Goal: Task Accomplishment & Management: Use online tool/utility

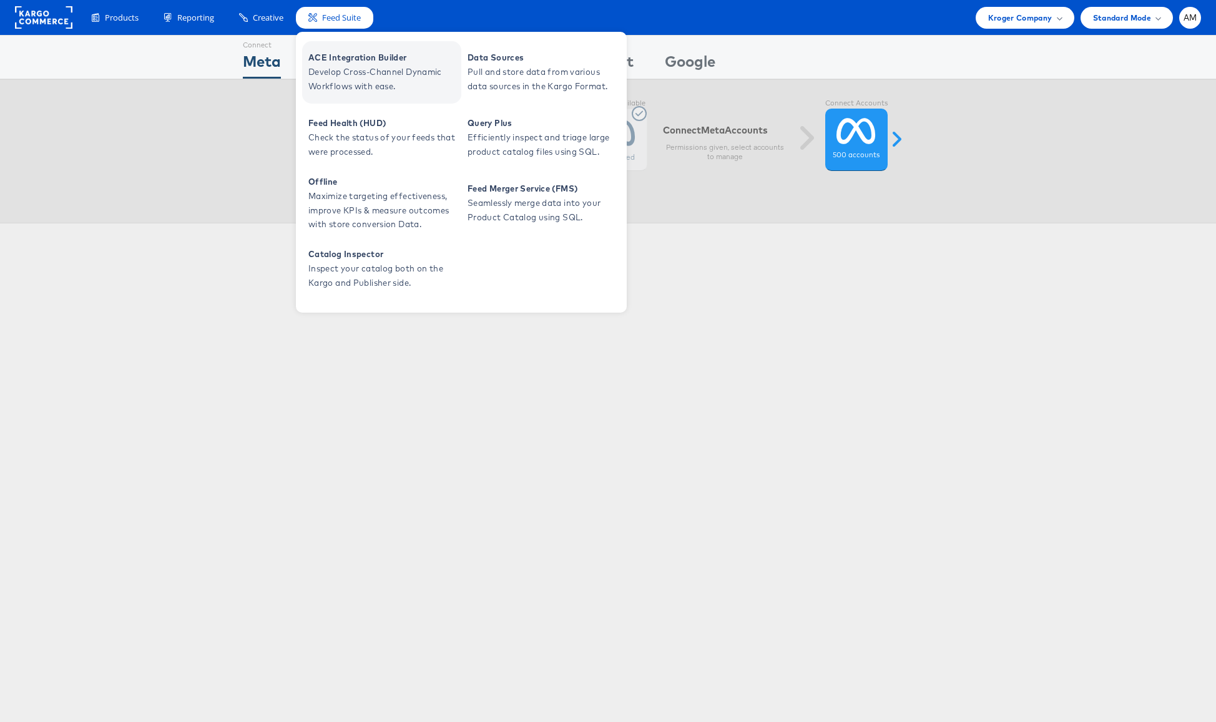
click at [356, 66] on span "Develop Cross-Channel Dynamic Workflows with ease." at bounding box center [383, 79] width 150 height 29
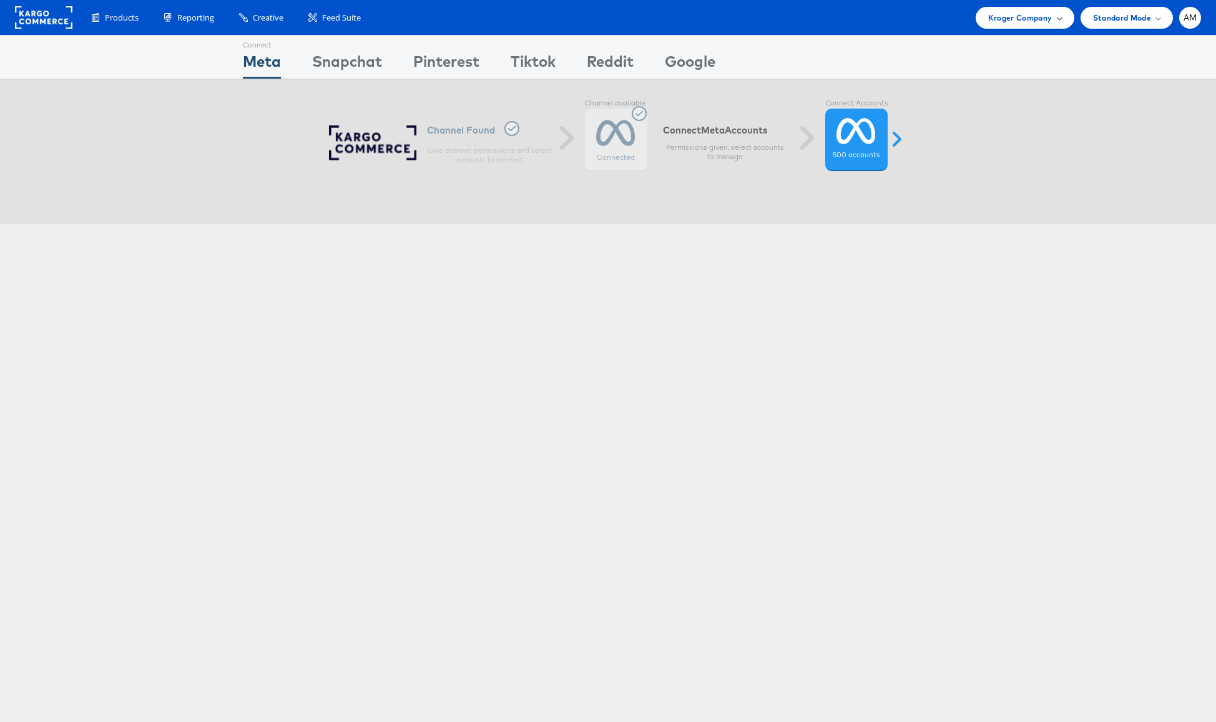
click at [1012, 15] on span "Kroger Company" at bounding box center [1020, 17] width 64 height 13
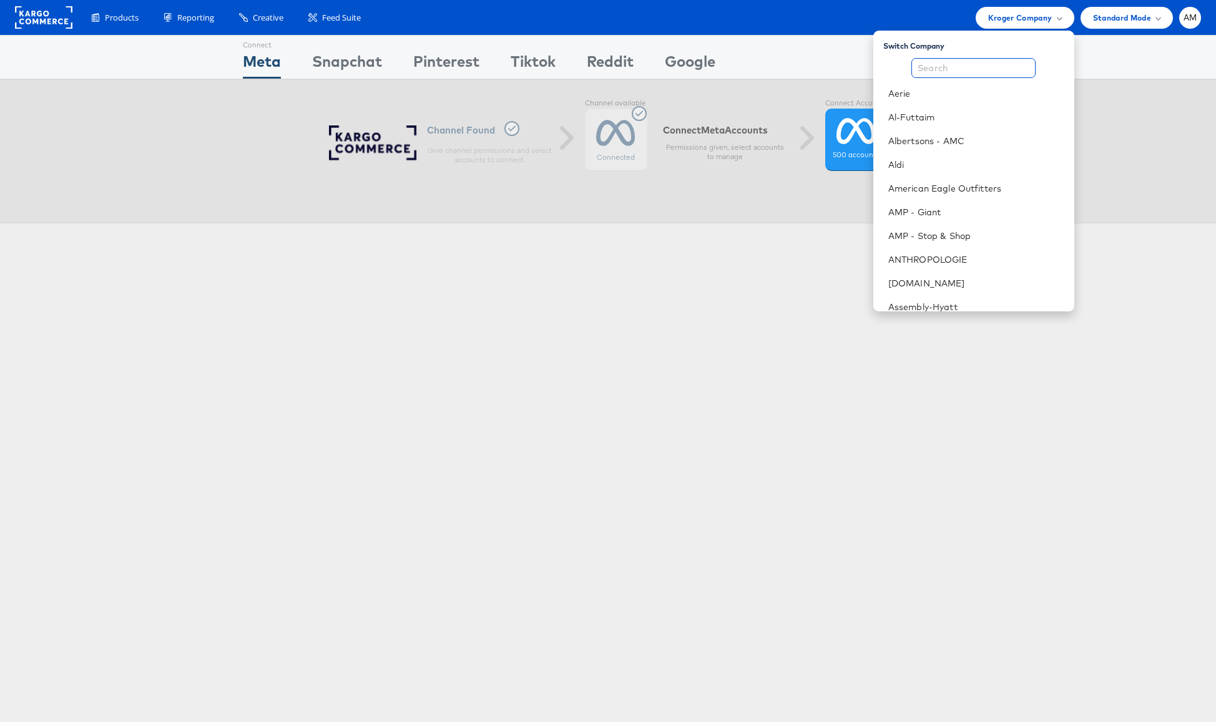
click at [995, 71] on input "text" at bounding box center [973, 68] width 124 height 20
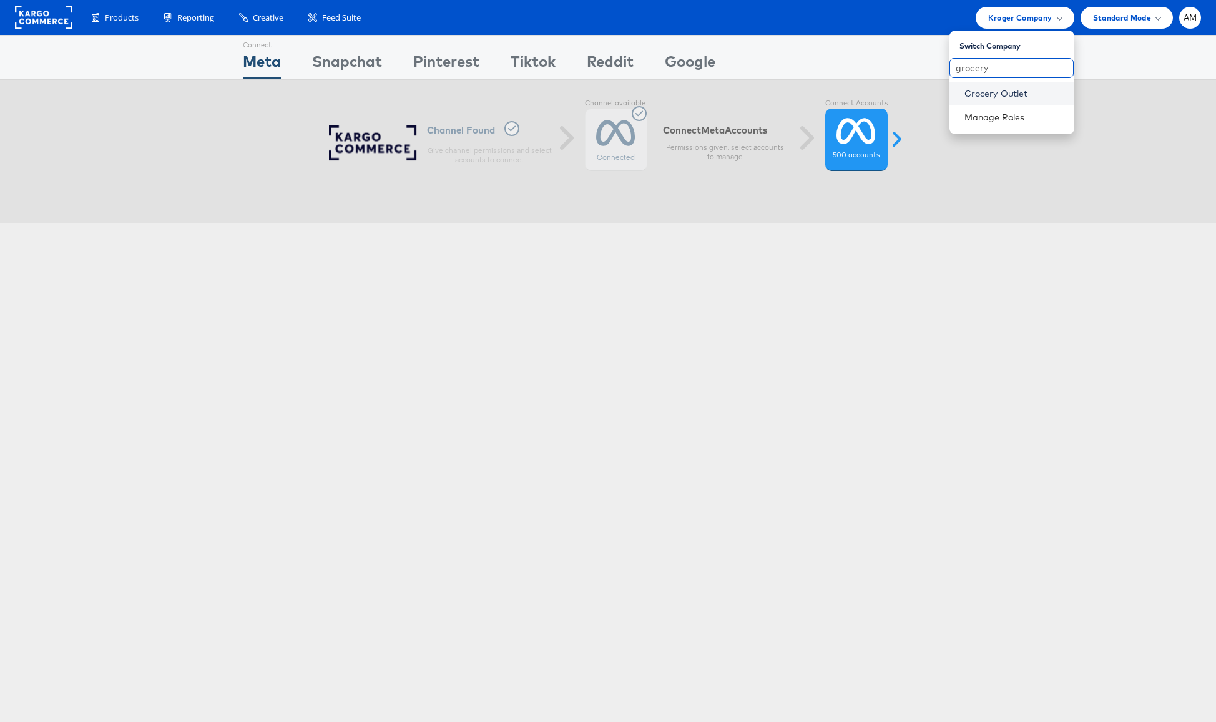
type input "grocery"
click at [996, 89] on link "Grocery Outlet" at bounding box center [1014, 93] width 100 height 12
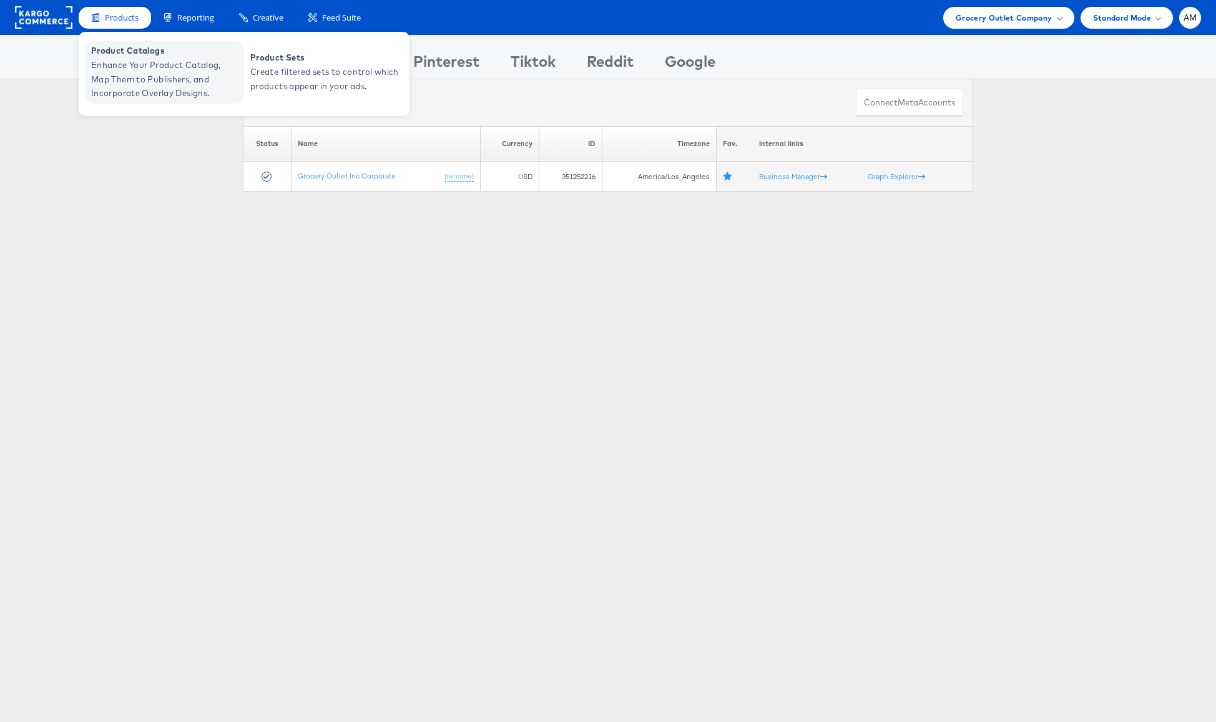
click at [120, 61] on span "Enhance Your Product Catalog, Map Them to Publishers, and Incorporate Overlay D…" at bounding box center [166, 79] width 150 height 42
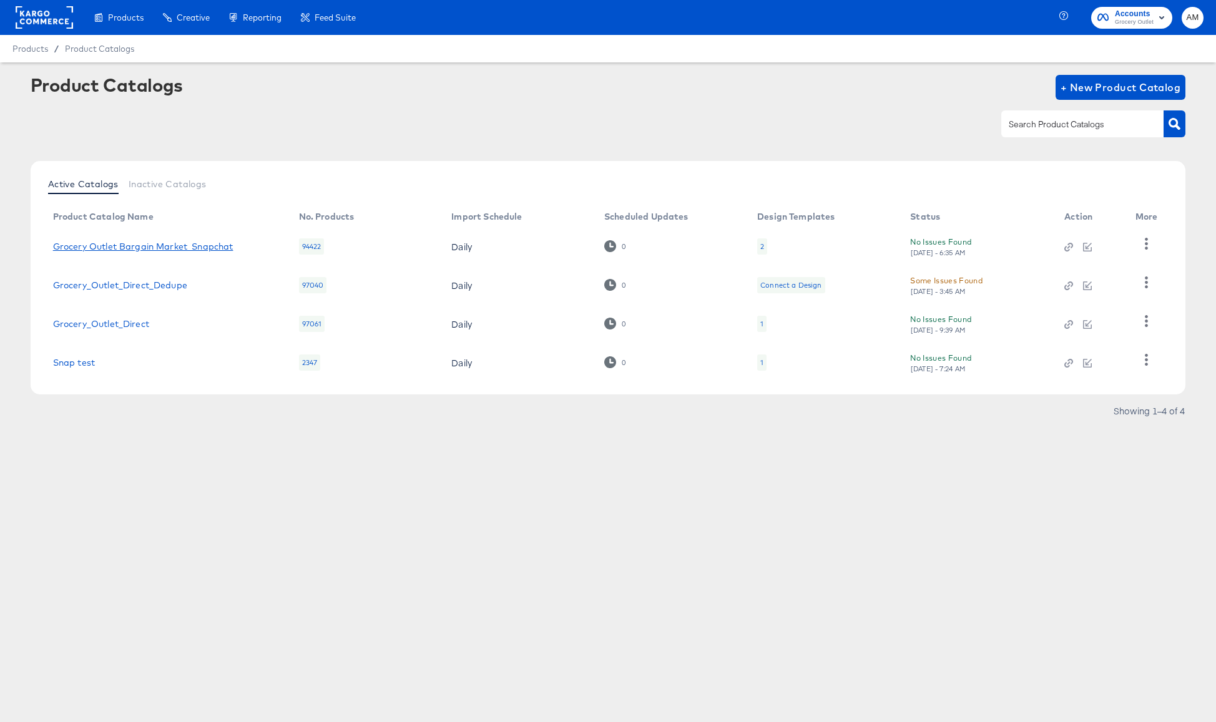
click at [208, 248] on link "Grocery Outlet Bargain Market_Snapchat" at bounding box center [143, 247] width 180 height 10
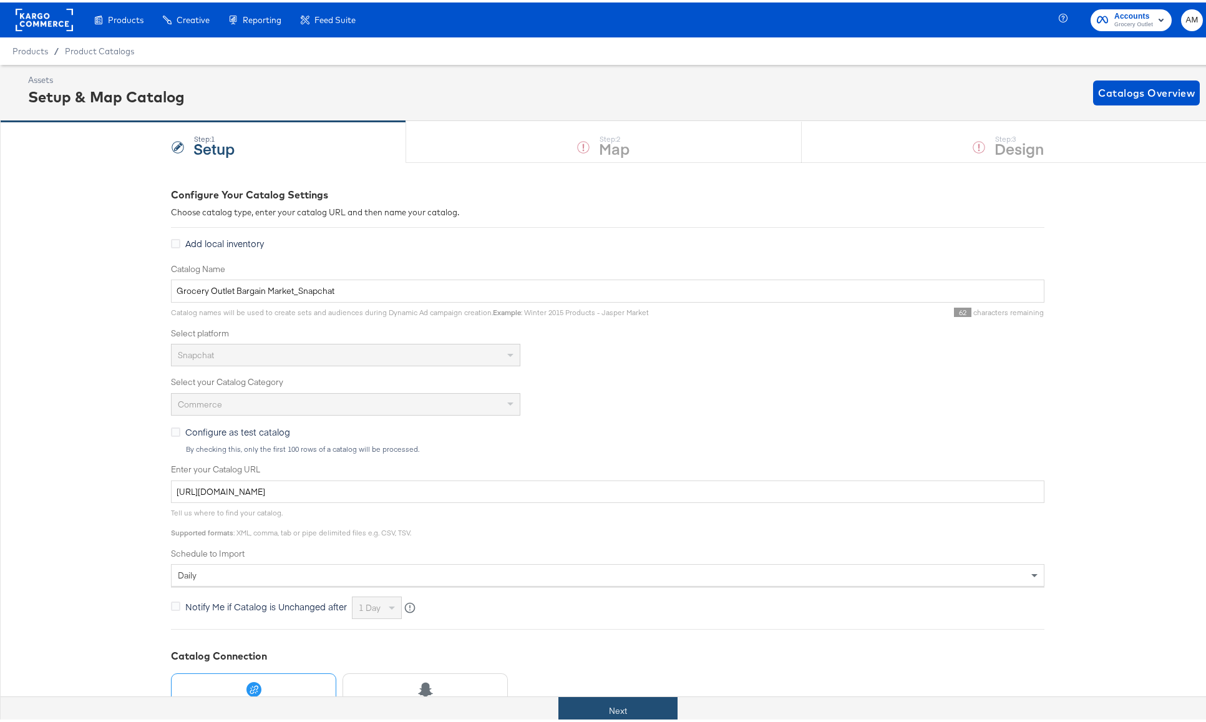
click at [610, 712] on button "Next" at bounding box center [618, 709] width 119 height 28
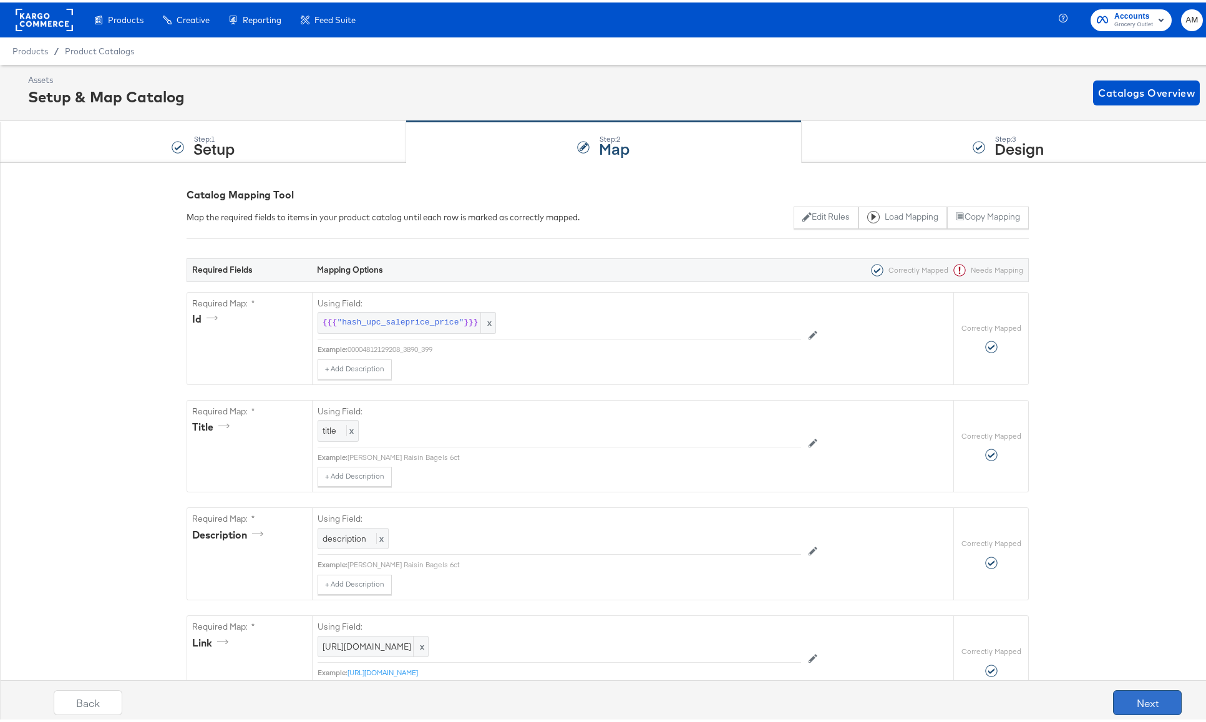
click at [1122, 701] on button "Next" at bounding box center [1147, 700] width 69 height 25
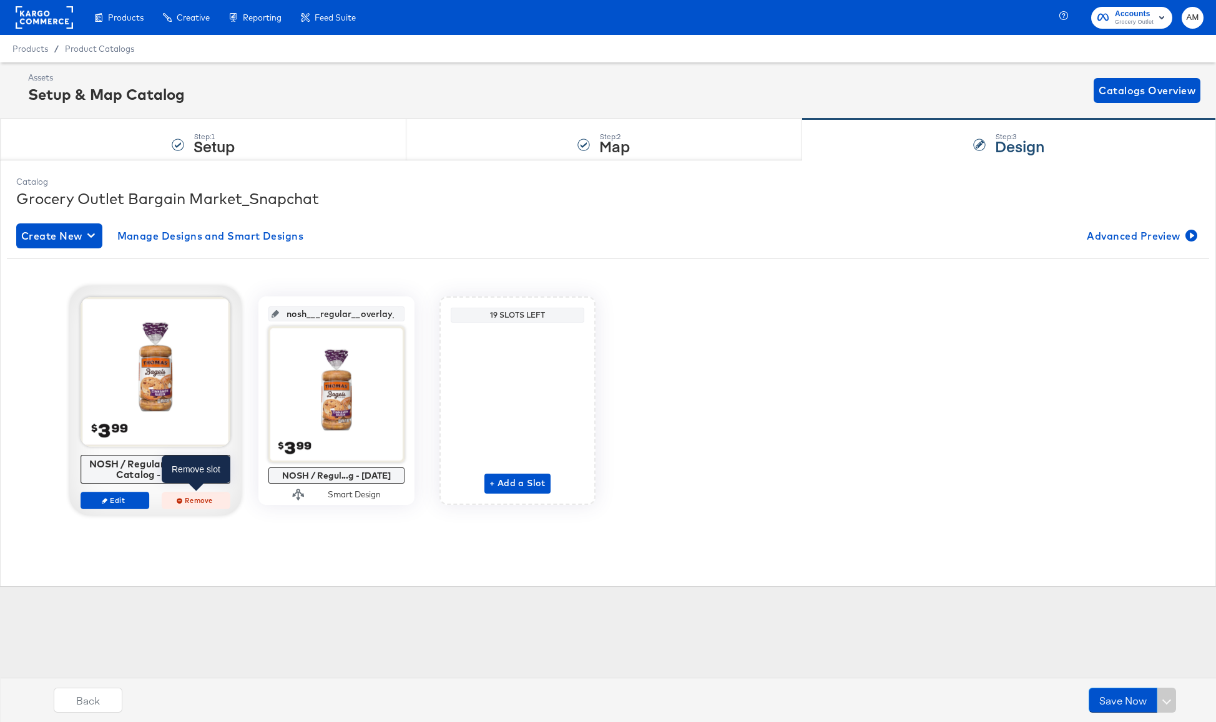
click at [179, 501] on icon "button" at bounding box center [180, 500] width 6 height 6
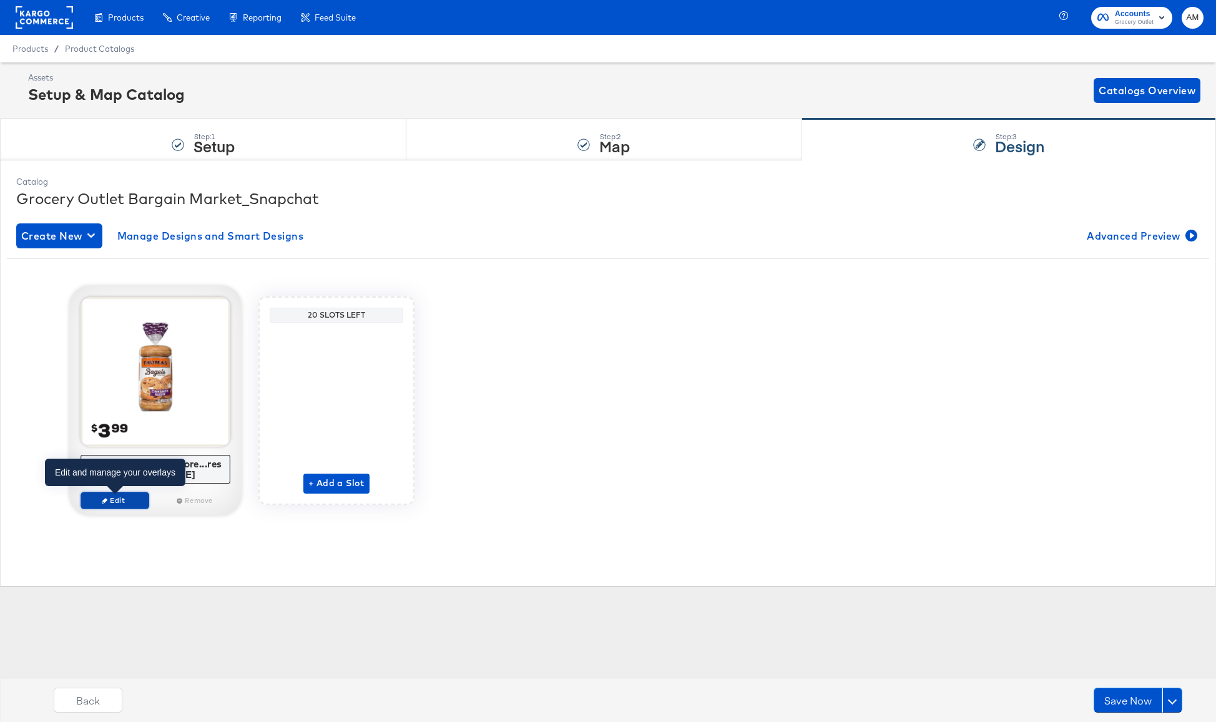
click at [116, 497] on span "Edit" at bounding box center [114, 500] width 57 height 9
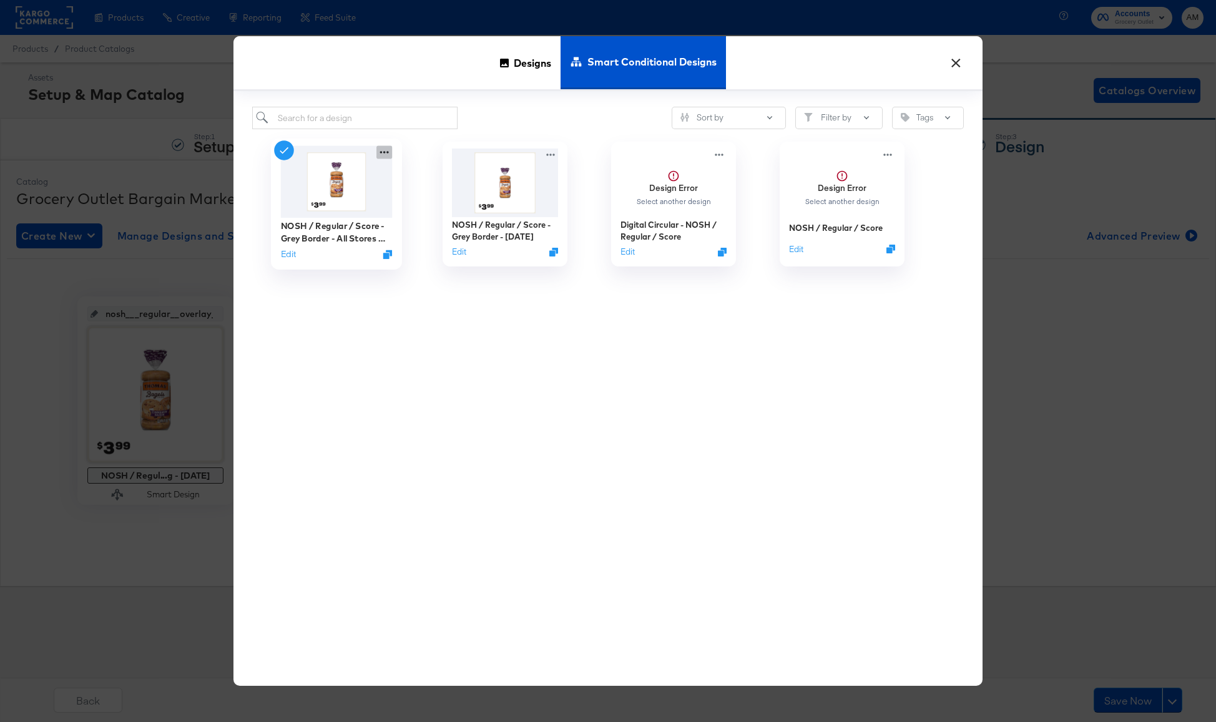
click at [384, 152] on icon at bounding box center [384, 152] width 16 height 13
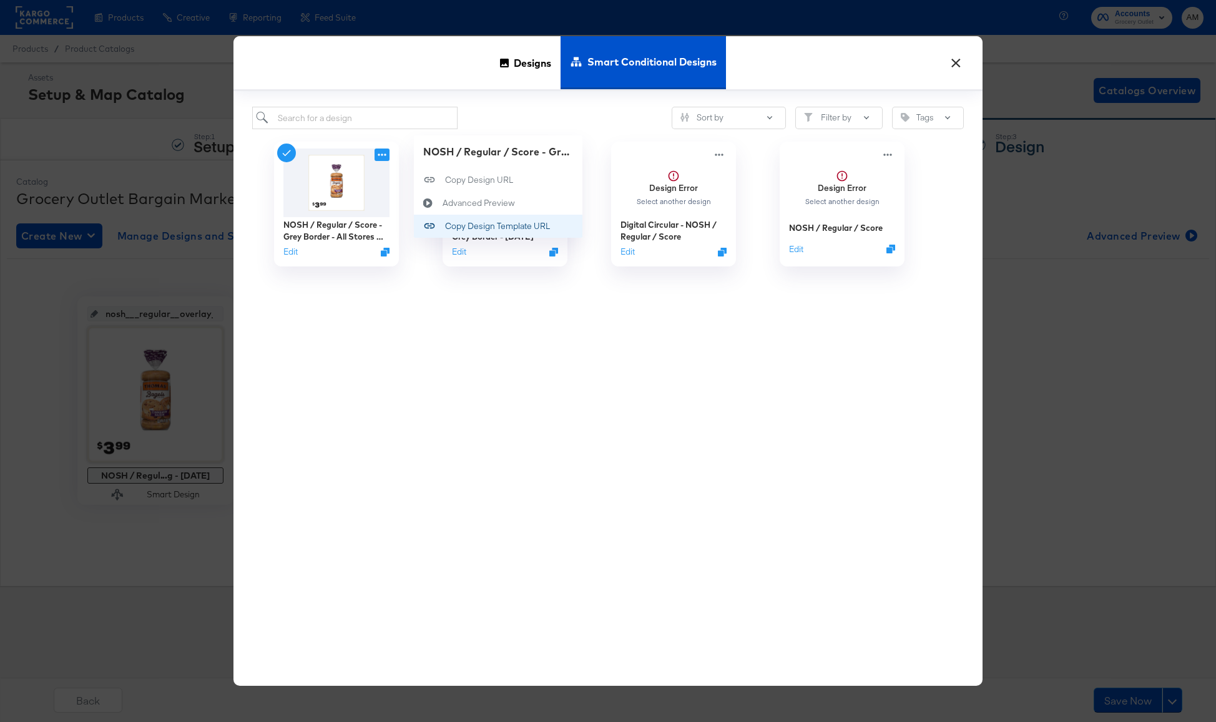
click at [445, 227] on div "Copy Design Template URL Copy Design Template URL" at bounding box center [445, 227] width 0 height 0
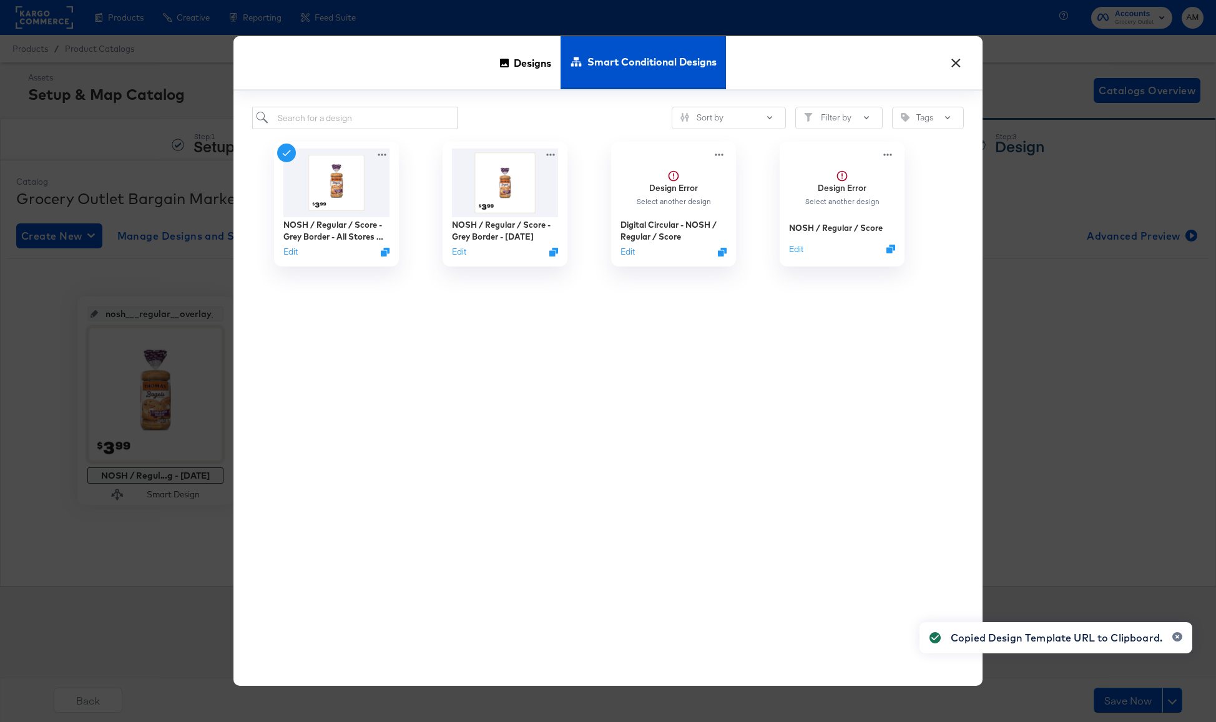
click at [954, 60] on button "×" at bounding box center [955, 60] width 22 height 22
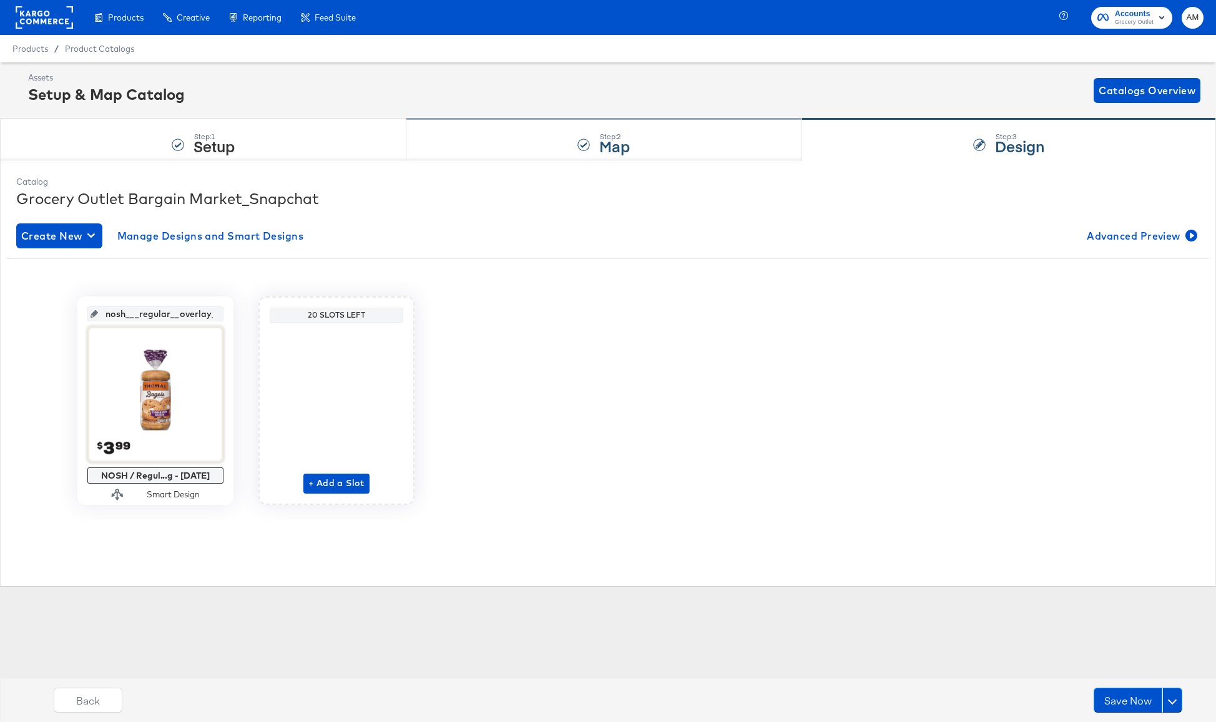
click at [452, 160] on div "Step: 2 Map" at bounding box center [603, 139] width 395 height 41
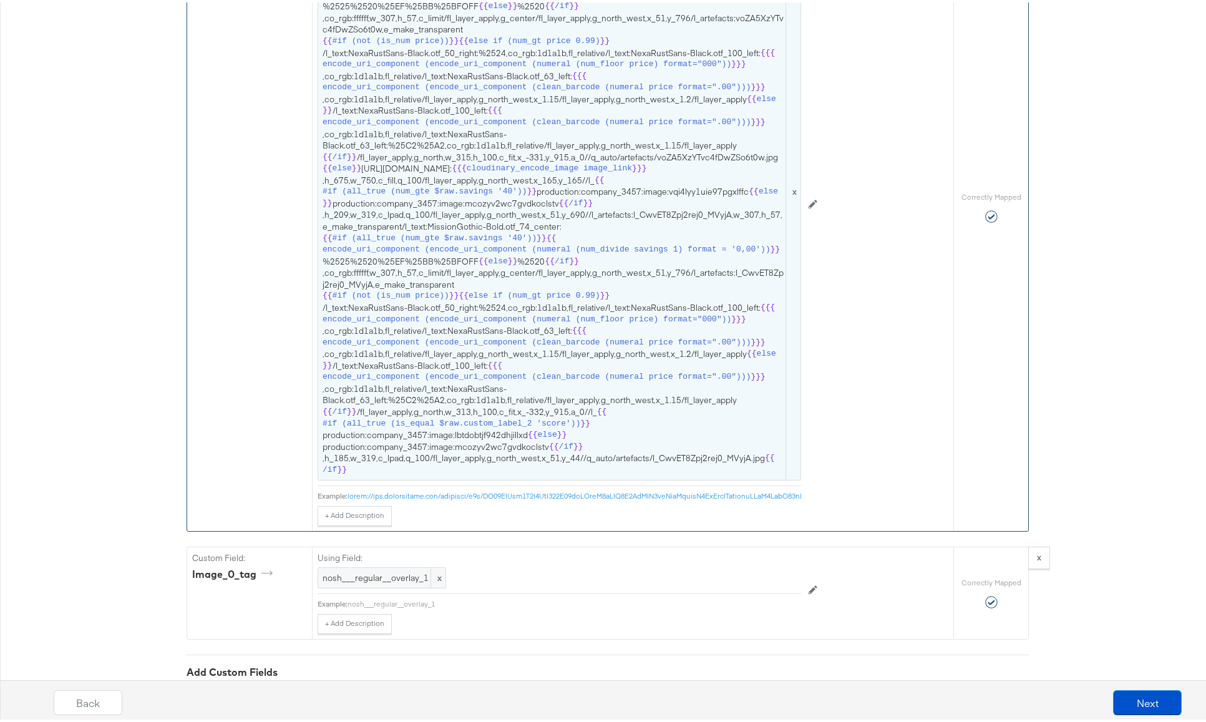
scroll to position [1921, 0]
click at [489, 279] on span "{{ #if (all_true (num_eq (lookup . 'custom_label_1') '1')) }} [URL][DOMAIN_NAME…" at bounding box center [560, 188] width 474 height 568
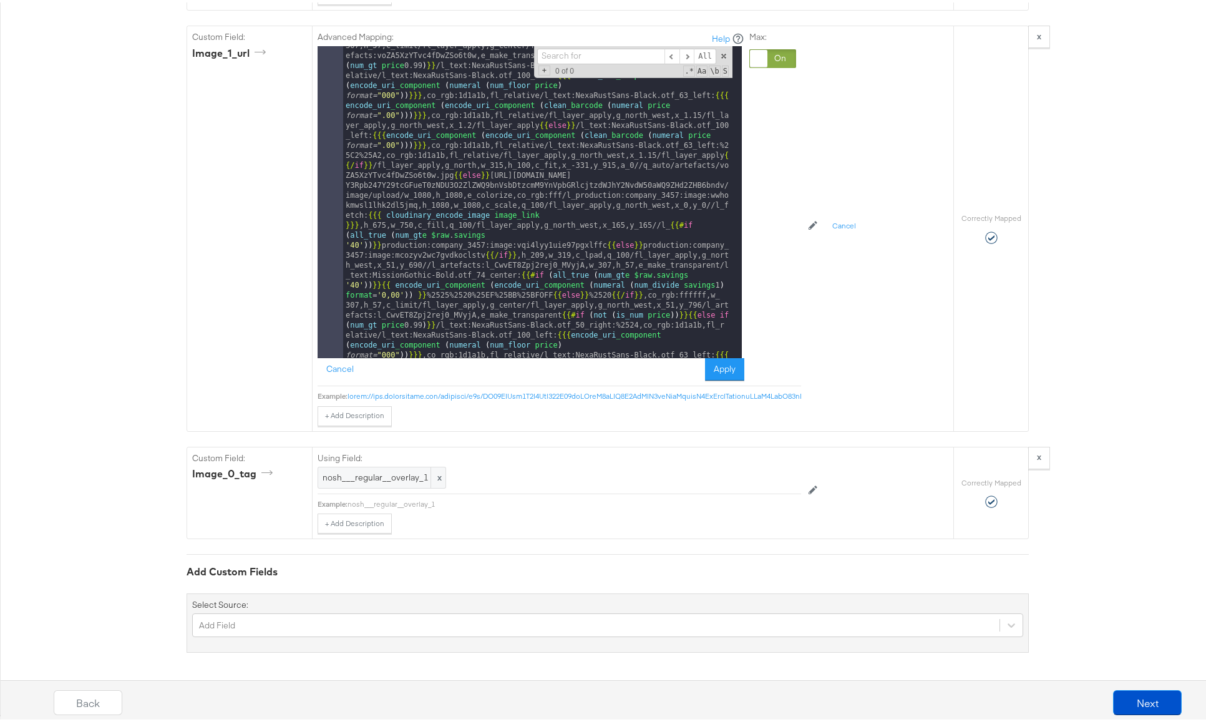
scroll to position [257, 0]
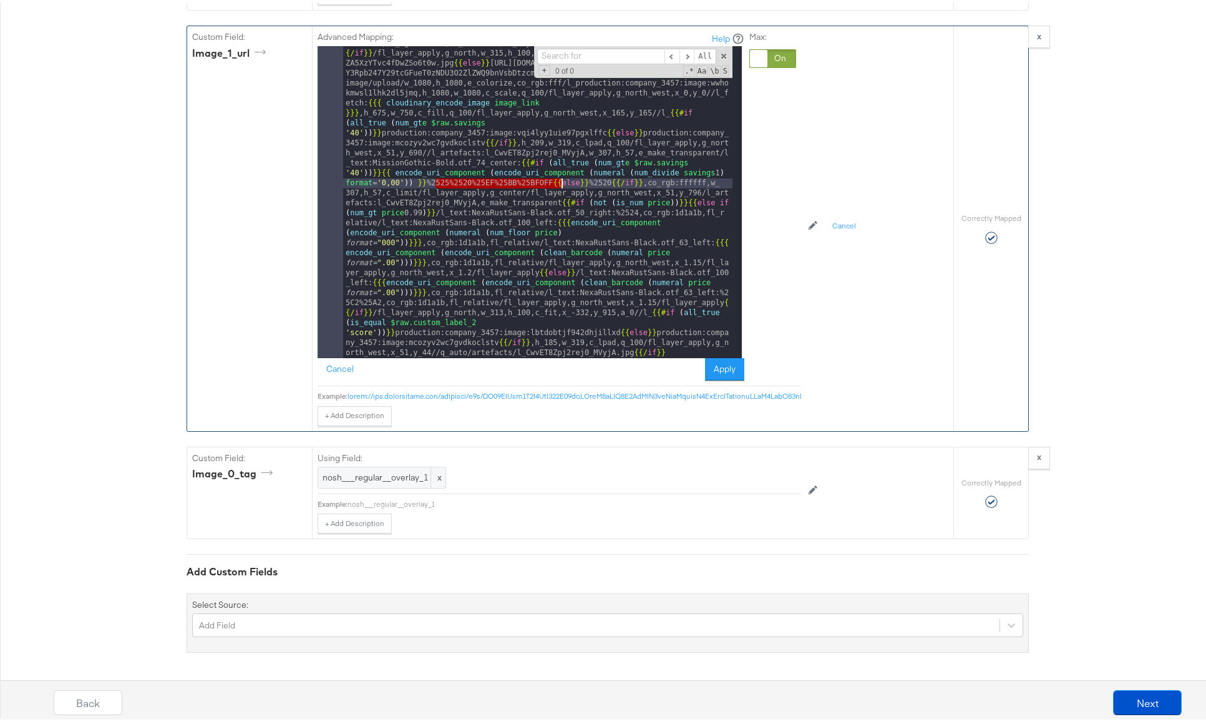
drag, startPoint x: 431, startPoint y: 170, endPoint x: 555, endPoint y: 168, distance: 124.2
click at [555, 168] on div "{{# if ( all_true ( num_eq ( lookup . 'custom_label_1' ) '1' )) }} [URL][DOMAIN…" at bounding box center [537, 512] width 389 height 1450
click at [433, 173] on div "{{# if ( all_true ( num_eq ( lookup . 'custom_label_1' ) '1' )) }} [URL][DOMAIN…" at bounding box center [537, 512] width 389 height 1450
drag, startPoint x: 432, startPoint y: 173, endPoint x: 559, endPoint y: 175, distance: 126.1
click at [559, 175] on div "{{# if ( all_true ( num_eq ( lookup . 'custom_label_1' ) '1' )) }} [URL][DOMAIN…" at bounding box center [537, 512] width 389 height 1450
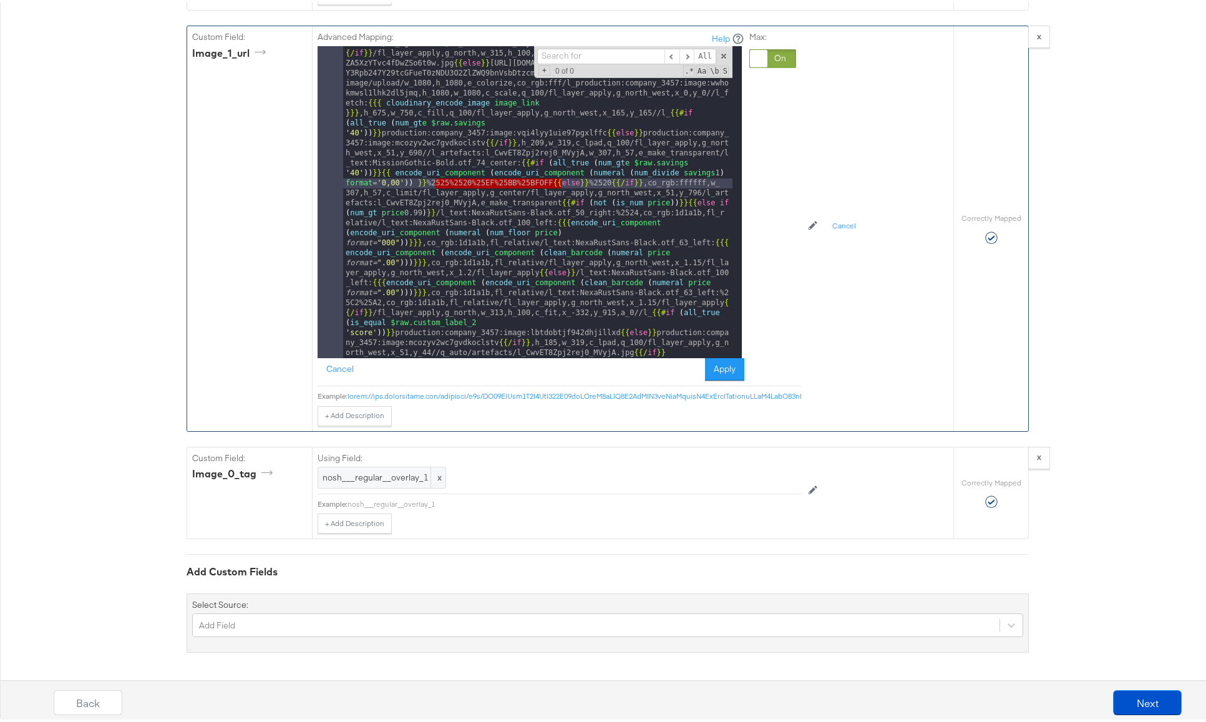
type input "%2525%2520%25EF%25BB%25BFOFF"
click at [540, 63] on span "+" at bounding box center [545, 68] width 12 height 10
click at [590, 64] on input at bounding box center [600, 72] width 127 height 16
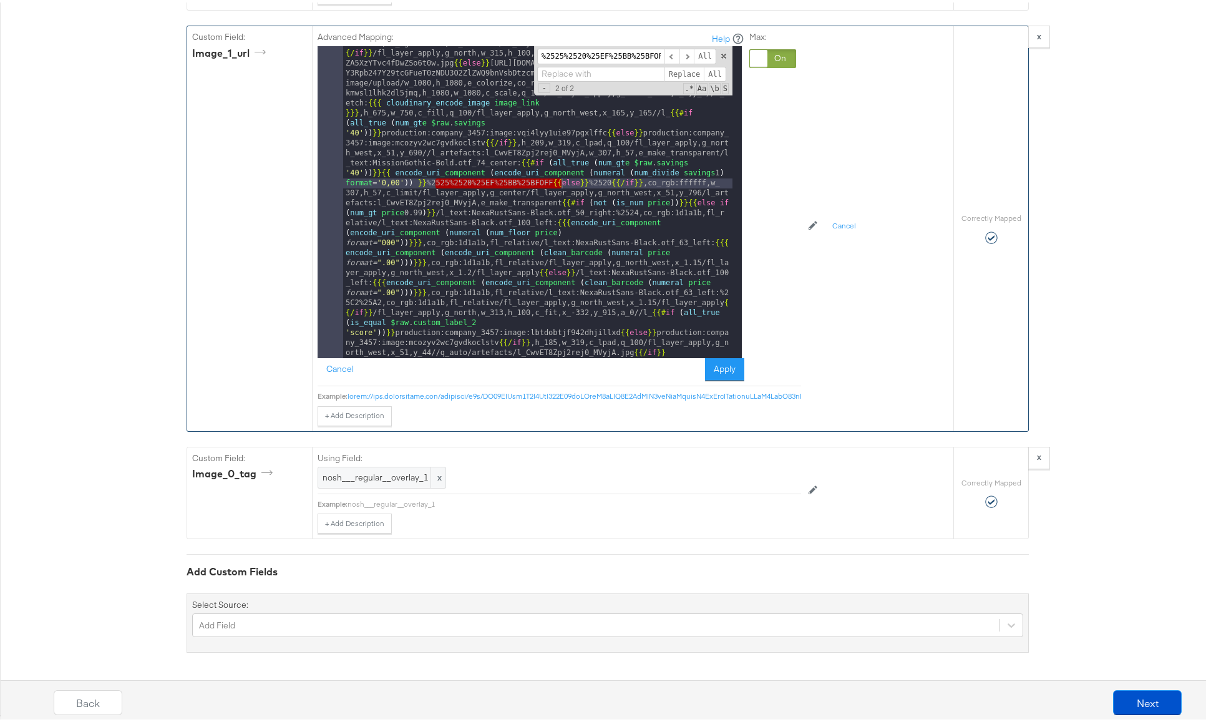
paste input "{{{cloudinary_encode_text "Member Price" }}}"
drag, startPoint x: 634, startPoint y: 64, endPoint x: 581, endPoint y: 66, distance: 53.1
click at [581, 66] on input "{{{cloudinary_encode_text "Member Price" }}}" at bounding box center [600, 72] width 127 height 16
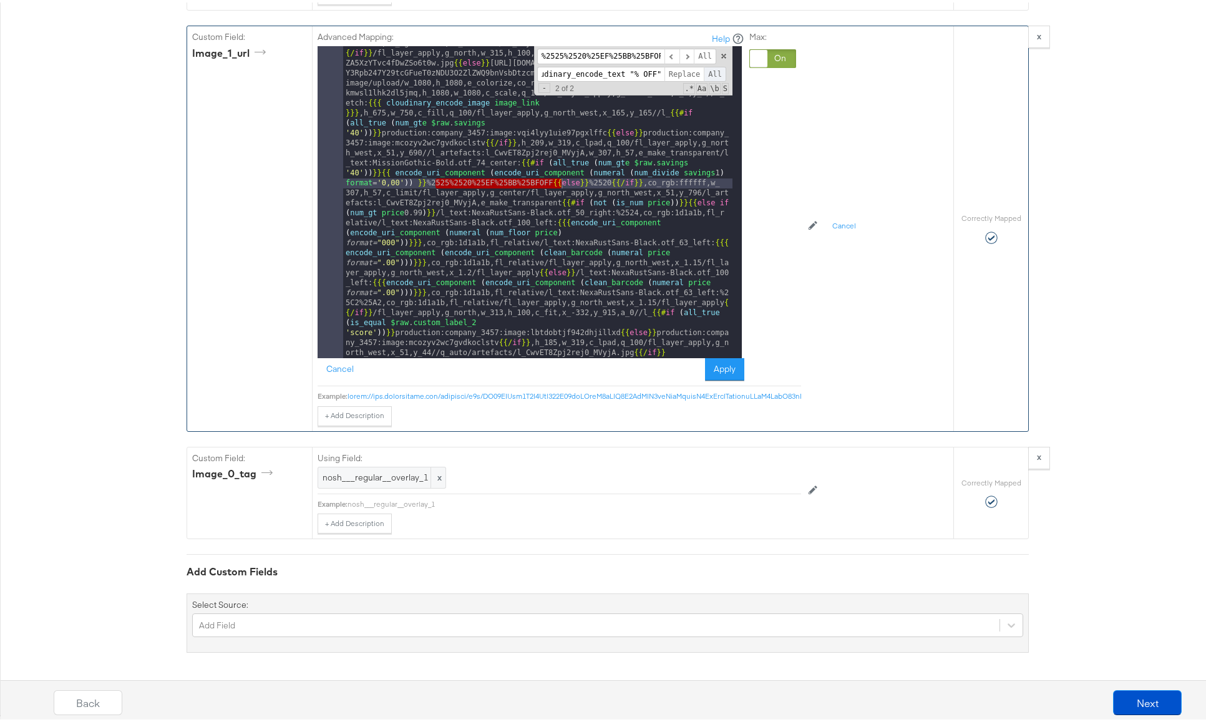
type input "{{{cloudinary_encode_text "% OFF" }}}"
click at [715, 64] on span "All" at bounding box center [715, 72] width 22 height 16
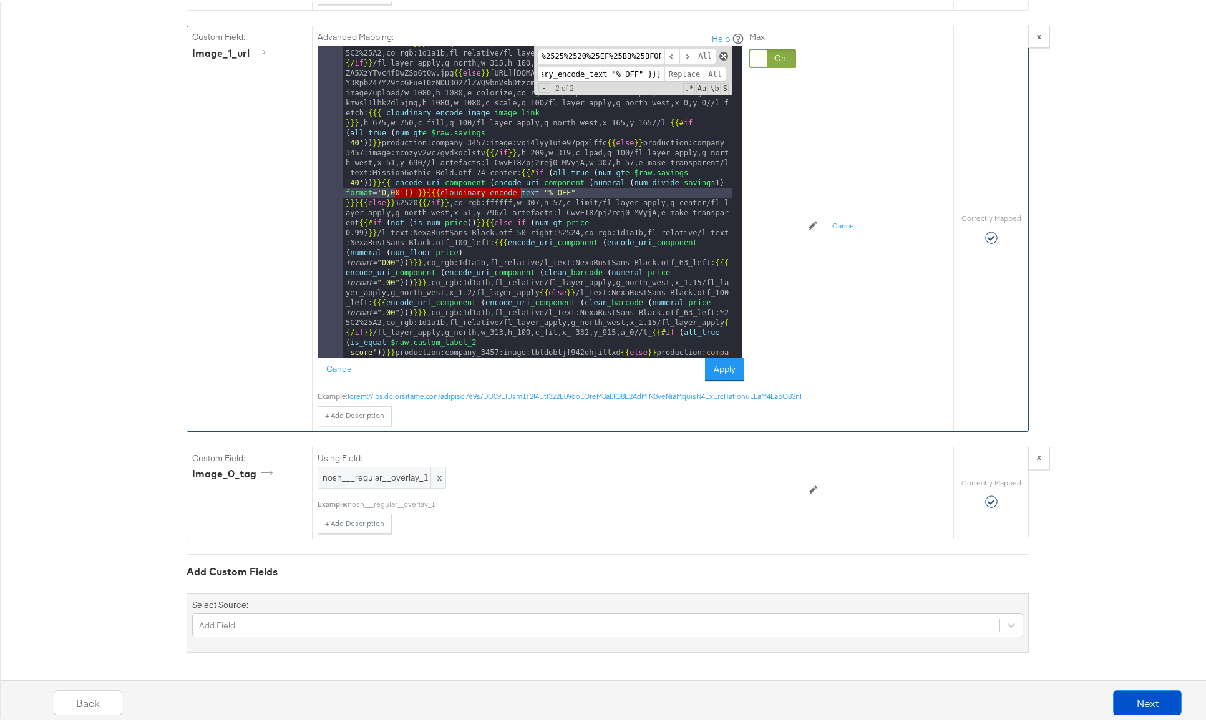
click at [720, 49] on span at bounding box center [724, 53] width 9 height 9
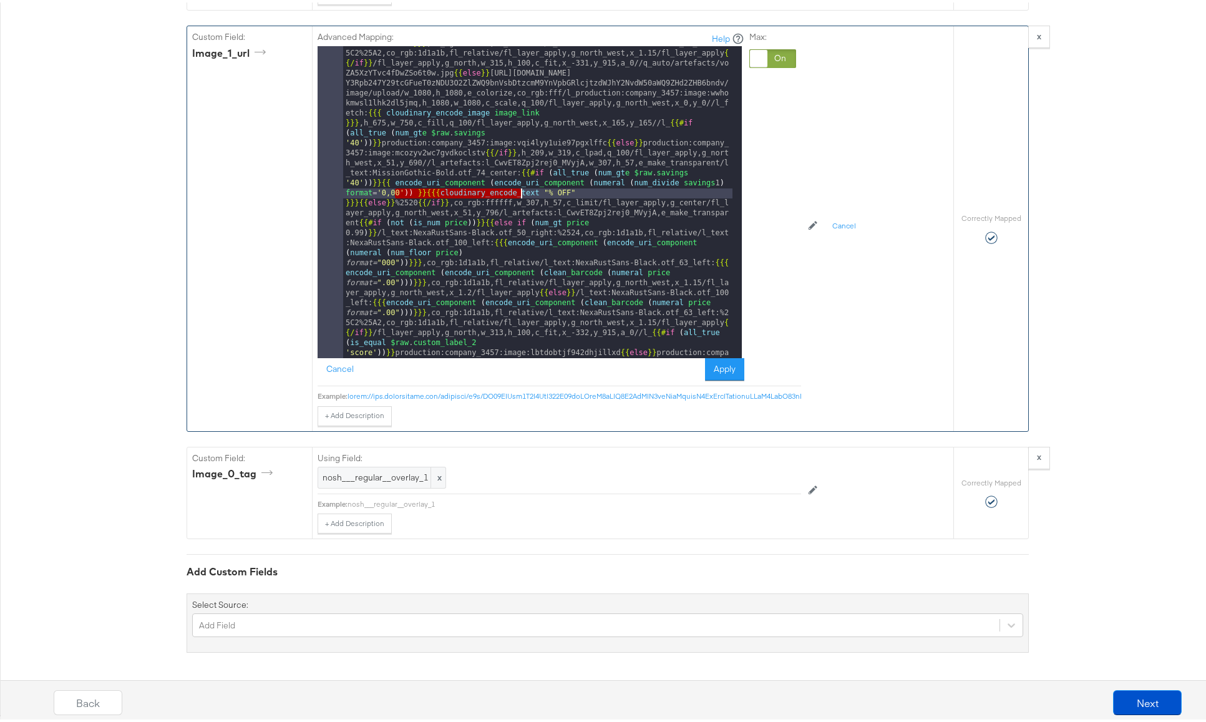
click at [565, 206] on div "{{# if ( all_true ( num_eq ( lookup . 'custom_label_1' ) '1' )) }} [URL][DOMAIN…" at bounding box center [537, 532] width 389 height 1490
drag, startPoint x: 390, startPoint y: 194, endPoint x: 413, endPoint y: 193, distance: 23.1
click at [413, 193] on div "{{# if ( all_true ( num_eq ( lookup . 'custom_label_1' ) '1' )) }} [URL][DOMAIN…" at bounding box center [537, 532] width 389 height 1490
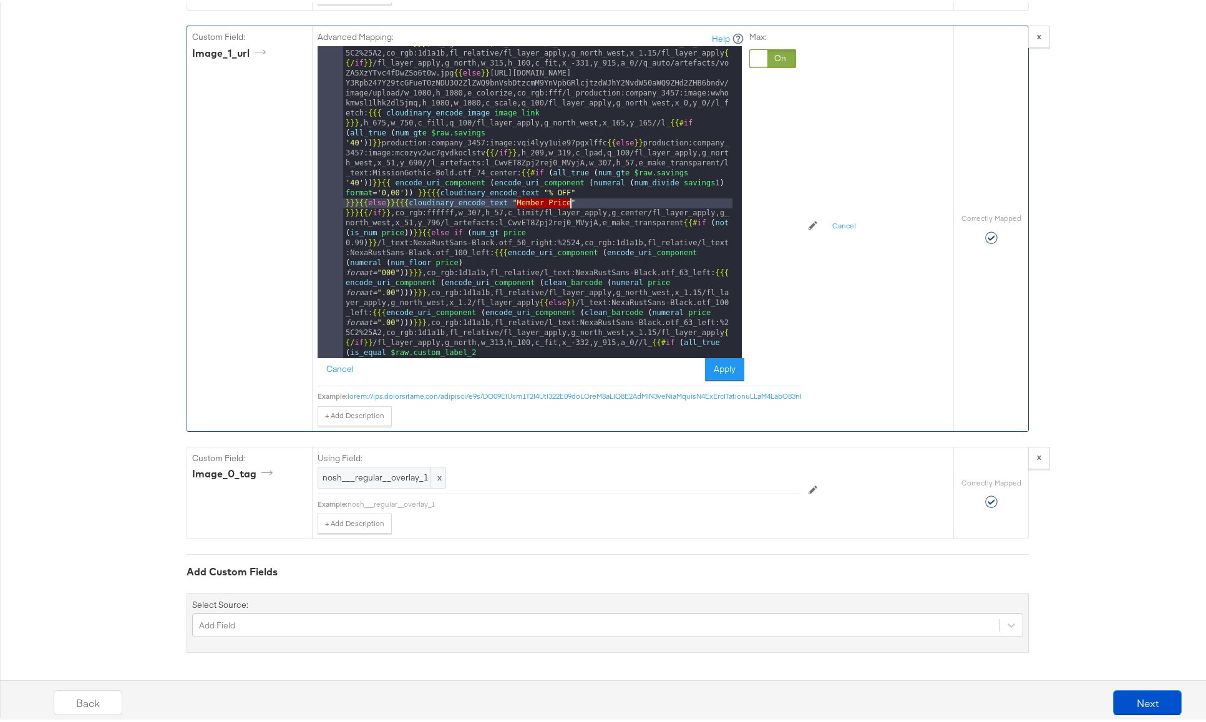
drag, startPoint x: 512, startPoint y: 192, endPoint x: 565, endPoint y: 193, distance: 53.7
click at [565, 193] on div "{{# if ( all_true ( num_eq ( lookup . 'custom_label_1' ) '1' )) }} [URL][DOMAIN…" at bounding box center [537, 542] width 389 height 1510
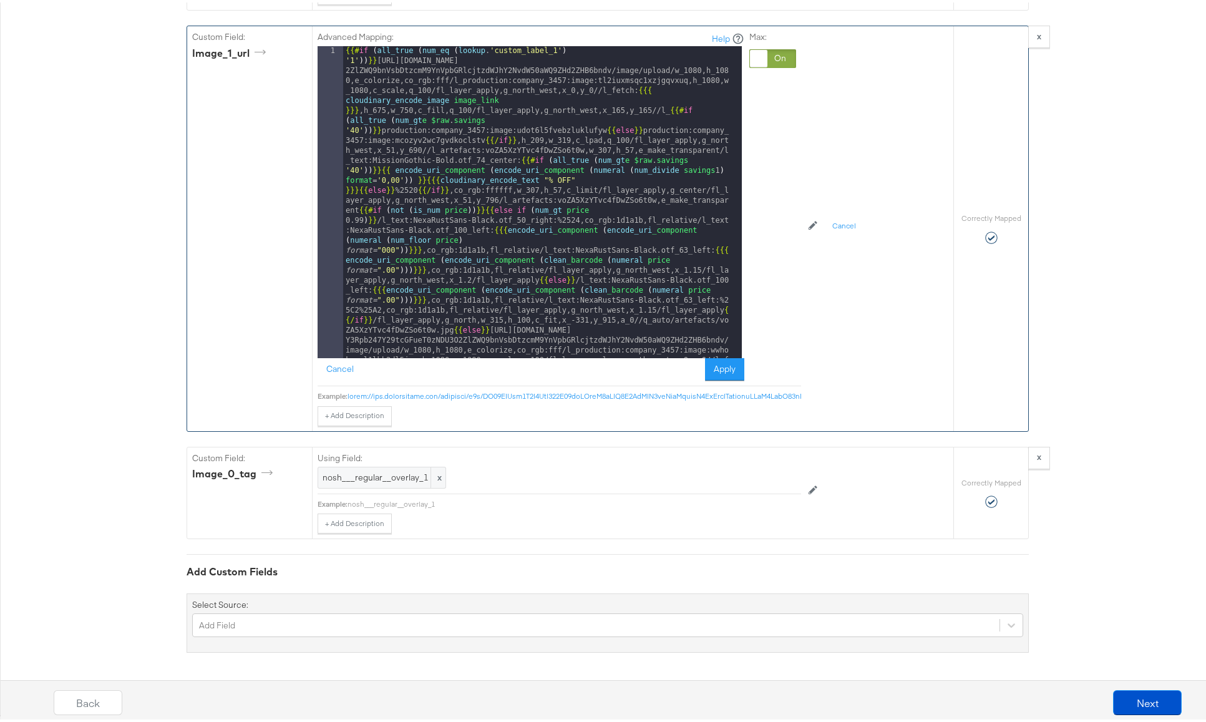
scroll to position [1780, 0]
drag, startPoint x: 425, startPoint y: 115, endPoint x: 450, endPoint y: 116, distance: 25.0
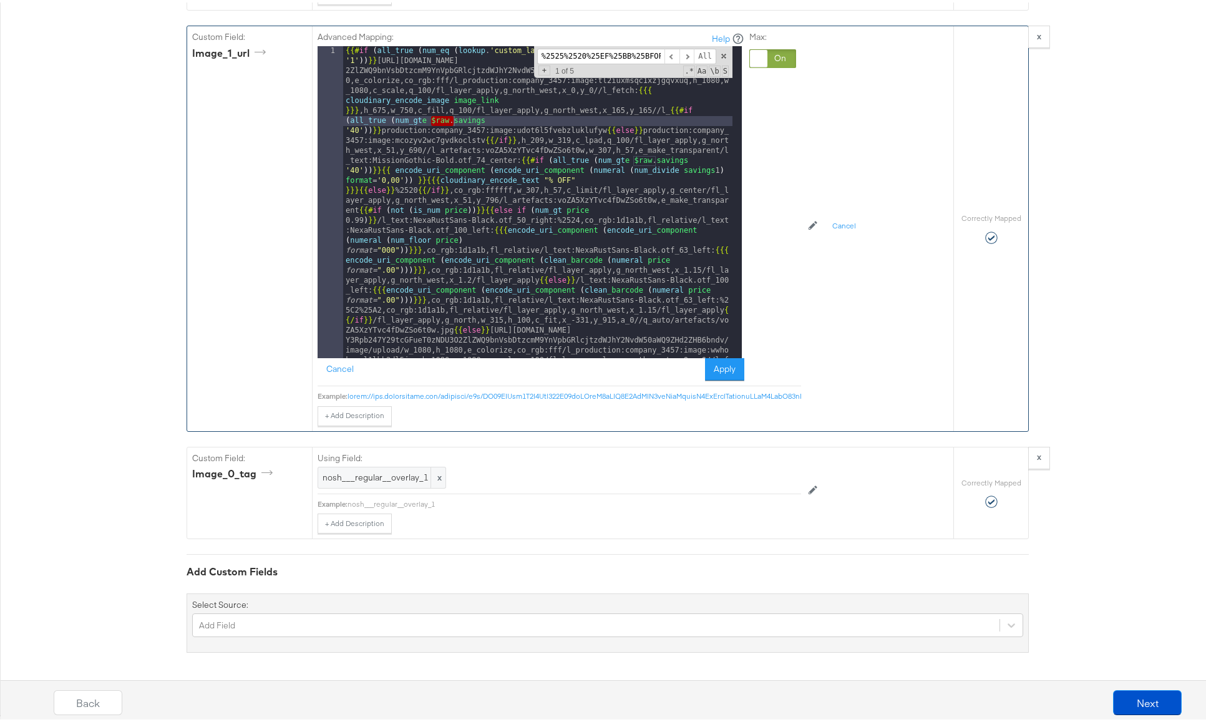
type input "$raw."
click at [539, 66] on span "+" at bounding box center [545, 68] width 12 height 10
drag, startPoint x: 653, startPoint y: 67, endPoint x: 477, endPoint y: 72, distance: 176.7
click at [477, 72] on div "{{# if ( all_true ( num_eq ( lookup . 'custom_label_1' ) '1' )) }} [URL][DOMAIN…" at bounding box center [537, 200] width 389 height 312
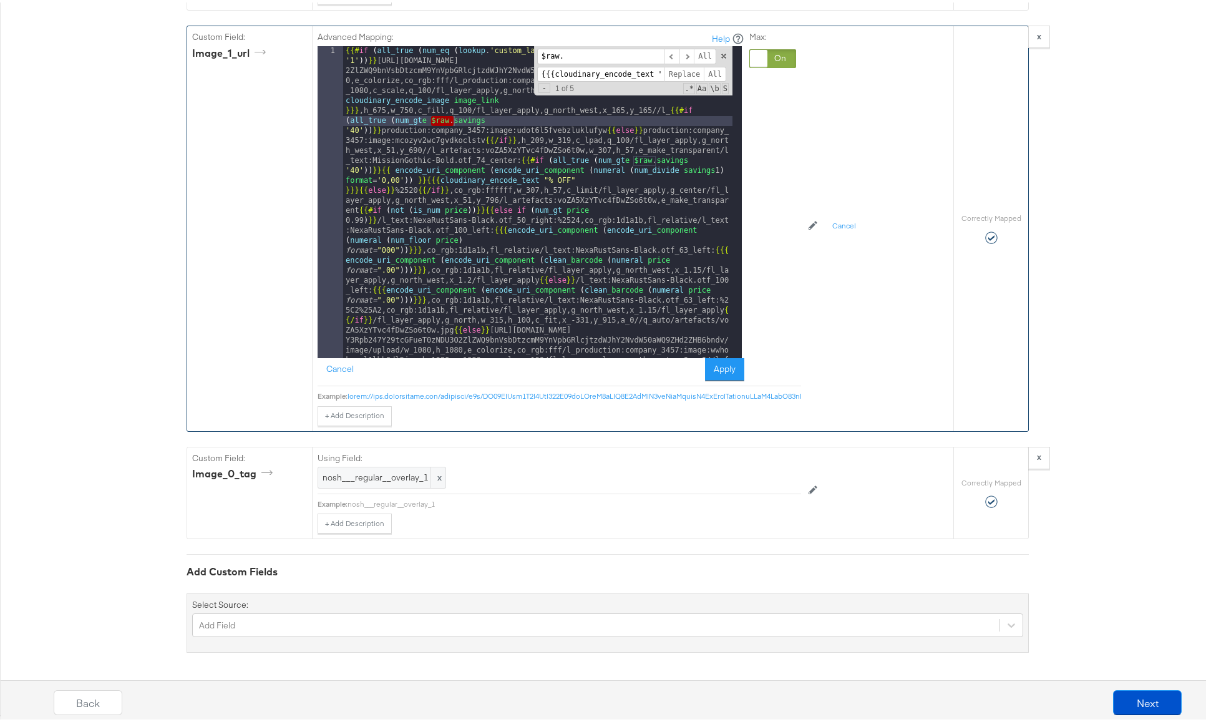
type input "}"
click at [713, 67] on span "All" at bounding box center [715, 72] width 22 height 16
click at [723, 46] on div "$raw. All Replace All - 1 of 5 .* Aa \b S" at bounding box center [633, 69] width 198 height 50
click at [720, 51] on span at bounding box center [724, 53] width 9 height 9
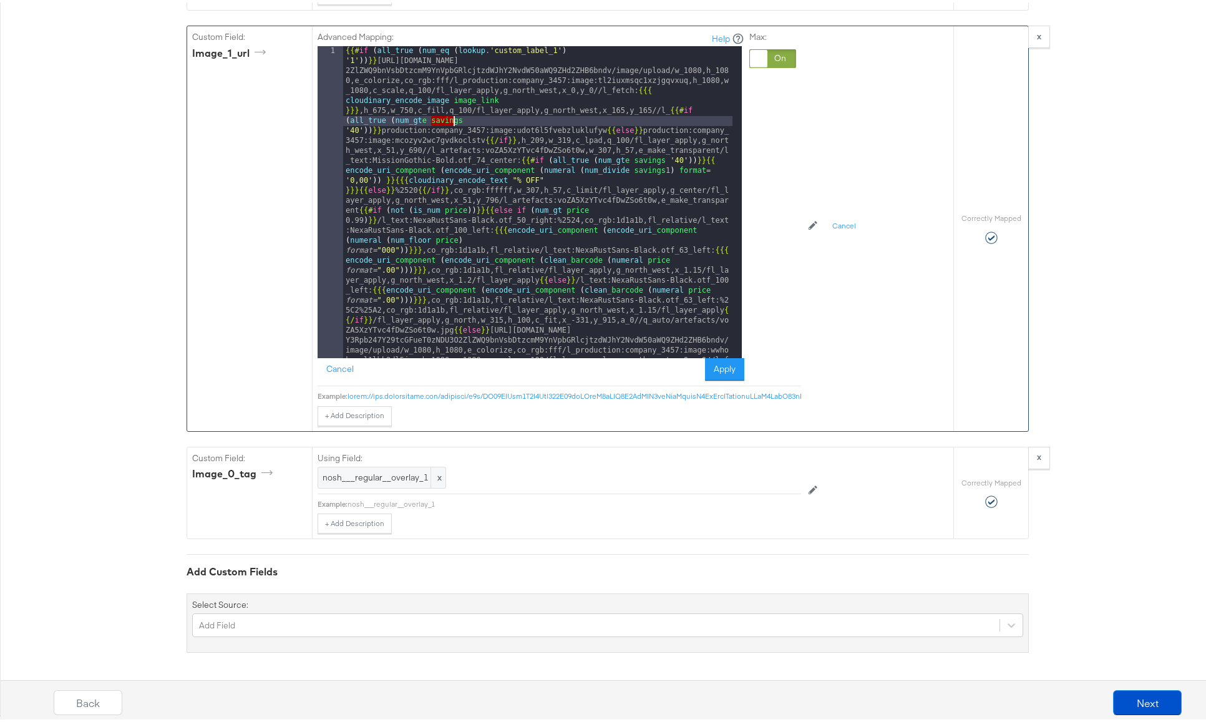
scroll to position [37, 0]
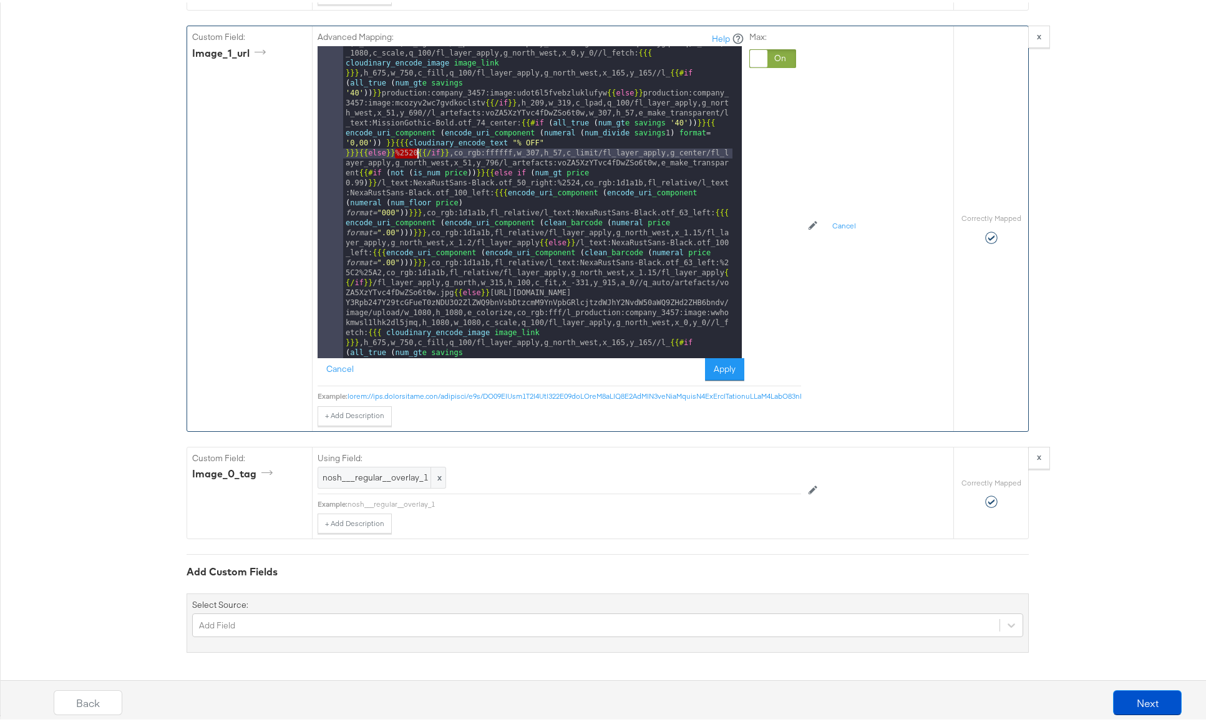
drag, startPoint x: 391, startPoint y: 148, endPoint x: 413, endPoint y: 147, distance: 21.9
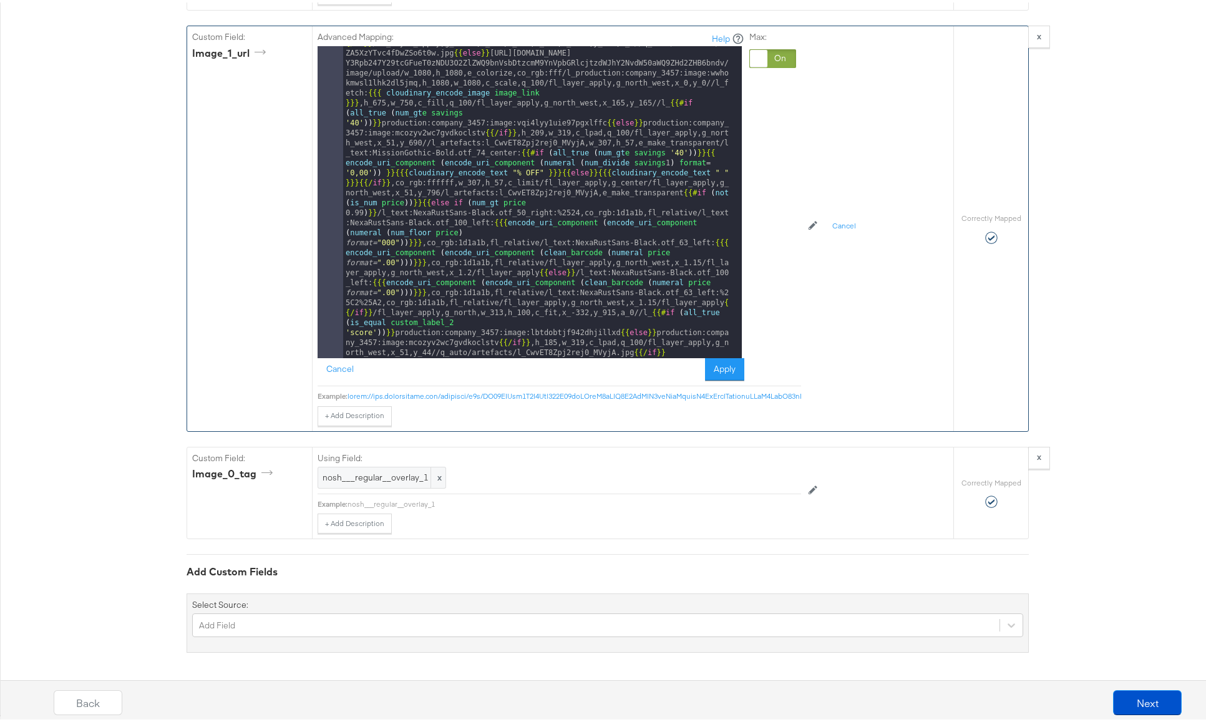
scroll to position [1786, 0]
drag, startPoint x: 714, startPoint y: 282, endPoint x: 373, endPoint y: 292, distance: 340.9
click at [373, 292] on div "{{# if ( all_true ( num_eq ( lookup . 'custom_label_1' ) '1' )) }} [URL][DOMAIN…" at bounding box center [537, 512] width 389 height 1490
drag, startPoint x: 377, startPoint y: 292, endPoint x: 715, endPoint y: 282, distance: 337.8
click at [715, 282] on div "{{# if ( all_true ( num_eq ( lookup . 'custom_label_1' ) '1' )) }} [URL][DOMAIN…" at bounding box center [537, 512] width 389 height 1490
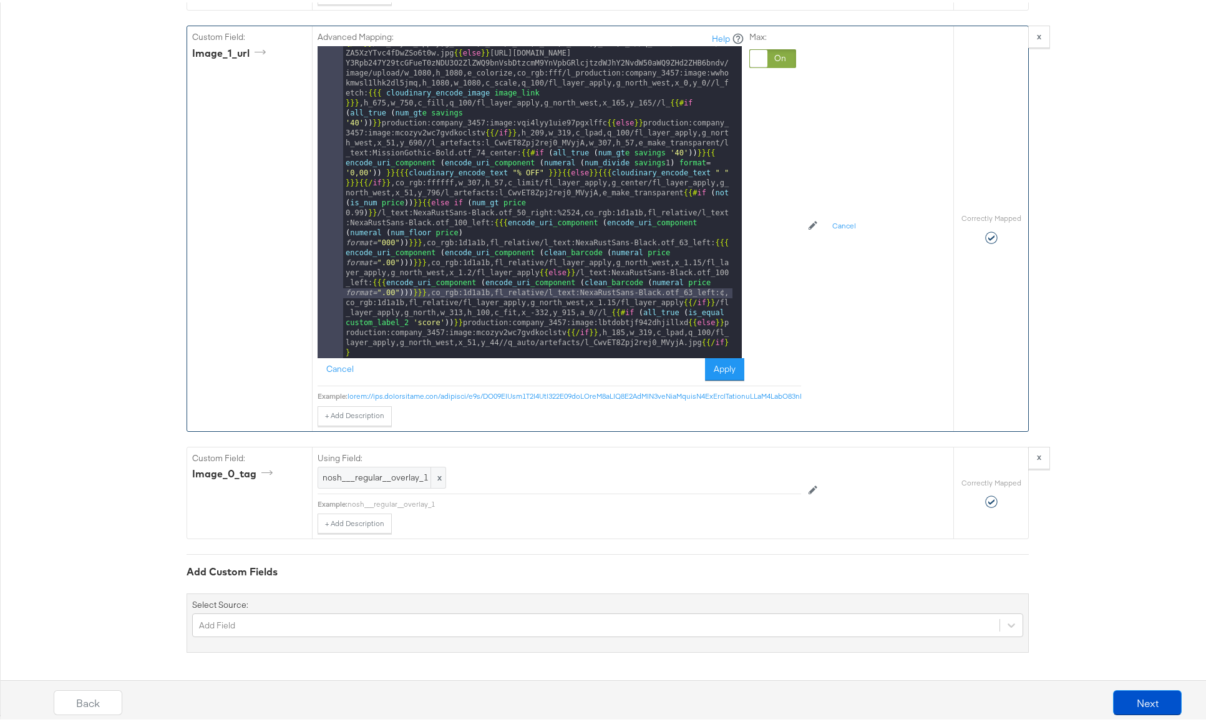
click at [714, 283] on div "{{# if ( all_true ( num_eq ( lookup . 'custom_label_1' ) '1' )) }} [URL][DOMAIN…" at bounding box center [537, 512] width 389 height 1490
click at [715, 281] on div "{{# if ( all_true ( num_eq ( lookup . 'custom_label_1' ) '1' )) }} [URL][DOMAIN…" at bounding box center [537, 512] width 389 height 1490
click at [712, 281] on div "{{# if ( all_true ( num_eq ( lookup . 'custom_label_1' ) '1' )) }} [URL][DOMAIN…" at bounding box center [537, 512] width 389 height 1490
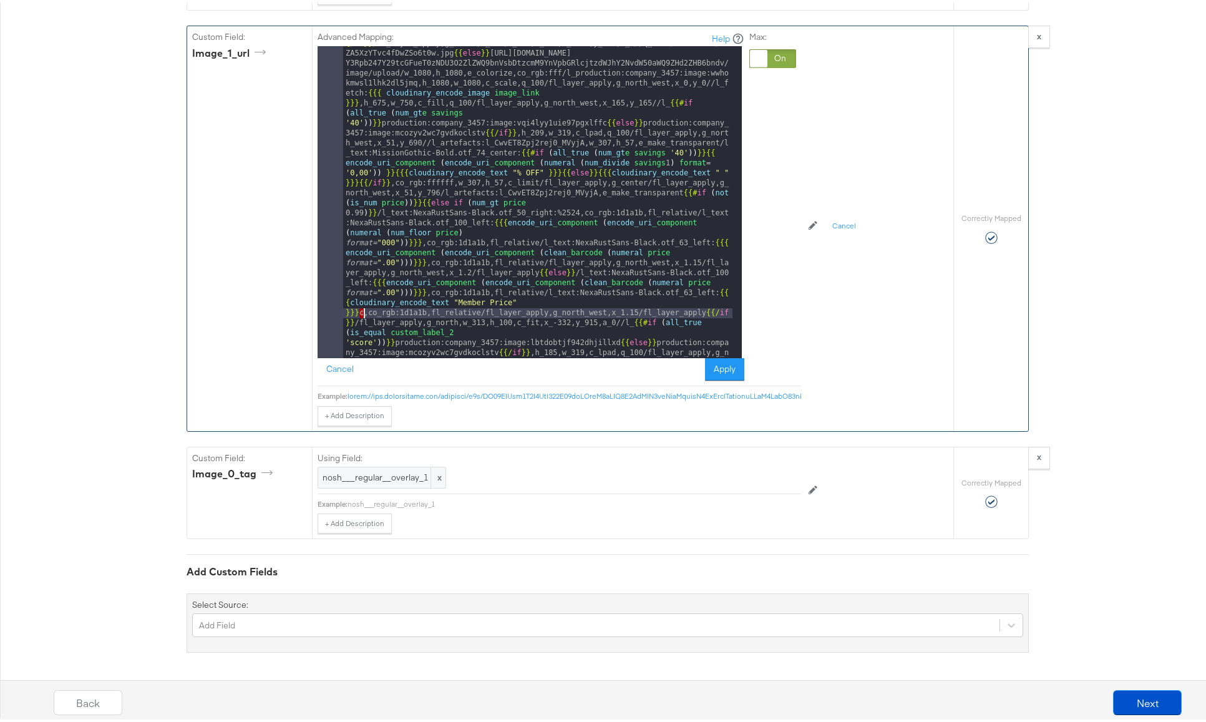
click at [358, 302] on div "{{# if ( all_true ( num_eq ( lookup . 'custom_label_1' ) '1' )) }} [URL][DOMAIN…" at bounding box center [537, 522] width 389 height 1510
click at [454, 291] on div "{{# if ( all_true ( num_eq ( lookup . 'custom_label_1' ) '1' )) }} [URL][DOMAIN…" at bounding box center [537, 522] width 389 height 1510
drag, startPoint x: 454, startPoint y: 291, endPoint x: 507, endPoint y: 293, distance: 53.1
click at [507, 293] on div "{{# if ( all_true ( num_eq ( lookup . 'custom_label_1' ) '1' )) }} [URL][DOMAIN…" at bounding box center [537, 522] width 389 height 1510
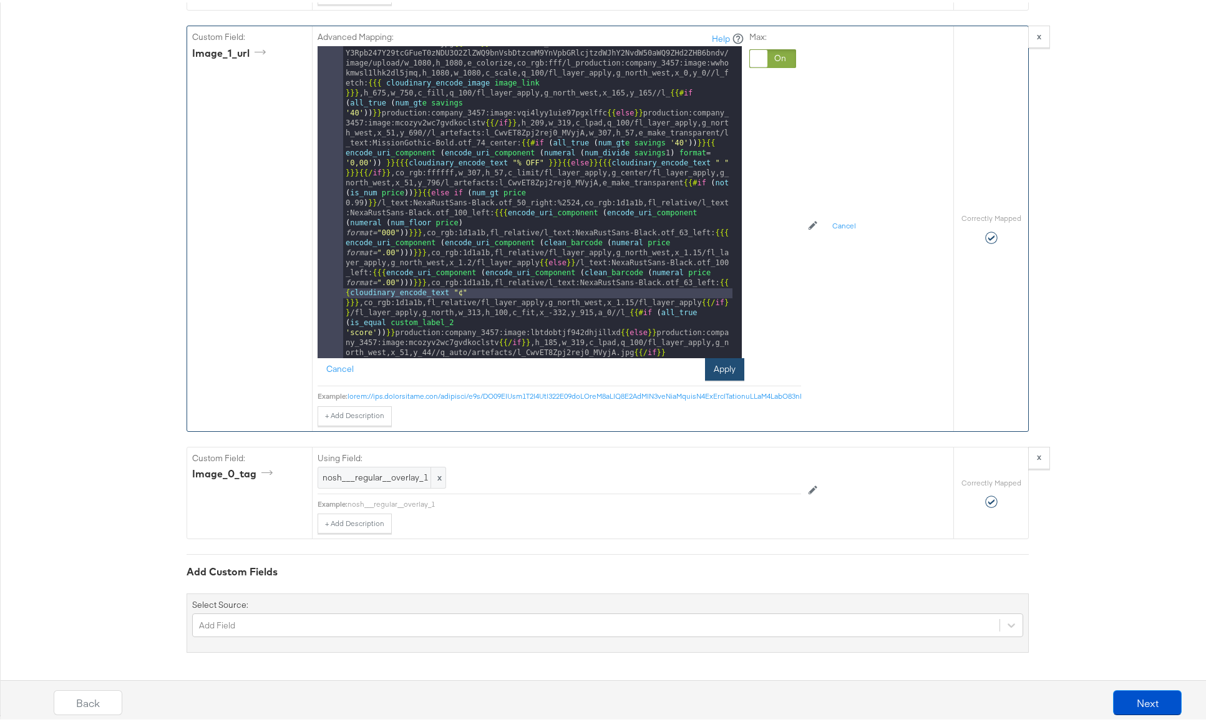
click at [718, 357] on button "Apply" at bounding box center [724, 367] width 39 height 22
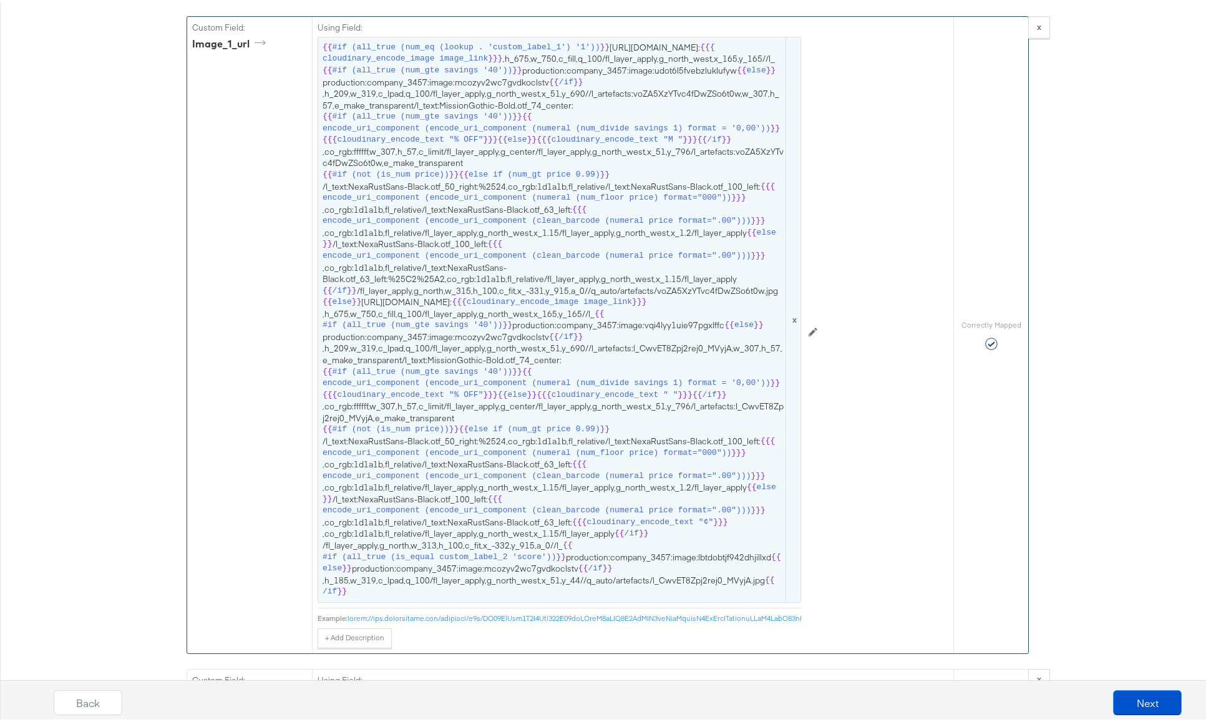
scroll to position [2087, 0]
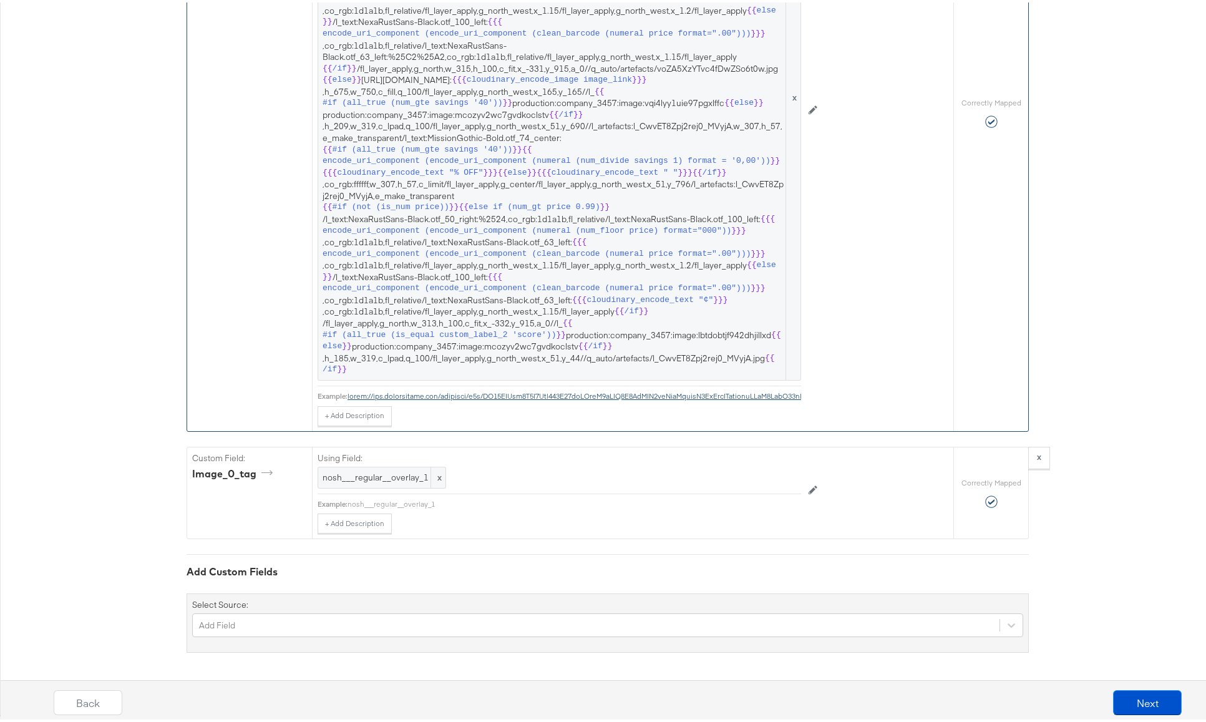
click at [507, 174] on span "{{ #if (all_true (num_eq (lookup . 'custom_label_1') '1')) }} https://api.stitc…" at bounding box center [560, 95] width 474 height 556
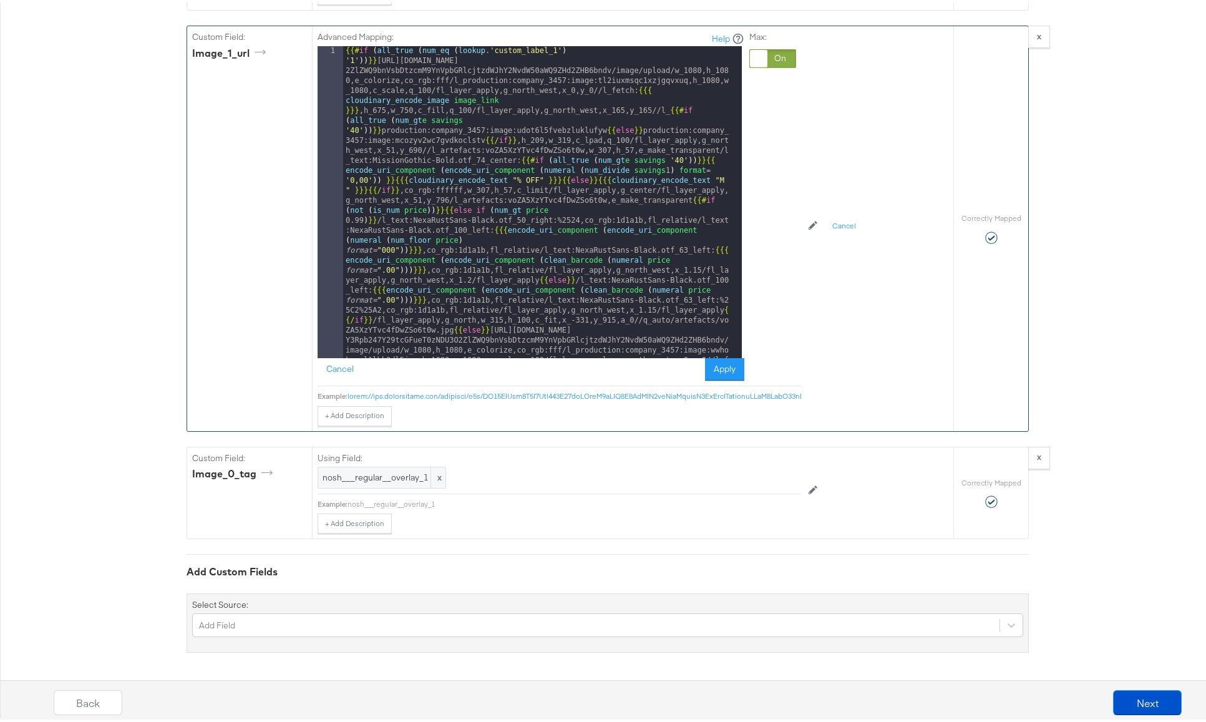
scroll to position [1786, 0]
drag, startPoint x: 553, startPoint y: 210, endPoint x: 574, endPoint y: 211, distance: 21.3
drag, startPoint x: 675, startPoint y: 209, endPoint x: 364, endPoint y: 220, distance: 311.0
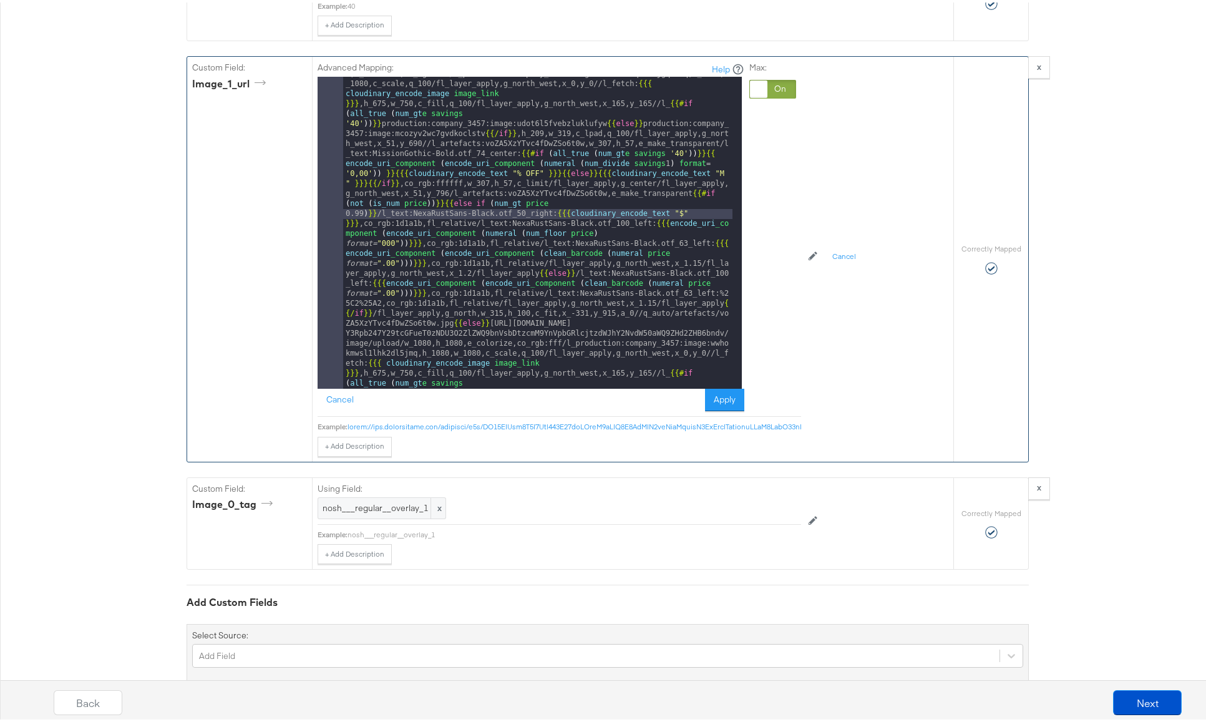
scroll to position [75, 0]
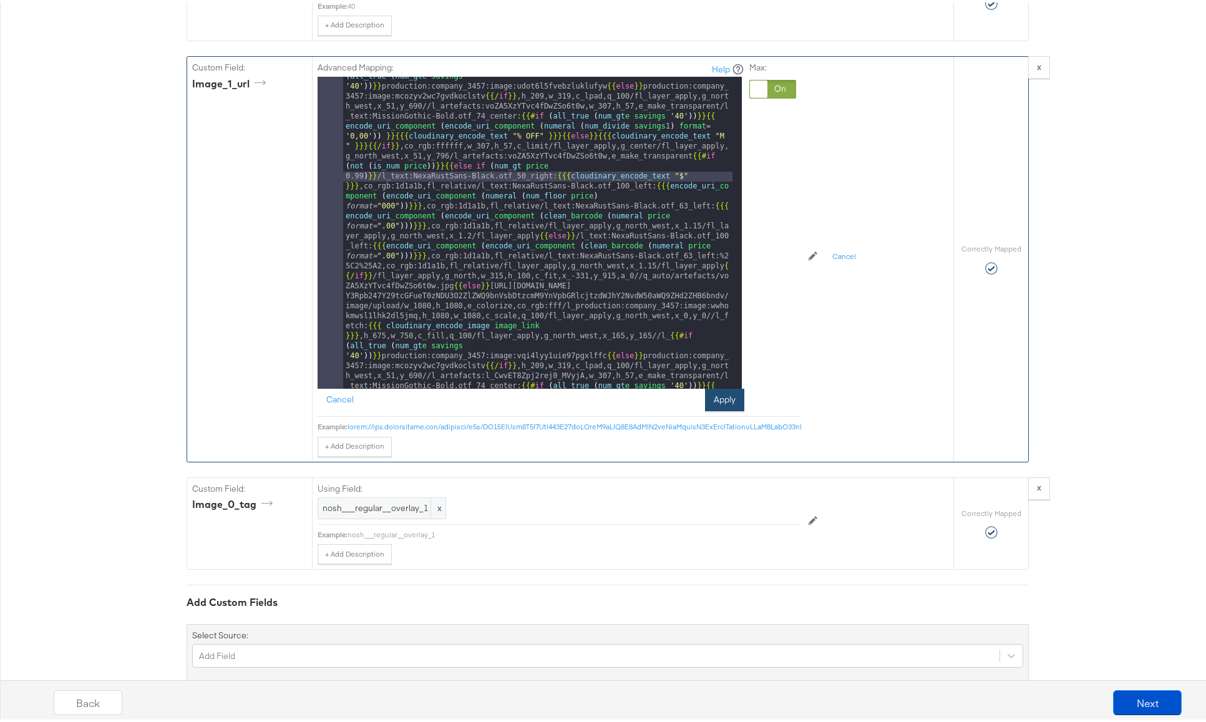
click at [720, 399] on button "Apply" at bounding box center [724, 397] width 39 height 22
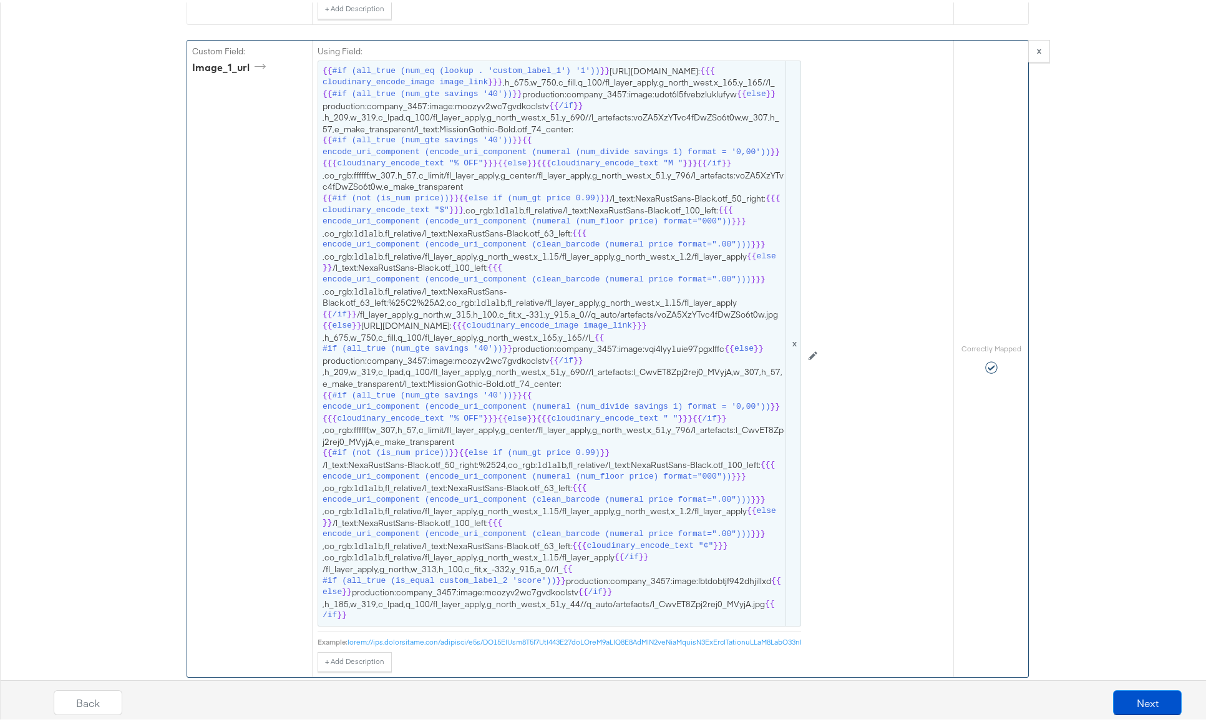
scroll to position [2087, 0]
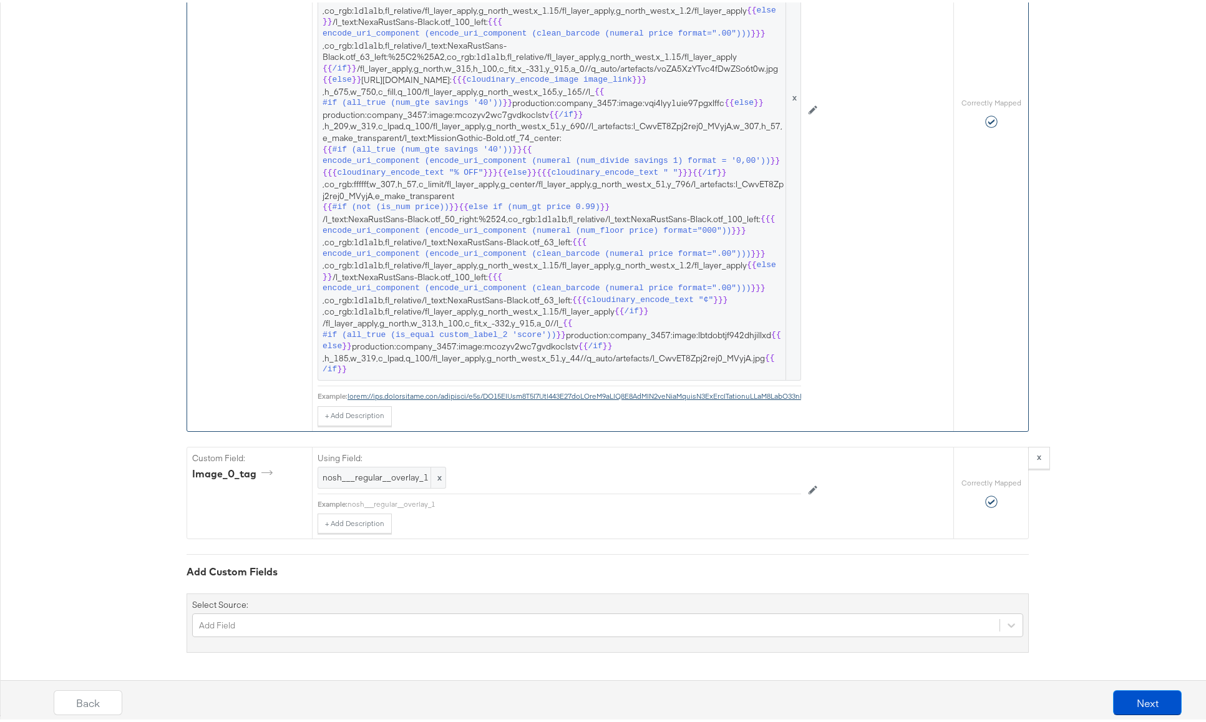
click at [539, 165] on span "{{{" at bounding box center [544, 171] width 14 height 12
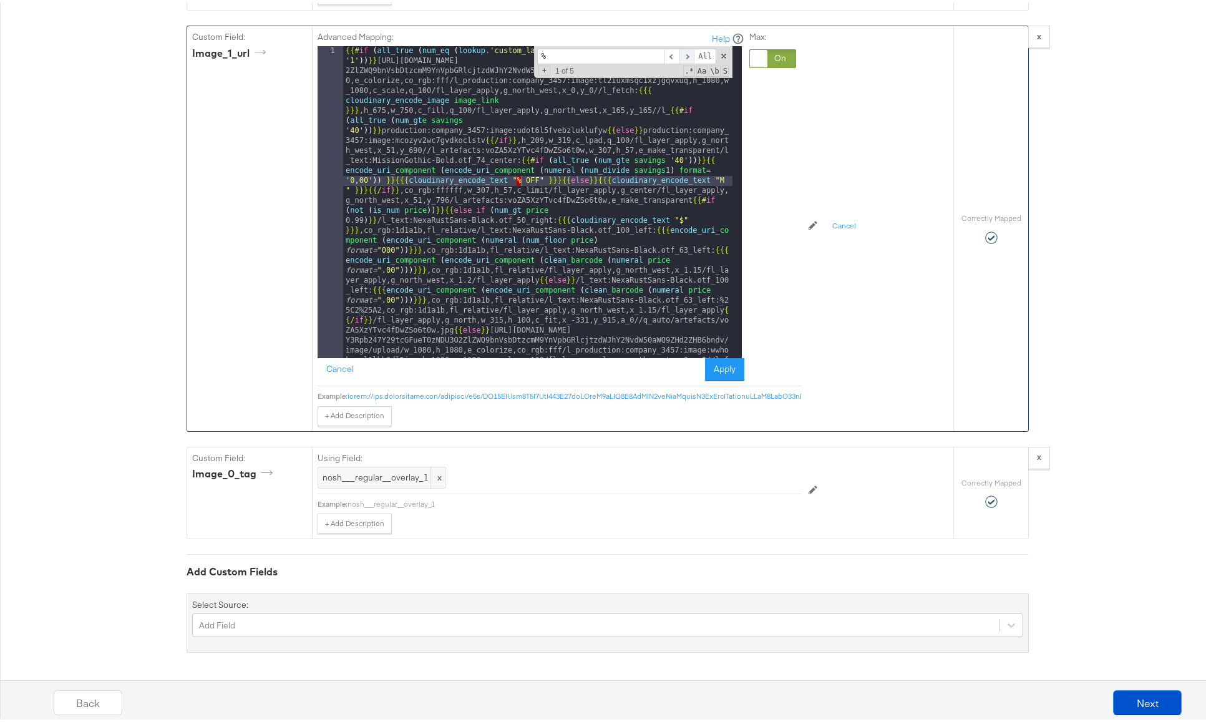
type input "%"
click at [683, 46] on span at bounding box center [687, 54] width 15 height 16
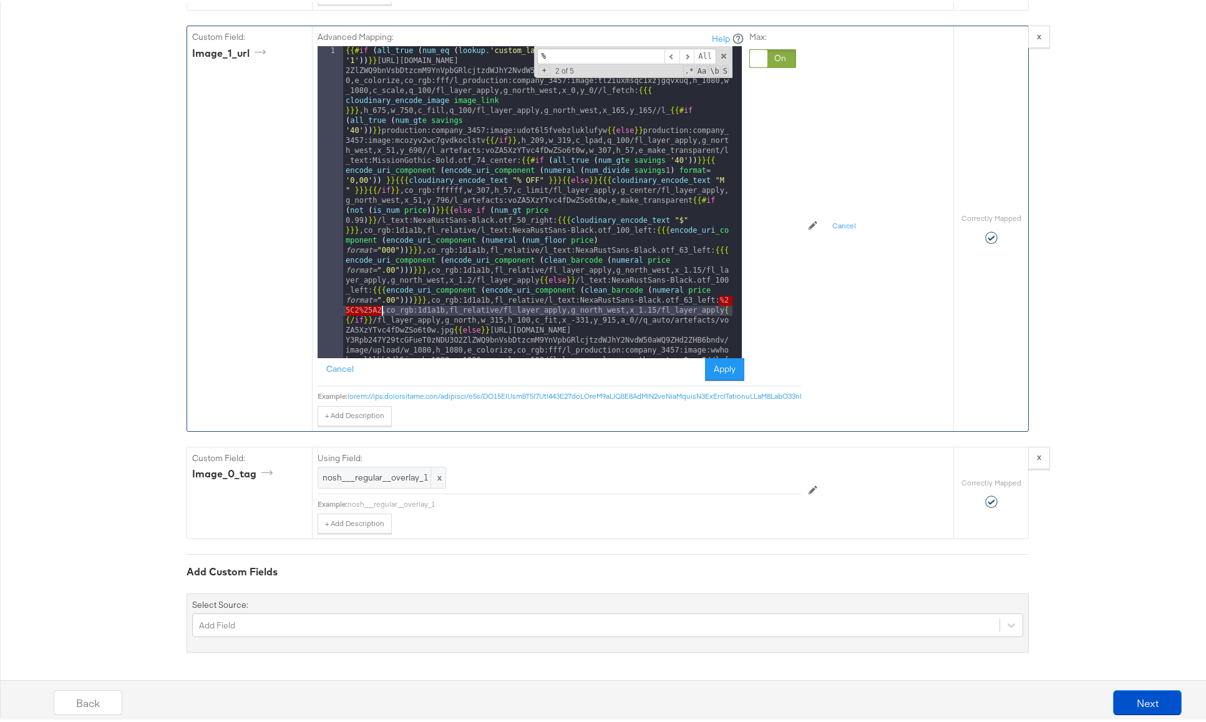
drag, startPoint x: 713, startPoint y: 289, endPoint x: 376, endPoint y: 299, distance: 337.2
drag, startPoint x: 716, startPoint y: 290, endPoint x: 375, endPoint y: 299, distance: 340.9
drag, startPoint x: 452, startPoint y: 300, endPoint x: 507, endPoint y: 300, distance: 54.3
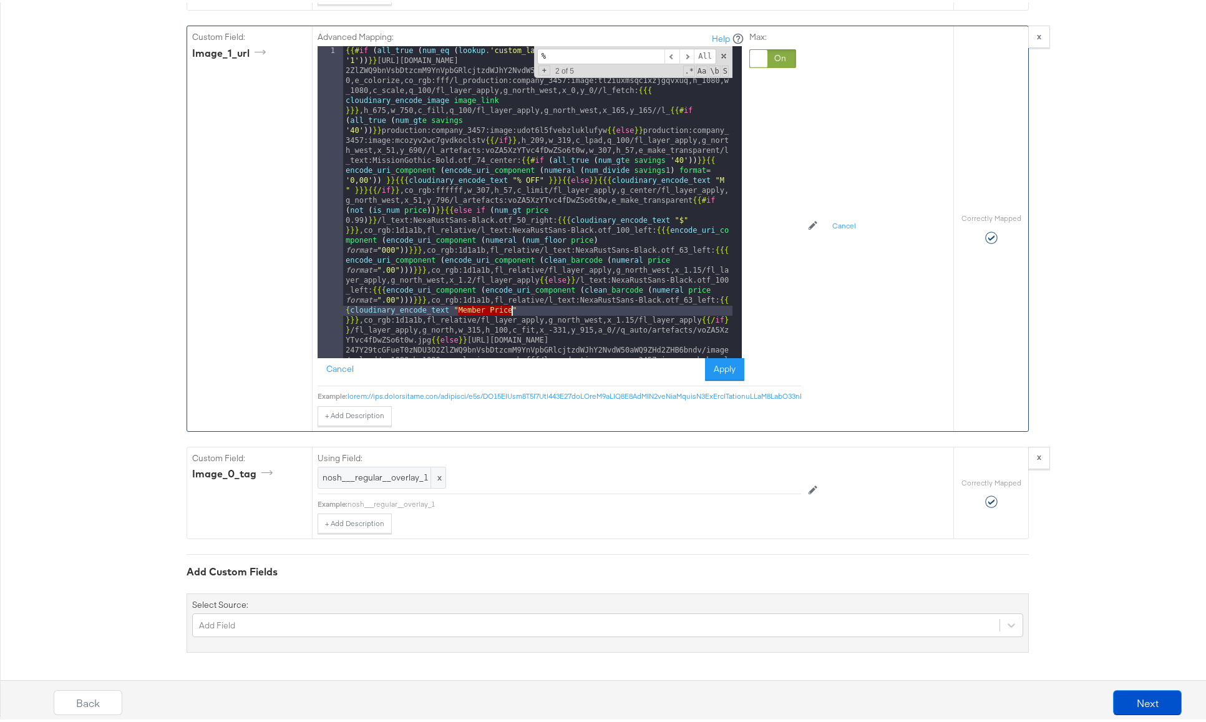
click at [683, 46] on span at bounding box center [687, 54] width 15 height 16
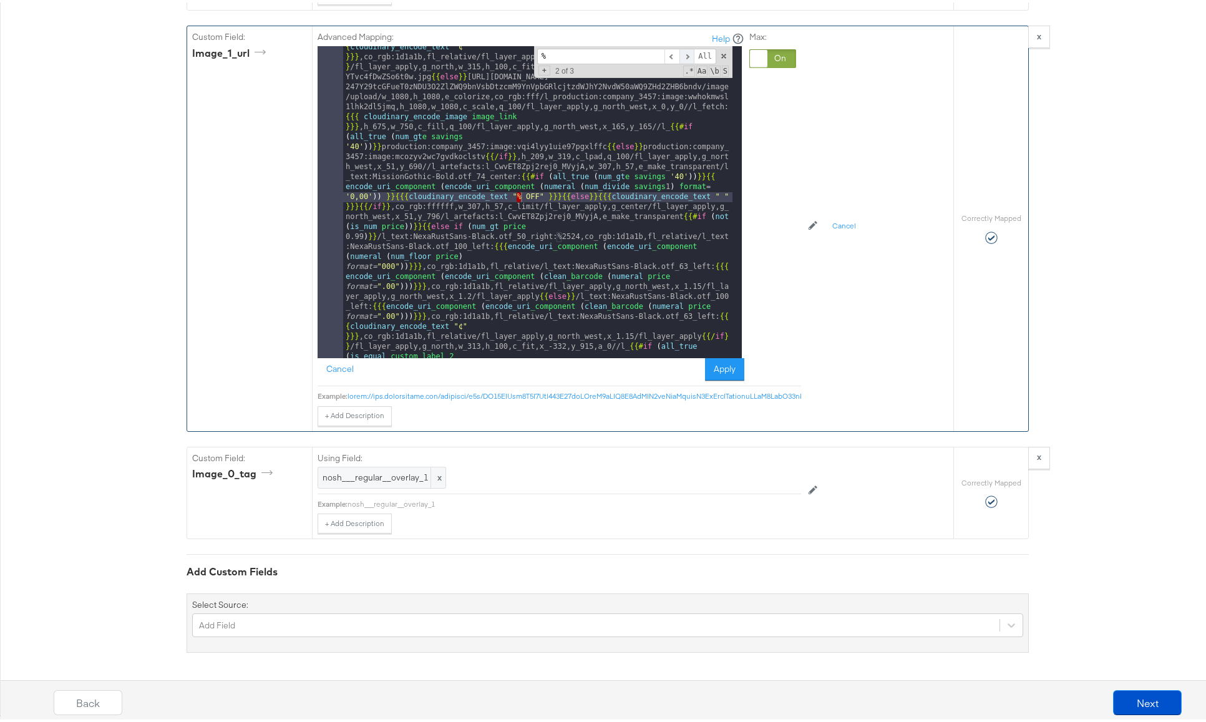
scroll to position [263, 0]
click at [680, 46] on span at bounding box center [687, 54] width 15 height 16
click at [578, 227] on div "{{# if ( all_true ( num_eq ( lookup . 'custom_label_1' ) '1' )) }} [URL][DOMAIN…" at bounding box center [537, 545] width 389 height 1530
drag, startPoint x: 567, startPoint y: 226, endPoint x: 552, endPoint y: 227, distance: 15.0
click at [552, 227] on div "{{# if ( all_true ( num_eq ( lookup . 'custom_label_1' ) '1' )) }} [URL][DOMAIN…" at bounding box center [537, 545] width 389 height 1530
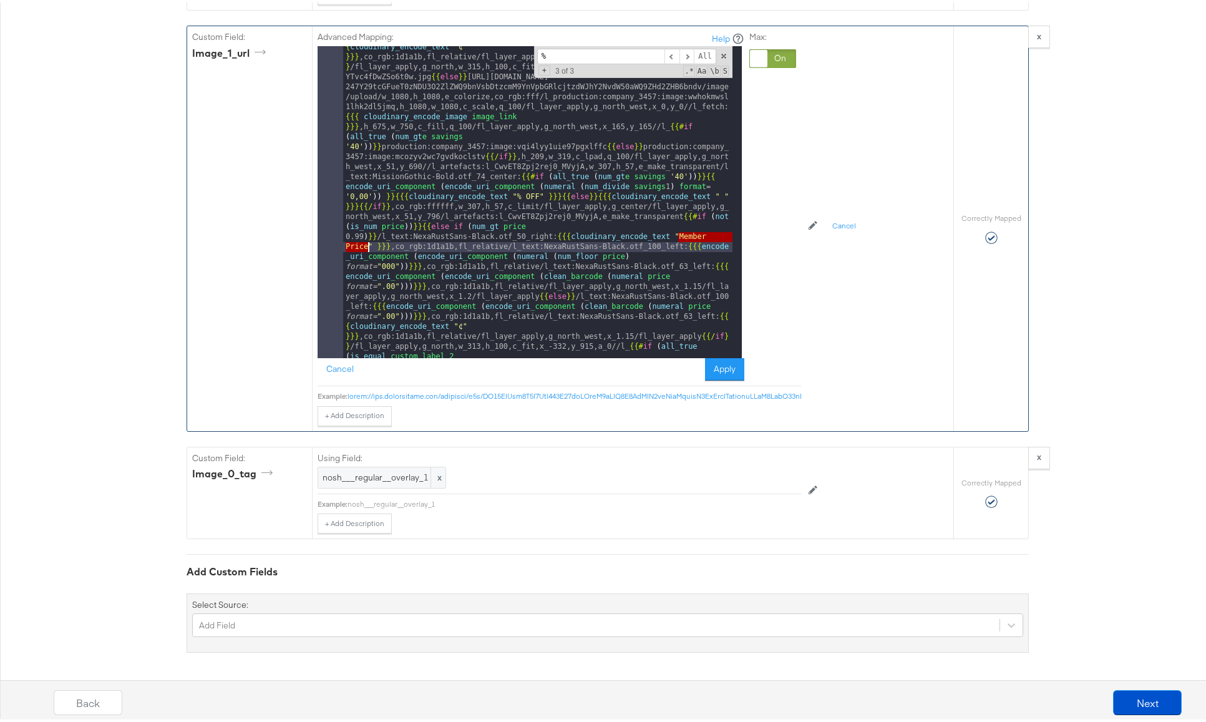
drag, startPoint x: 675, startPoint y: 227, endPoint x: 363, endPoint y: 237, distance: 312.2
click at [363, 237] on div "{{# if ( all_true ( num_eq ( lookup . 'custom_label_1' ) '1' )) }} [URL][DOMAIN…" at bounding box center [537, 545] width 389 height 1530
click at [682, 46] on span at bounding box center [687, 54] width 15 height 16
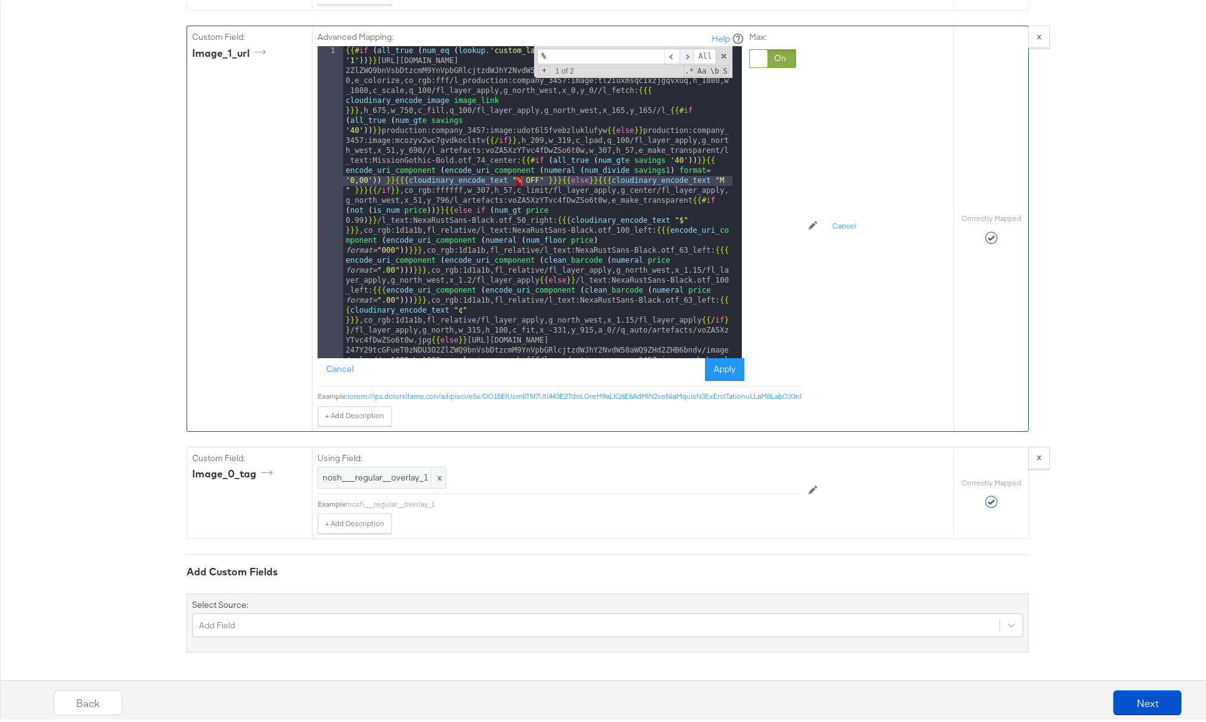
scroll to position [0, 0]
click at [682, 46] on span at bounding box center [687, 54] width 15 height 16
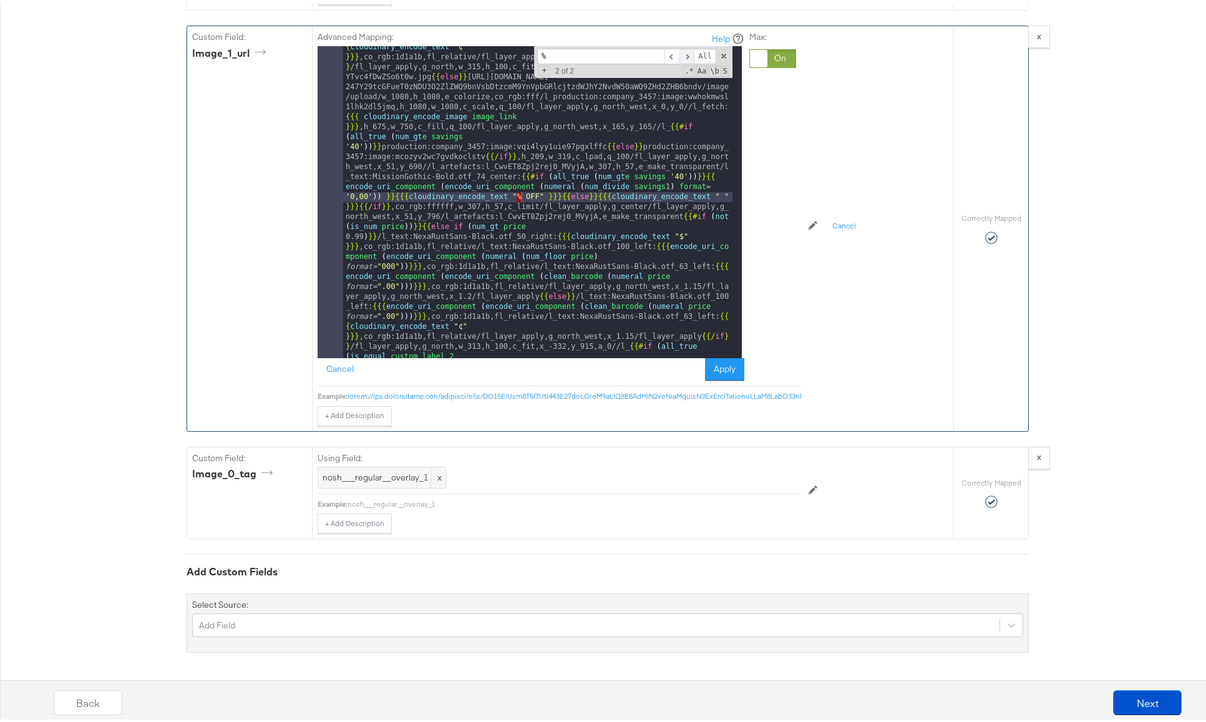
scroll to position [263, 0]
click at [682, 46] on span at bounding box center [687, 54] width 15 height 16
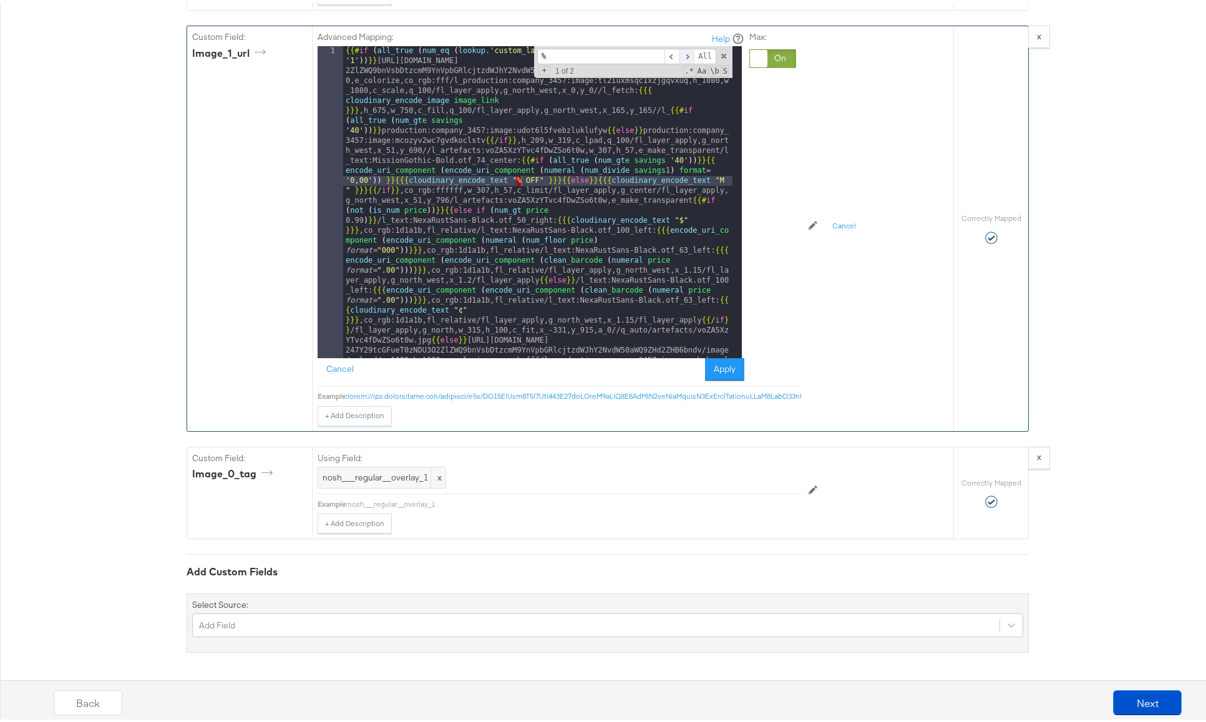
click at [682, 46] on span at bounding box center [687, 54] width 15 height 16
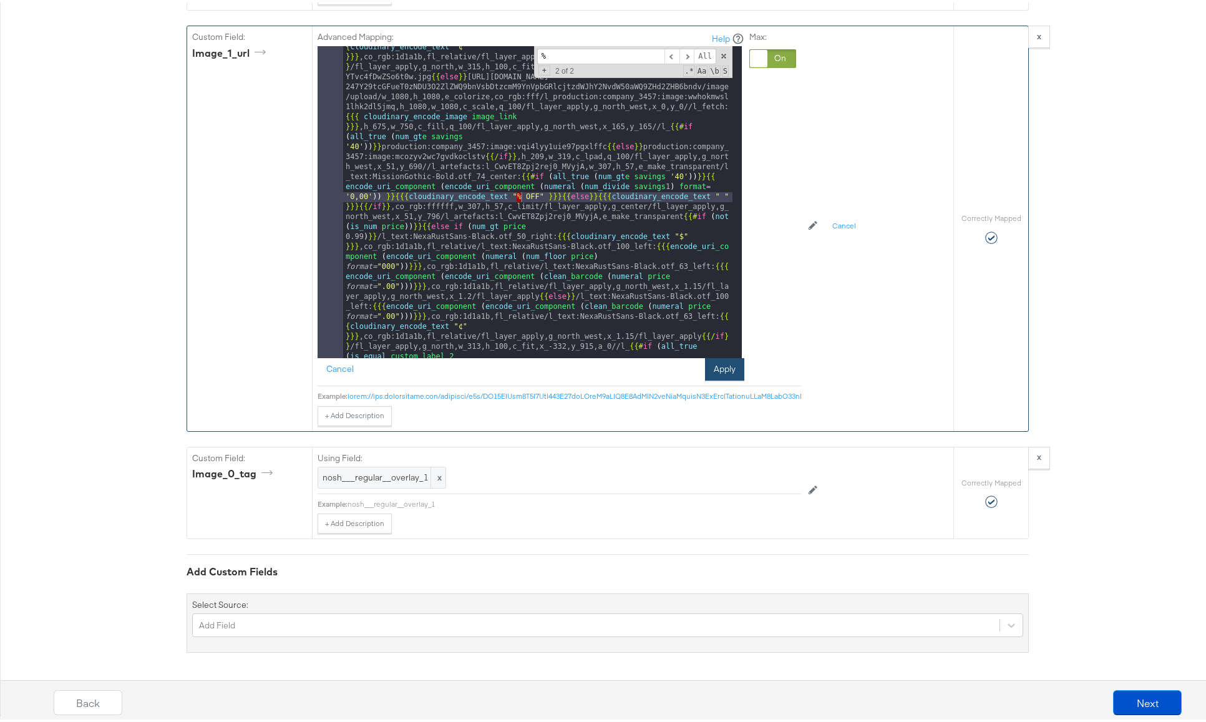
click at [716, 358] on button "Apply" at bounding box center [724, 367] width 39 height 22
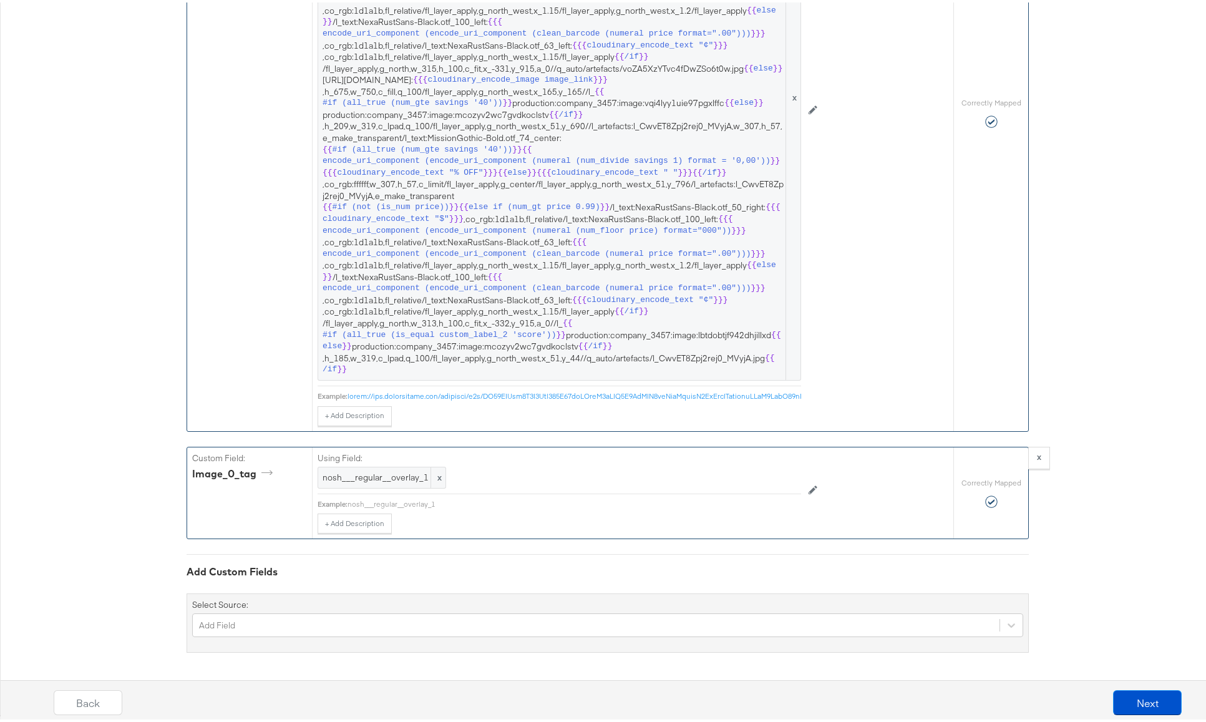
scroll to position [2076, 0]
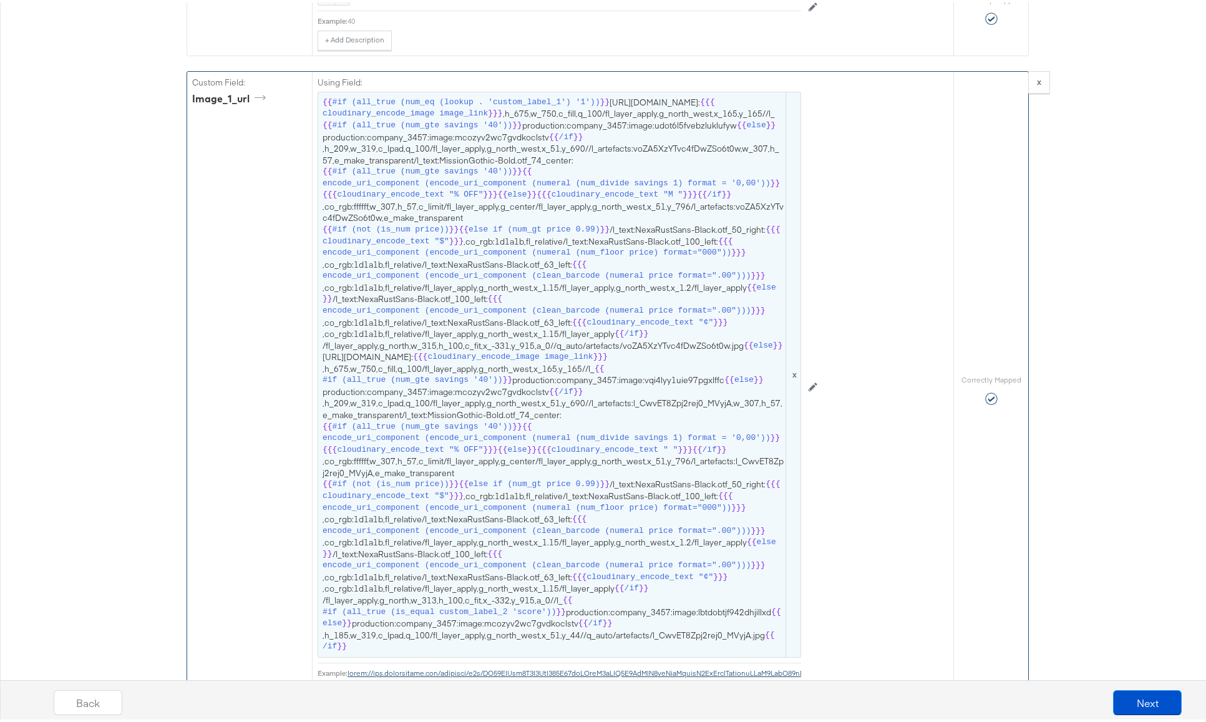
scroll to position [1727, 0]
click at [677, 202] on span "cloudinary_encode_text "M "" at bounding box center [618, 196] width 132 height 12
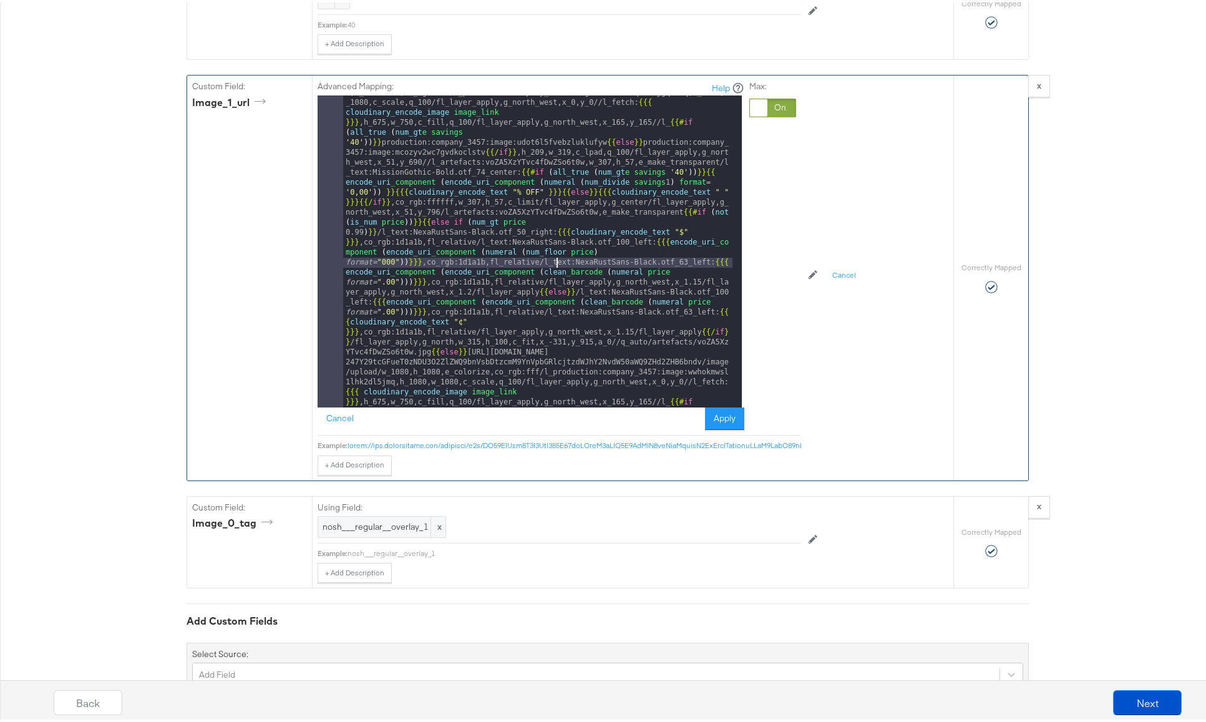
scroll to position [0, 0]
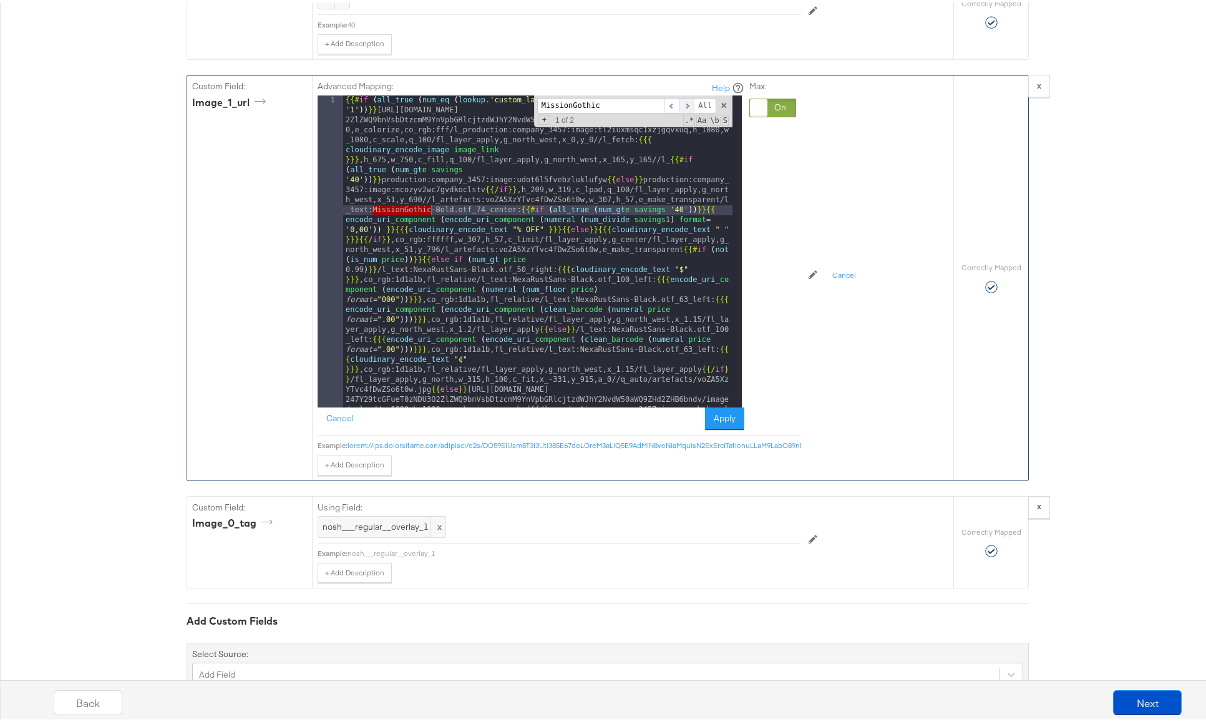
click at [685, 102] on span at bounding box center [687, 103] width 15 height 16
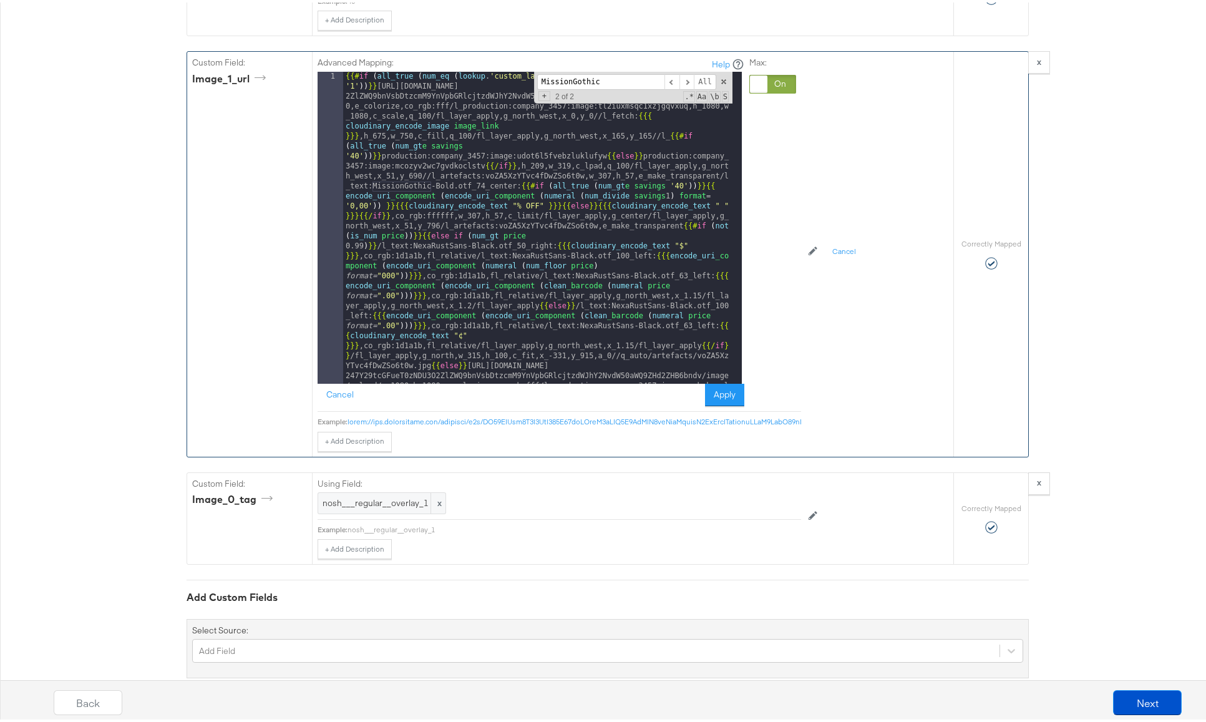
scroll to position [1750, 0]
click at [720, 80] on span at bounding box center [724, 80] width 9 height 9
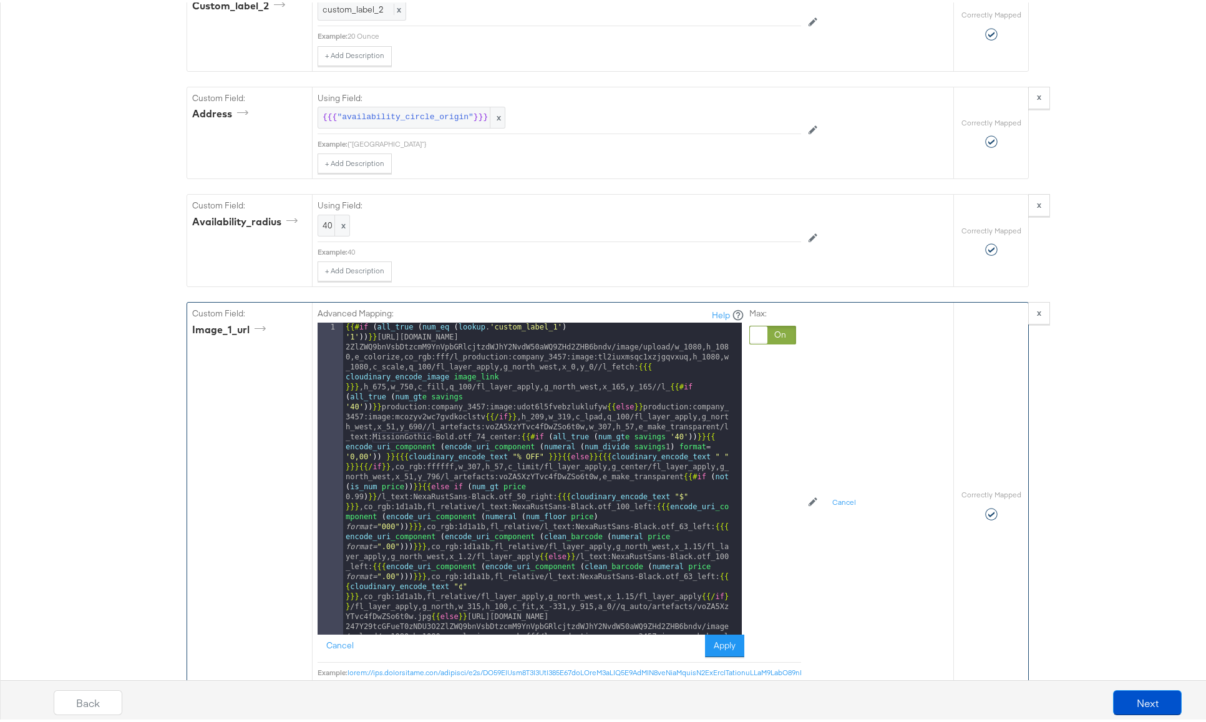
scroll to position [1569, 0]
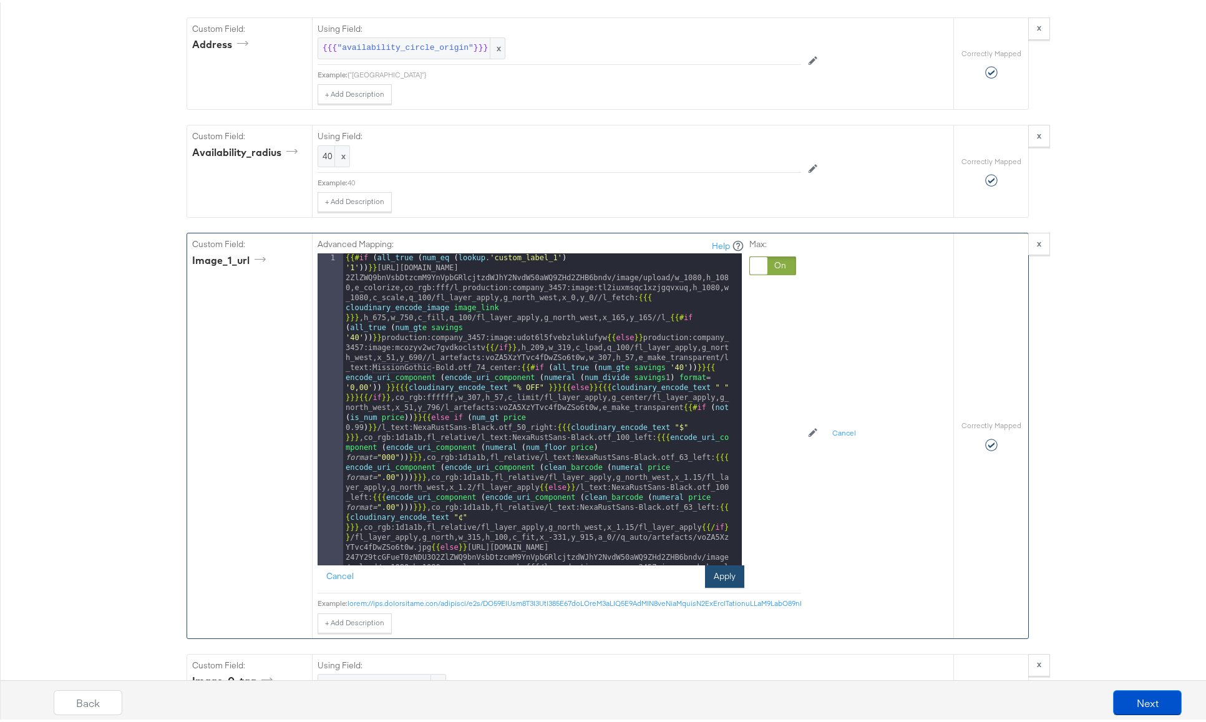
click at [717, 568] on button "Apply" at bounding box center [724, 574] width 39 height 22
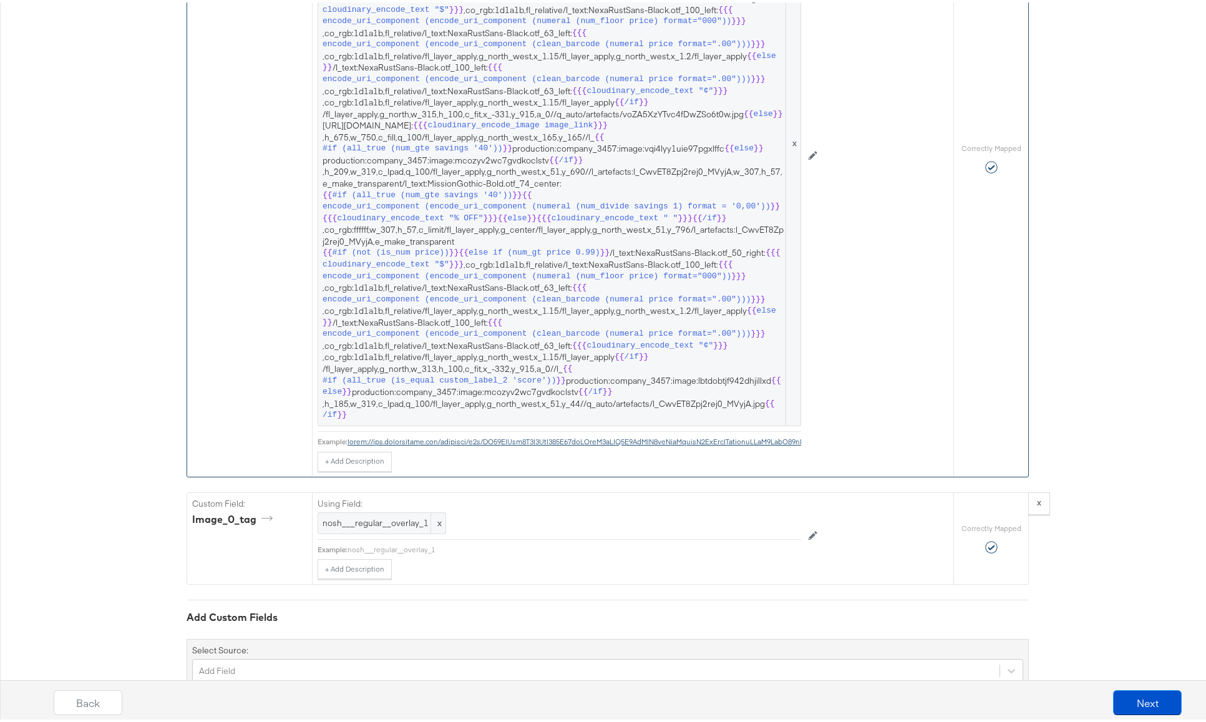
scroll to position [1963, 0]
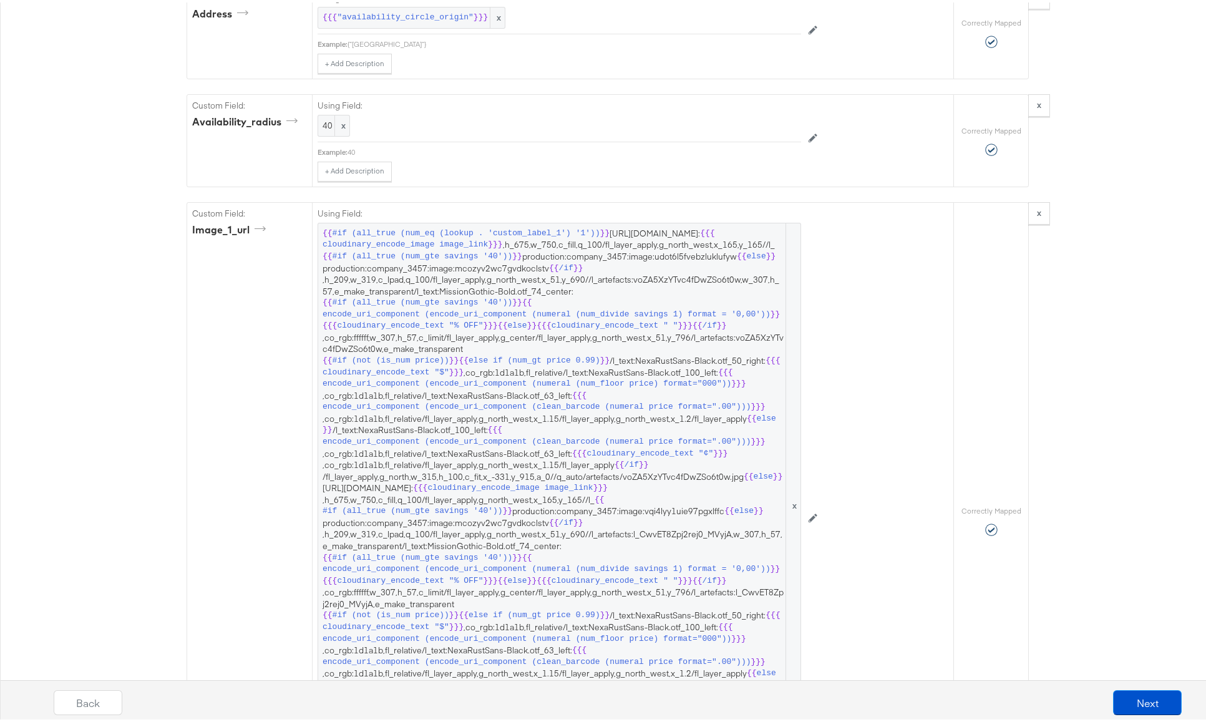
scroll to position [1599, 0]
click at [600, 458] on span "cloudinary_encode_text "¢"" at bounding box center [650, 452] width 127 height 12
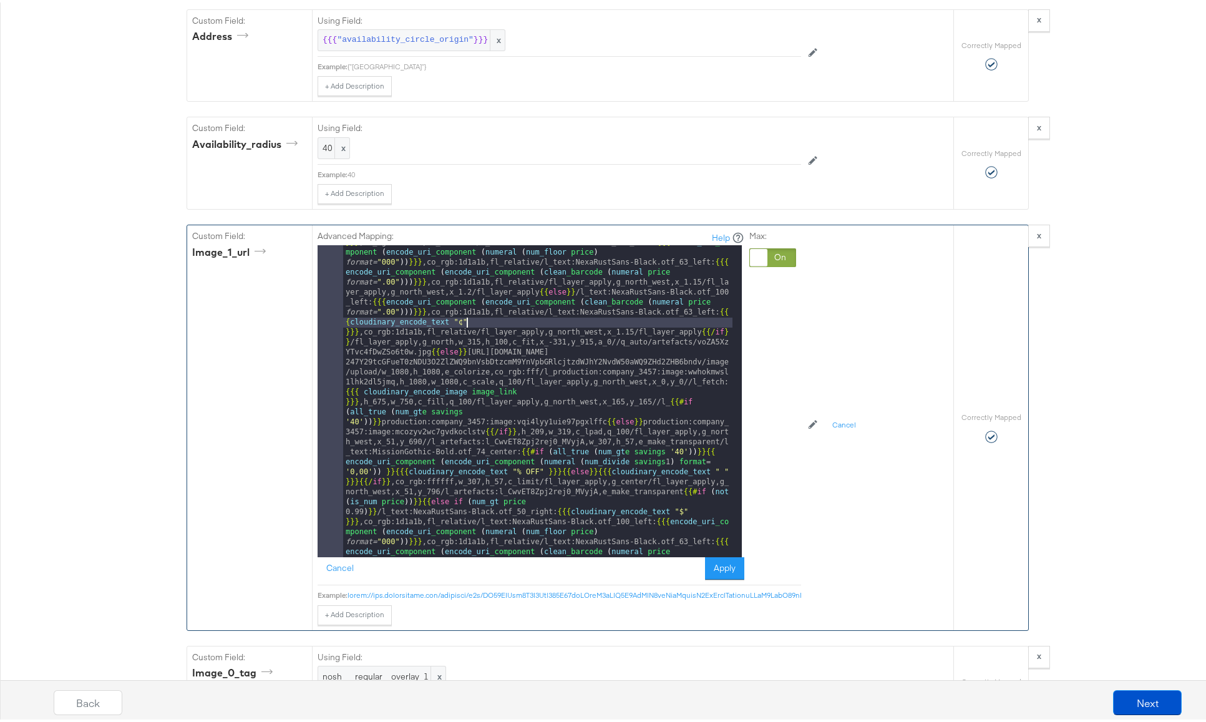
scroll to position [150, 0]
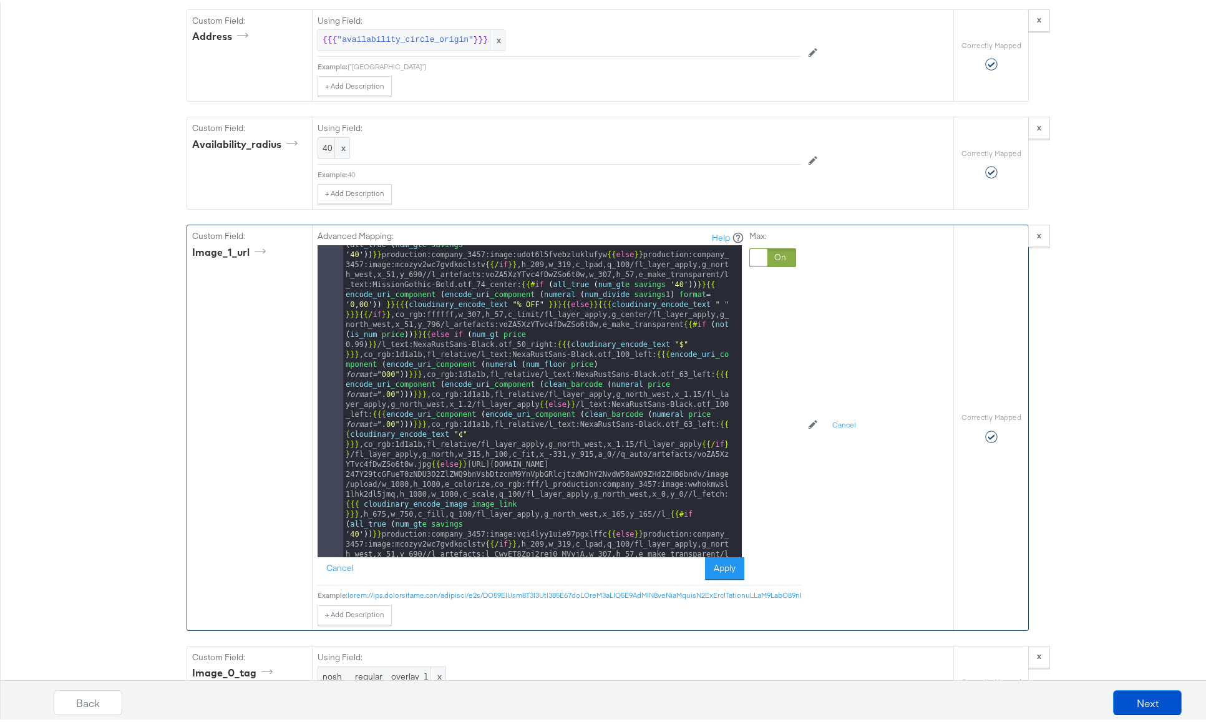
scroll to position [37, 0]
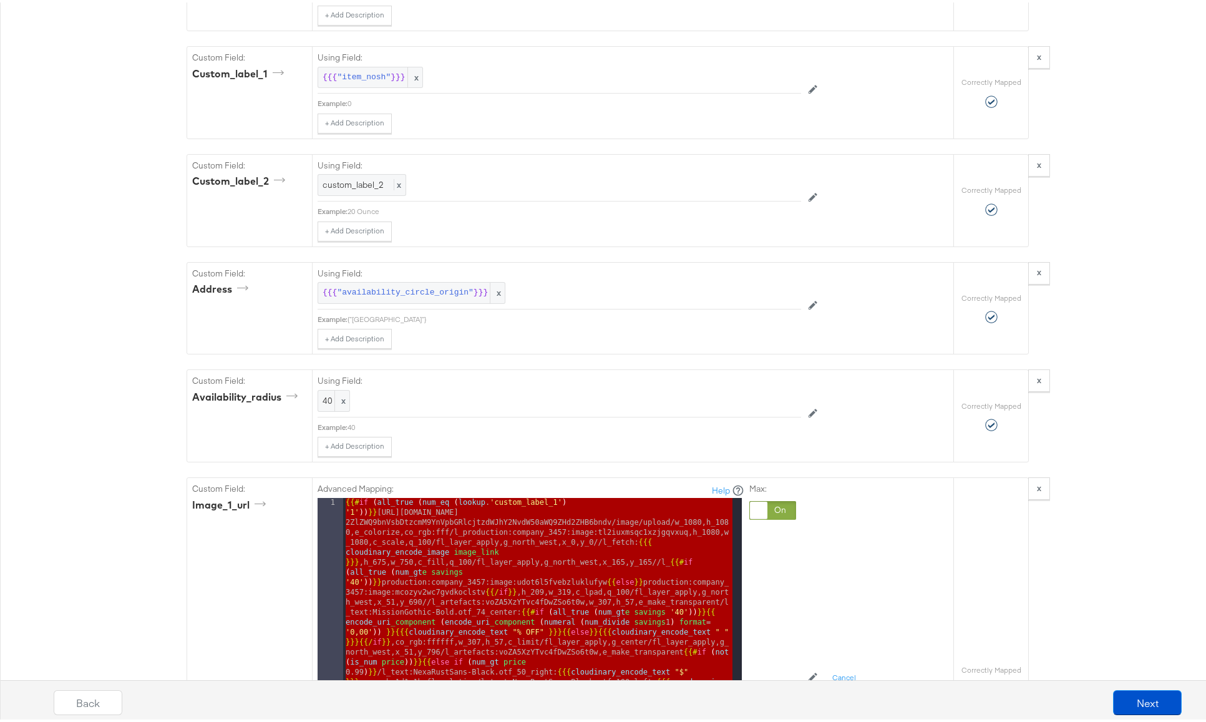
scroll to position [1586, 0]
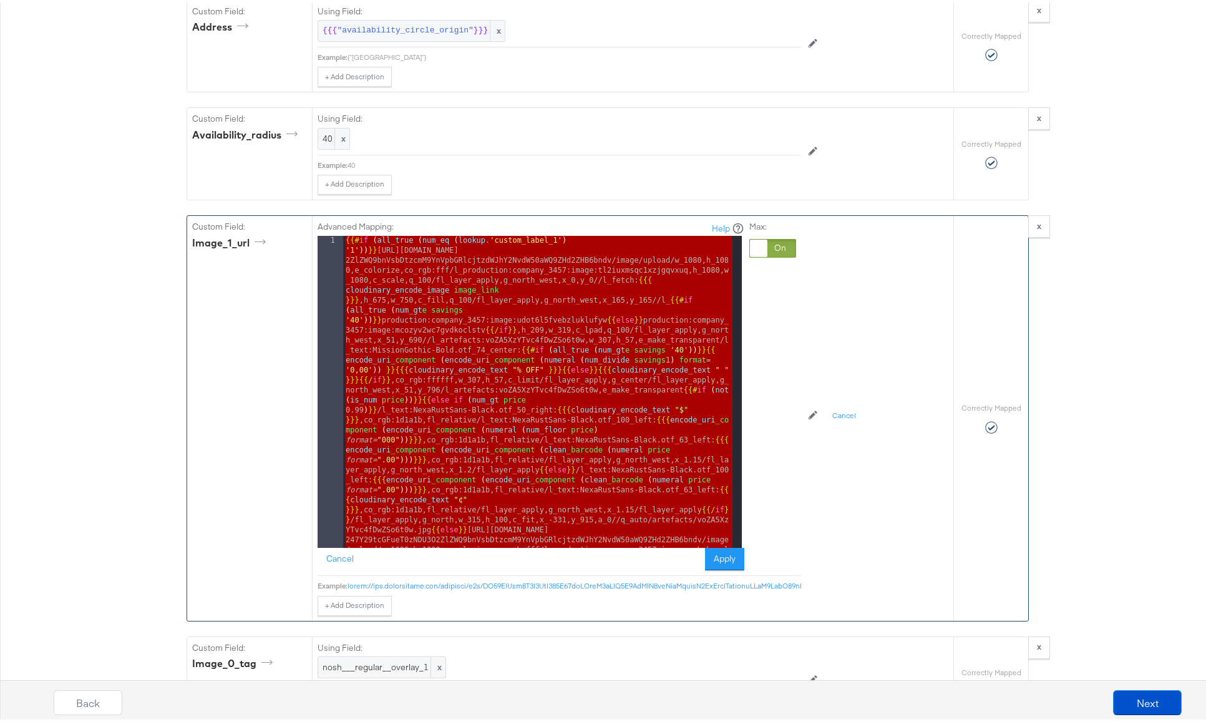
click at [770, 245] on div at bounding box center [773, 246] width 47 height 19
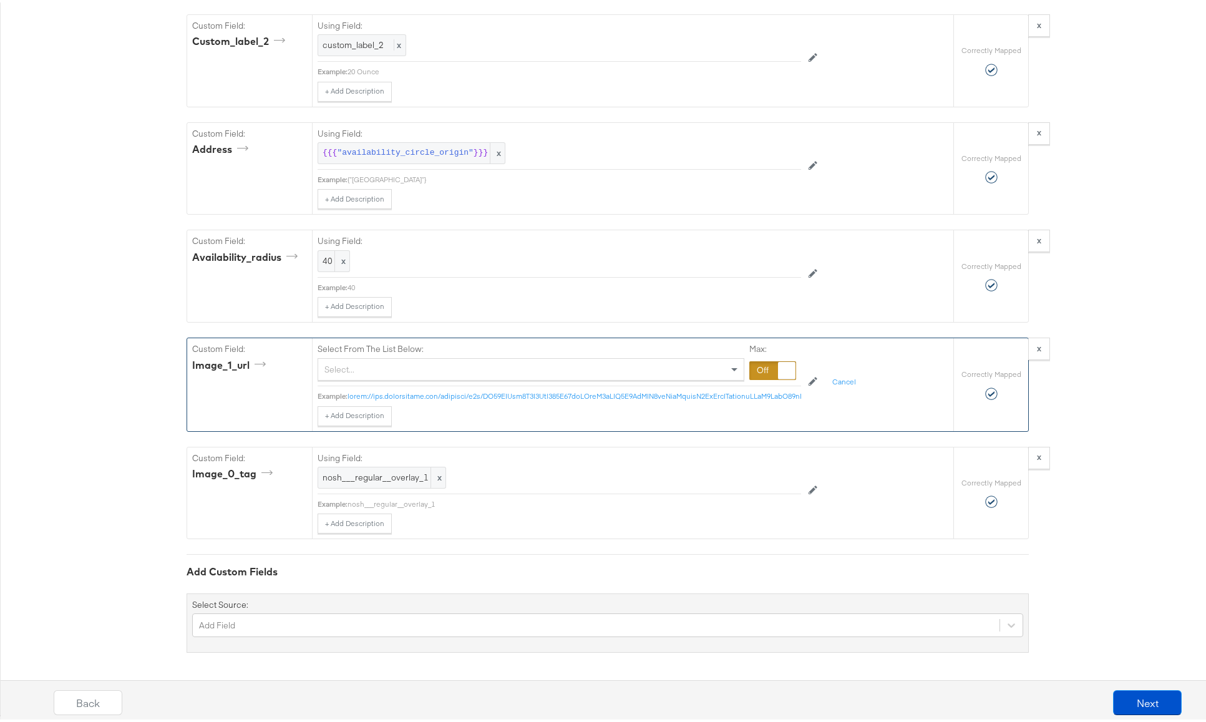
scroll to position [1473, 0]
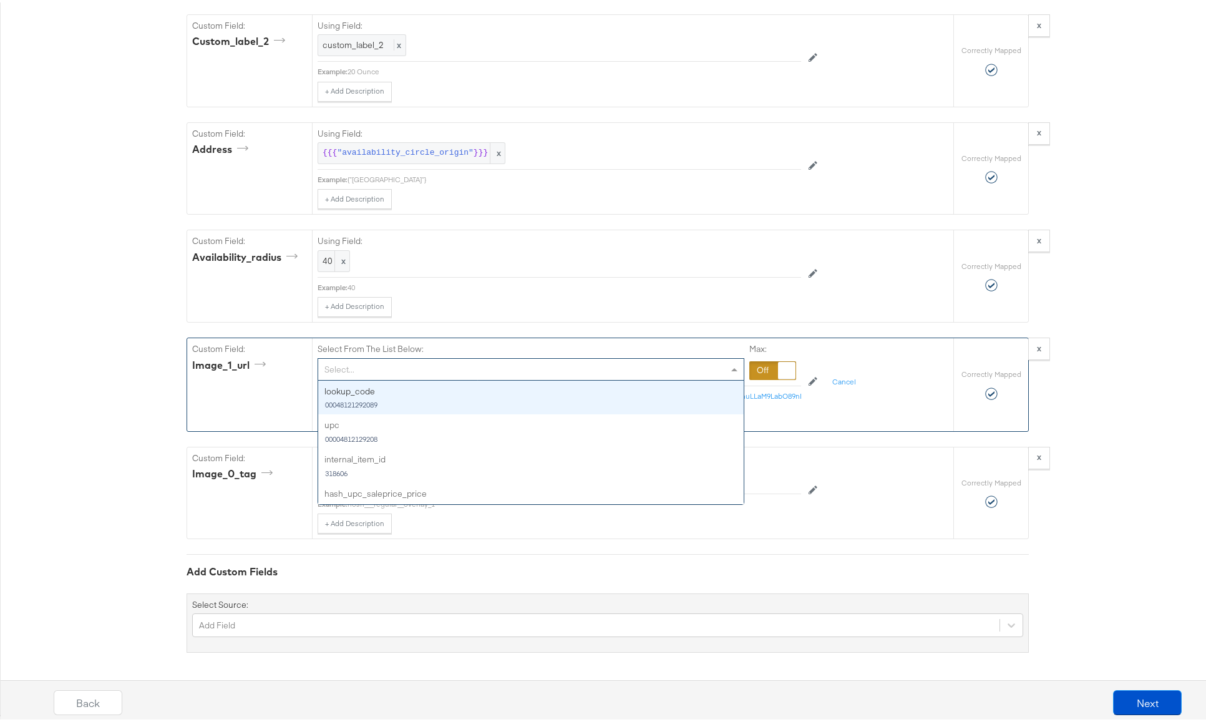
click at [377, 358] on div "Select..." at bounding box center [531, 366] width 426 height 21
type input "image"
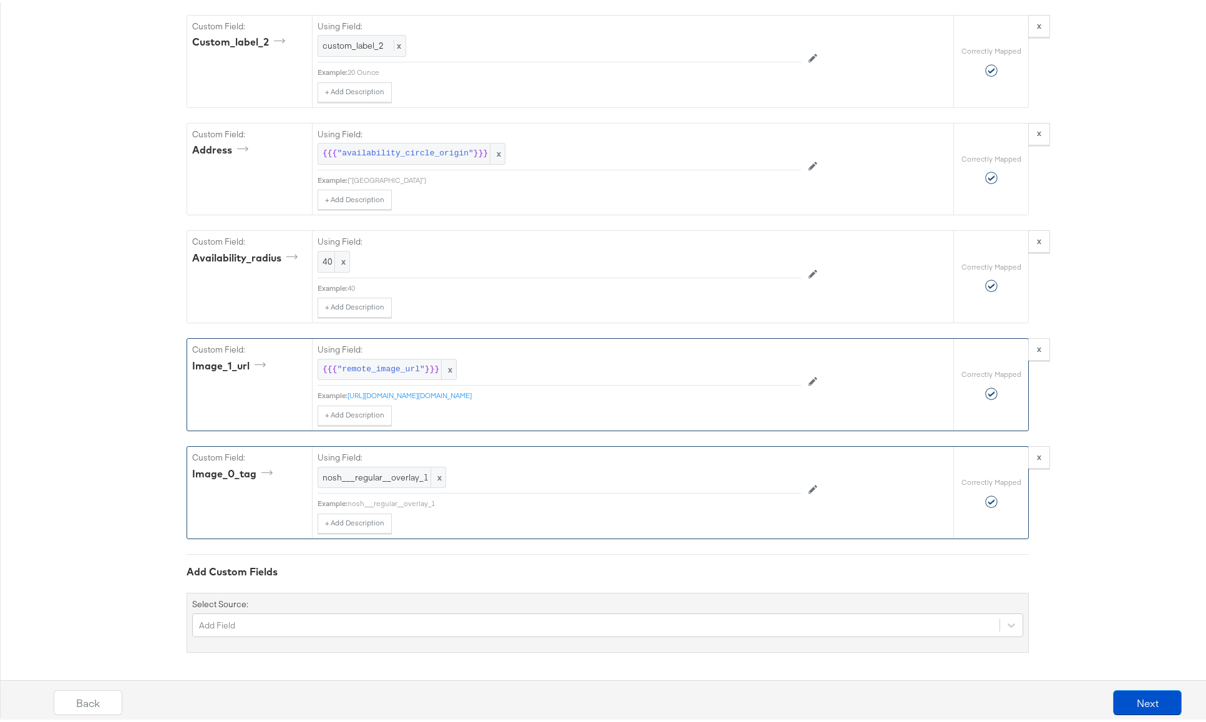
scroll to position [1464, 0]
click at [472, 392] on link "https://s3-us-west-2.amazonaws.com/wowimages.groceryoutlet.com/prod/00004812129…" at bounding box center [410, 392] width 124 height 9
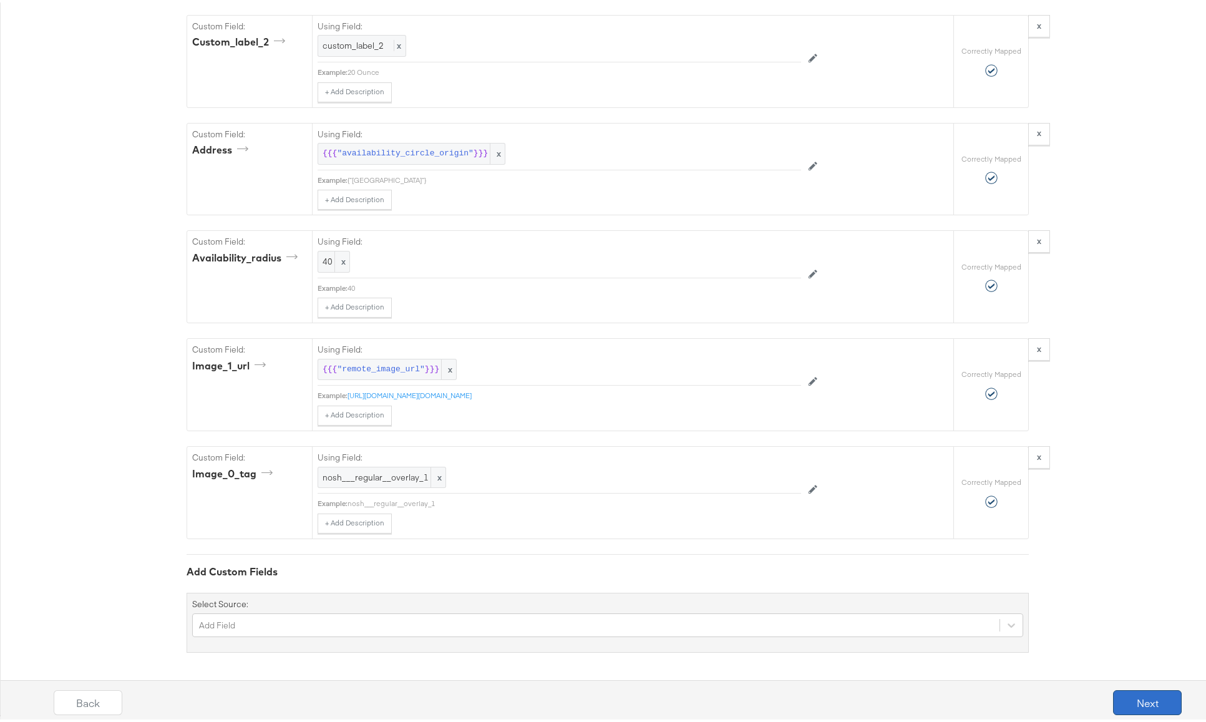
click at [1128, 695] on button "Next" at bounding box center [1147, 700] width 69 height 25
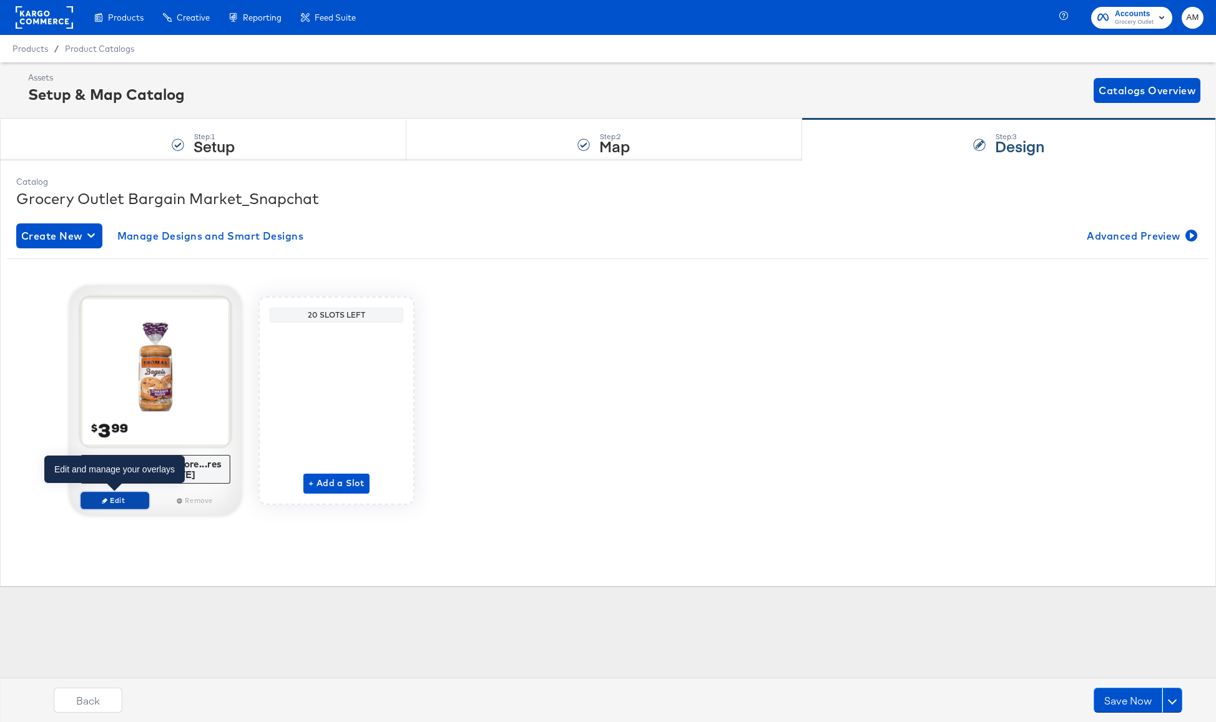
click at [133, 499] on span "Edit" at bounding box center [114, 500] width 57 height 9
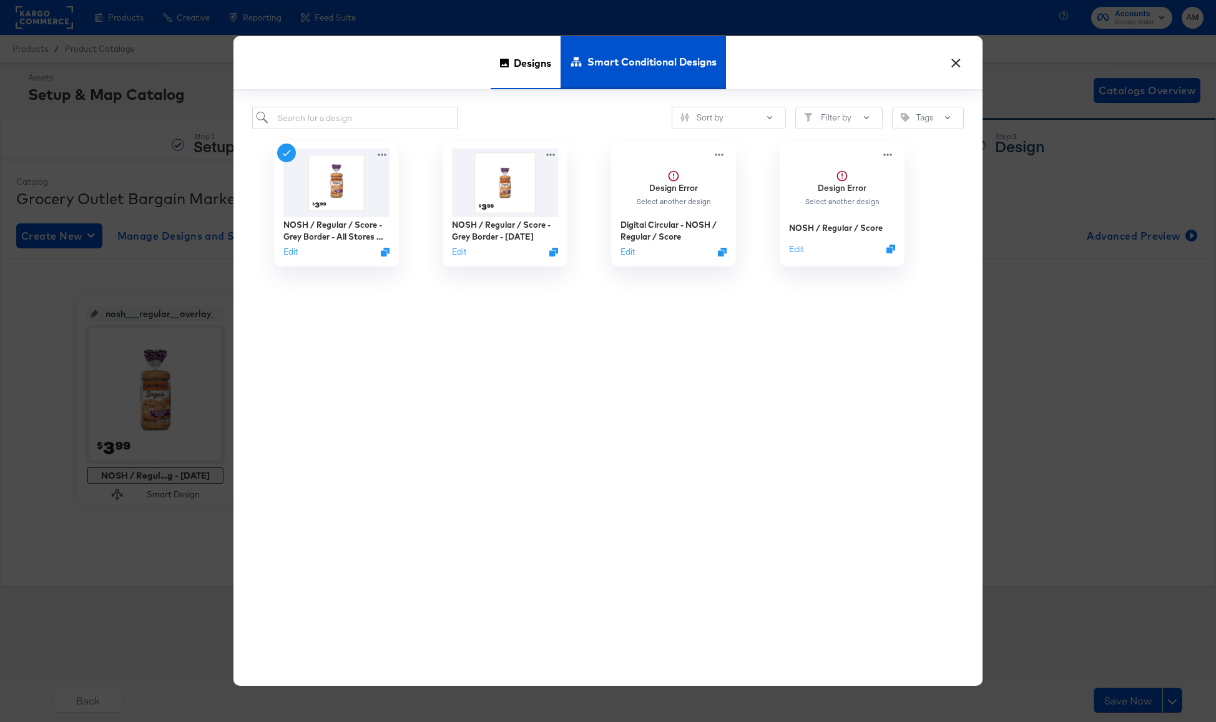
click at [519, 64] on span "Designs" at bounding box center [532, 62] width 37 height 55
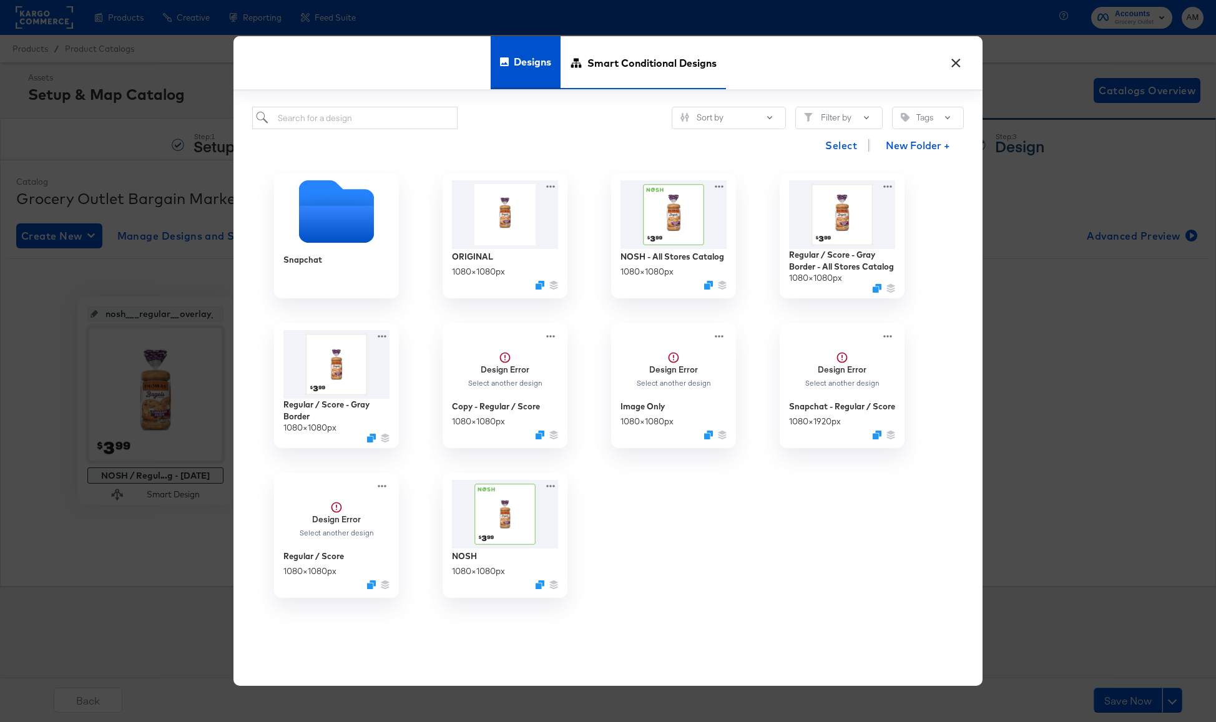
click at [648, 64] on span "Smart Conditional Designs" at bounding box center [651, 62] width 129 height 55
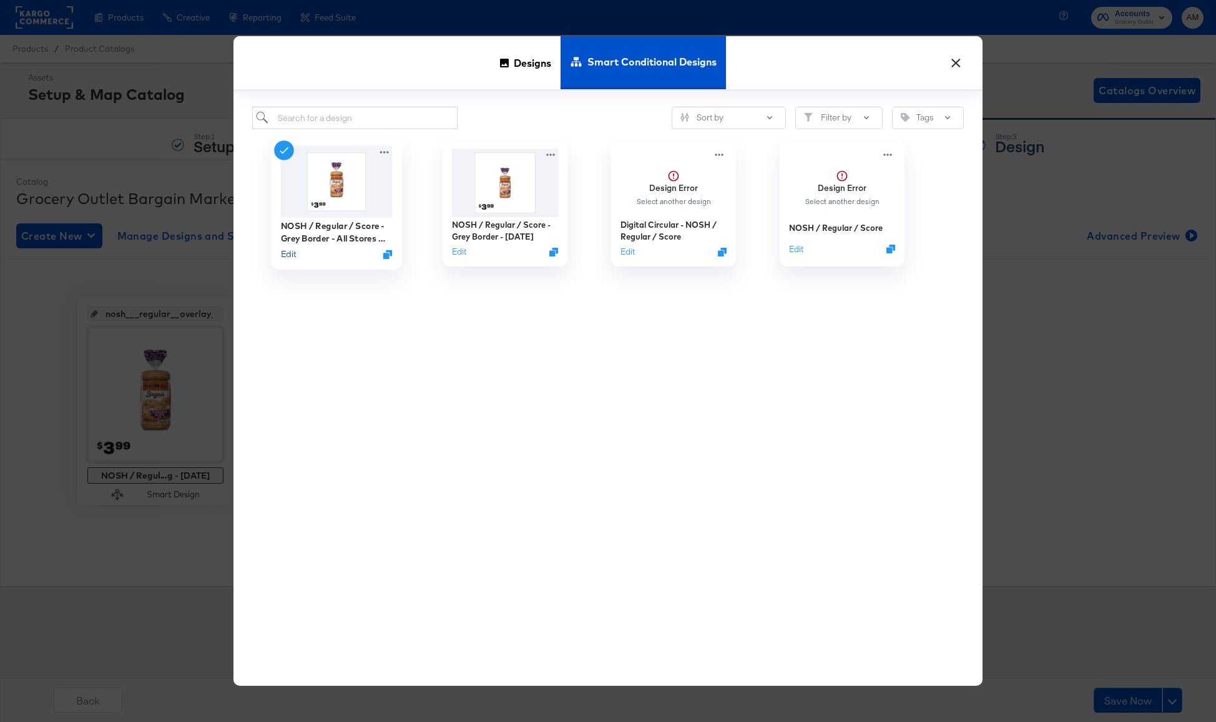
click at [286, 255] on button "Edit" at bounding box center [288, 254] width 15 height 12
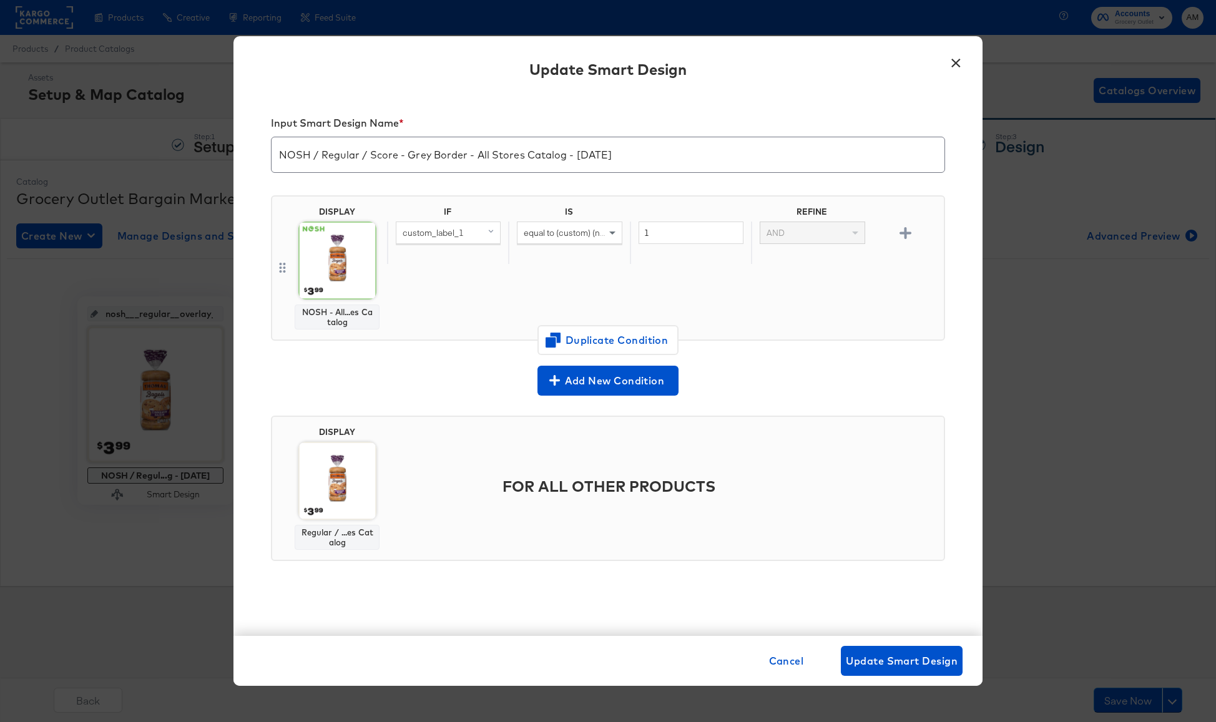
click at [350, 321] on div "NOSH - All...es Catalog" at bounding box center [337, 317] width 74 height 20
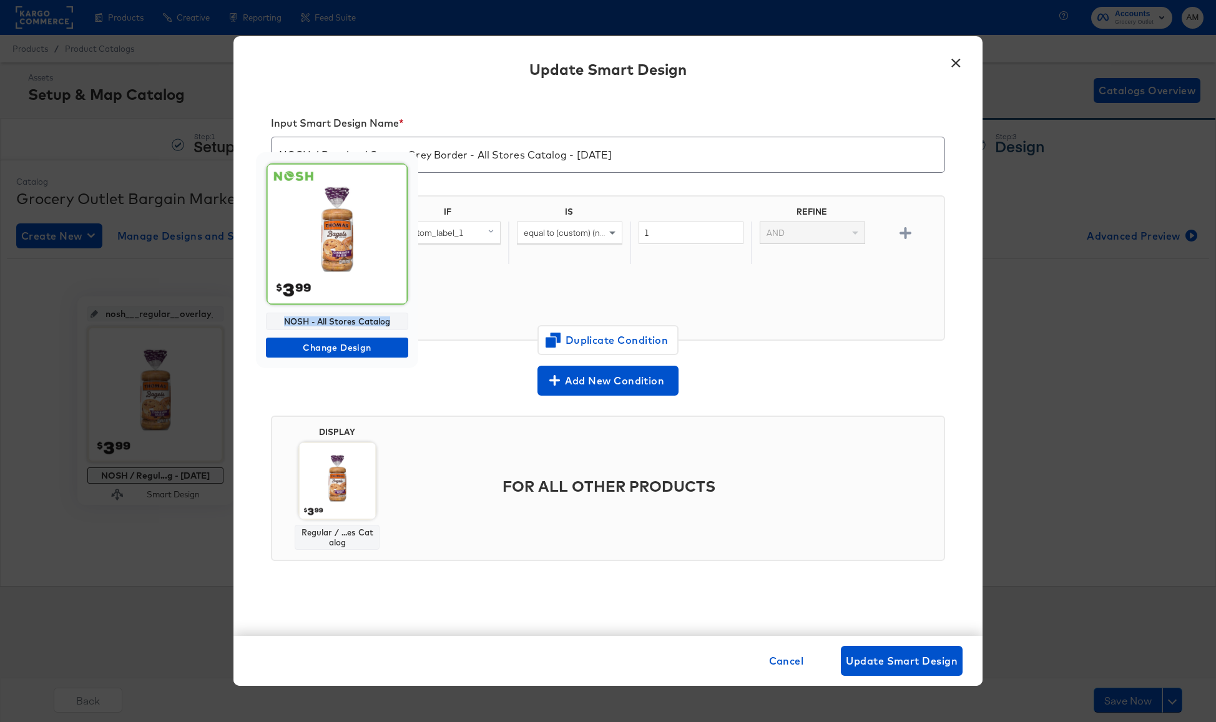
drag, startPoint x: 393, startPoint y: 322, endPoint x: 281, endPoint y: 320, distance: 112.4
click at [281, 320] on div "NOSH - All Stores Catalog" at bounding box center [337, 321] width 142 height 17
copy div "NOSH - All Stores Catalog"
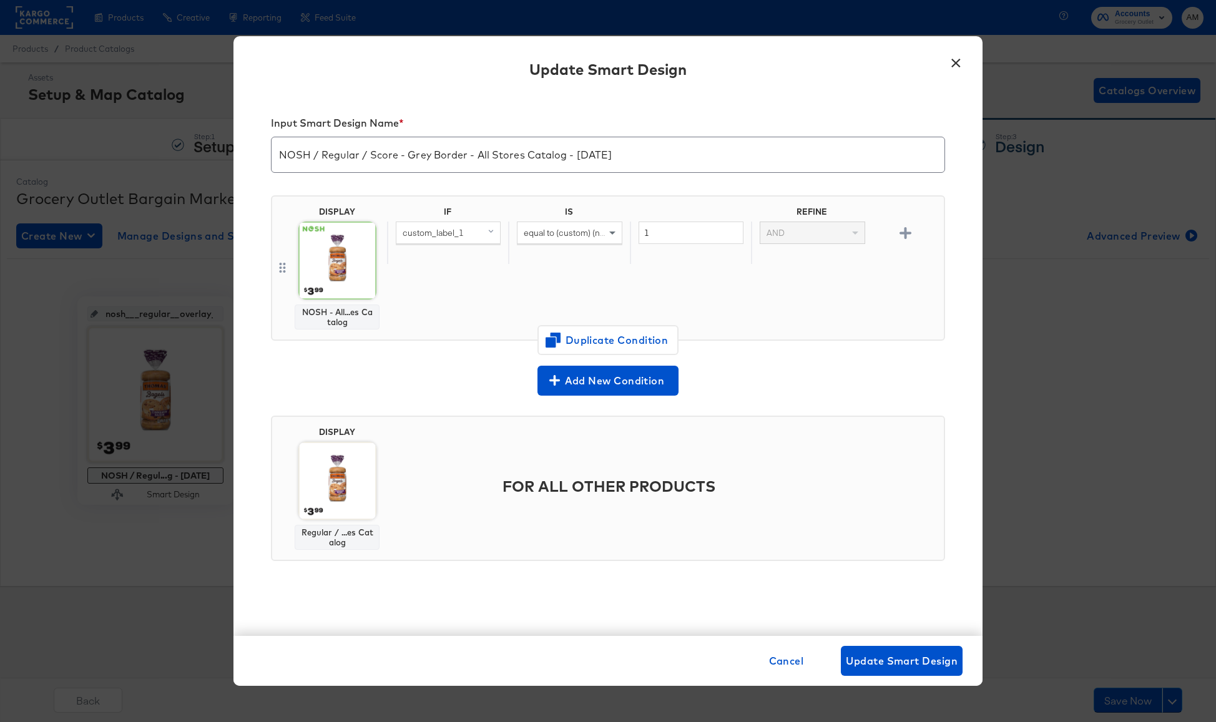
click at [959, 59] on button "×" at bounding box center [955, 60] width 22 height 22
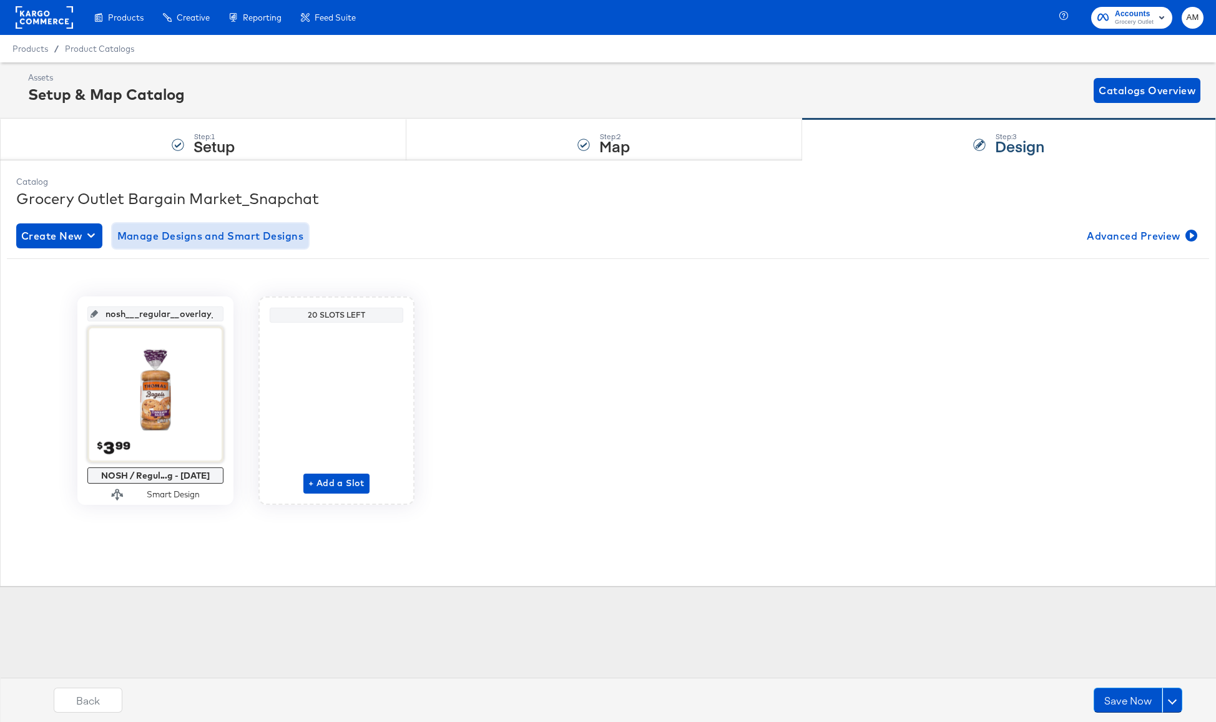
click at [212, 238] on span "Manage Designs and Smart Designs" at bounding box center [210, 235] width 187 height 17
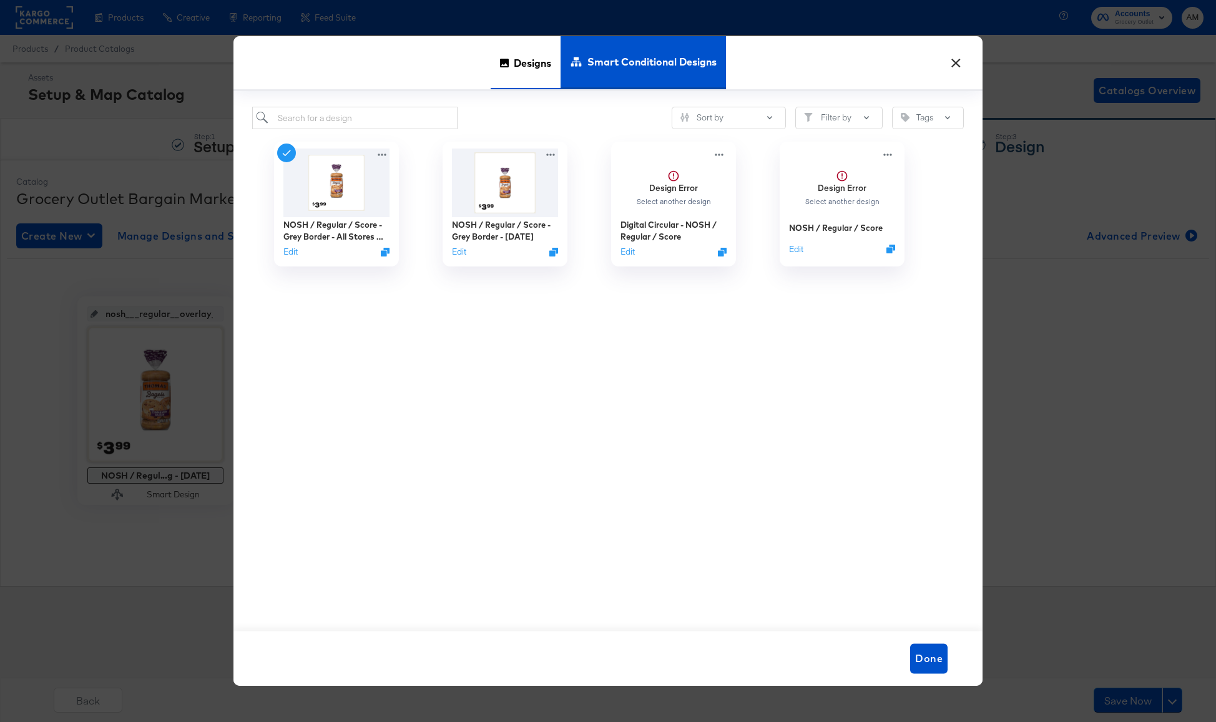
click at [523, 59] on span "Designs" at bounding box center [532, 62] width 37 height 55
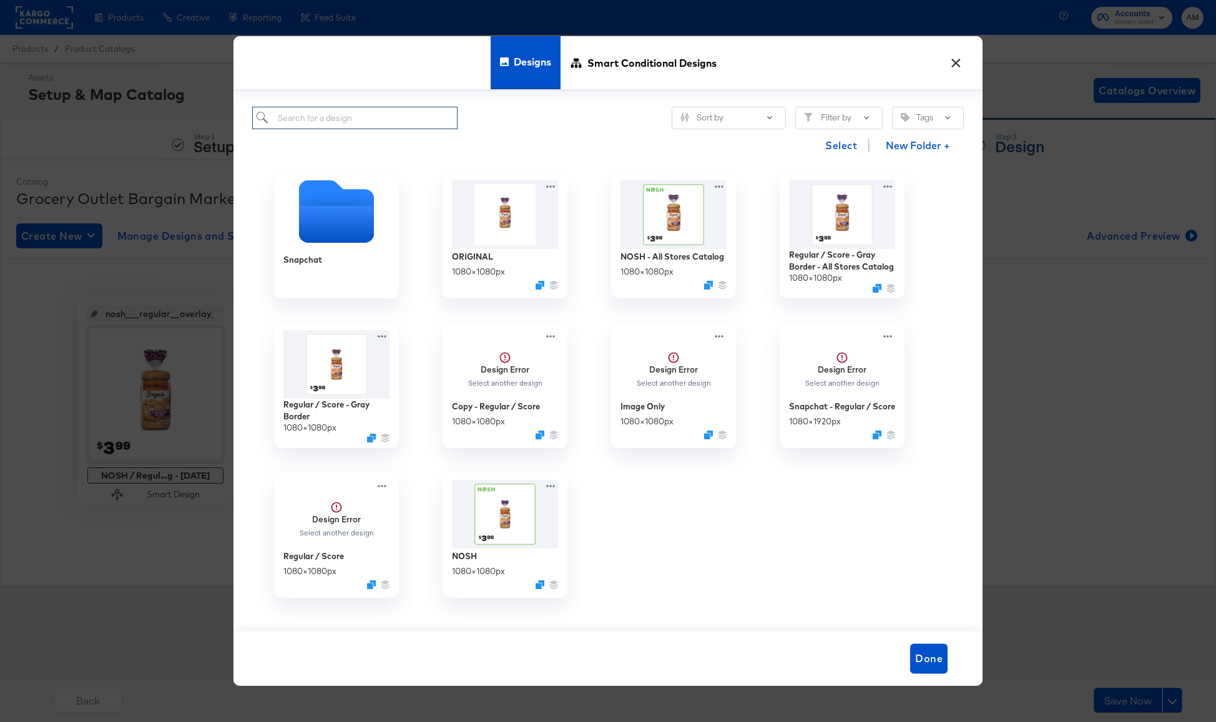
click at [352, 117] on input "search" at bounding box center [354, 118] width 205 height 23
paste input "NOSH - All Stores Catalog"
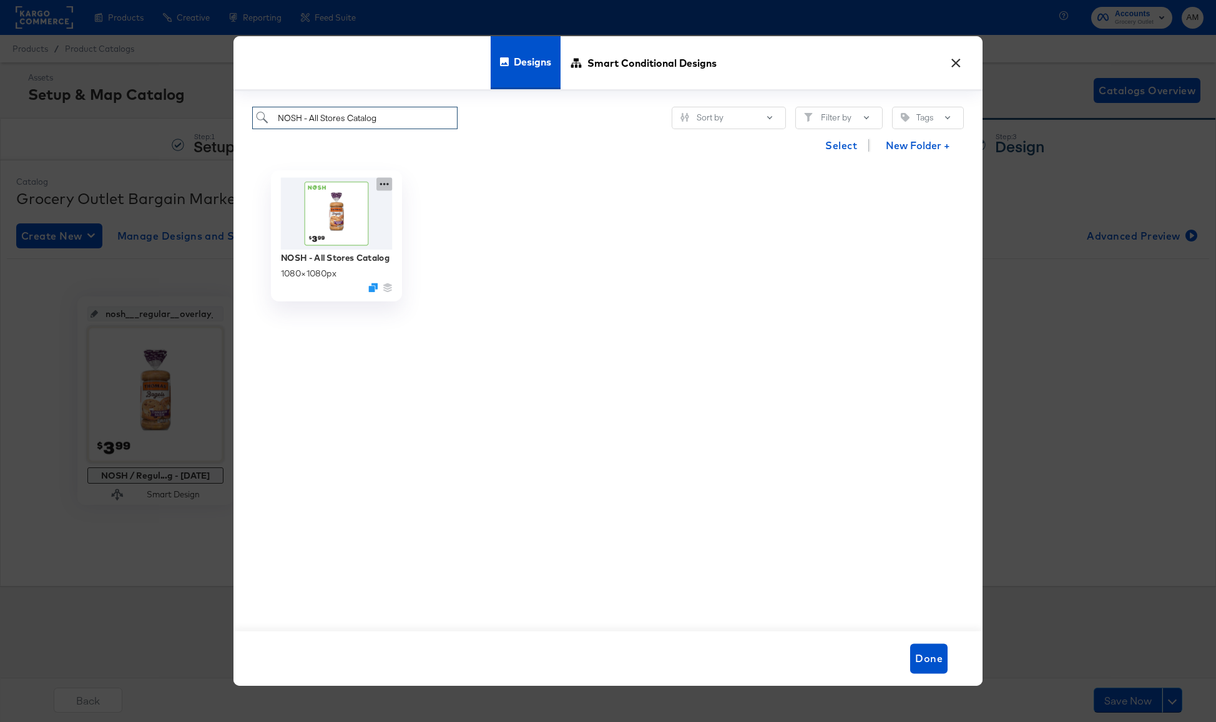
click at [383, 182] on icon at bounding box center [384, 184] width 16 height 13
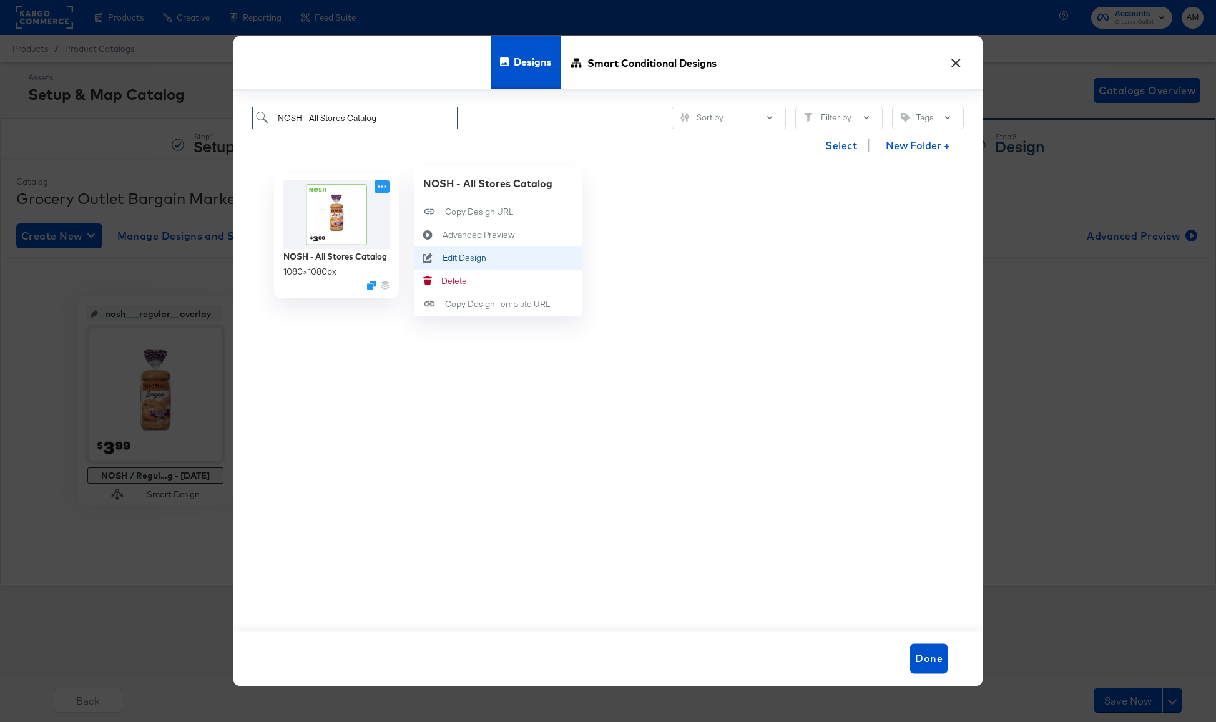
type input "NOSH - All Stores Catalog"
click at [442, 258] on div "Edit Design Edit Design" at bounding box center [442, 258] width 0 height 0
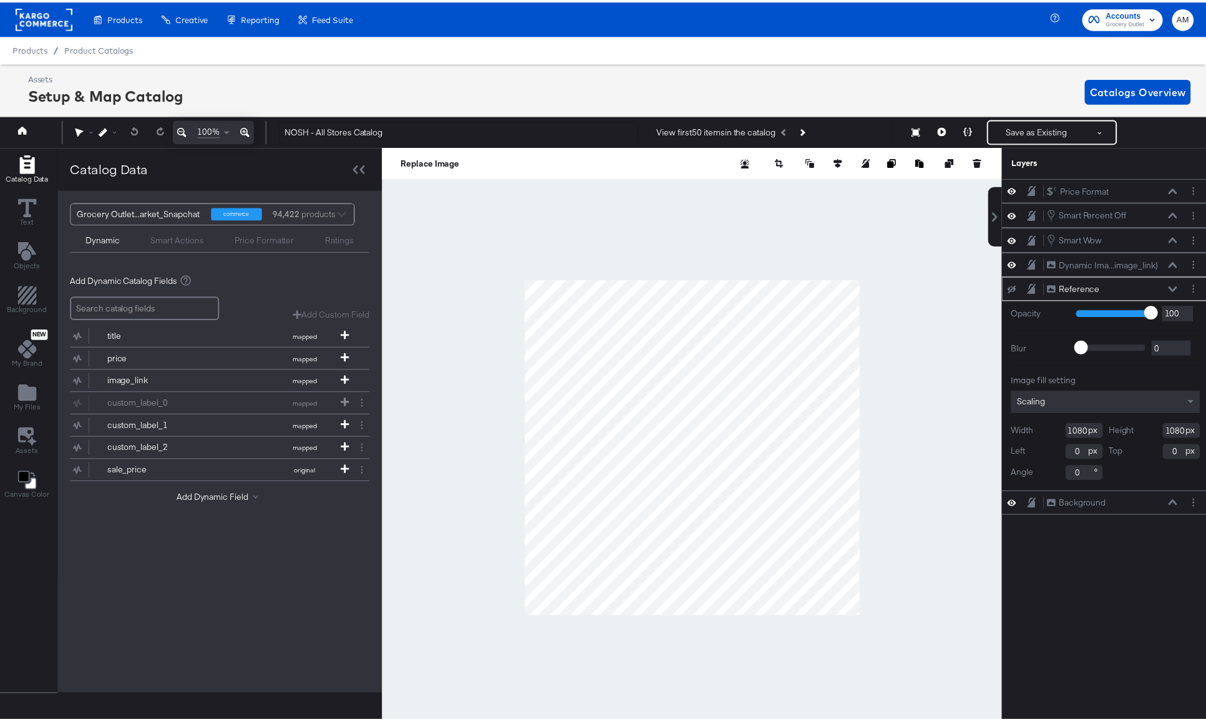
scroll to position [0, 3]
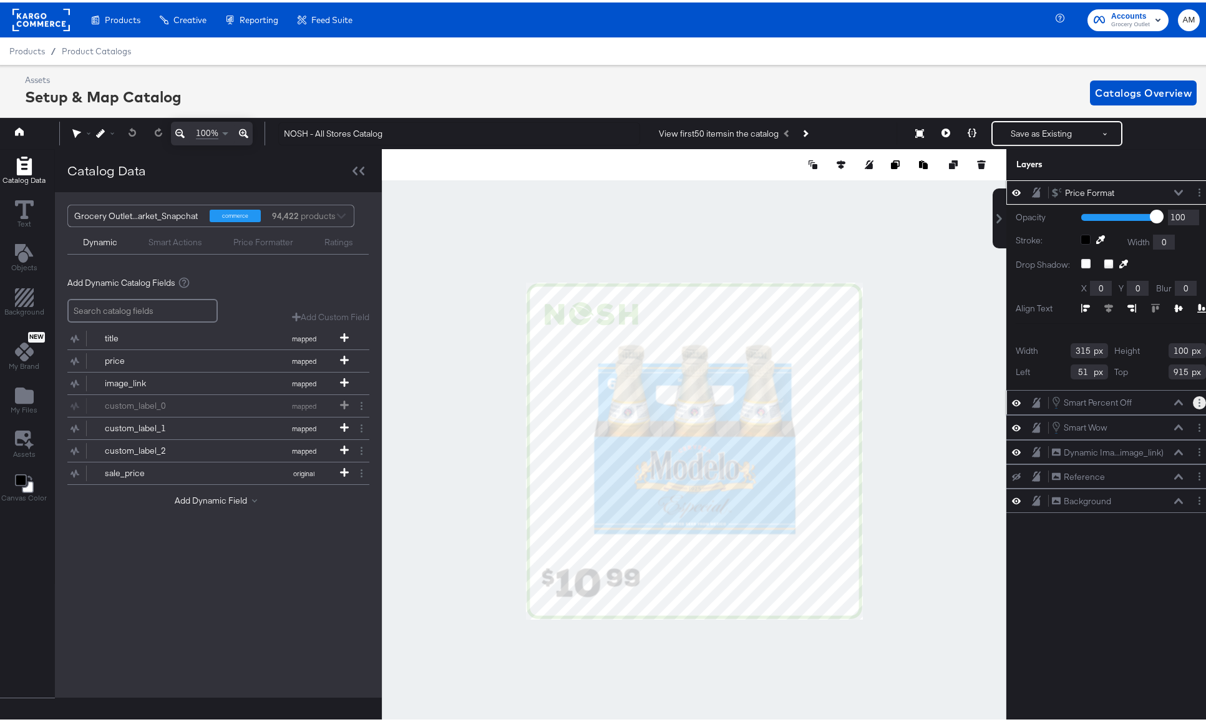
click at [1199, 400] on icon "Layer Options" at bounding box center [1200, 400] width 2 height 8
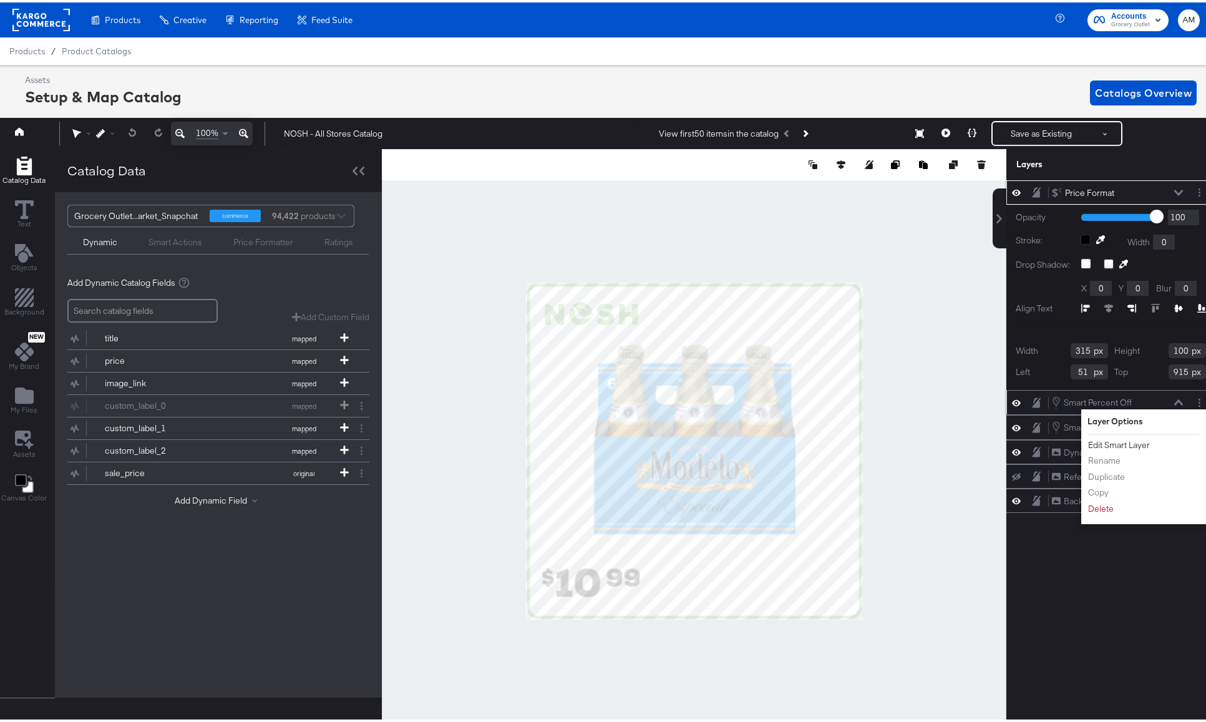
click at [1106, 442] on button "Edit Smart Layer" at bounding box center [1119, 442] width 63 height 13
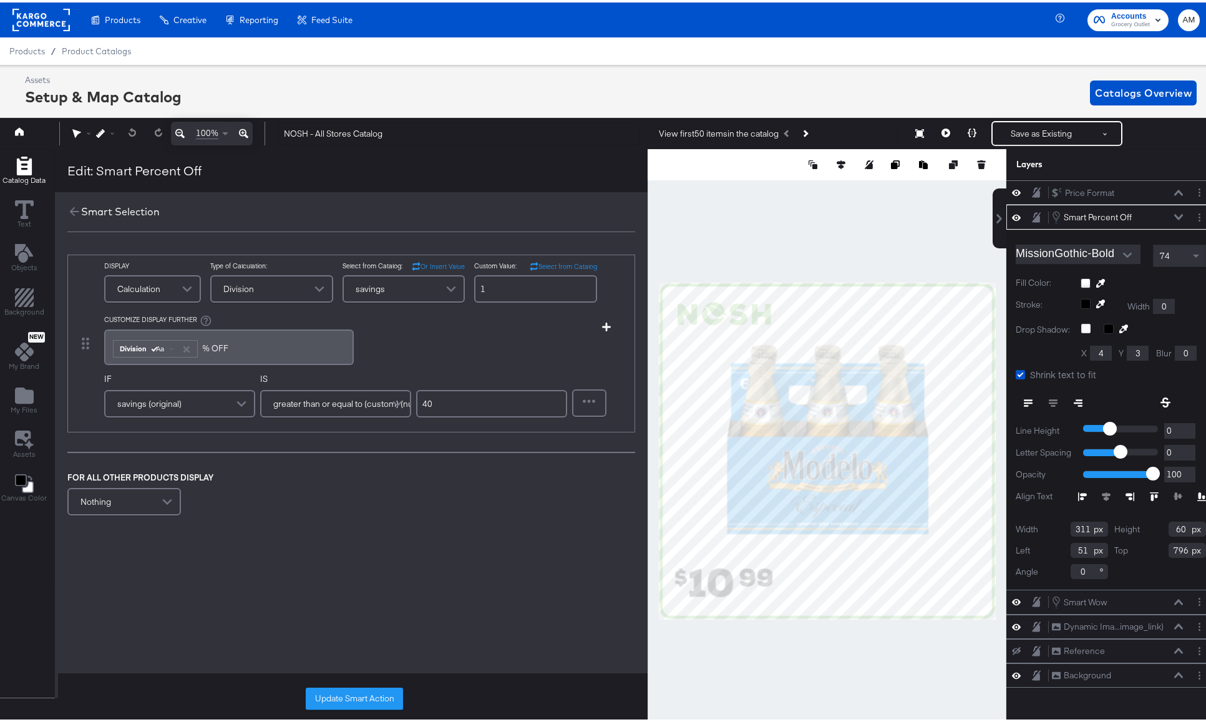
click at [1175, 215] on icon at bounding box center [1179, 215] width 9 height 6
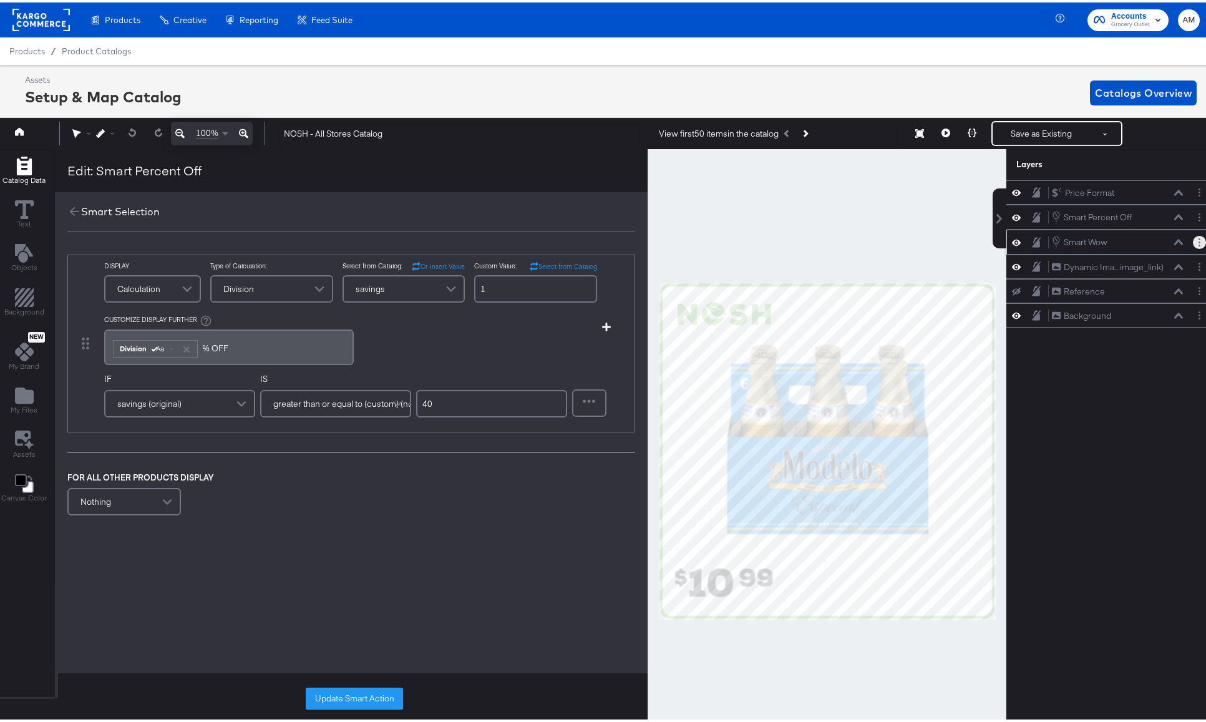
click at [1193, 245] on button "Layer Options" at bounding box center [1199, 239] width 13 height 13
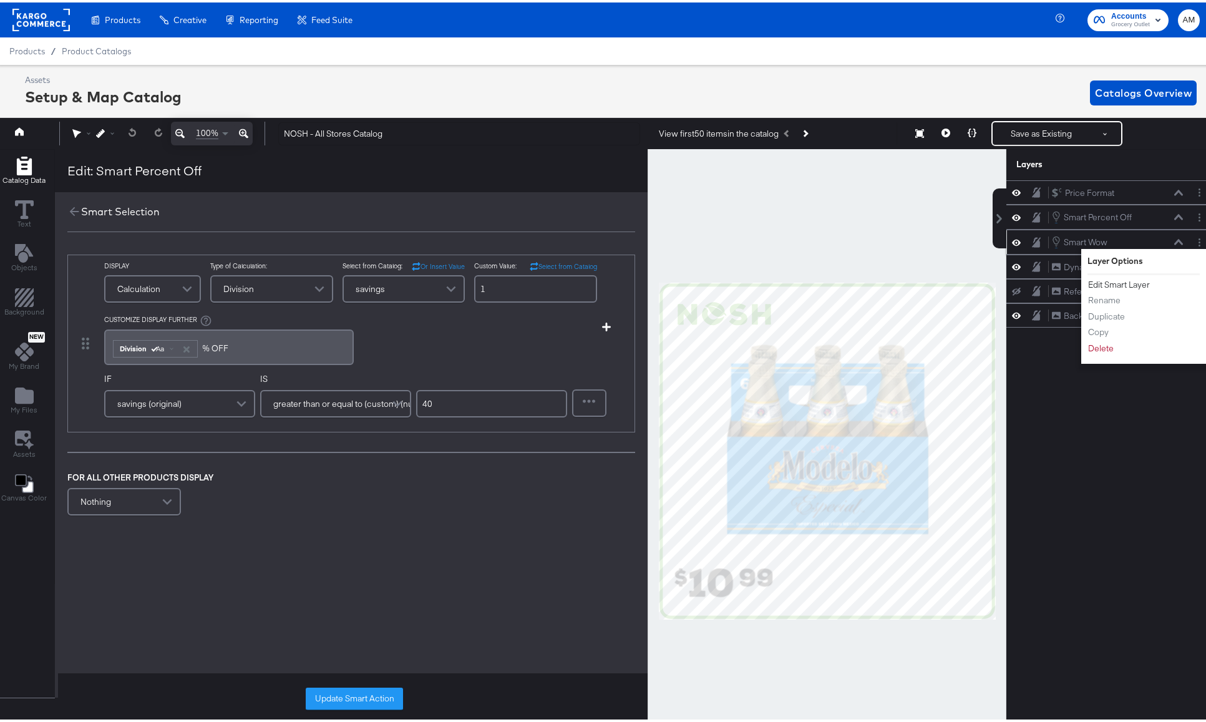
click at [1110, 286] on button "Edit Smart Layer" at bounding box center [1119, 282] width 63 height 13
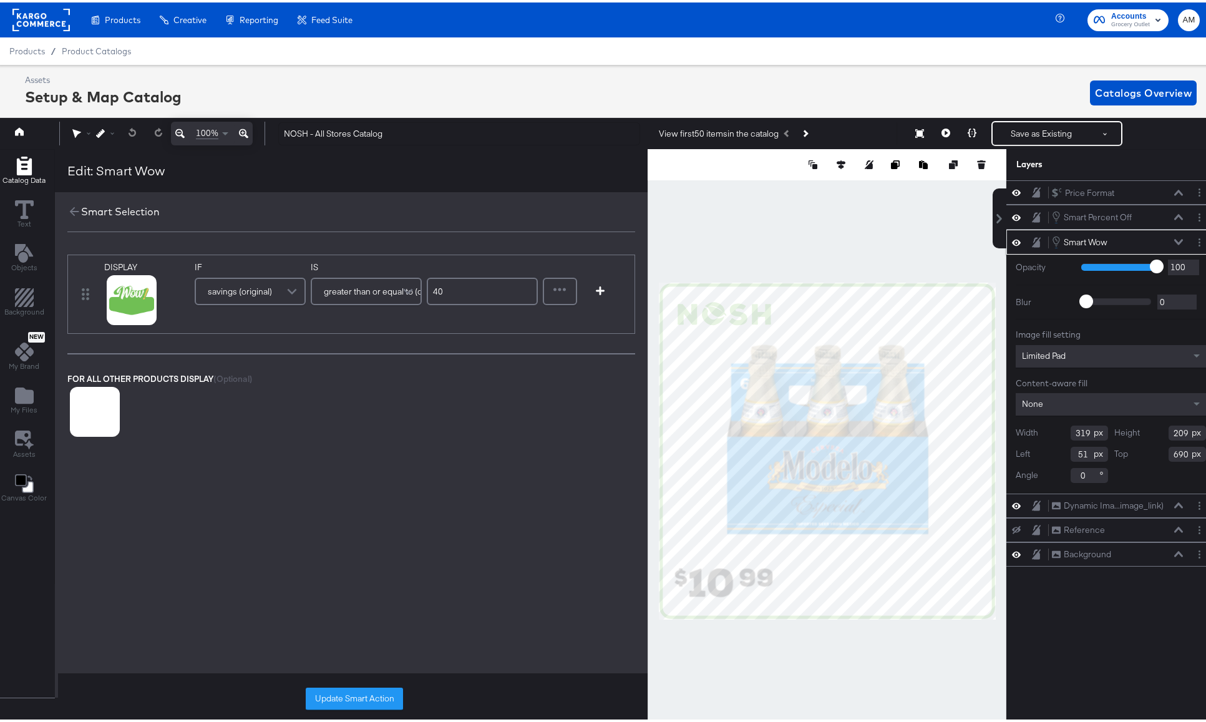
click at [1175, 238] on icon at bounding box center [1179, 240] width 9 height 6
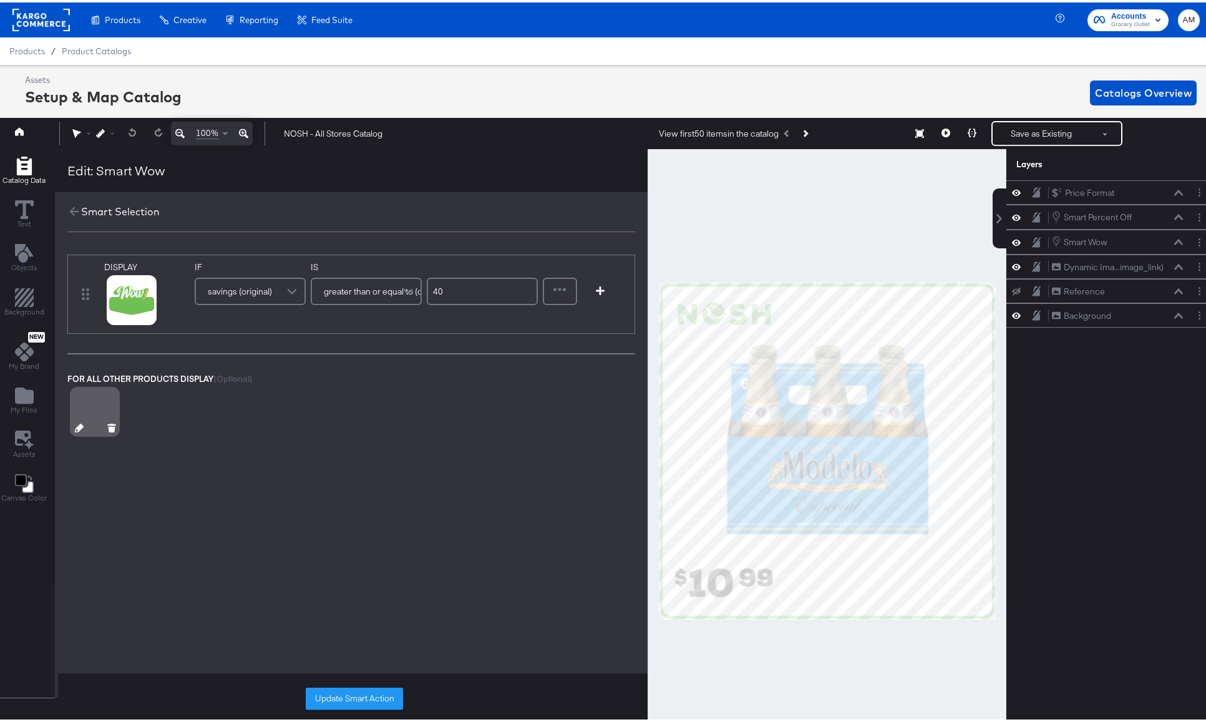
click at [78, 426] on icon at bounding box center [79, 425] width 9 height 9
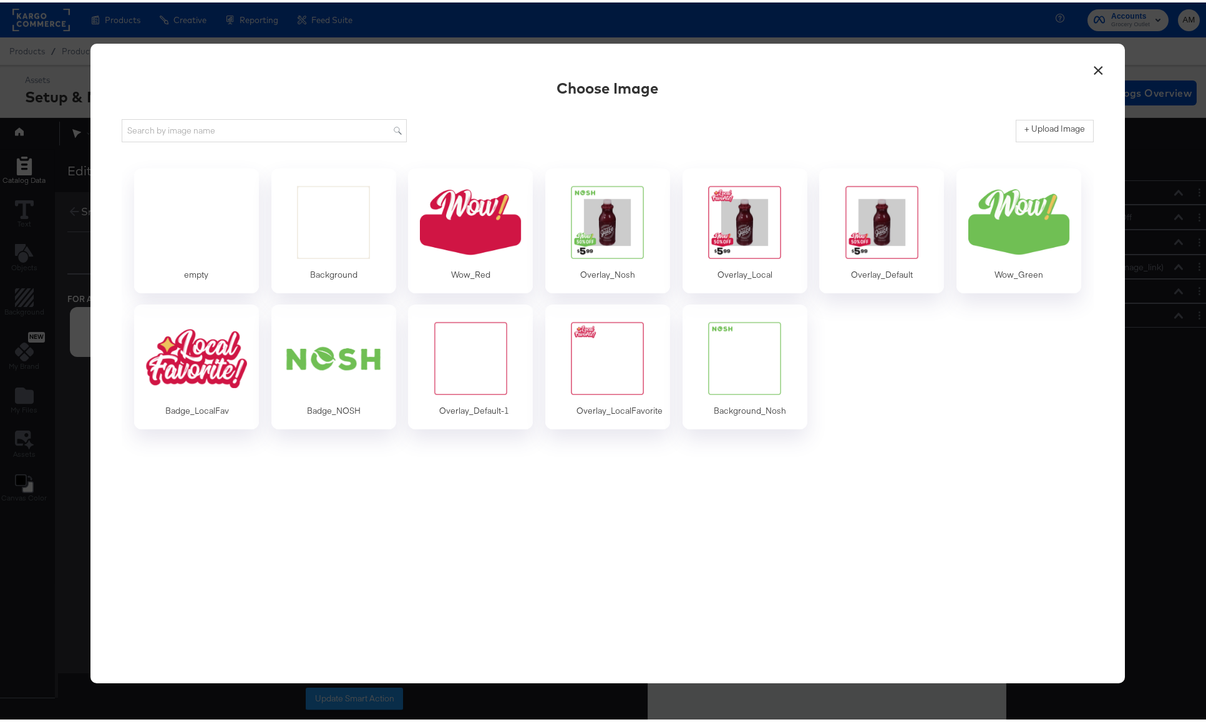
click at [1096, 67] on button "×" at bounding box center [1098, 65] width 22 height 22
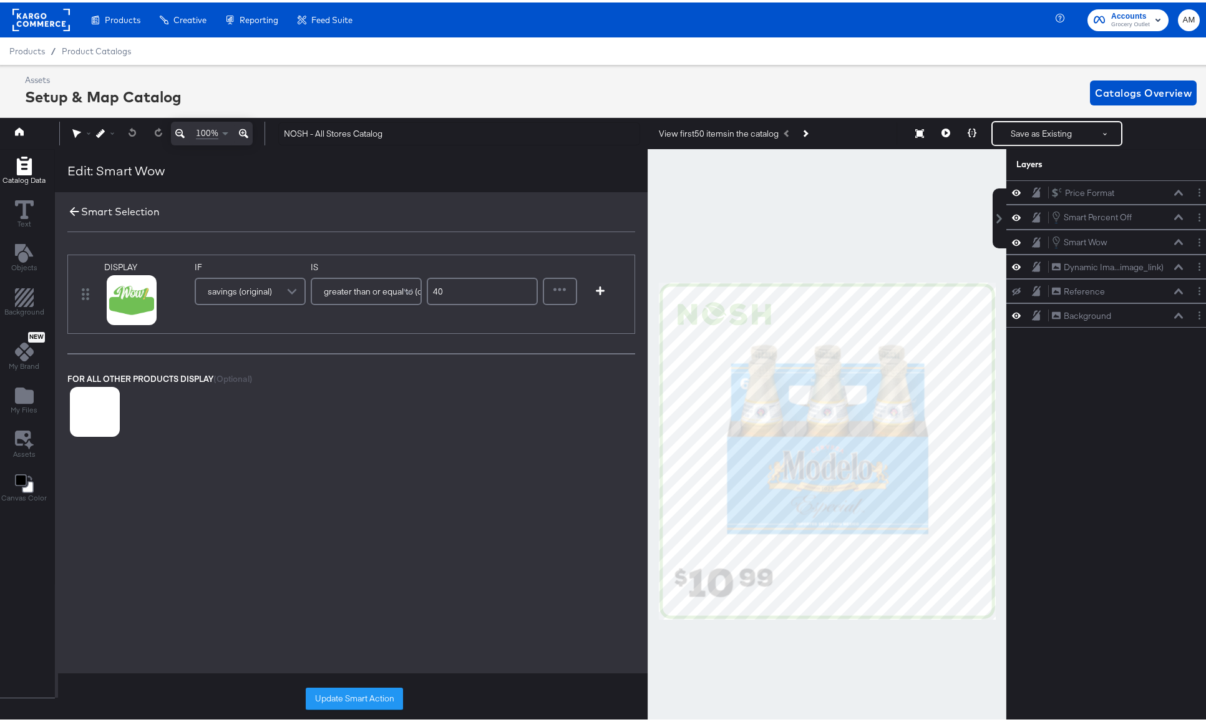
click at [77, 211] on icon at bounding box center [74, 209] width 14 height 14
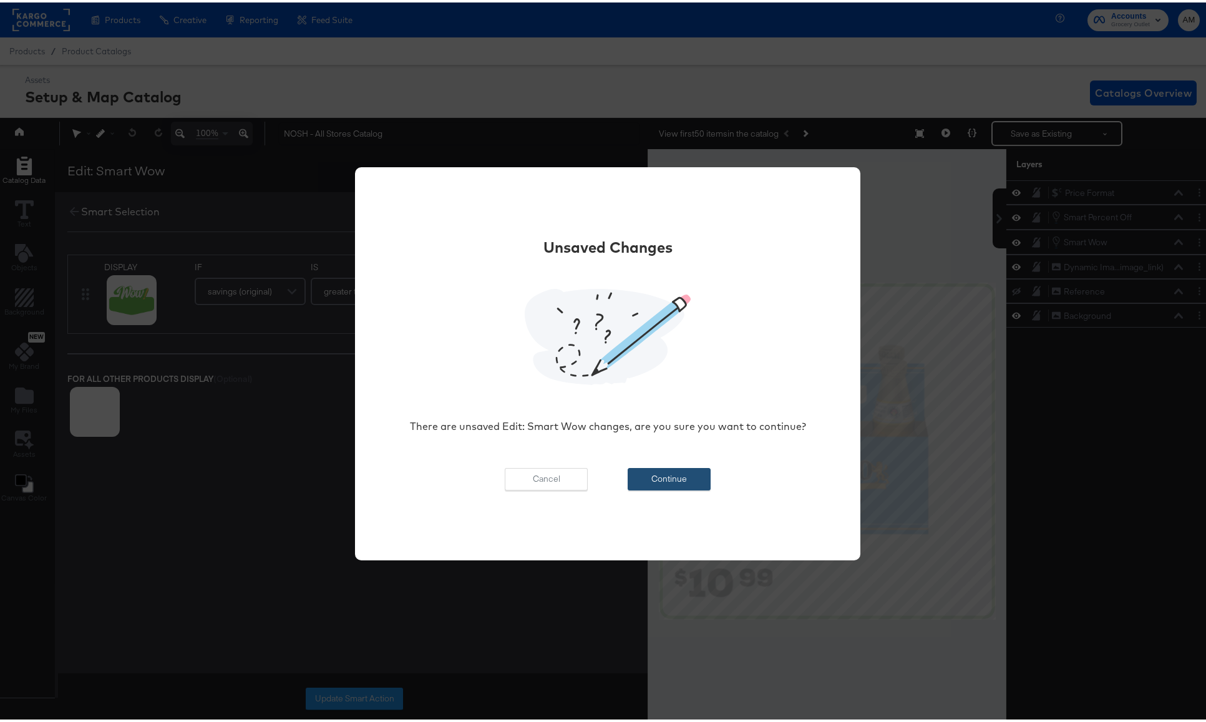
click at [640, 476] on button "Continue" at bounding box center [669, 477] width 83 height 22
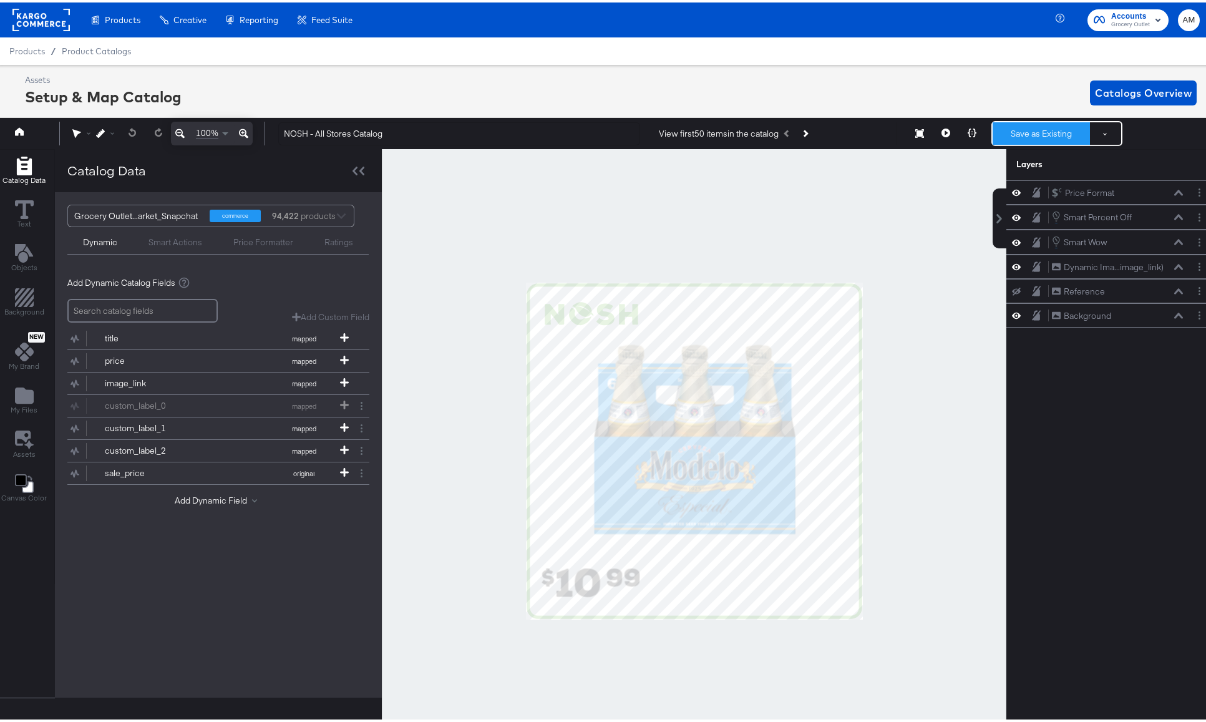
click at [1011, 130] on button "Save as Existing" at bounding box center [1041, 131] width 97 height 22
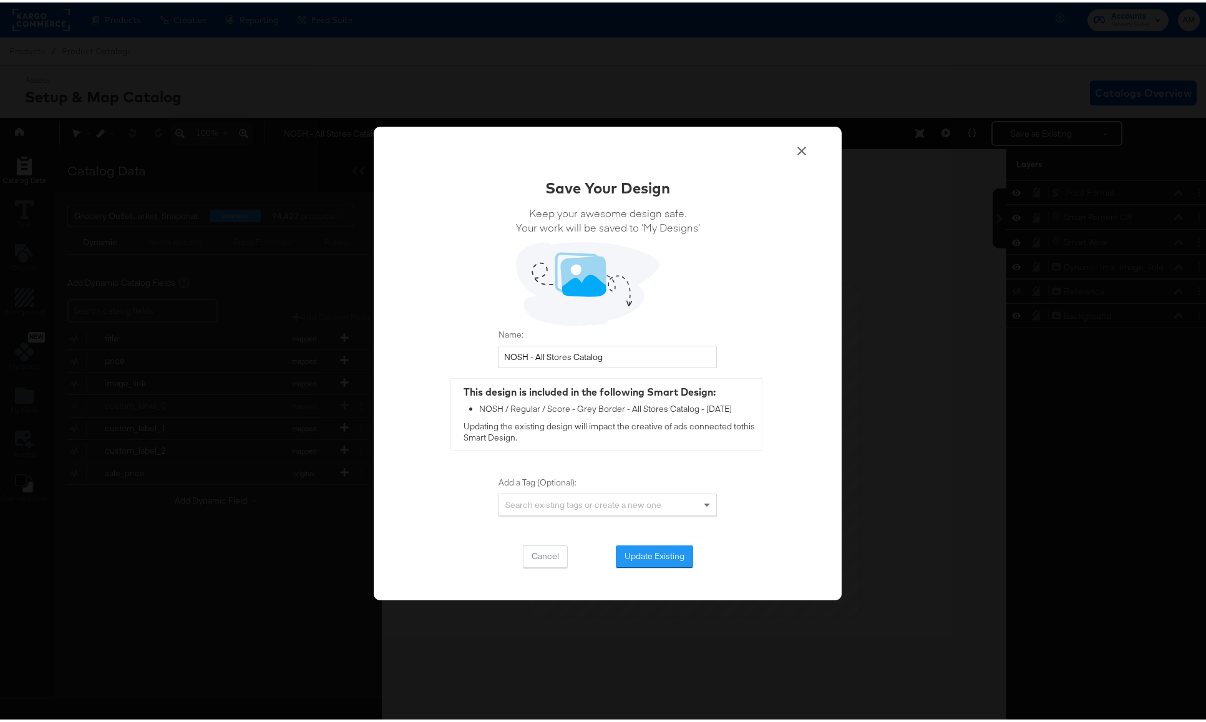
click at [648, 552] on button "Update Existing" at bounding box center [654, 554] width 77 height 22
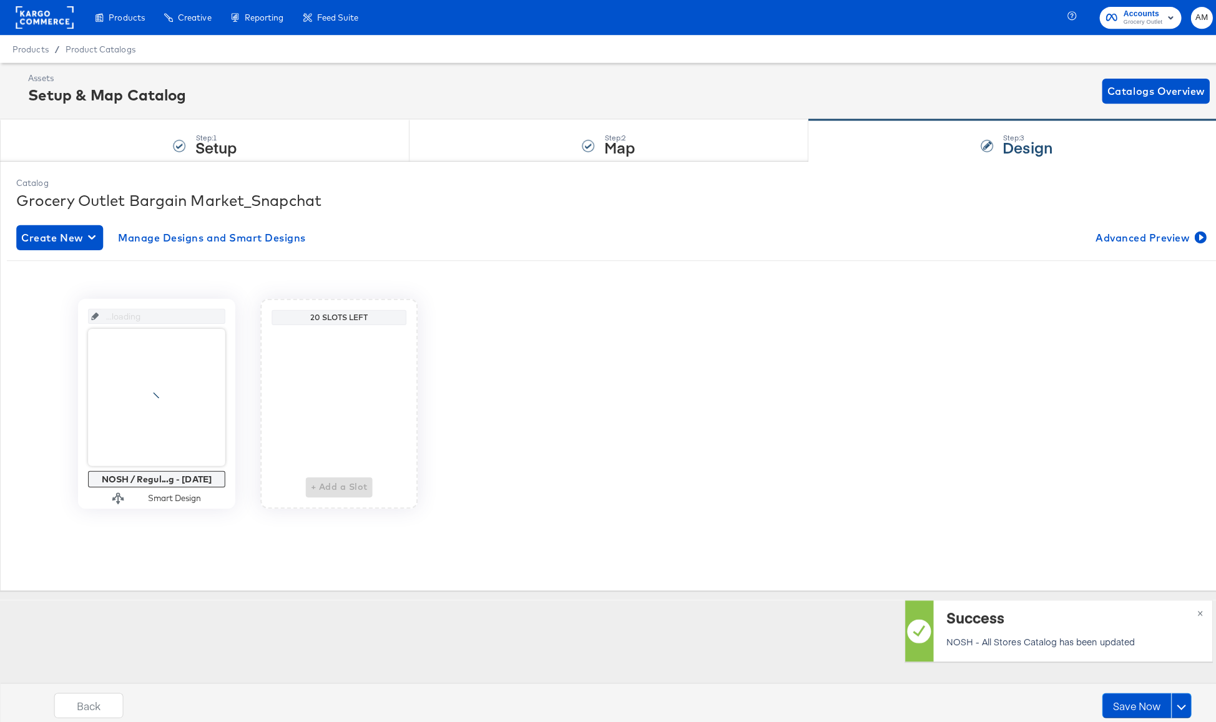
scroll to position [0, 0]
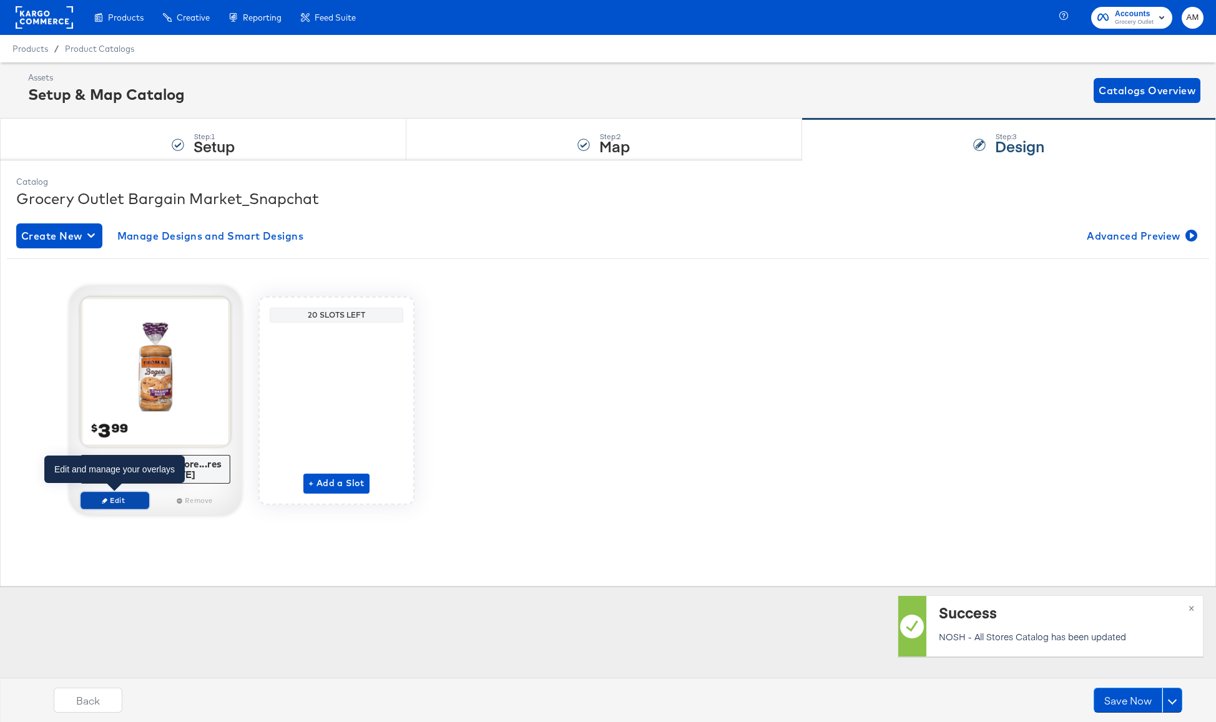
click at [109, 496] on span "Edit" at bounding box center [114, 500] width 57 height 9
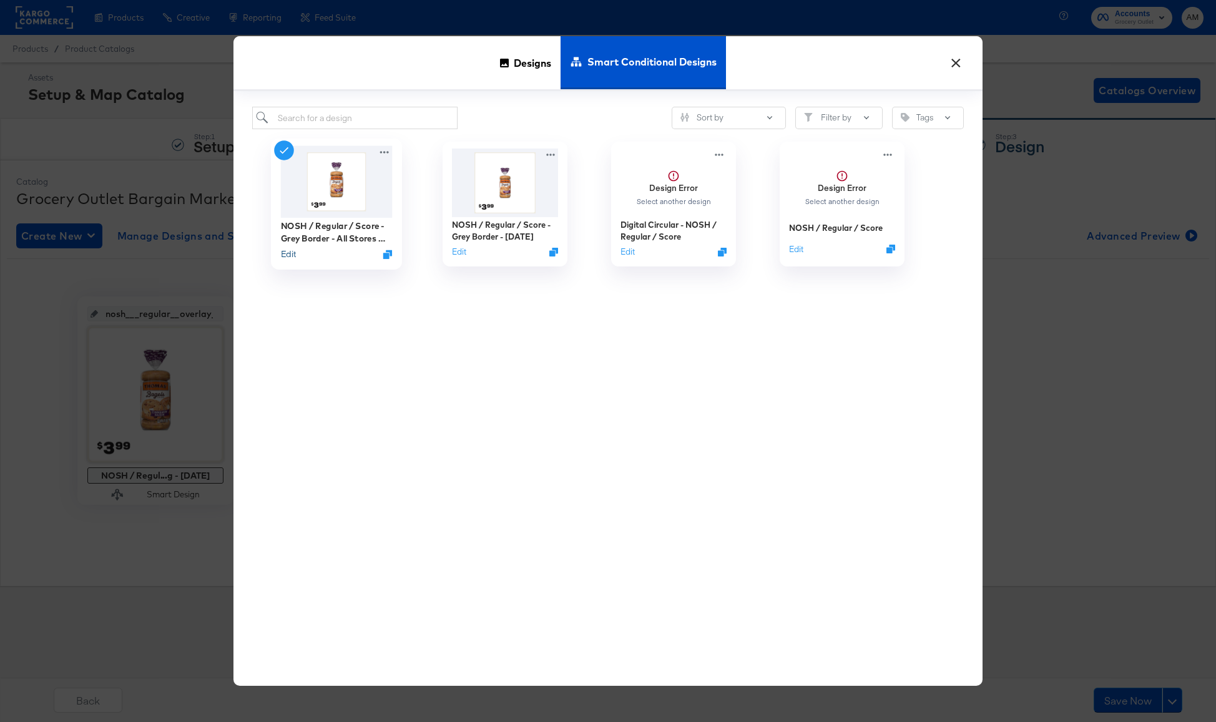
click at [286, 256] on button "Edit" at bounding box center [288, 254] width 15 height 12
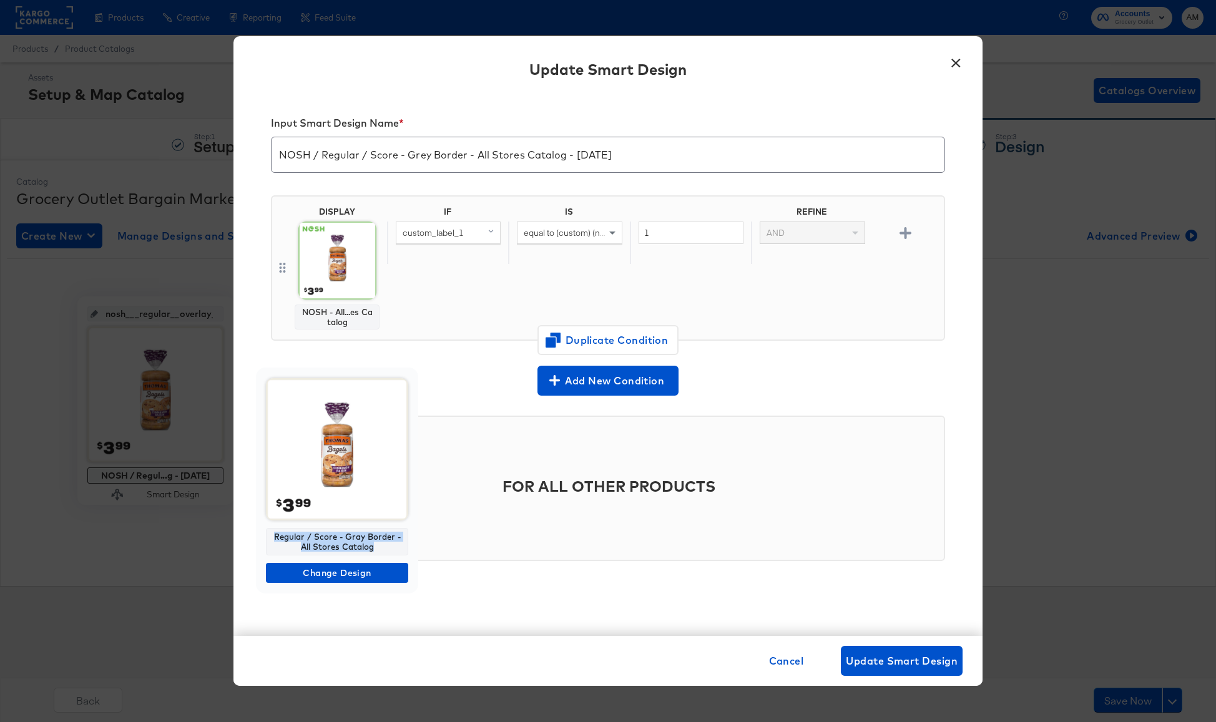
drag, startPoint x: 367, startPoint y: 545, endPoint x: 268, endPoint y: 535, distance: 99.7
click at [268, 535] on div "Regular / Score - Gray Border - All Stores Catalog" at bounding box center [337, 541] width 142 height 27
copy div "Regular / Score - Gray Border - All Stores Catalog"
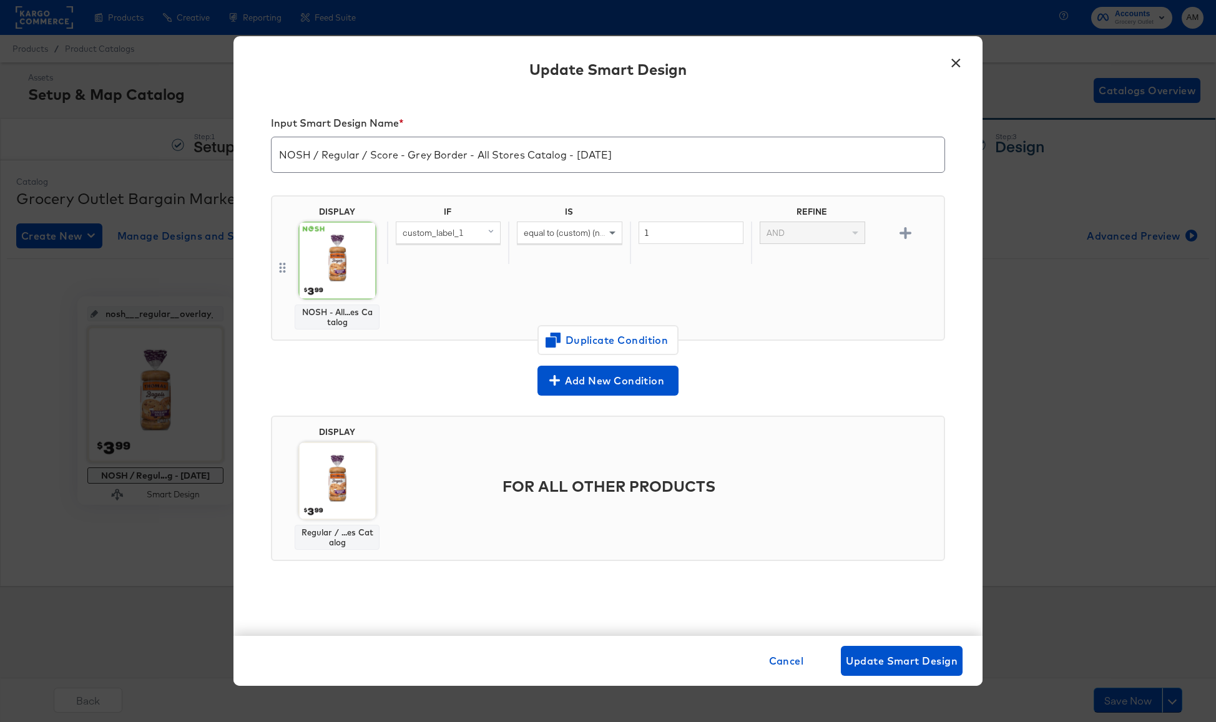
click at [957, 64] on button "×" at bounding box center [955, 60] width 22 height 22
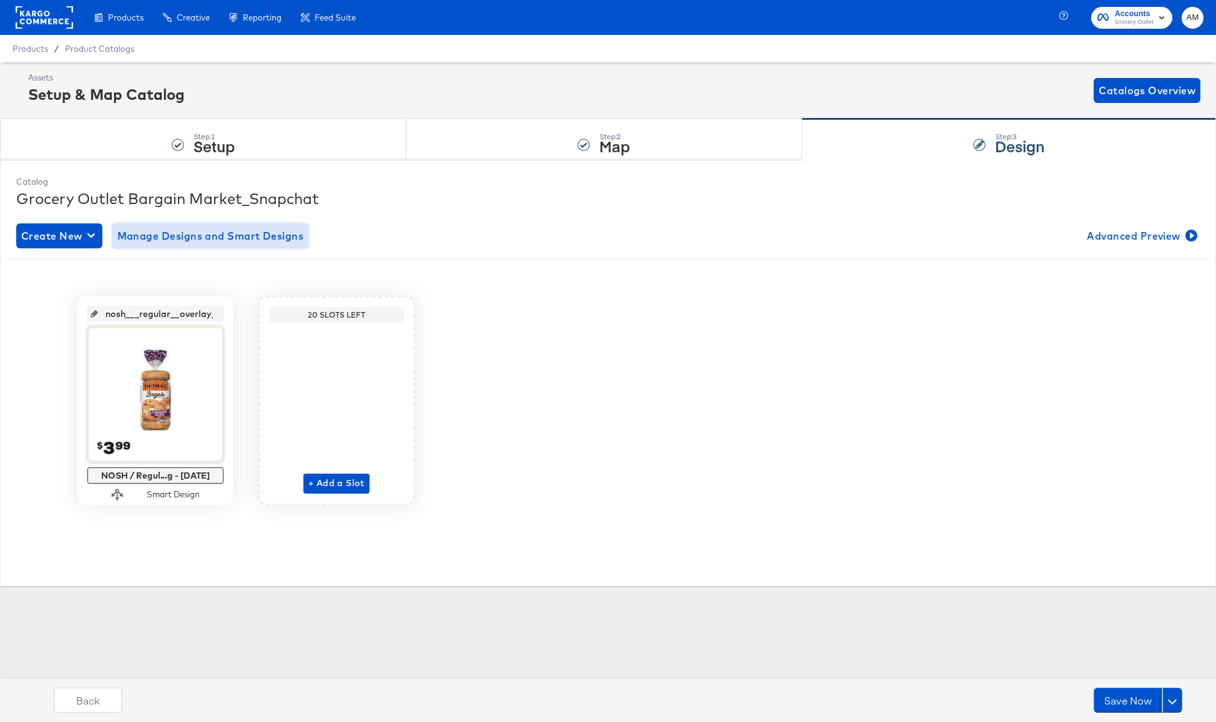
click at [201, 237] on span "Manage Designs and Smart Designs" at bounding box center [210, 235] width 187 height 17
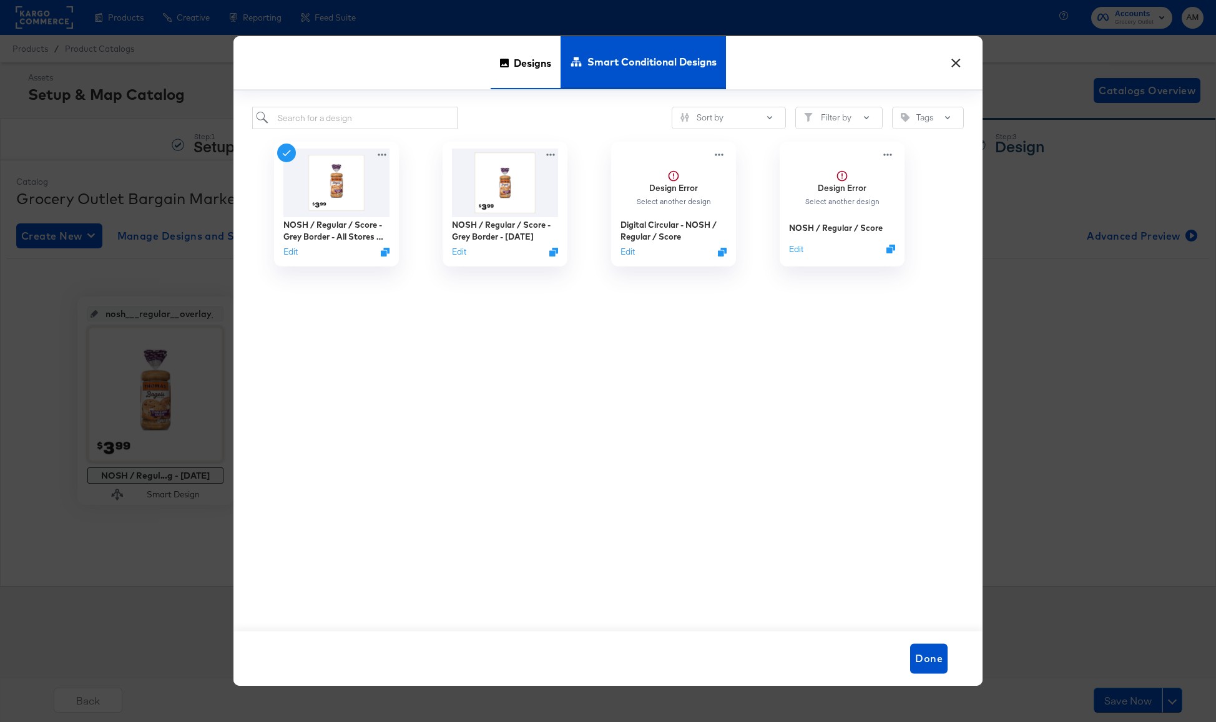
click at [525, 61] on span "Designs" at bounding box center [532, 62] width 37 height 55
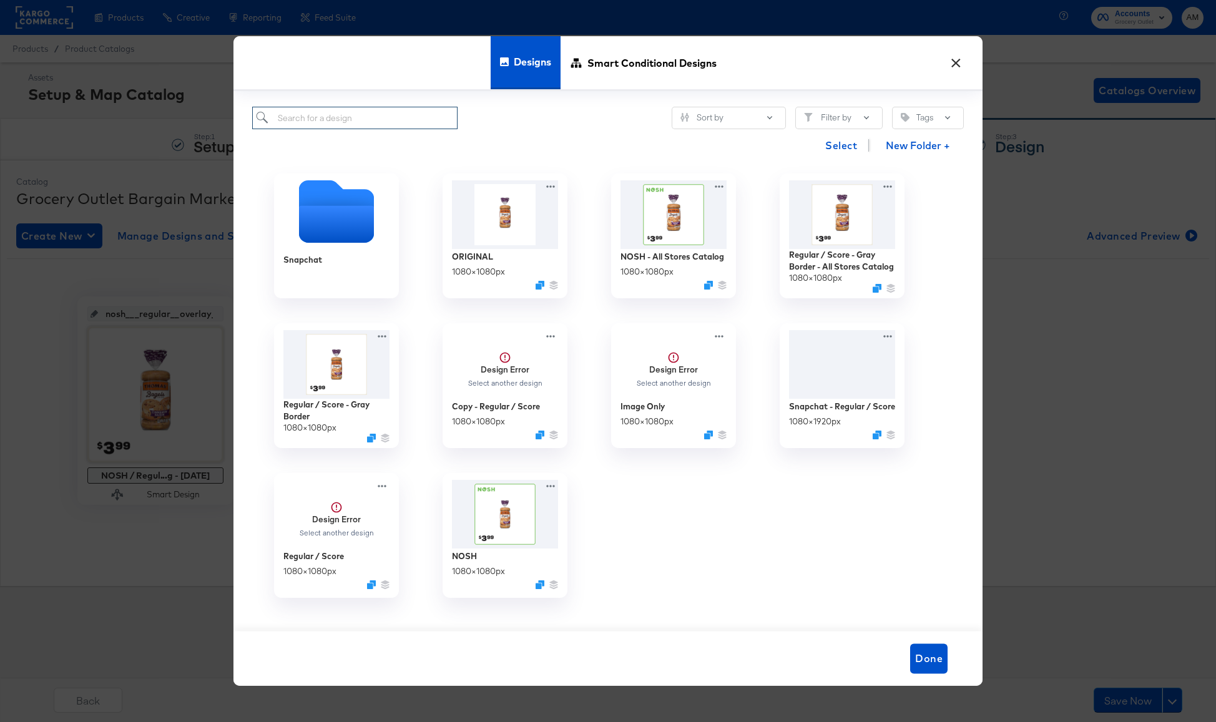
click at [365, 115] on input "search" at bounding box center [354, 118] width 205 height 23
paste input "Regular / Score - Gray Border - All Stores Catalog"
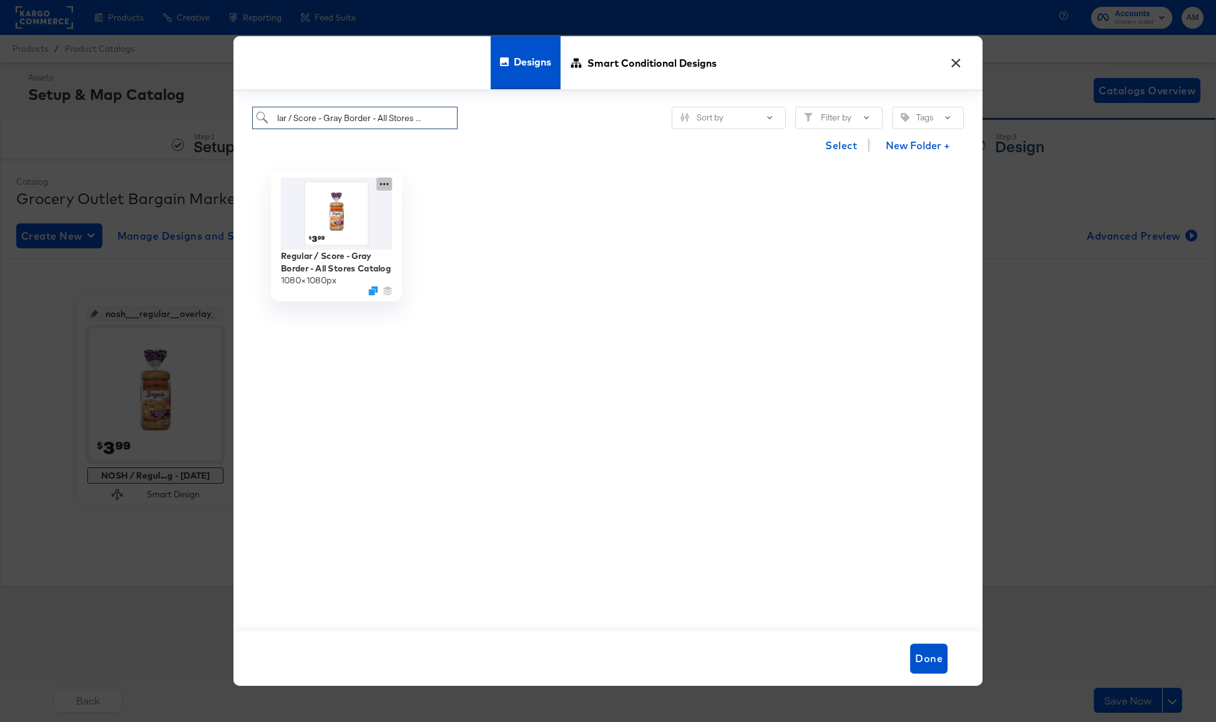
click at [384, 183] on icon at bounding box center [384, 184] width 16 height 13
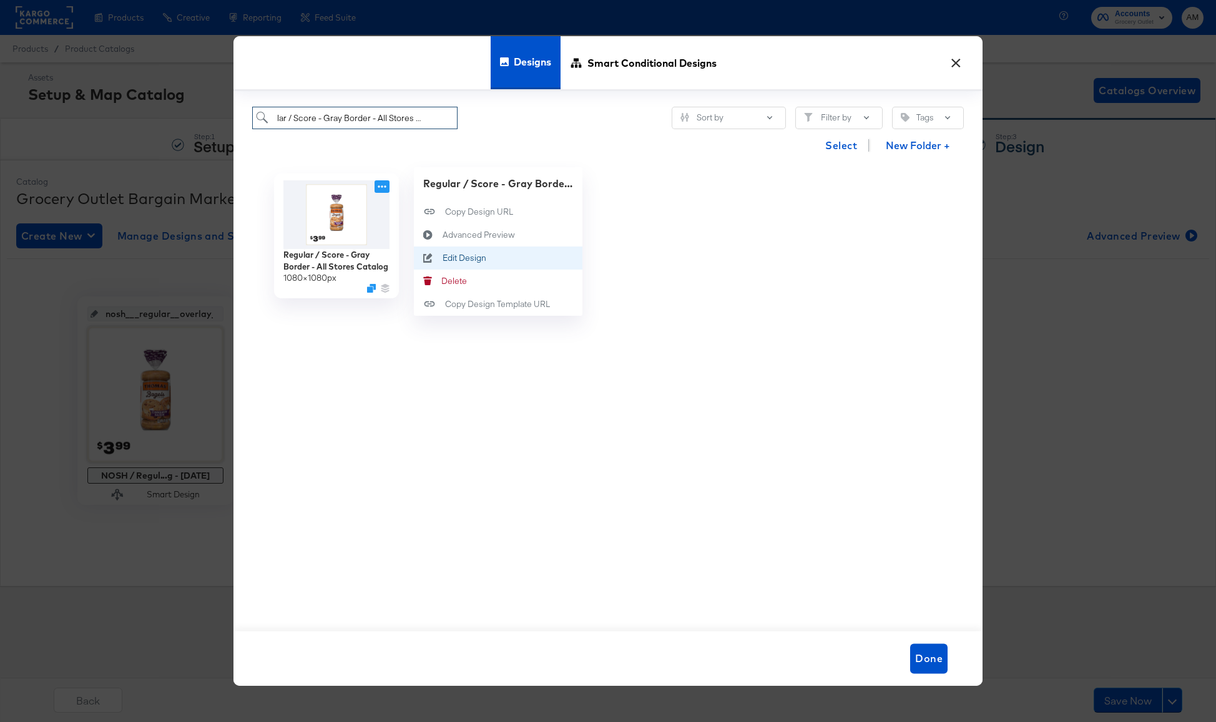
type input "Regular / Score - Gray Border - All Stores Catalog"
click at [442, 258] on div "Edit Design Edit Design" at bounding box center [442, 258] width 0 height 0
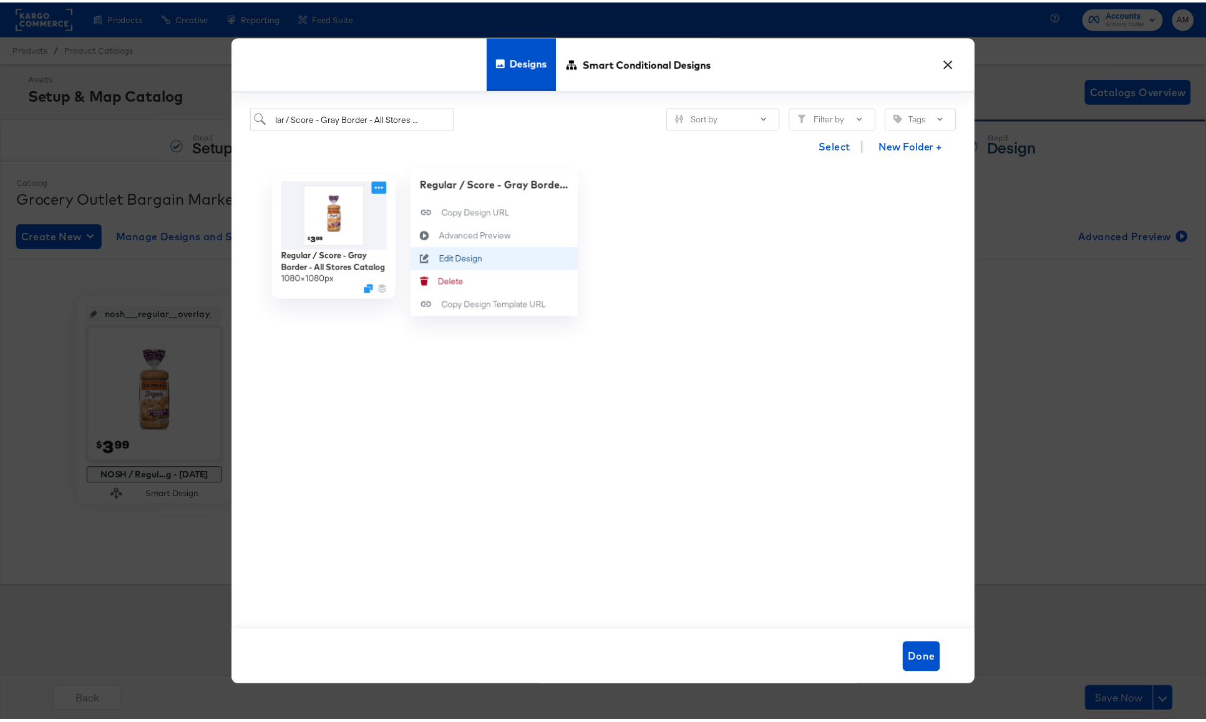
scroll to position [0, 0]
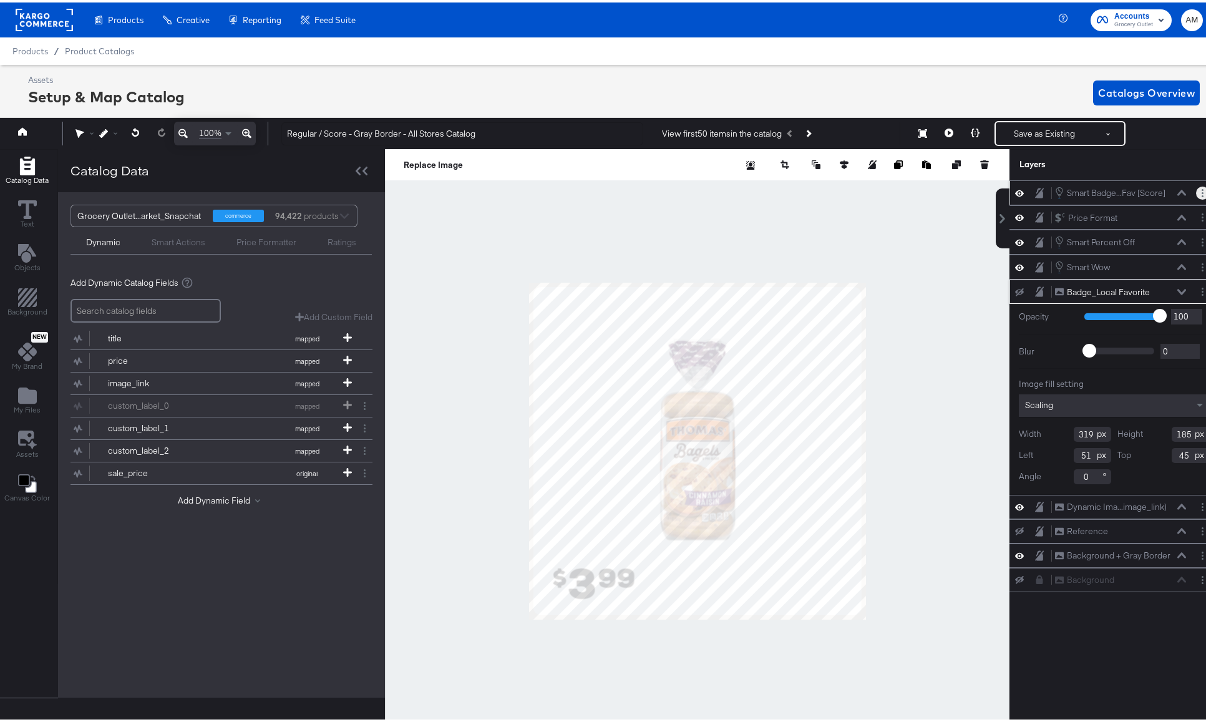
click at [1202, 192] on icon "Layer Options" at bounding box center [1203, 191] width 2 height 8
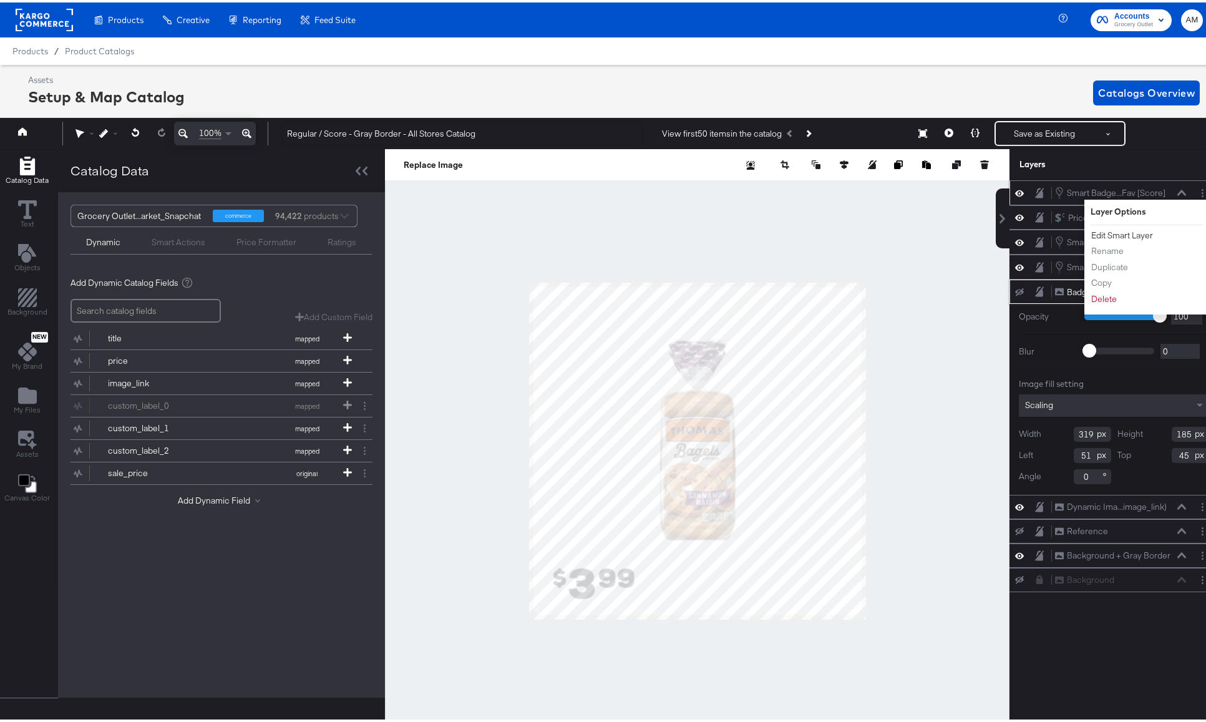
click at [1117, 231] on button "Edit Smart Layer" at bounding box center [1122, 233] width 63 height 13
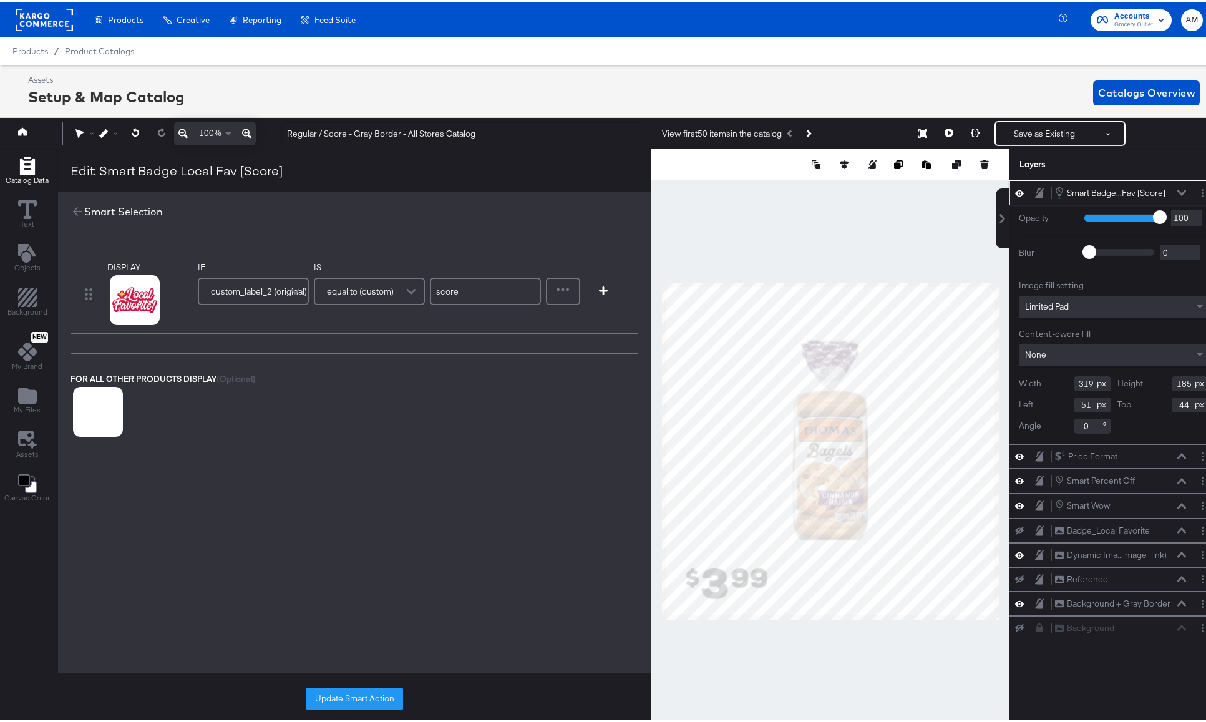
scroll to position [0, 3]
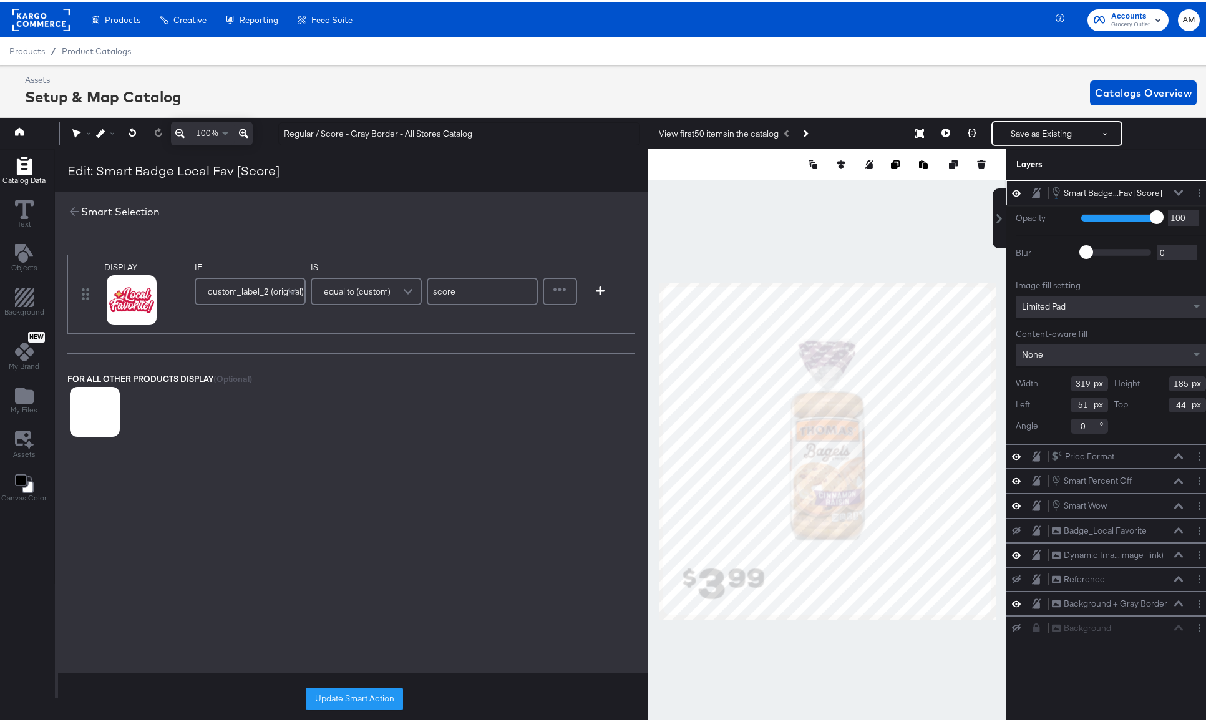
click at [1175, 191] on icon at bounding box center [1179, 191] width 9 height 6
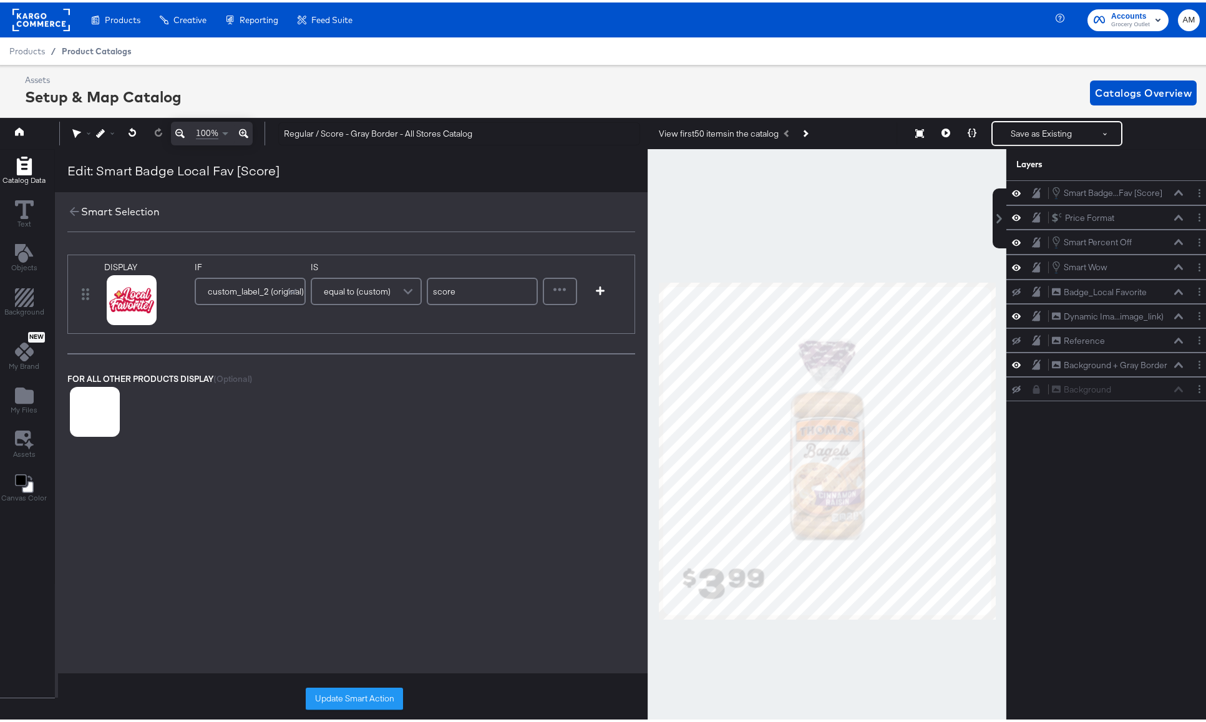
click at [107, 51] on span "Product Catalogs" at bounding box center [97, 49] width 70 height 10
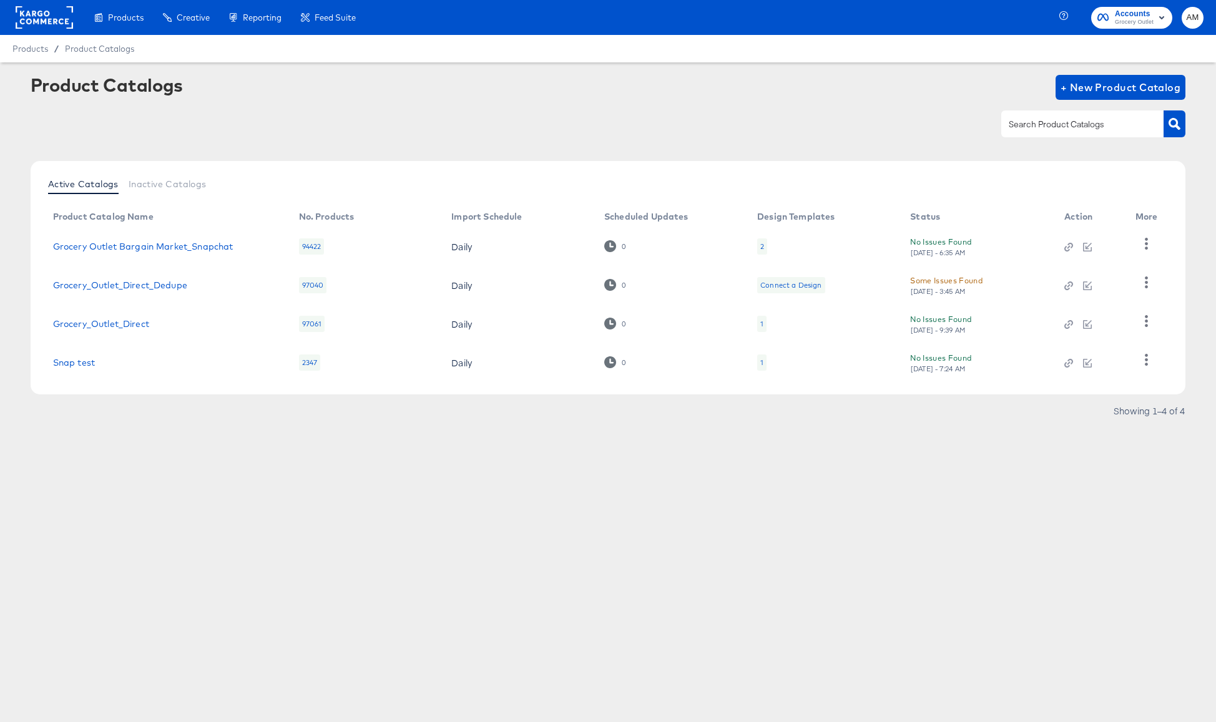
click at [762, 242] on div "2" at bounding box center [762, 247] width 4 height 10
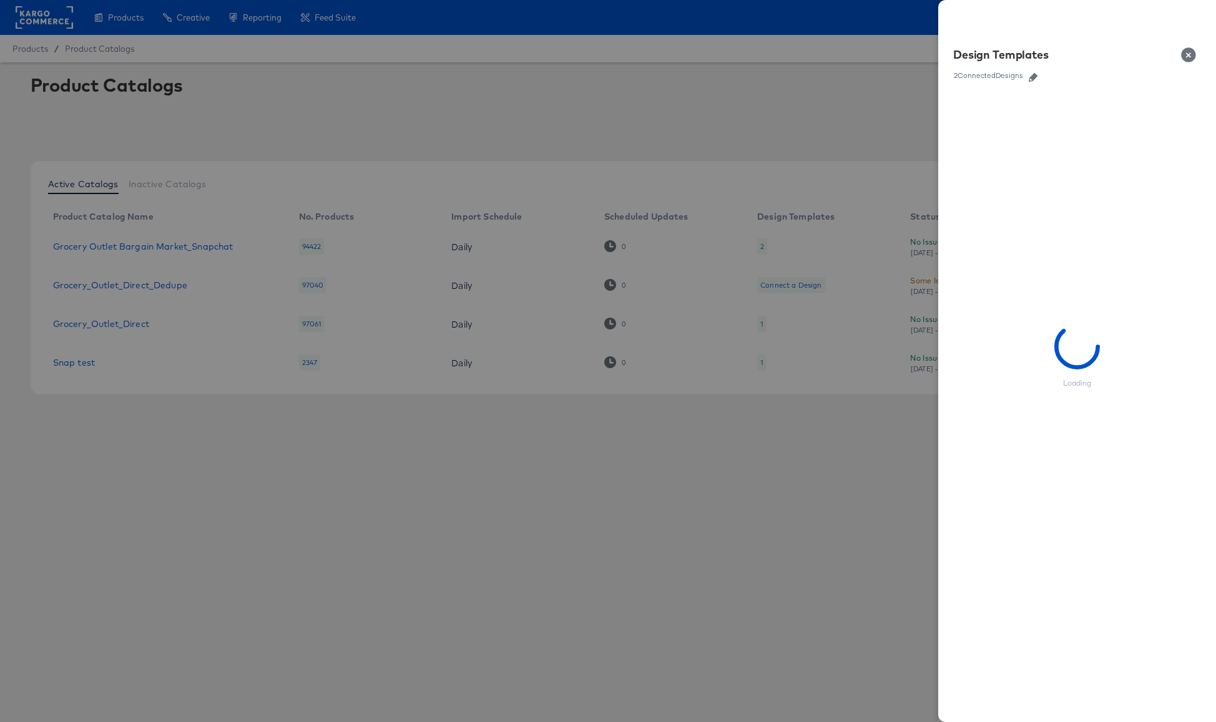
click at [1037, 74] on icon "button" at bounding box center [1033, 77] width 9 height 9
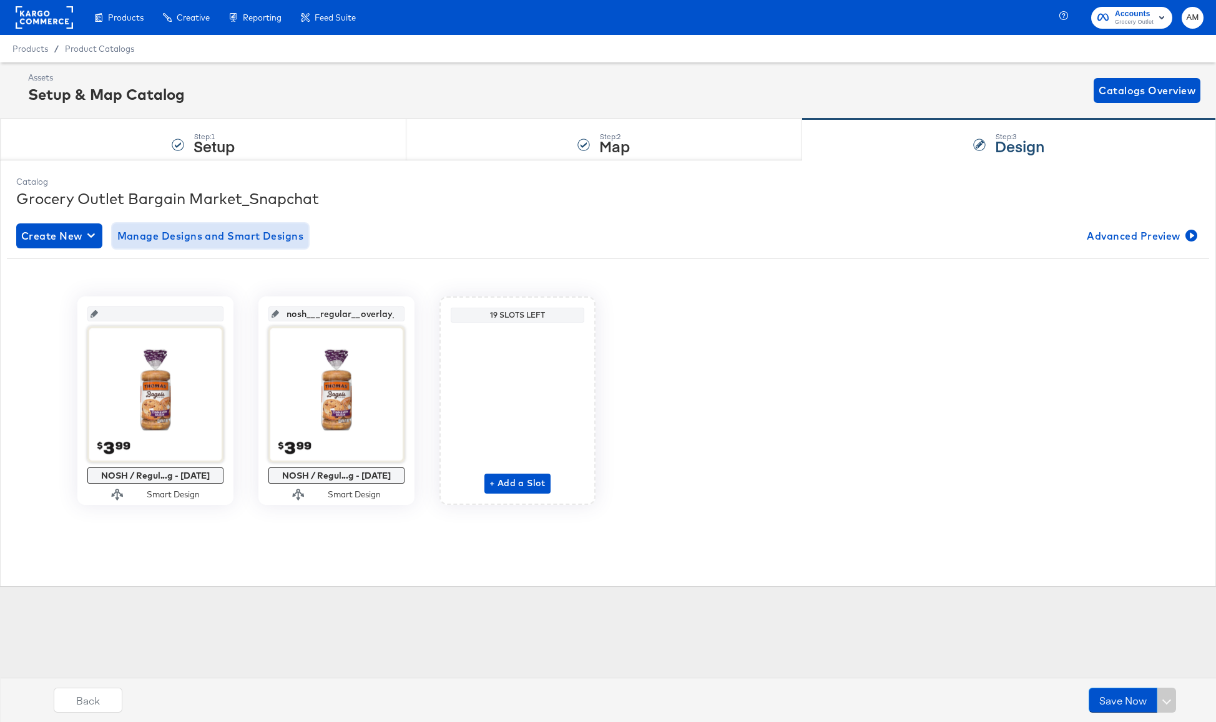
click at [198, 236] on span "Manage Designs and Smart Designs" at bounding box center [210, 235] width 187 height 17
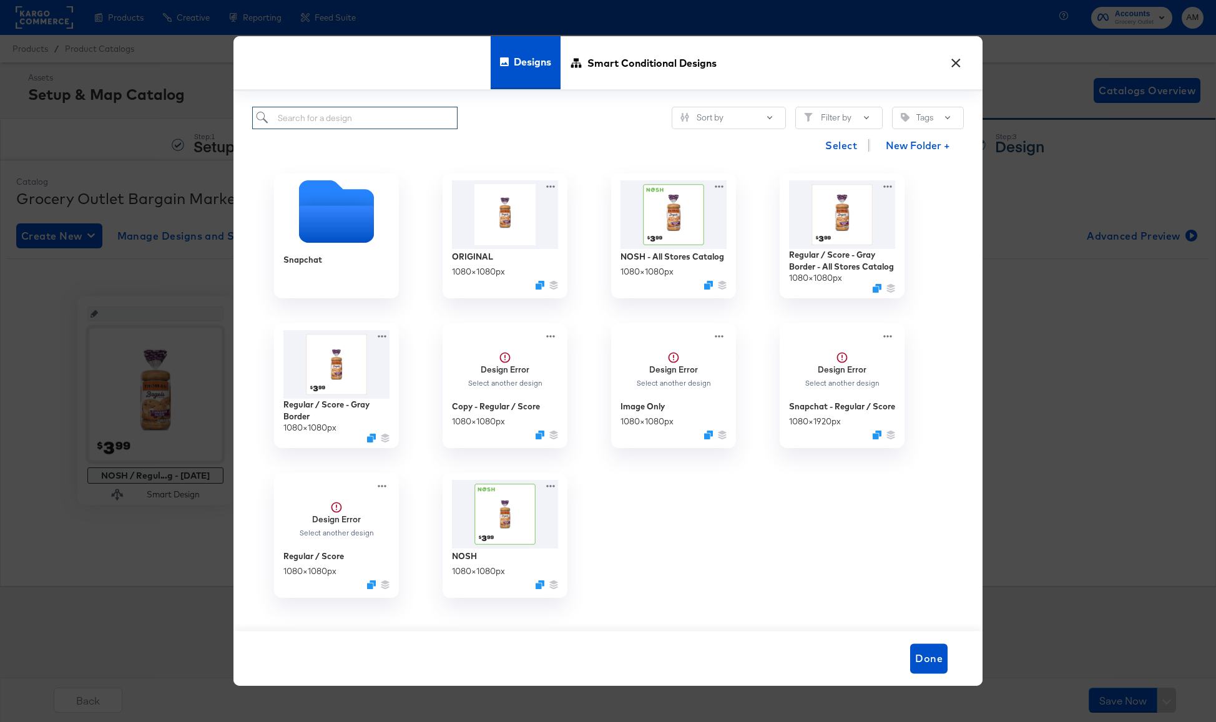
click at [353, 120] on input "search" at bounding box center [354, 118] width 205 height 23
paste input "Regular / Score - Gray Border - All Stores Catalog"
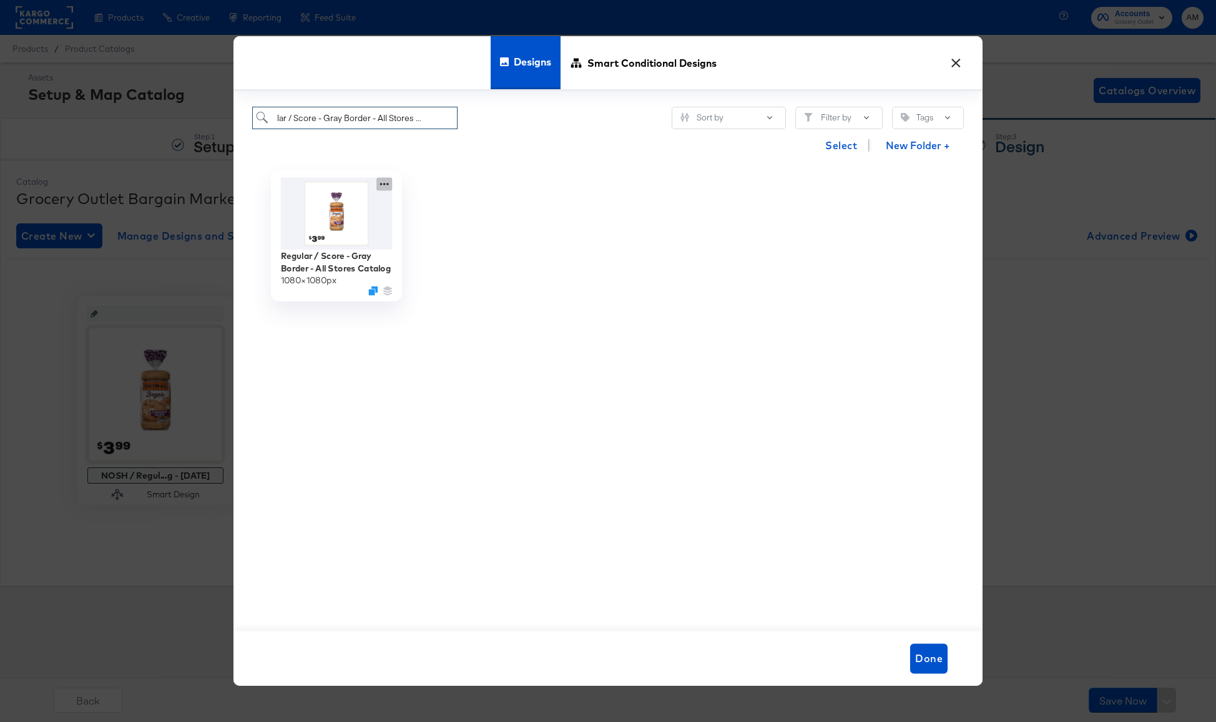
click at [383, 184] on icon at bounding box center [384, 184] width 16 height 13
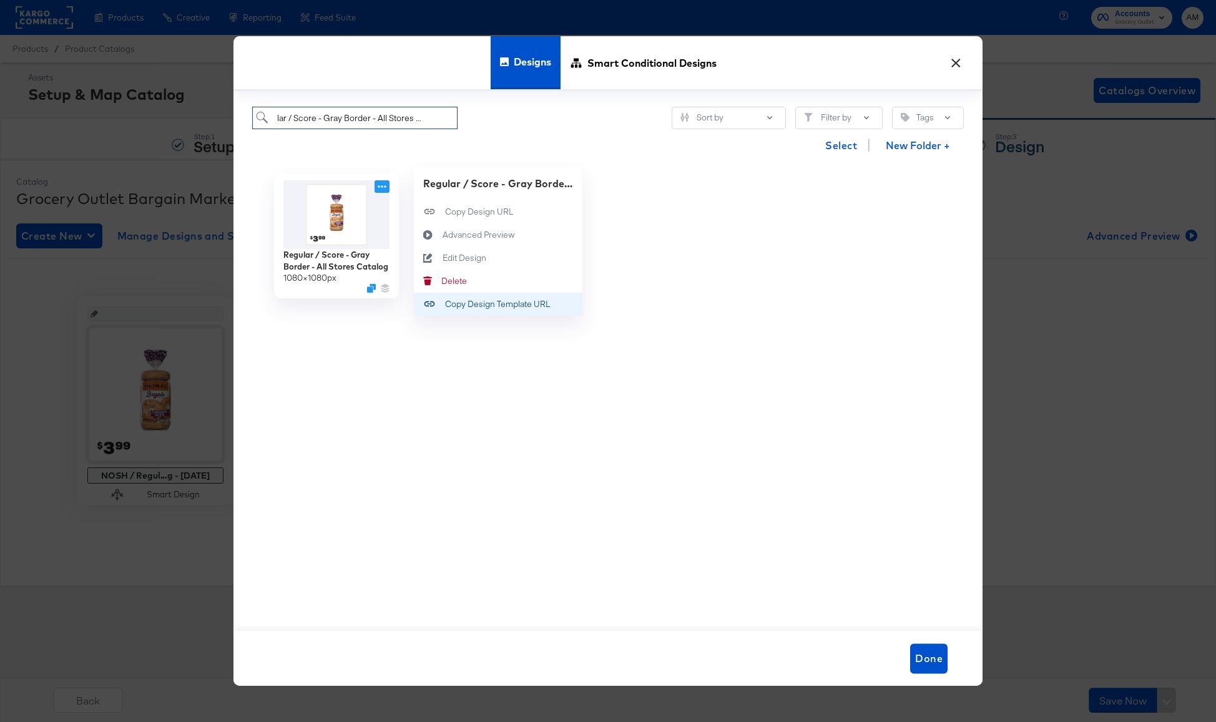
type input "Regular / Score - Gray Border - All Stores Catalog"
click at [445, 304] on div "Copy Design Template URL Copy Design Template URL" at bounding box center [445, 304] width 0 height 0
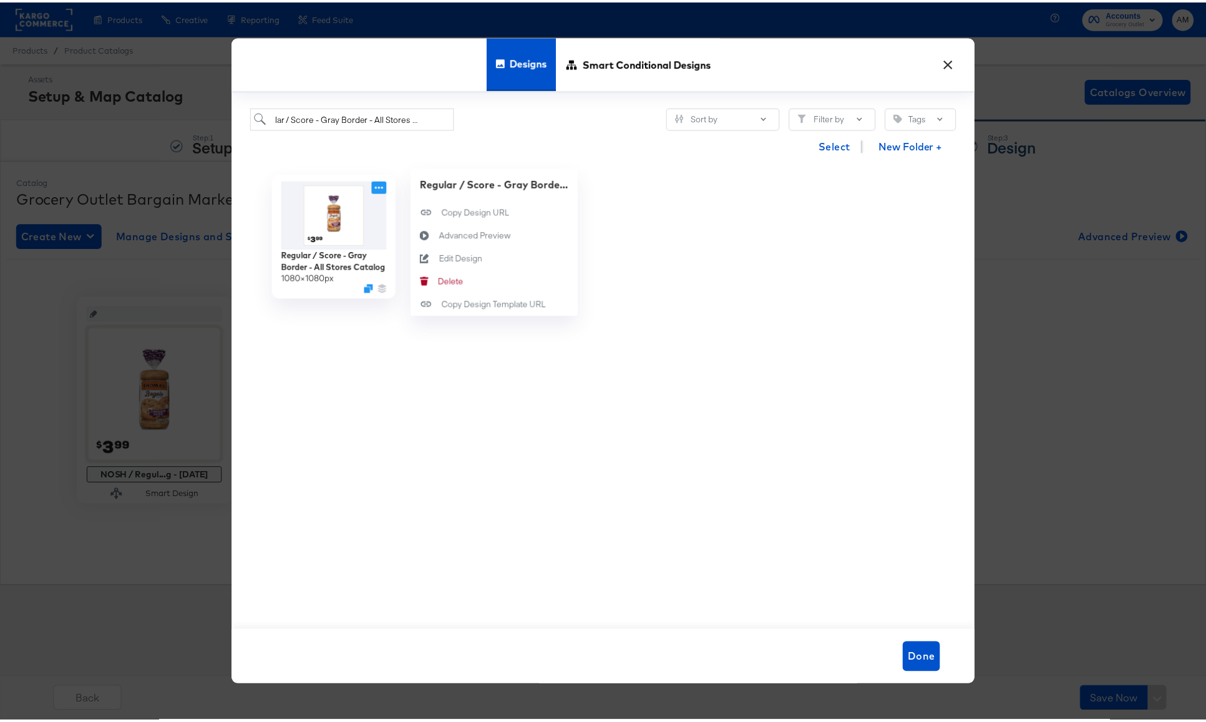
scroll to position [0, 0]
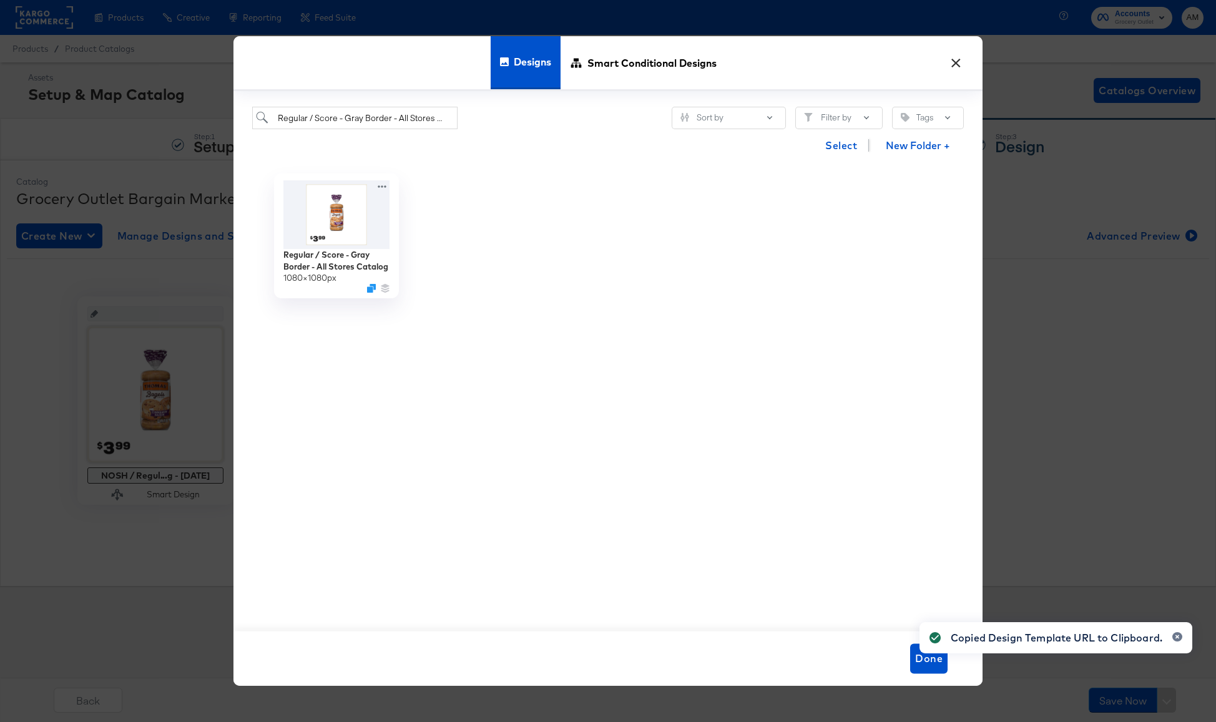
click at [962, 59] on button "×" at bounding box center [955, 60] width 22 height 22
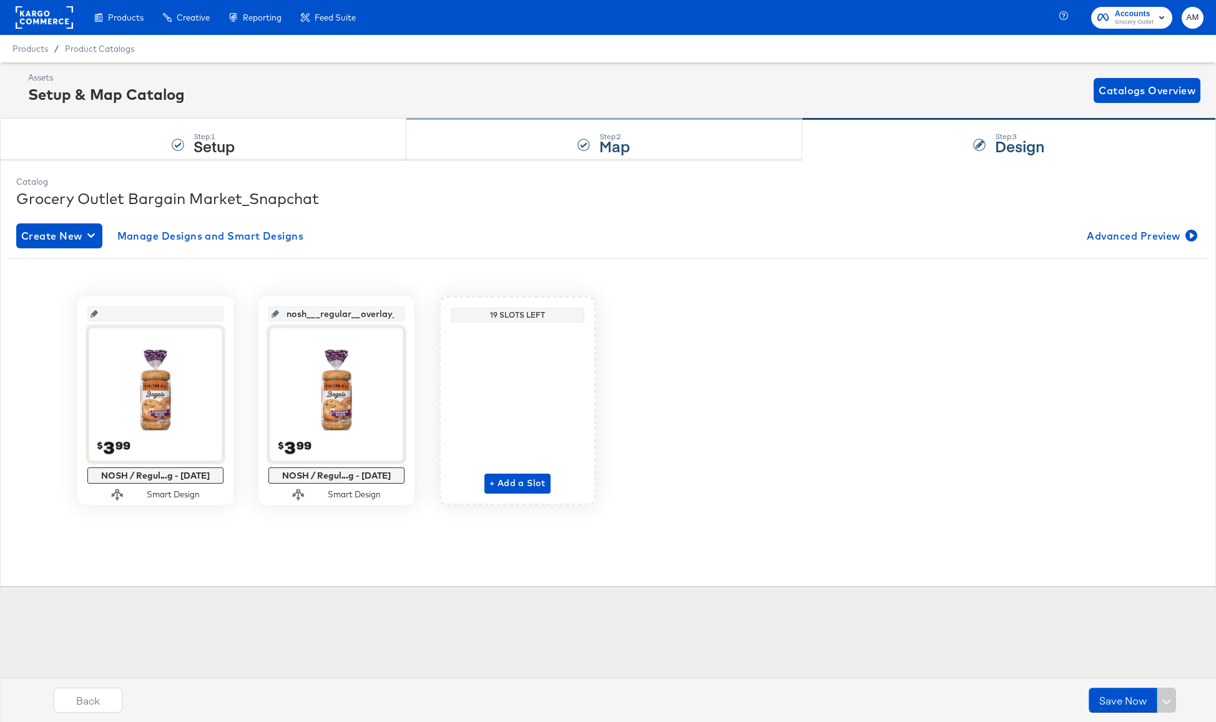
click at [519, 147] on div "Step: 2 Map" at bounding box center [603, 139] width 395 height 41
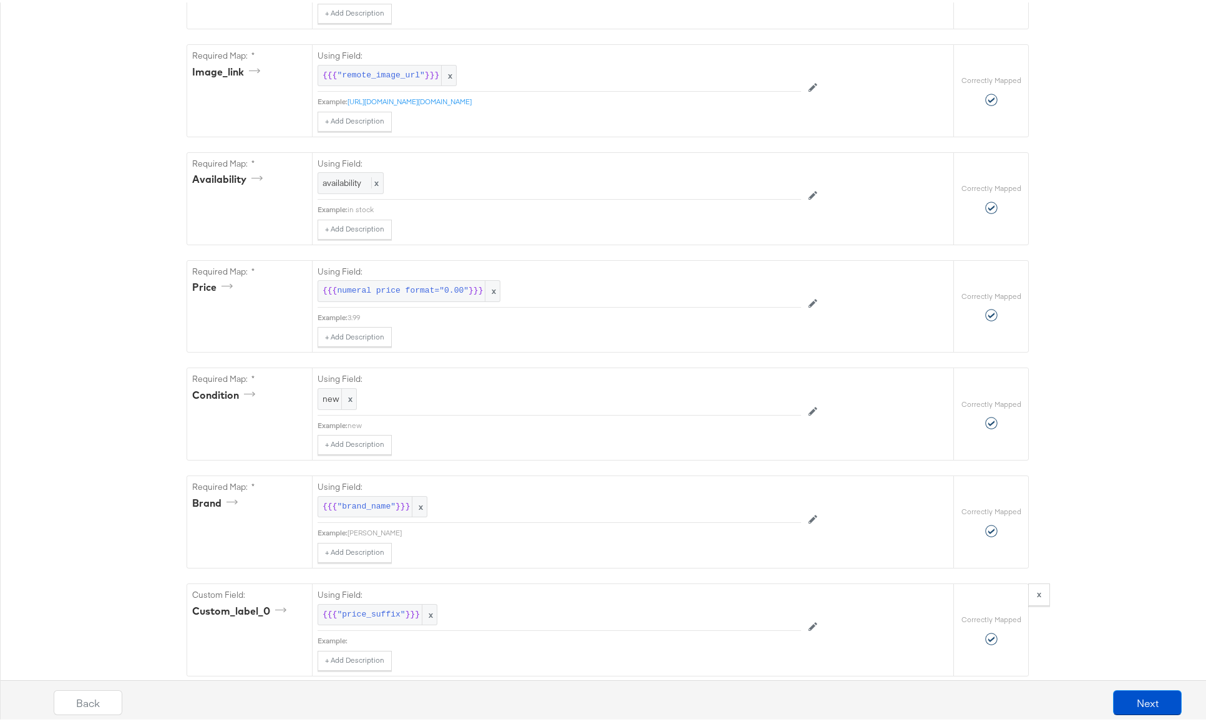
scroll to position [611, 0]
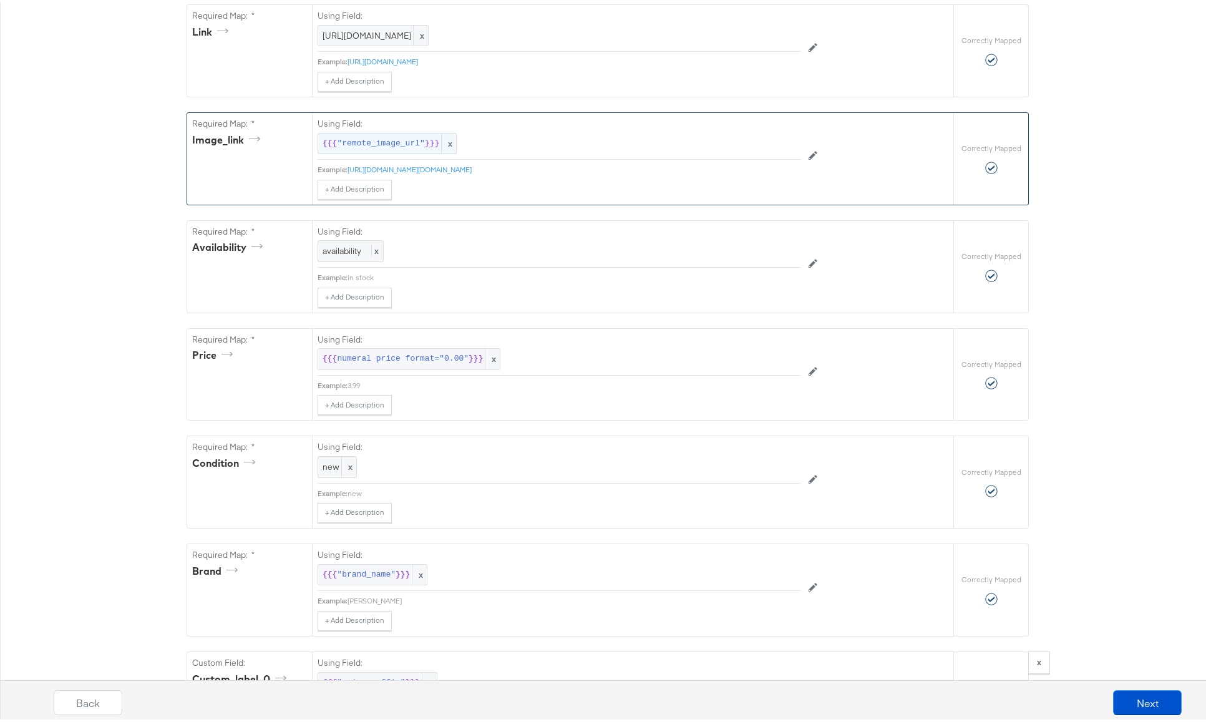
click at [381, 140] on span ""remote_image_url"" at bounding box center [380, 141] width 87 height 12
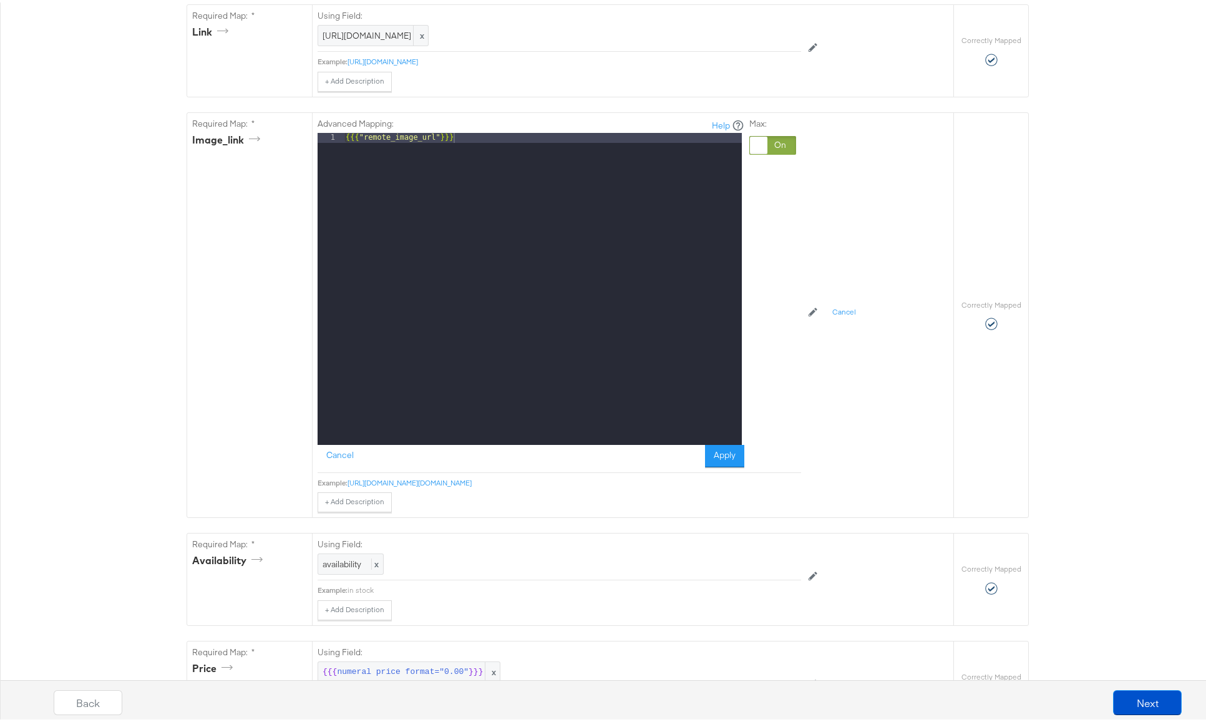
drag, startPoint x: 517, startPoint y: 136, endPoint x: 172, endPoint y: 130, distance: 345.2
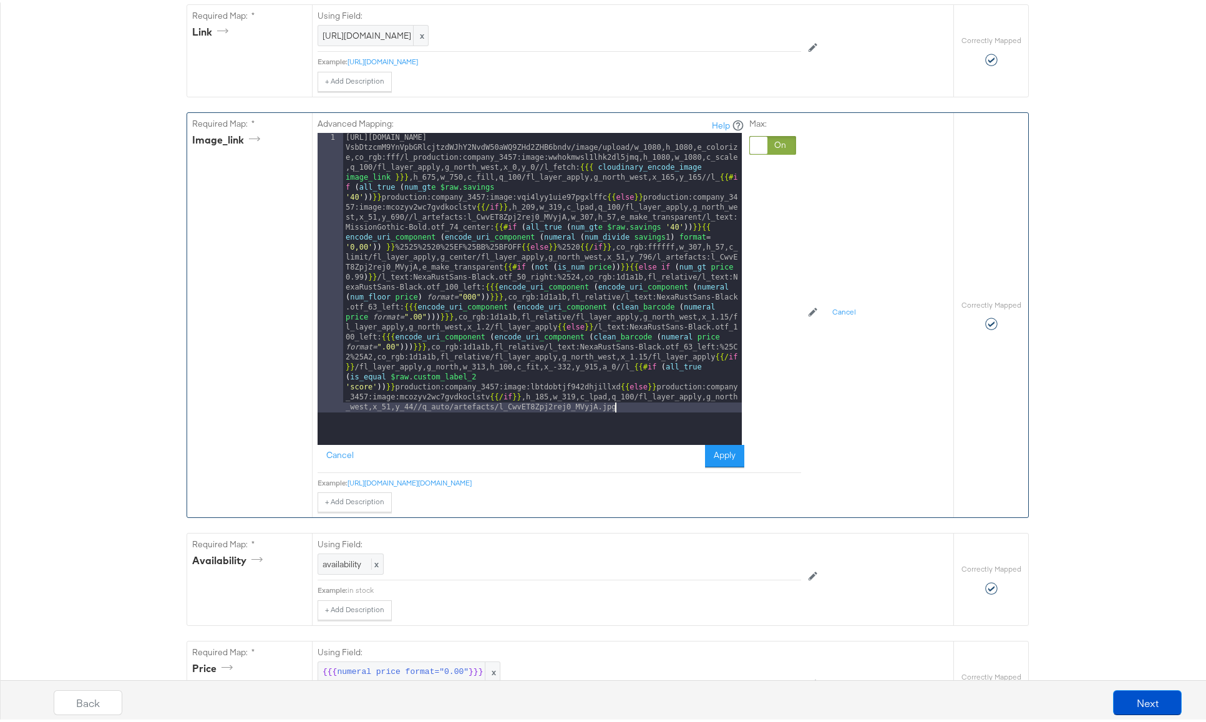
click at [591, 182] on div "https://api.stitcherads.com/creative/c8y/ZW52PXByb2R1Y3Rpb247Y29tcGFueT0zNDU3O2…" at bounding box center [542, 565] width 399 height 871
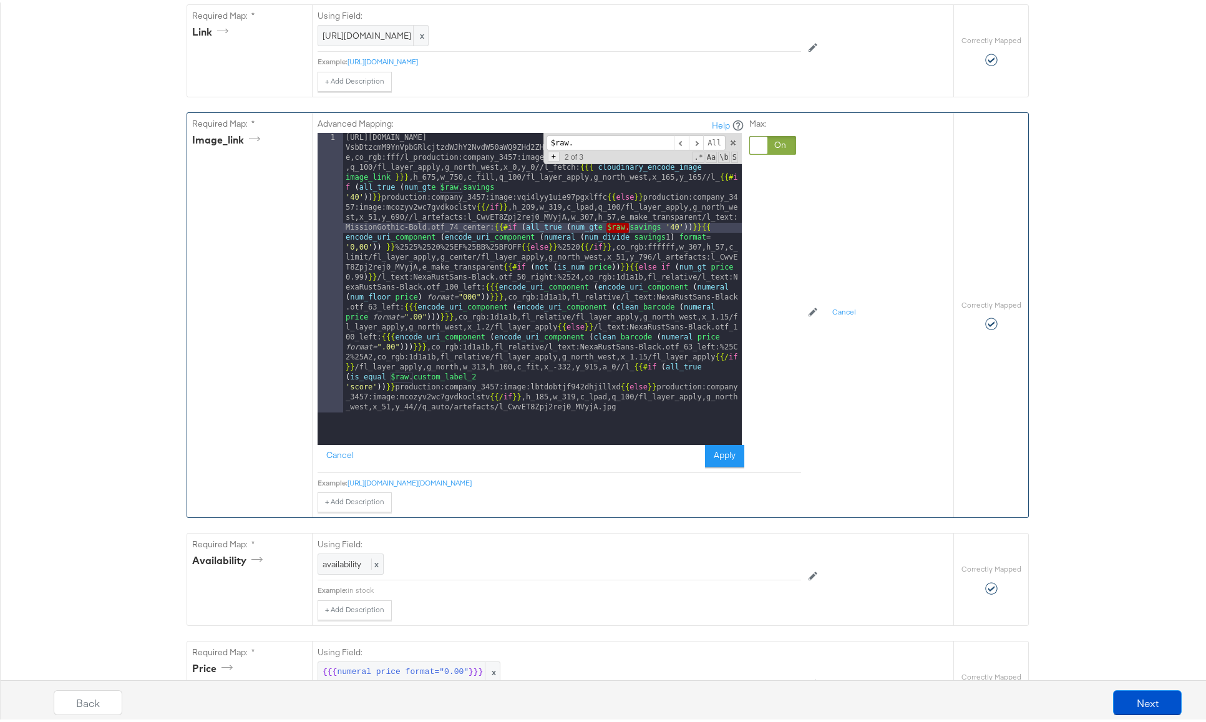
type input "$raw."
click at [550, 157] on span "+" at bounding box center [554, 154] width 12 height 10
click at [722, 157] on span "All" at bounding box center [724, 158] width 22 height 16
click at [729, 141] on span at bounding box center [733, 140] width 9 height 9
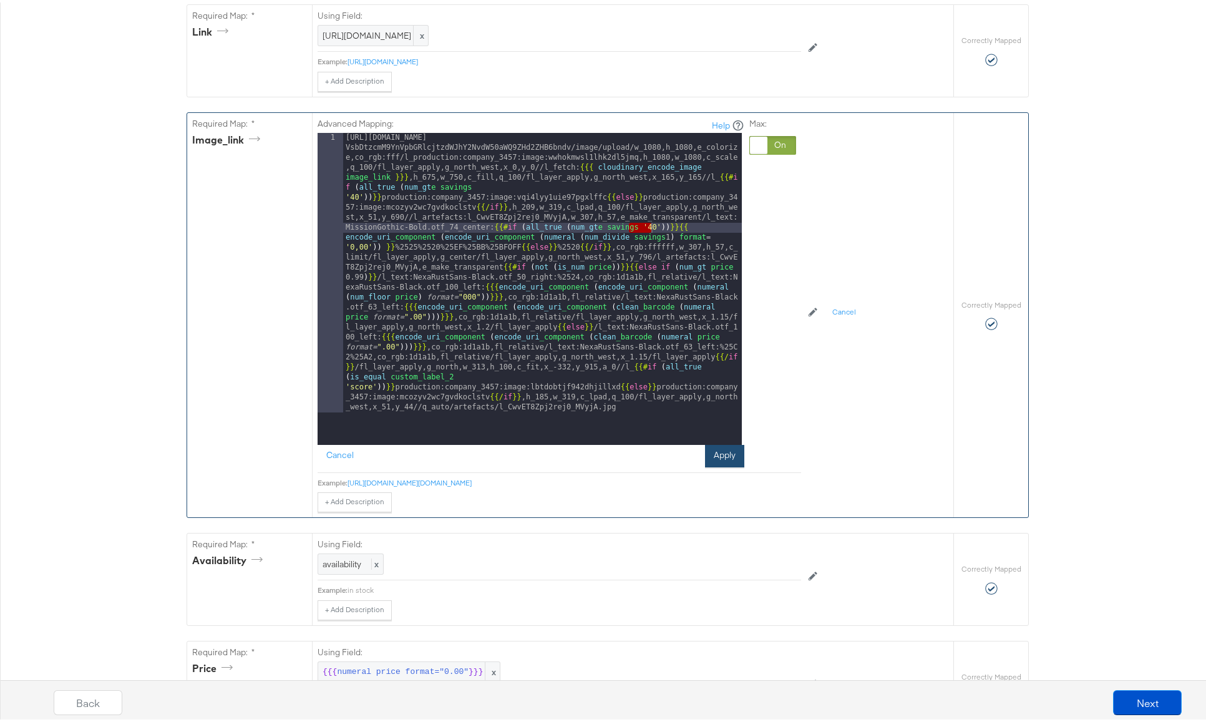
click at [706, 457] on button "Apply" at bounding box center [724, 453] width 39 height 22
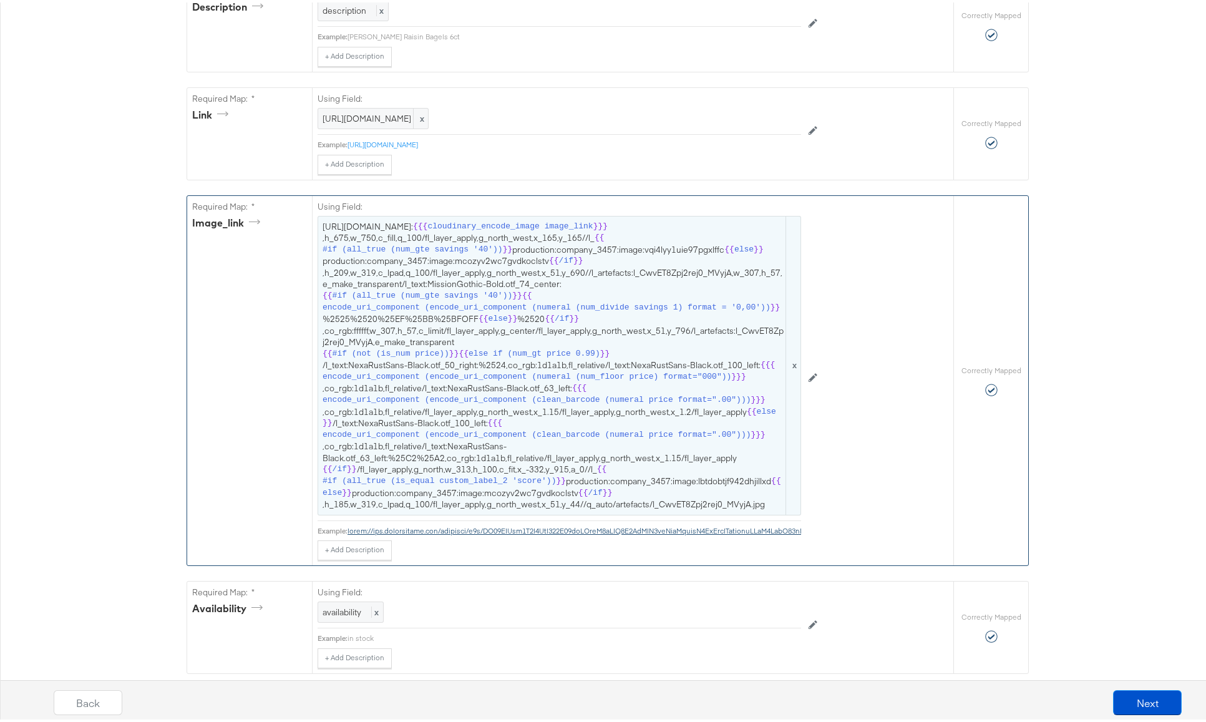
scroll to position [527, 0]
click at [464, 342] on span "https://api.stitcherads.com/creative/c8y/ZW52PXByb2R1Y3Rpb247Y29tcGFueT0zNDU3O2…" at bounding box center [560, 364] width 474 height 290
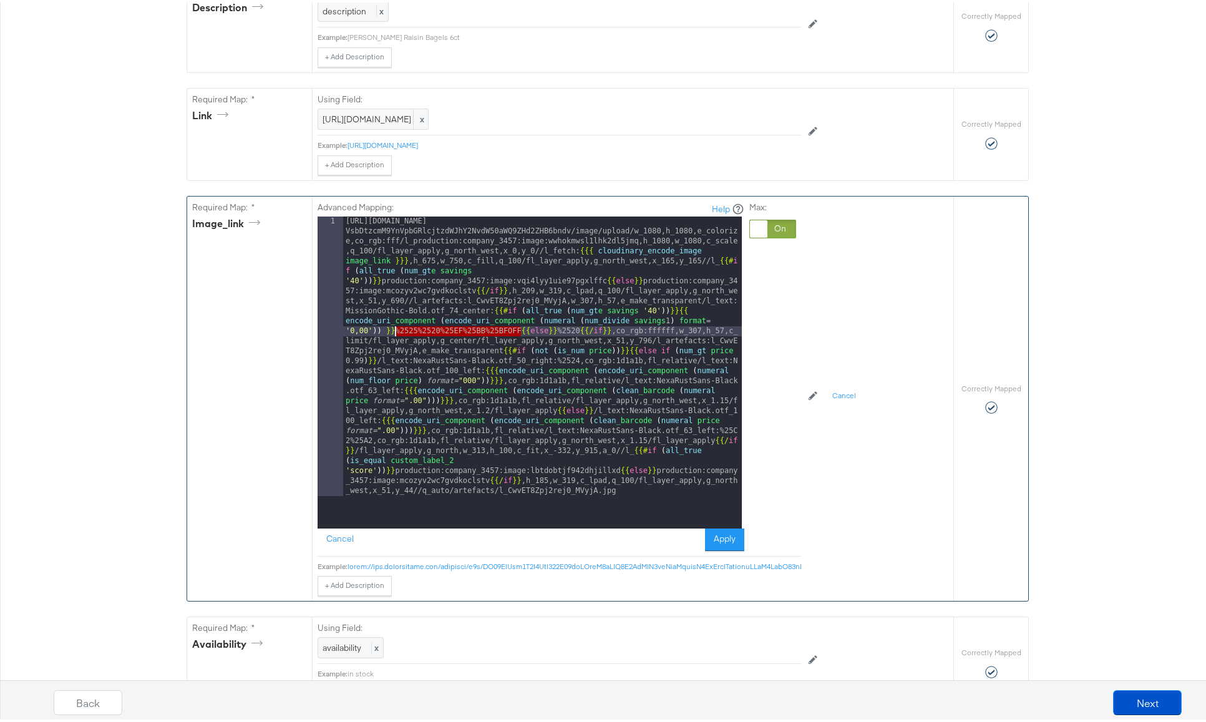
drag, startPoint x: 515, startPoint y: 327, endPoint x: 391, endPoint y: 328, distance: 123.6
click at [391, 328] on div "https://api.stitcherads.com/creative/c8y/ZW52PXByb2R1Y3Rpb247Y29tcGFueT0zNDU3O2…" at bounding box center [542, 649] width 399 height 871
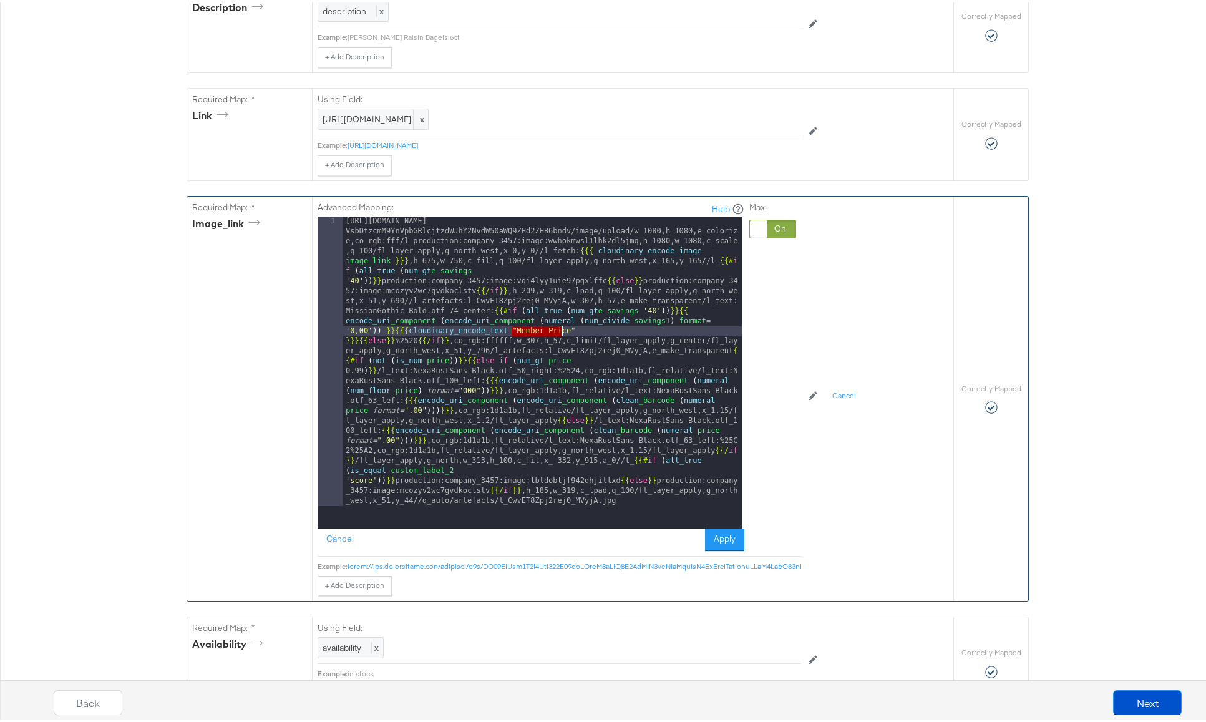
drag, startPoint x: 509, startPoint y: 330, endPoint x: 557, endPoint y: 330, distance: 47.4
click at [557, 330] on div "https://api.stitcherads.com/creative/c8y/ZW52PXByb2R1Y3Rpb247Y29tcGFueT0zNDU3O2…" at bounding box center [542, 659] width 399 height 891
click at [570, 328] on div "https://api.stitcherads.com/creative/c8y/ZW52PXByb2R1Y3Rpb247Y29tcGFueT0zNDU3O2…" at bounding box center [542, 659] width 399 height 891
drag, startPoint x: 567, startPoint y: 331, endPoint x: 511, endPoint y: 331, distance: 55.5
click at [511, 331] on div "https://api.stitcherads.com/creative/c8y/ZW52PXByb2R1Y3Rpb247Y29tcGFueT0zNDU3O2…" at bounding box center [542, 659] width 399 height 891
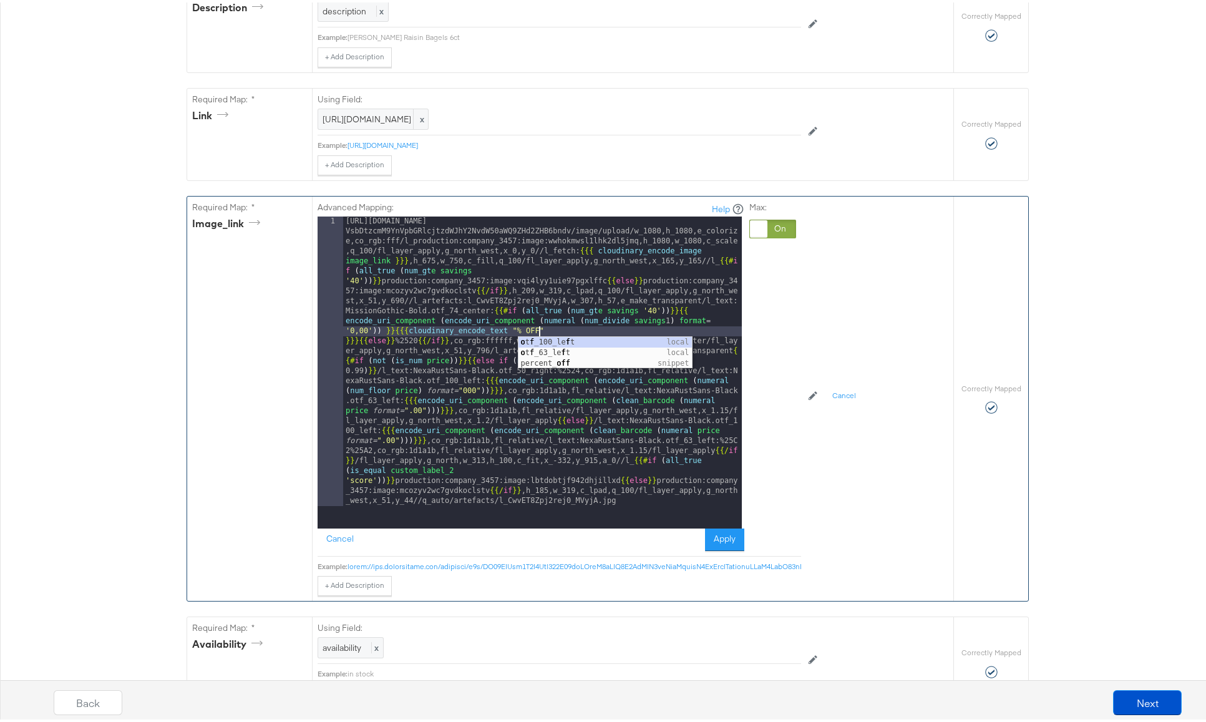
click at [574, 308] on div "https://api.stitcherads.com/creative/c8y/ZW52PXByb2R1Y3Rpb247Y29tcGFueT0zNDU3O2…" at bounding box center [542, 659] width 399 height 891
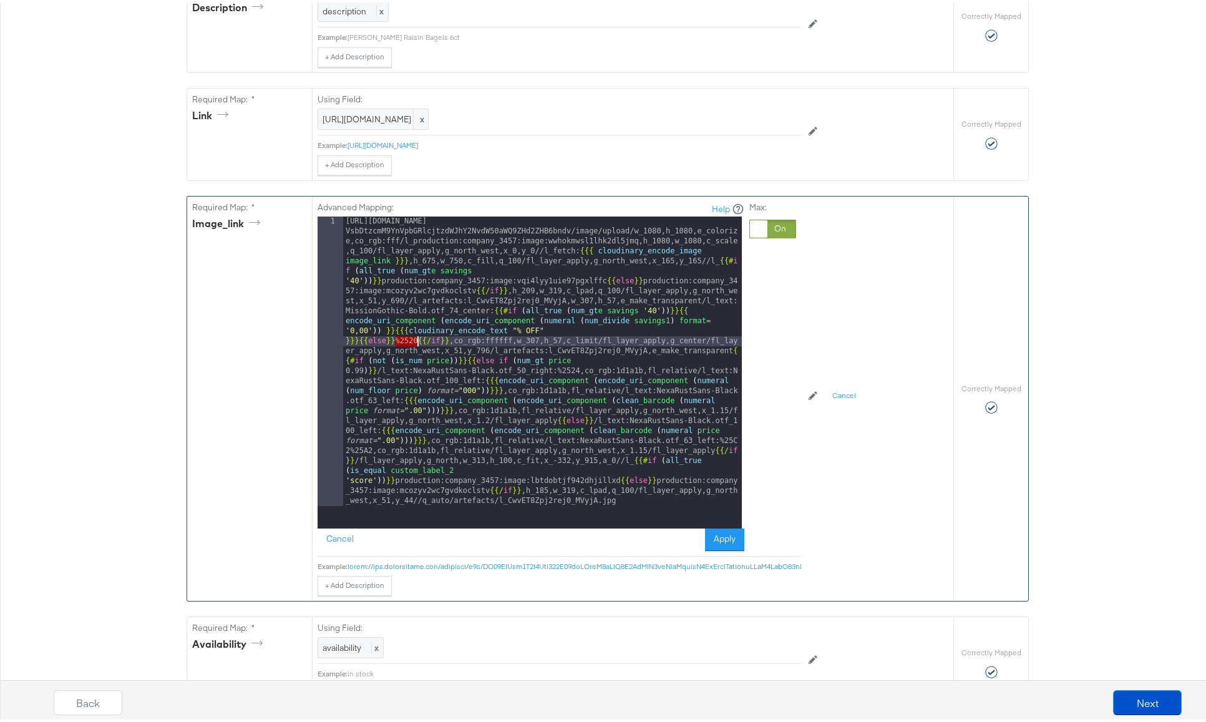
drag, startPoint x: 389, startPoint y: 339, endPoint x: 412, endPoint y: 339, distance: 22.5
click at [412, 339] on div "https://api.stitcherads.com/creative/c8y/ZW52PXByb2R1Y3Rpb247Y29tcGFueT0zNDU3O2…" at bounding box center [542, 659] width 399 height 891
drag, startPoint x: 399, startPoint y: 341, endPoint x: 347, endPoint y: 341, distance: 51.8
click at [347, 341] on div "https://api.stitcherads.com/creative/c8y/ZW52PXByb2R1Y3Rpb247Y29tcGFueT0zNDU3O2…" at bounding box center [542, 659] width 399 height 891
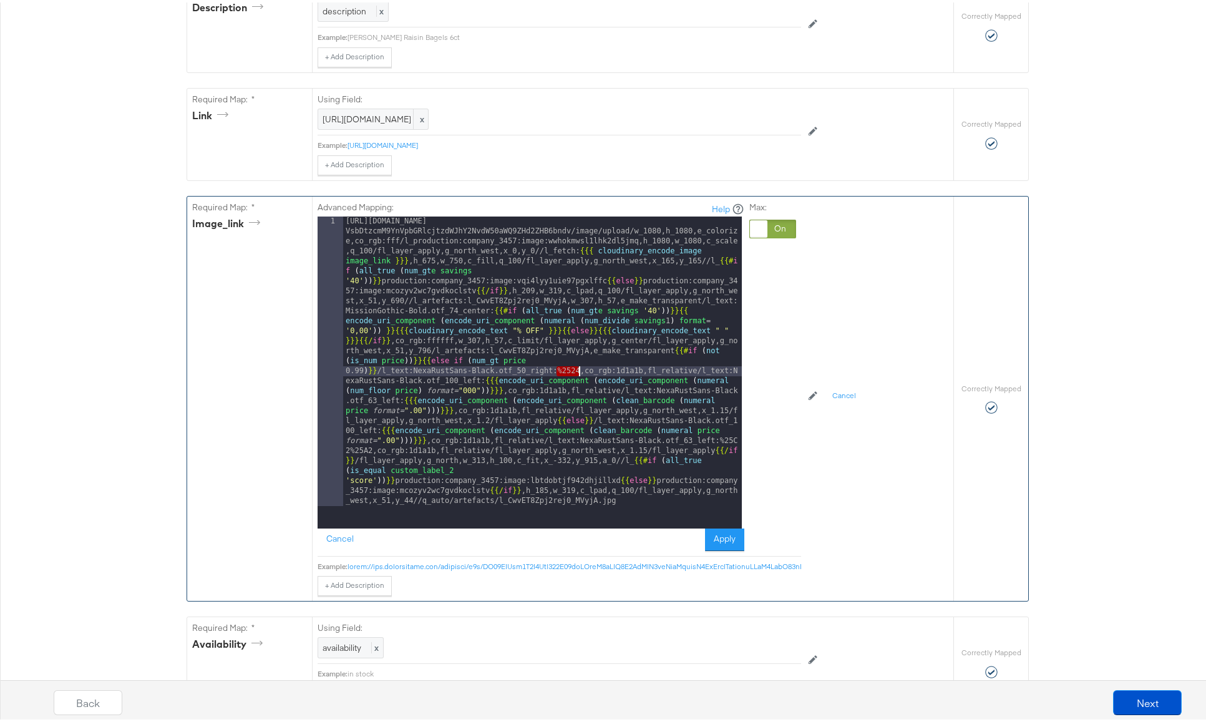
drag, startPoint x: 553, startPoint y: 368, endPoint x: 575, endPoint y: 369, distance: 21.9
click at [575, 369] on div "https://api.stitcherads.com/creative/c8y/ZW52PXByb2R1Y3Rpb247Y29tcGFueT0zNDU3O2…" at bounding box center [542, 659] width 399 height 891
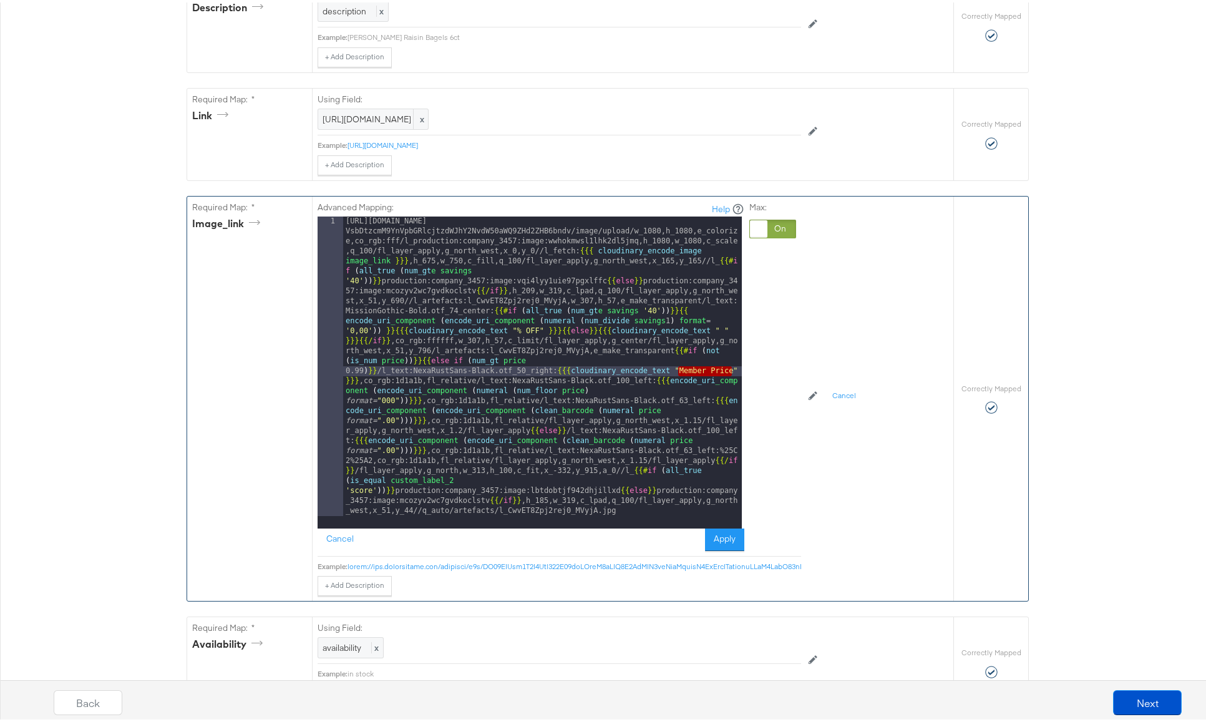
drag, startPoint x: 677, startPoint y: 368, endPoint x: 728, endPoint y: 366, distance: 51.2
click at [728, 366] on div "https://api.stitcherads.com/creative/c8y/ZW52PXByb2R1Y3Rpb247Y29tcGFueT0zNDU3O2…" at bounding box center [542, 669] width 399 height 911
drag, startPoint x: 714, startPoint y: 449, endPoint x: 368, endPoint y: 458, distance: 346.5
click at [368, 458] on div "https://api.stitcherads.com/creative/c8y/ZW52PXByb2R1Y3Rpb247Y29tcGFueT0zNDU3O2…" at bounding box center [542, 669] width 399 height 911
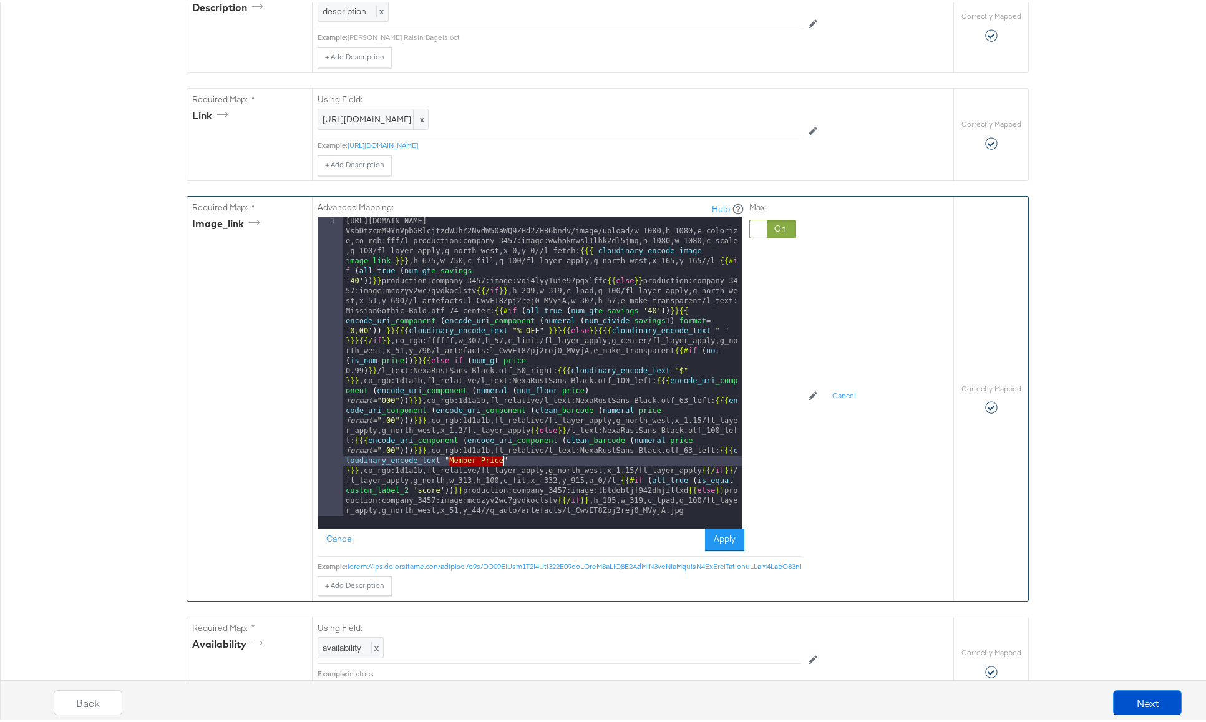
drag, startPoint x: 445, startPoint y: 459, endPoint x: 497, endPoint y: 459, distance: 51.8
click at [497, 459] on div "https://api.stitcherads.com/creative/c8y/ZW52PXByb2R1Y3Rpb247Y29tcGFueT0zNDU3O2…" at bounding box center [542, 669] width 399 height 911
click at [717, 538] on button "Apply" at bounding box center [724, 537] width 39 height 22
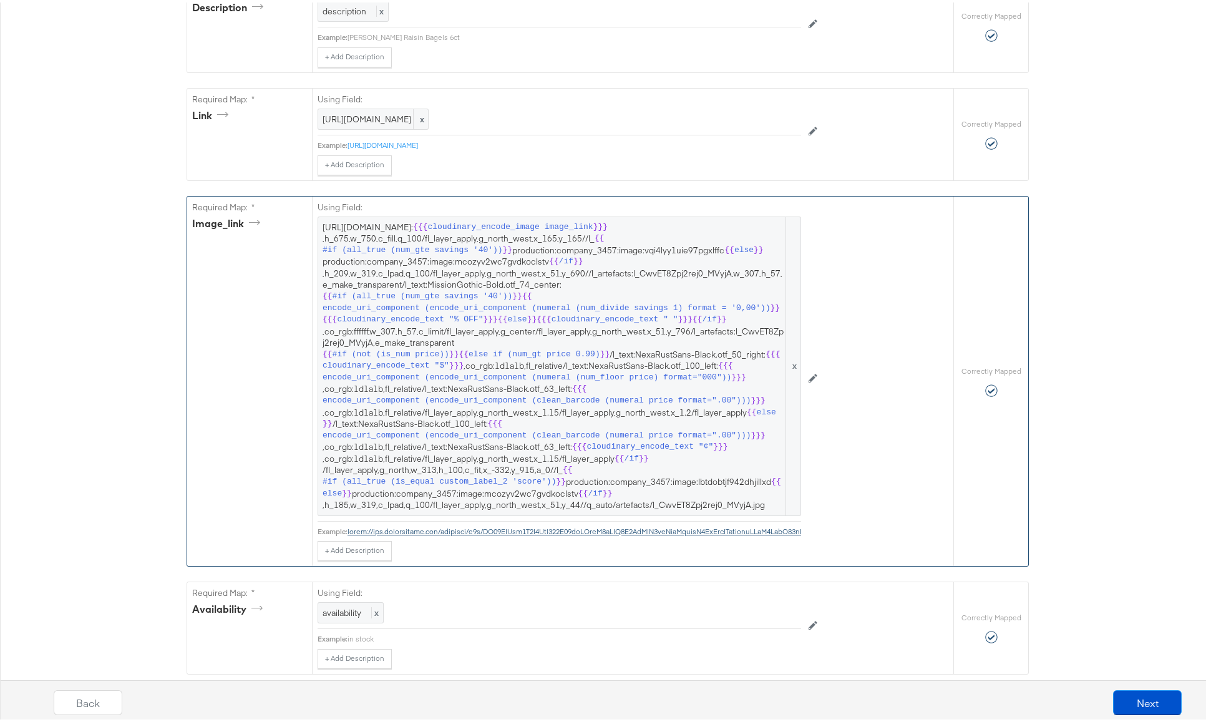
click at [497, 409] on span "https://api.stitcherads.com/creative/c8y/ZW52PXByb2R1Y3Rpb247Y29tcGFueT0zNDU3O2…" at bounding box center [560, 364] width 474 height 290
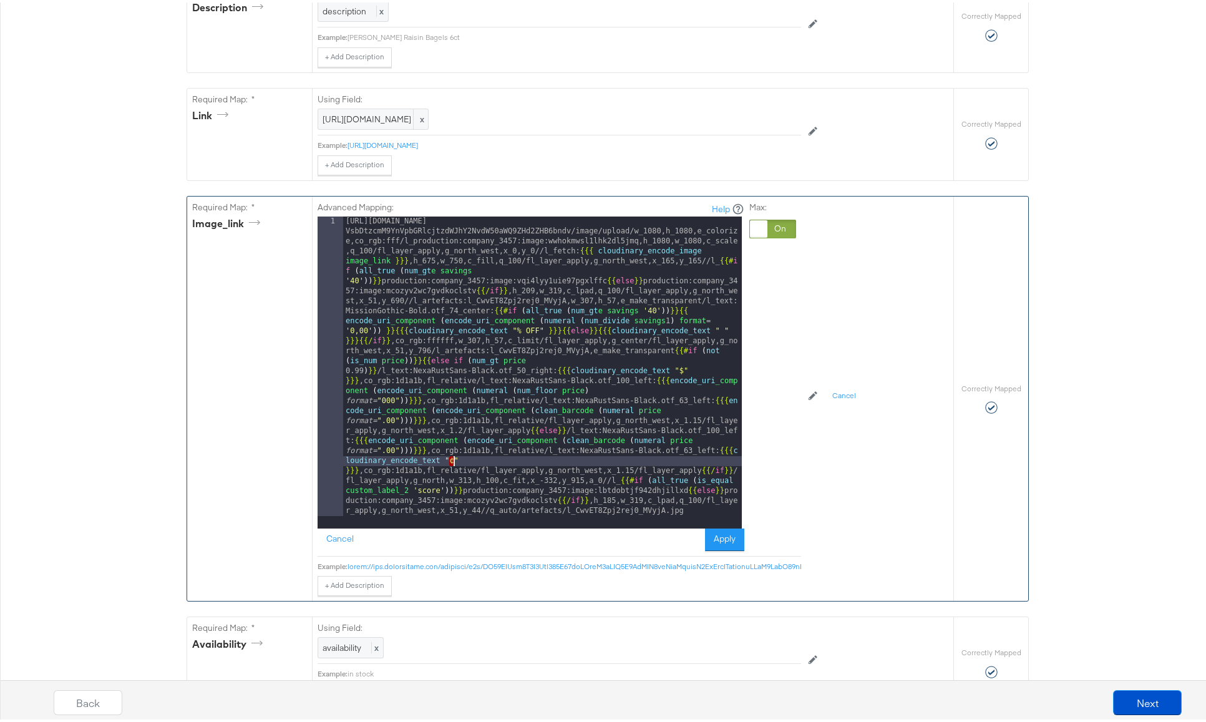
click at [448, 460] on div "https://api.stitcherads.com/creative/c8y/ZW52PXByb2R1Y3Rpb247Y29tcGFueT0zNDU3O2…" at bounding box center [542, 669] width 399 height 911
click at [678, 369] on div "https://api.stitcherads.com/creative/c8y/ZW52PXByb2R1Y3Rpb247Y29tcGFueT0zNDU3O2…" at bounding box center [542, 669] width 399 height 911
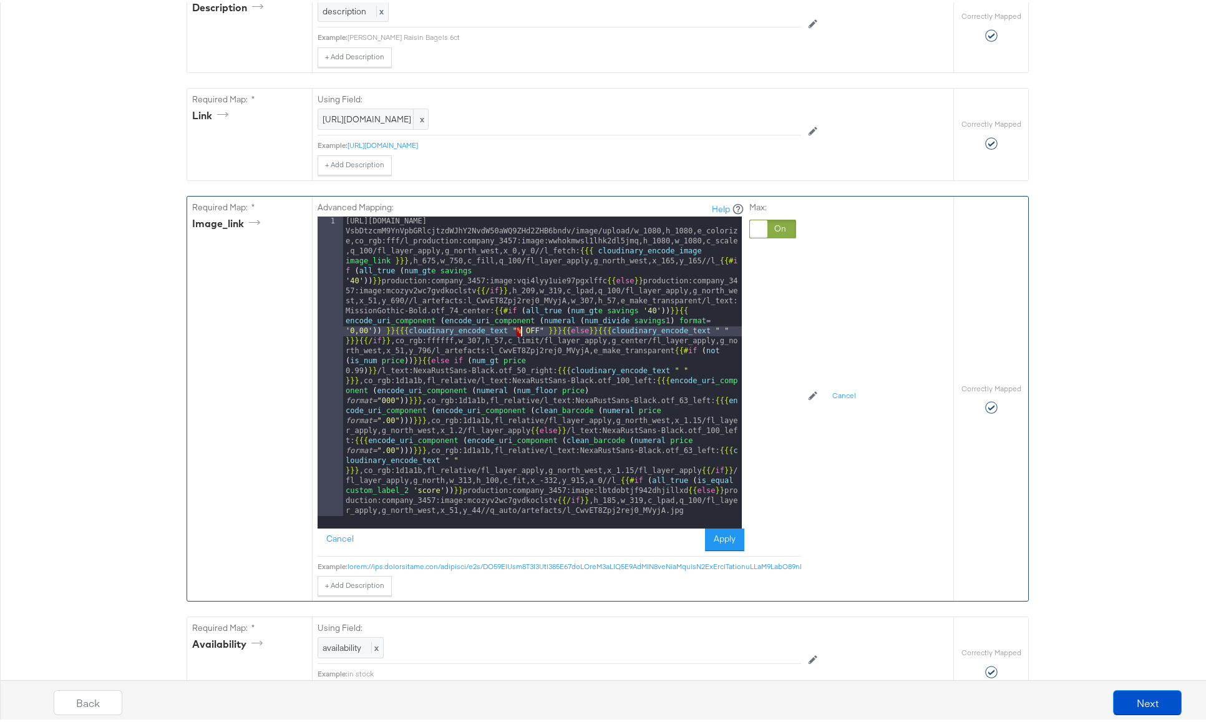
click at [517, 330] on div "https://api.stitcherads.com/creative/c8y/ZW52PXByb2R1Y3Rpb247Y29tcGFueT0zNDU3O2…" at bounding box center [542, 669] width 399 height 911
click at [726, 535] on button "Apply" at bounding box center [724, 537] width 39 height 22
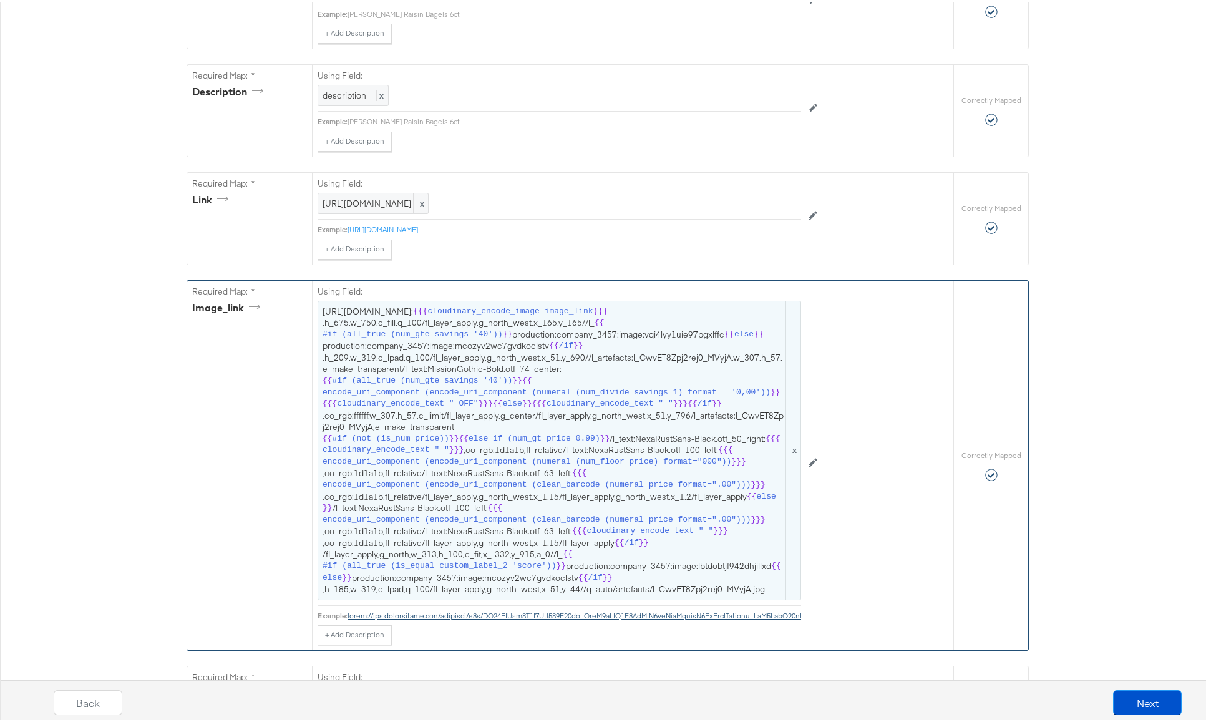
scroll to position [443, 0]
click at [688, 408] on span "{{" at bounding box center [693, 402] width 10 height 12
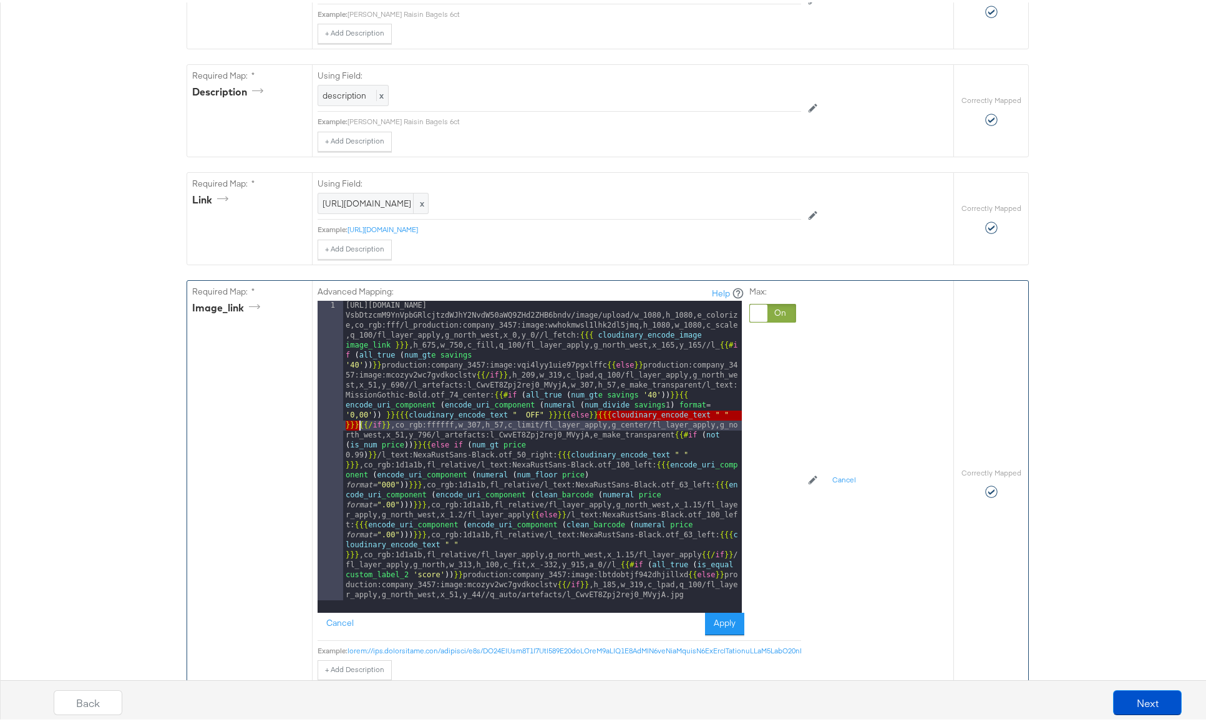
drag, startPoint x: 593, startPoint y: 416, endPoint x: 353, endPoint y: 426, distance: 239.9
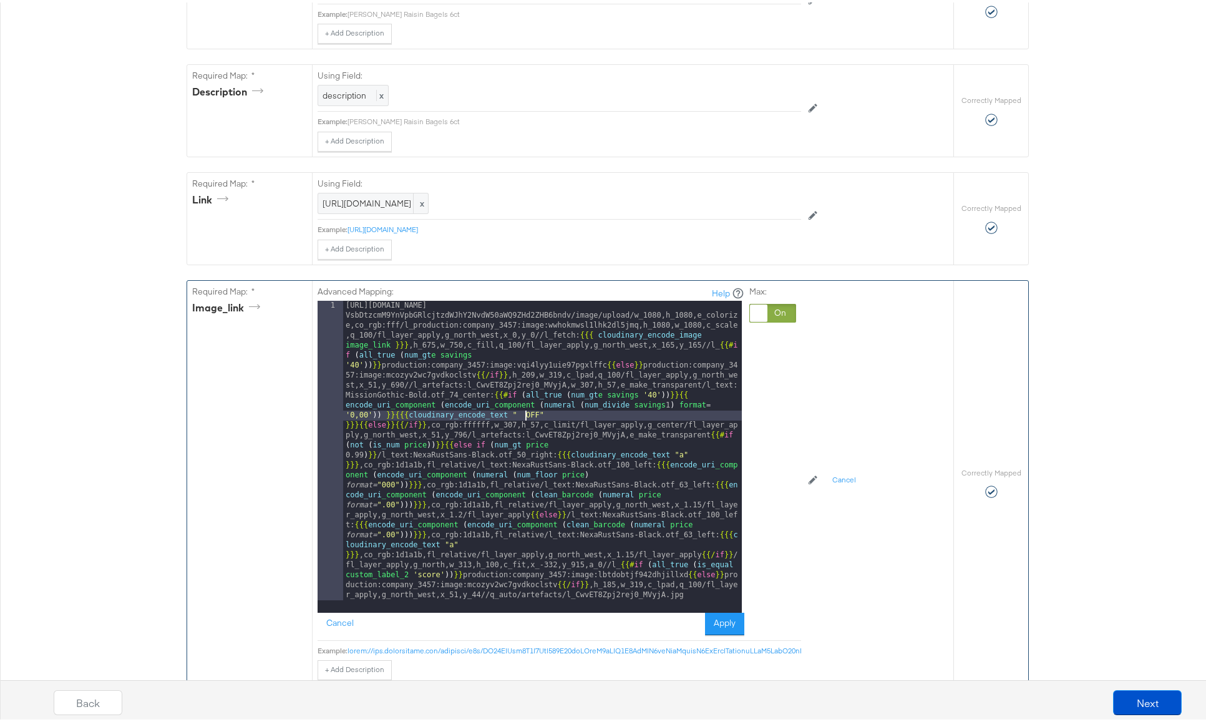
click at [718, 620] on button "Apply" at bounding box center [724, 621] width 39 height 22
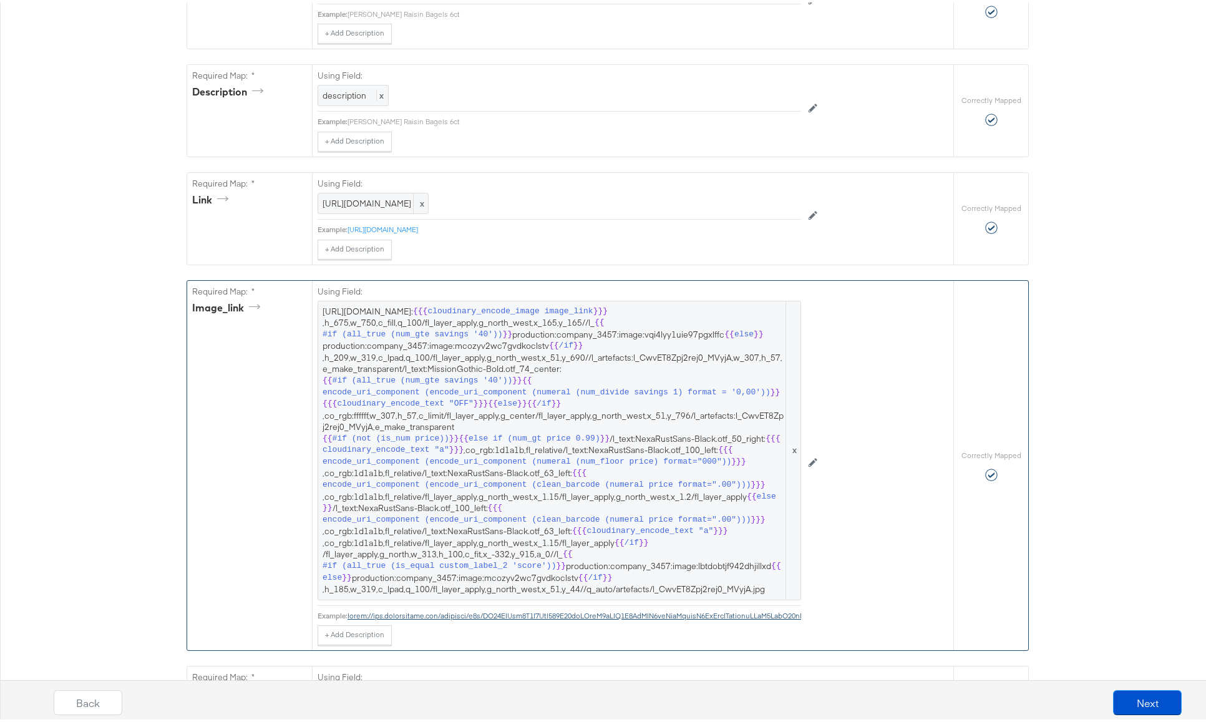
click at [506, 570] on span "#if (all_true (is_equal custom_label_2 'score'))" at bounding box center [439, 564] width 233 height 12
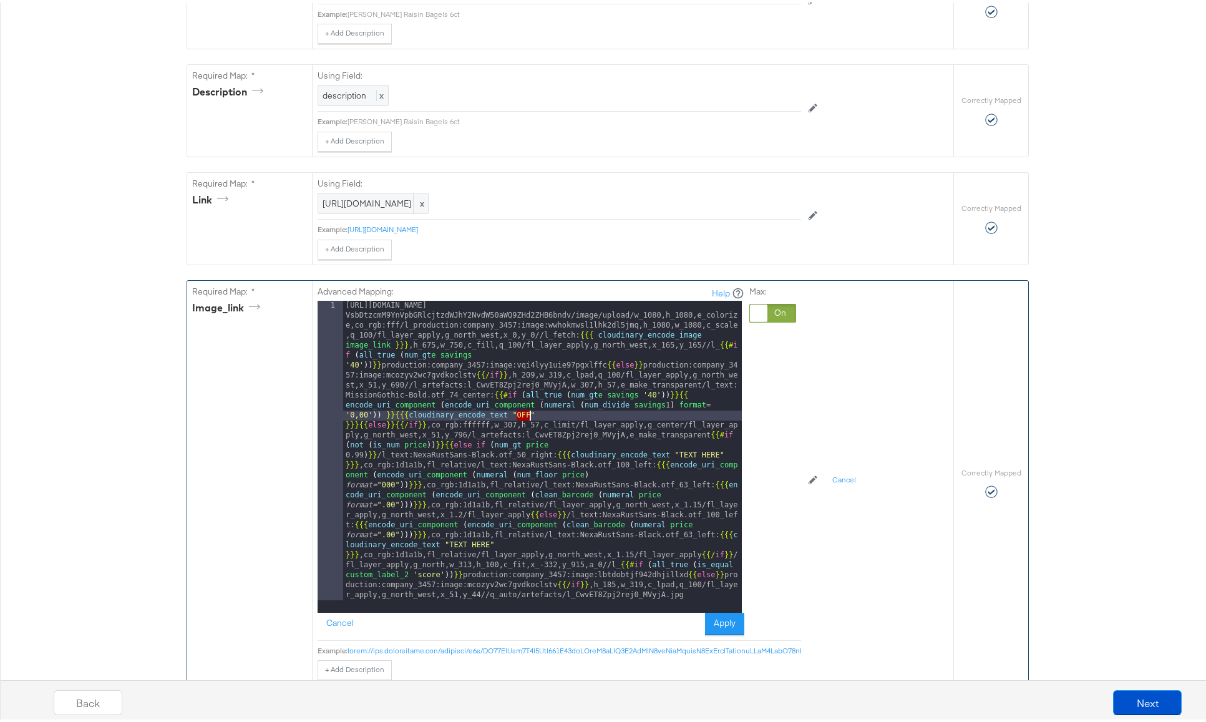
drag, startPoint x: 512, startPoint y: 414, endPoint x: 524, endPoint y: 414, distance: 11.9
click at [725, 619] on button "Apply" at bounding box center [724, 621] width 39 height 22
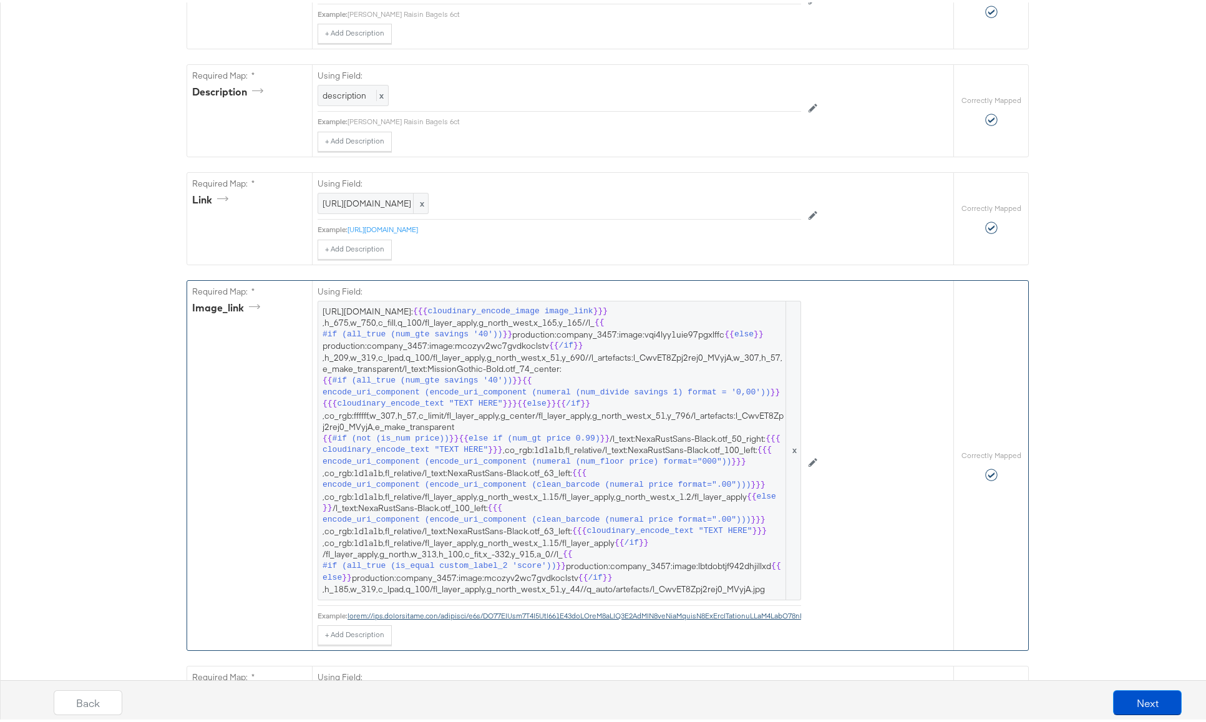
click at [642, 489] on span "encode_uri_component (encode_uri_component (clean_barcode (numeral price format…" at bounding box center [537, 483] width 429 height 12
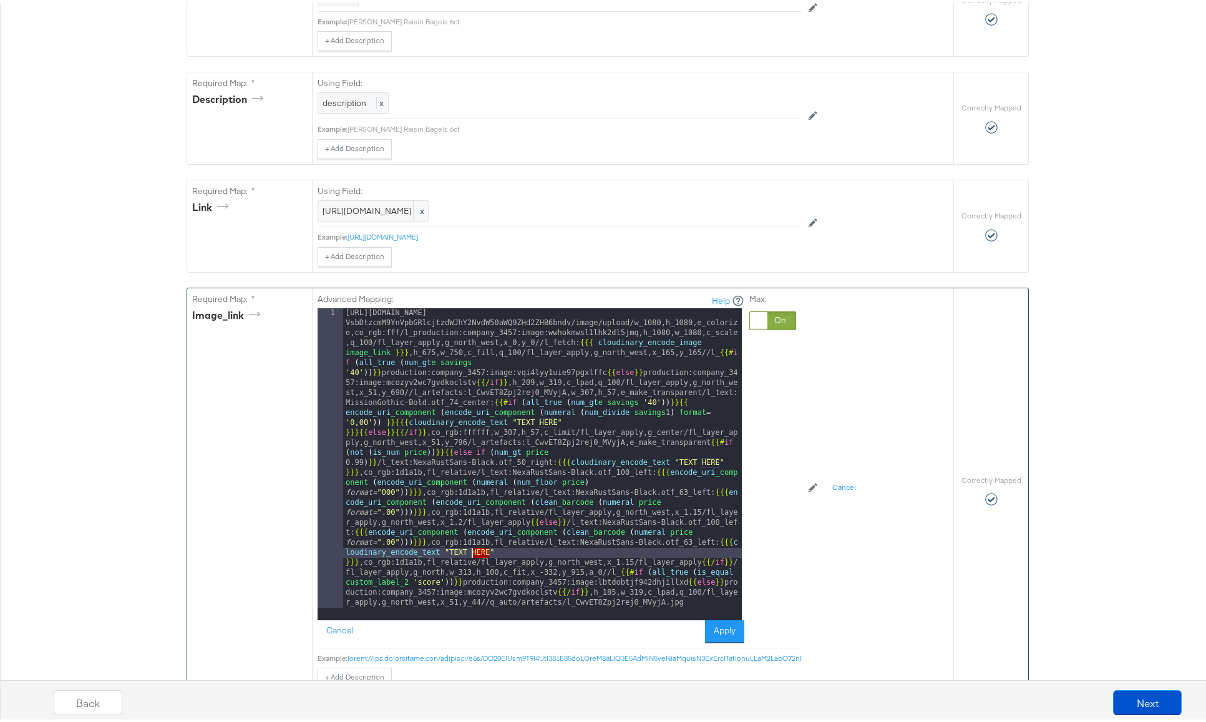
scroll to position [433, 0]
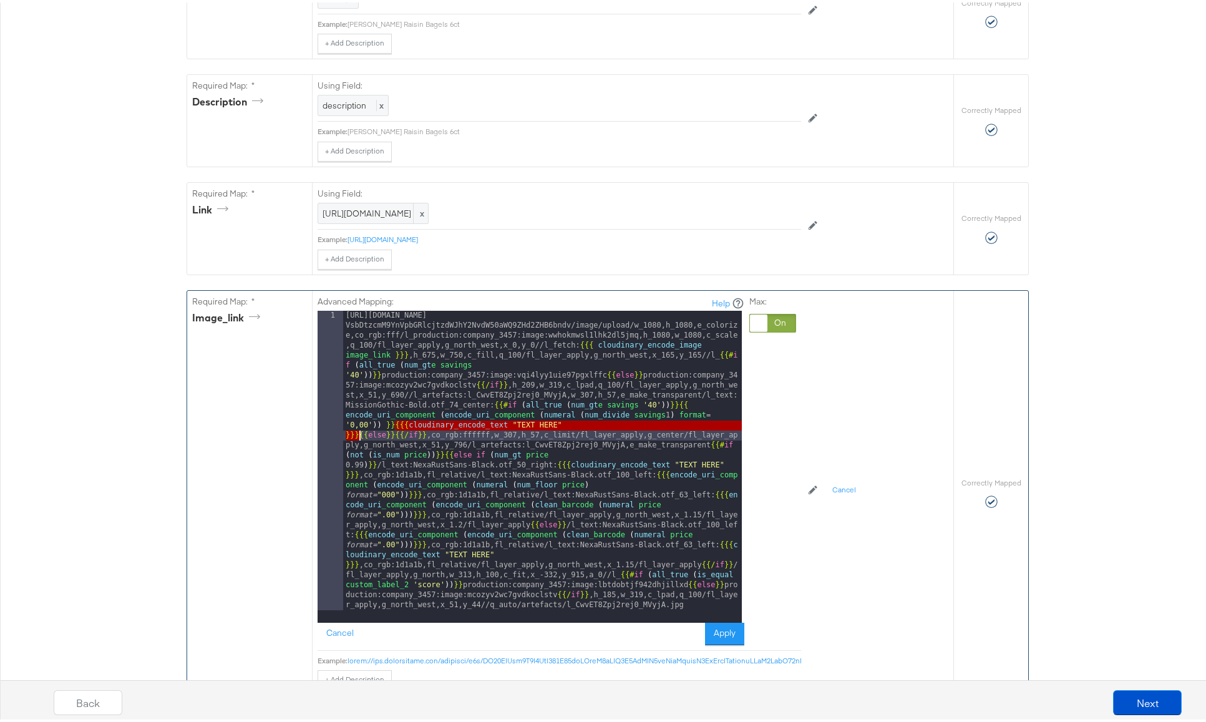
drag, startPoint x: 389, startPoint y: 424, endPoint x: 354, endPoint y: 432, distance: 35.3
click at [713, 630] on button "Apply" at bounding box center [724, 631] width 39 height 22
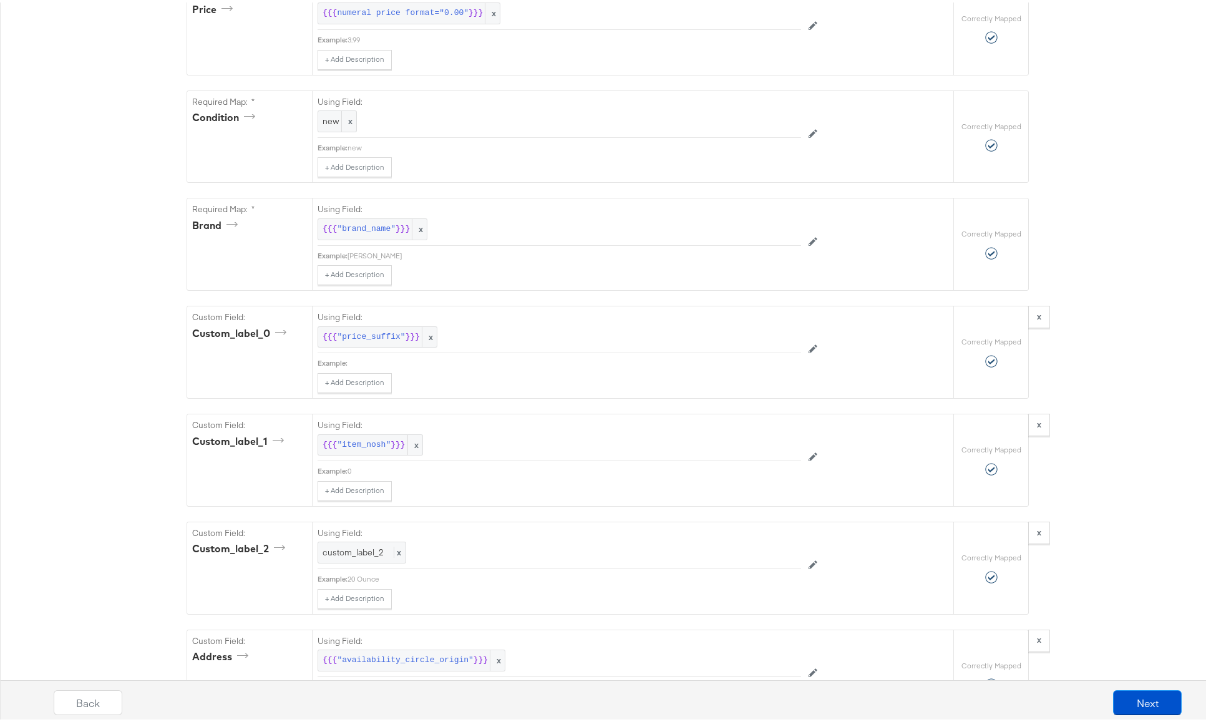
scroll to position [1246, 0]
click at [353, 556] on span "custom_label_2" at bounding box center [353, 550] width 61 height 11
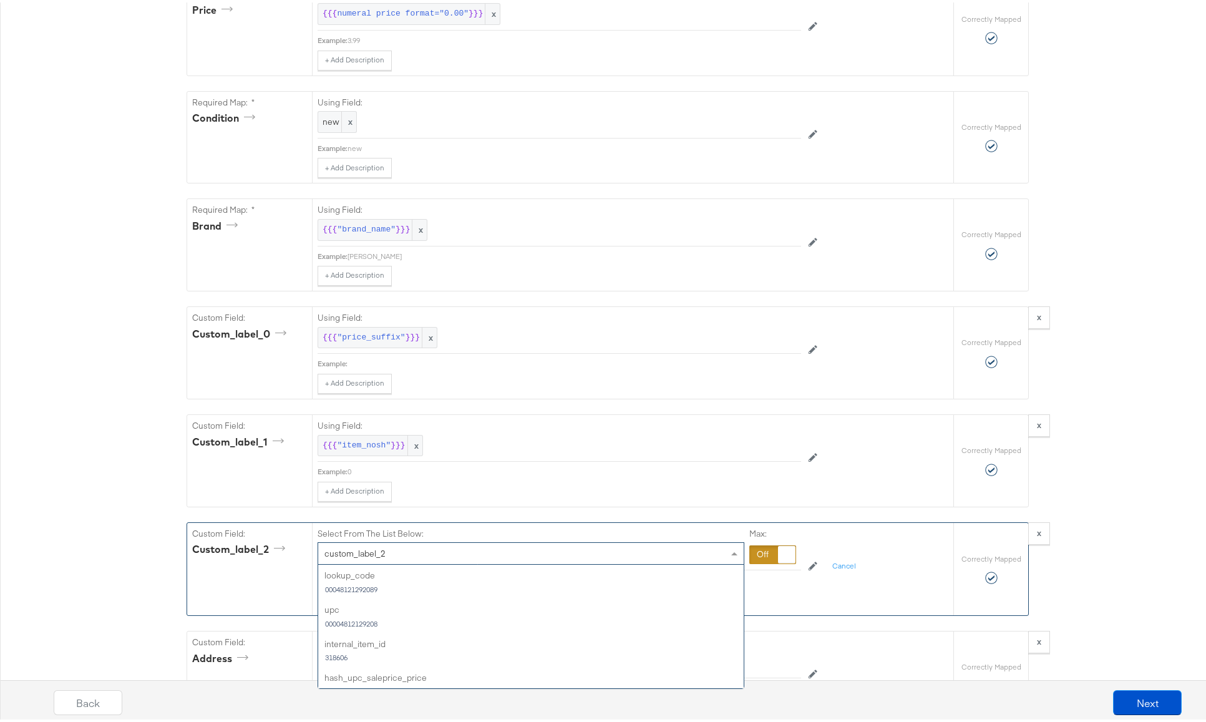
click at [353, 557] on span "custom_label_2" at bounding box center [355, 550] width 61 height 11
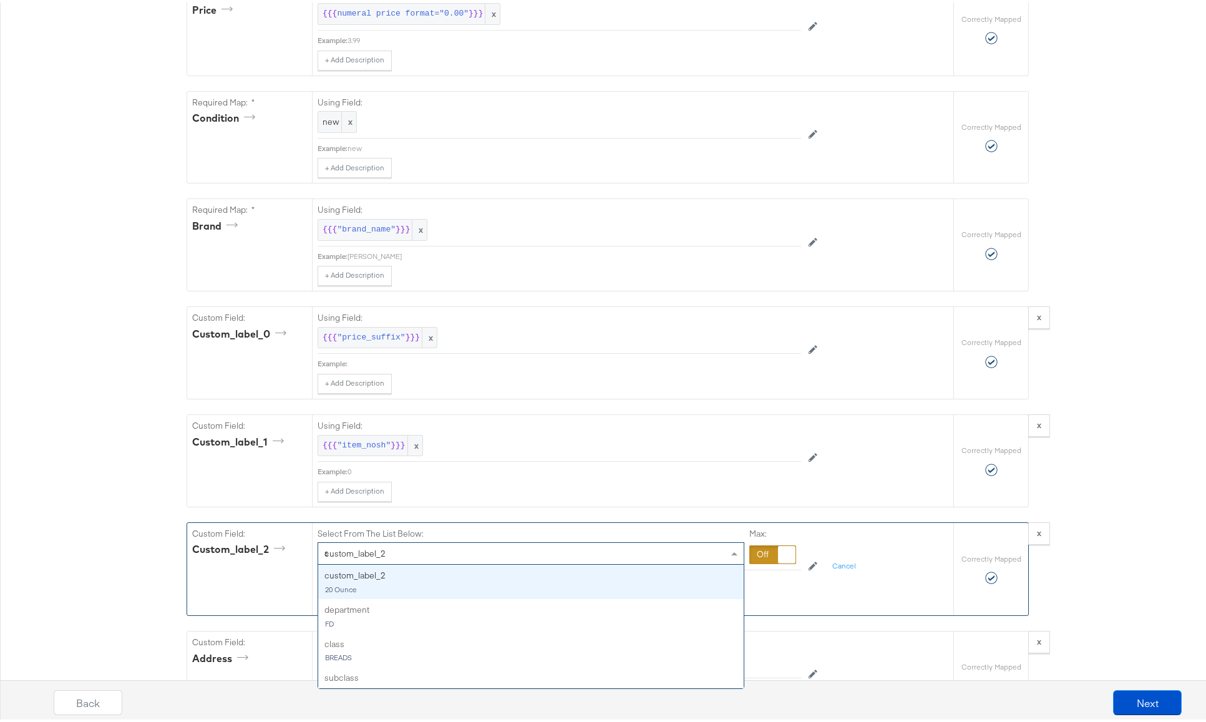
scroll to position [0, 0]
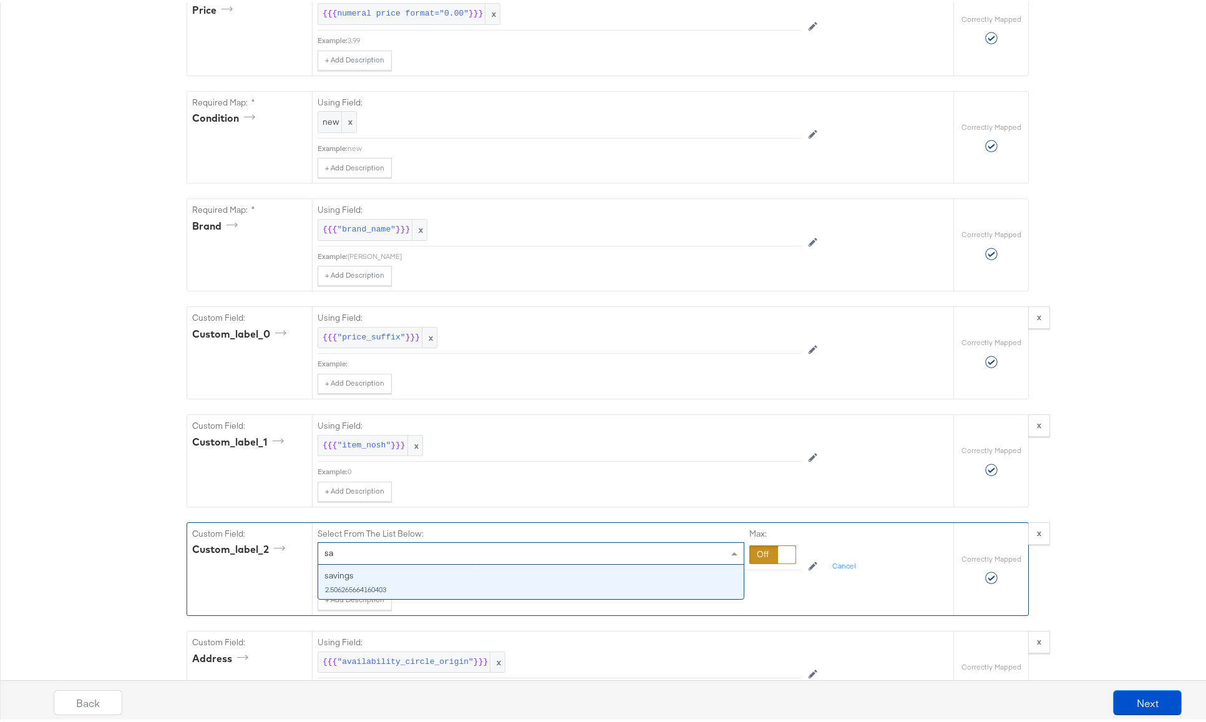
type input "s"
type input "custom"
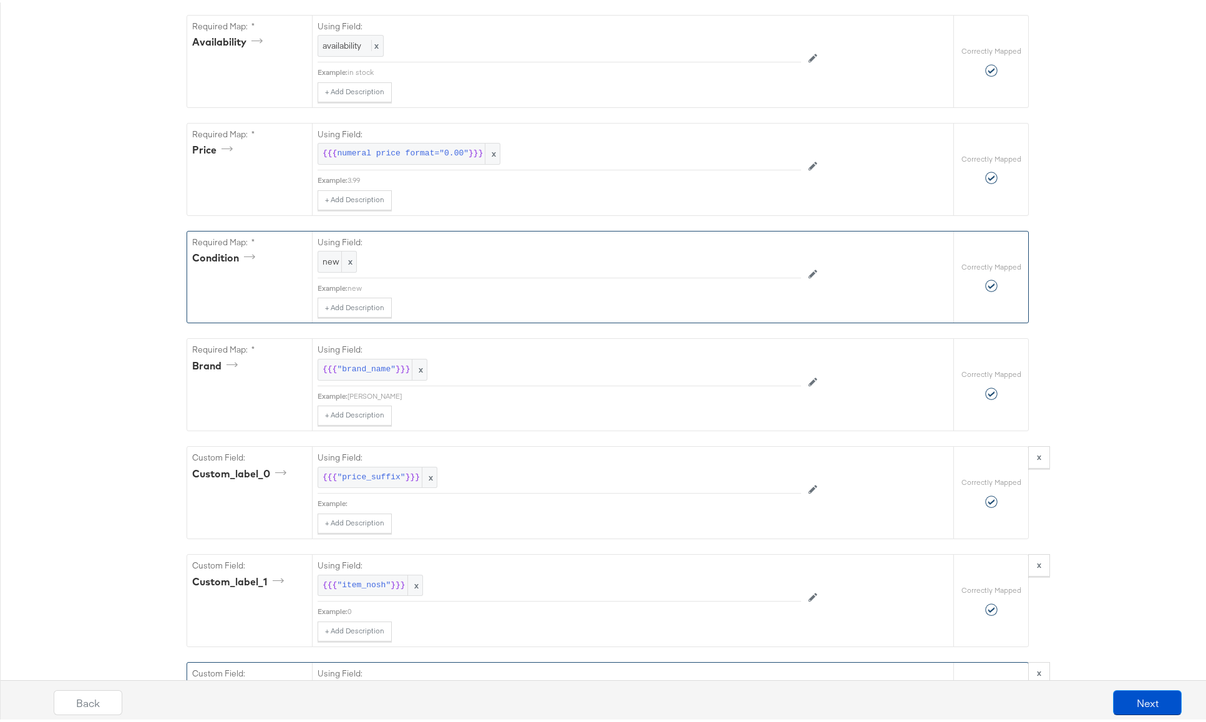
scroll to position [1106, 0]
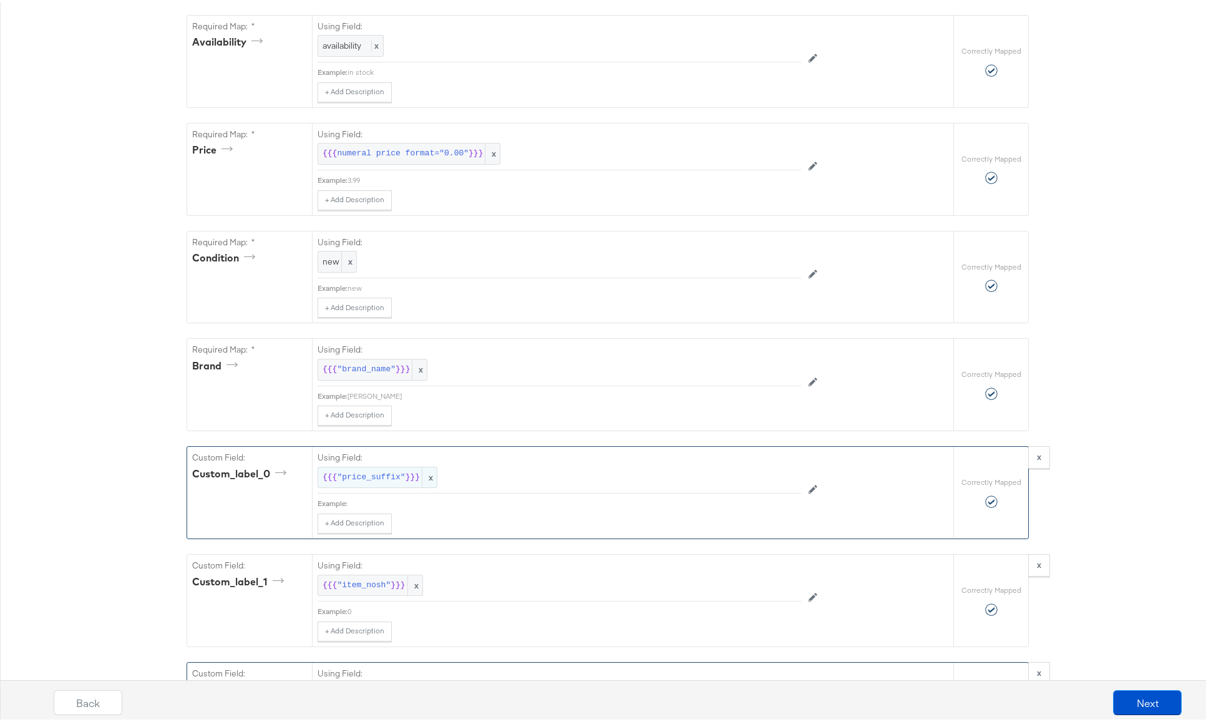
click at [352, 481] on span ""price_suffix"" at bounding box center [371, 475] width 68 height 12
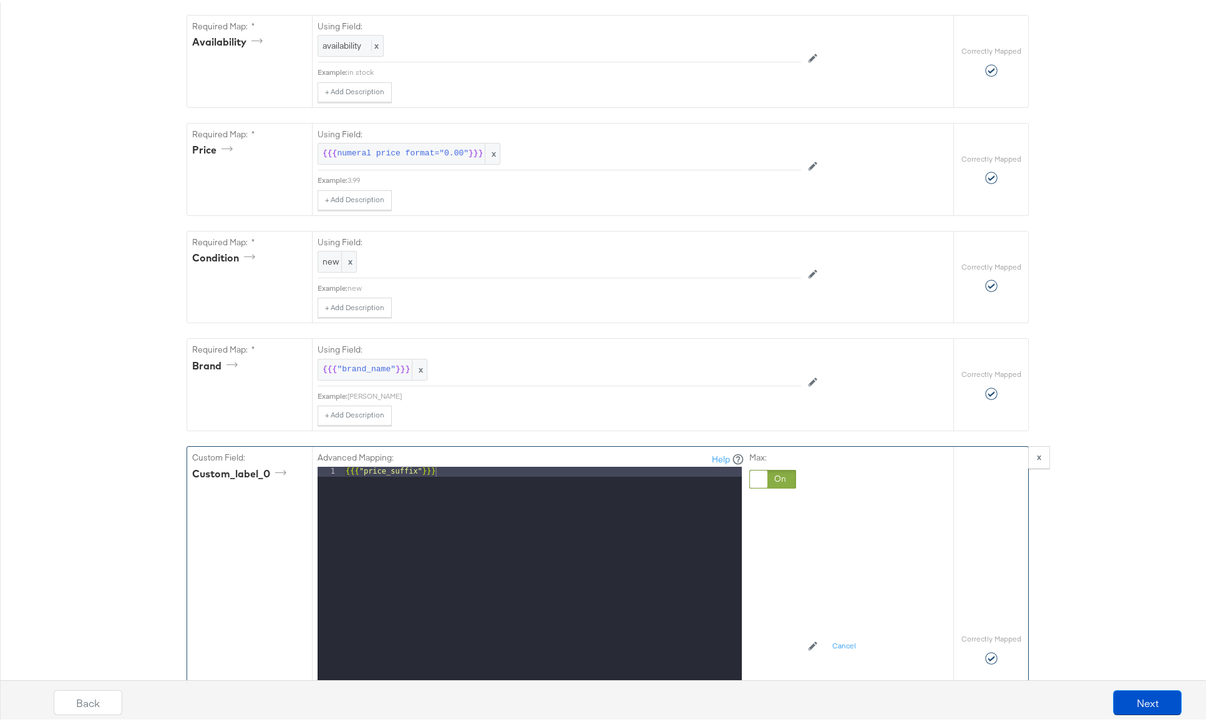
drag, startPoint x: 452, startPoint y: 506, endPoint x: 277, endPoint y: 492, distance: 175.9
click at [277, 492] on div "Custom Field: custom_label_0 Advanced Mapping: Help 1 {{{ "price_suffix" }}} XX…" at bounding box center [570, 646] width 766 height 404
click at [779, 486] on div at bounding box center [773, 476] width 47 height 19
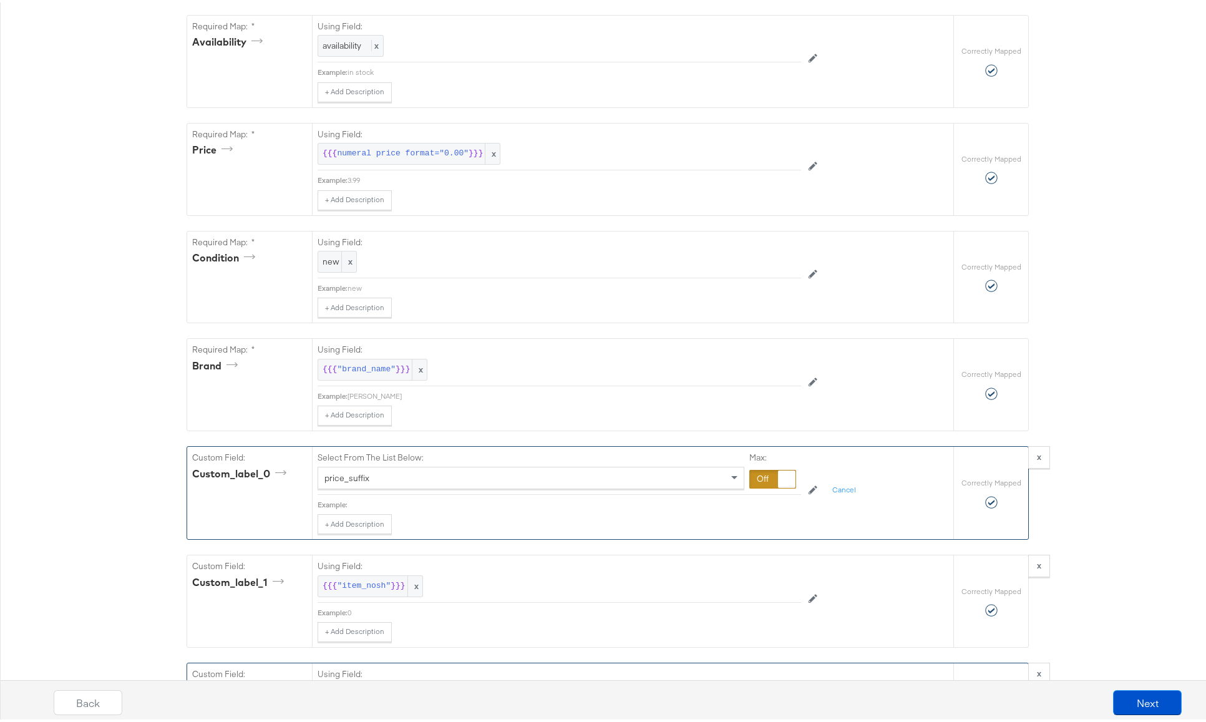
click at [461, 486] on div "price_suffix" at bounding box center [531, 475] width 426 height 21
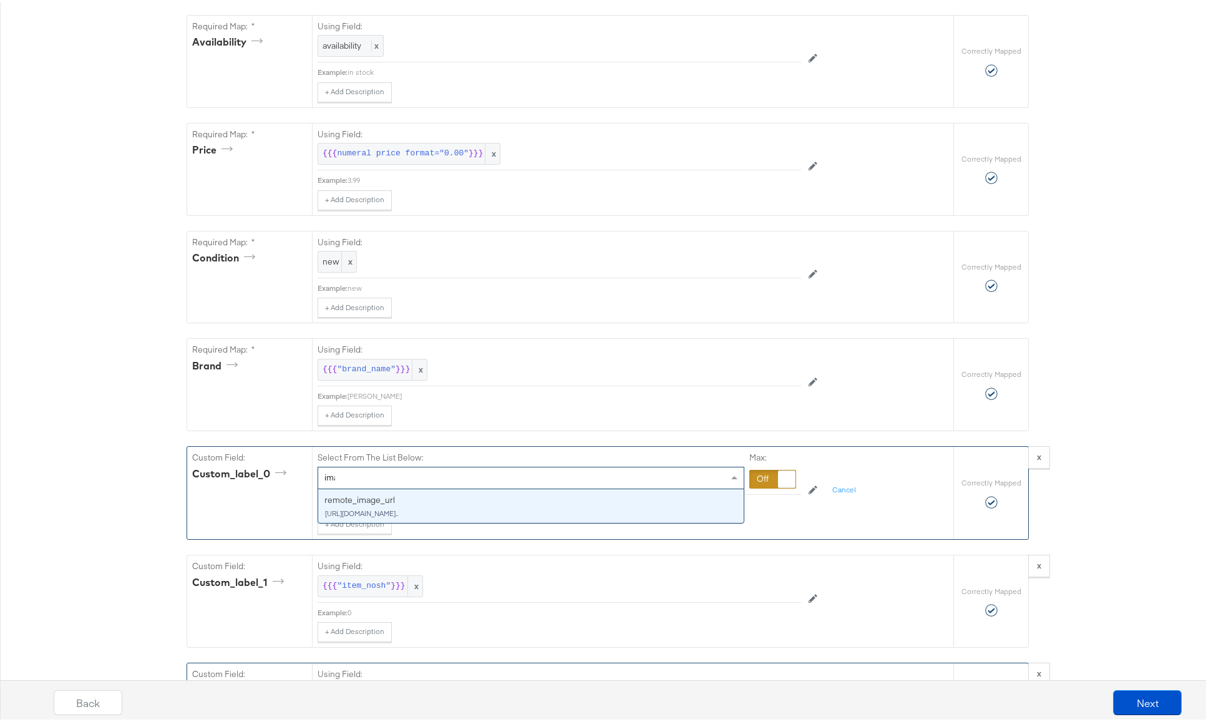
scroll to position [0, 0]
type input "image"
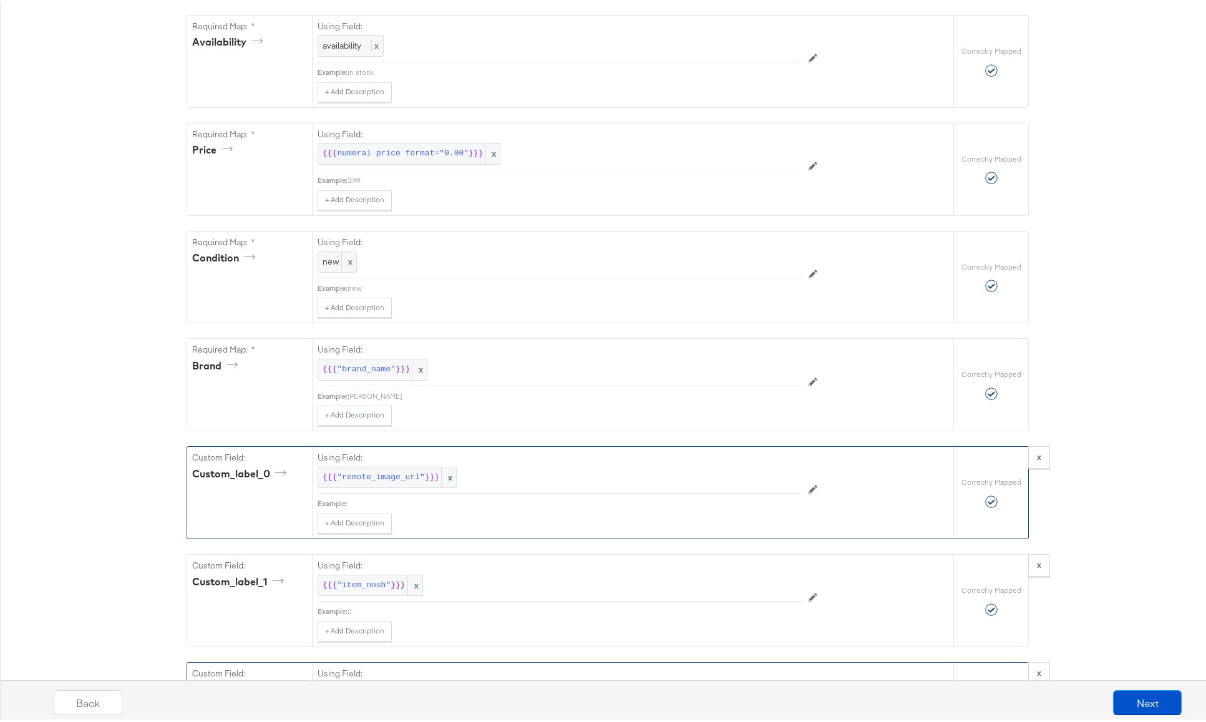
drag, startPoint x: 407, startPoint y: 527, endPoint x: 332, endPoint y: 524, distance: 75.0
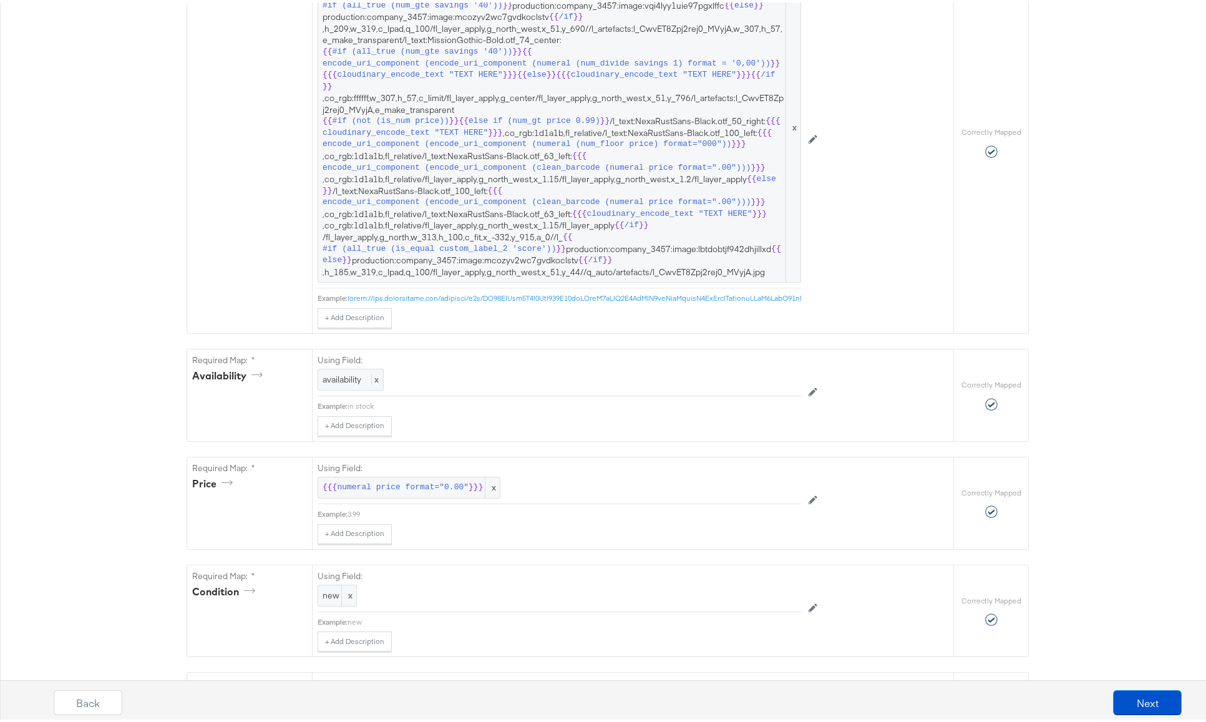
scroll to position [595, 0]
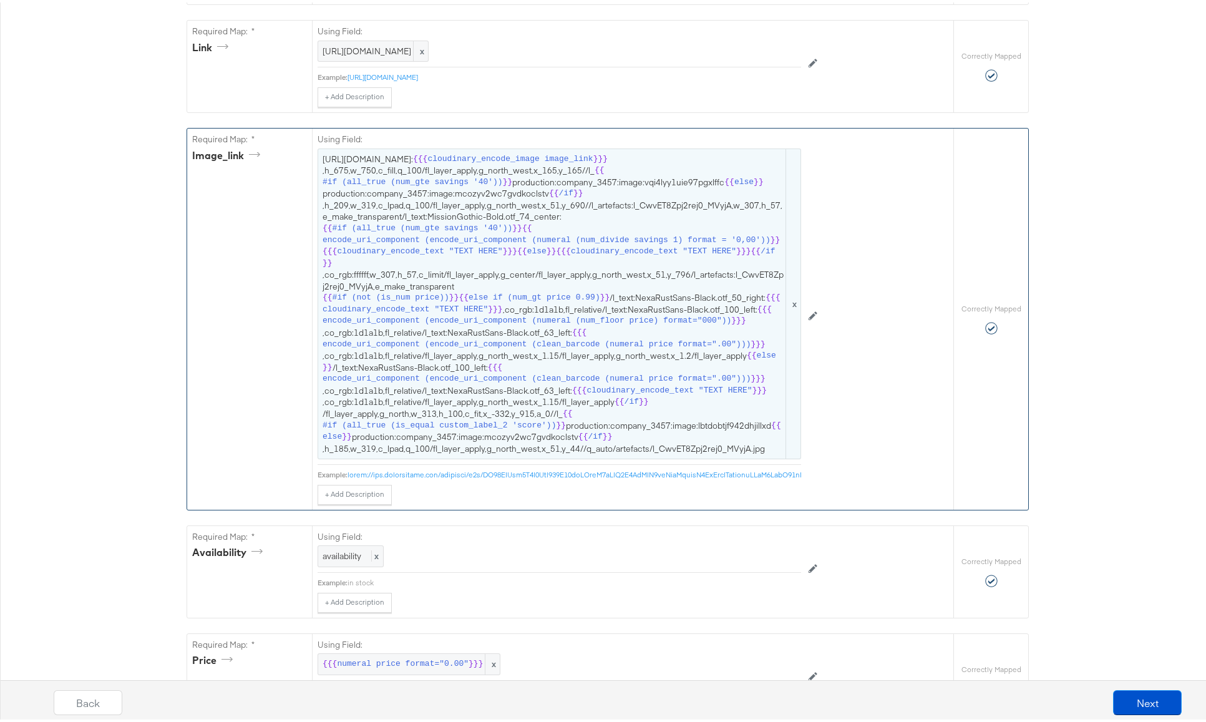
click at [467, 163] on span "cloudinary_encode_image image_link" at bounding box center [510, 157] width 165 height 12
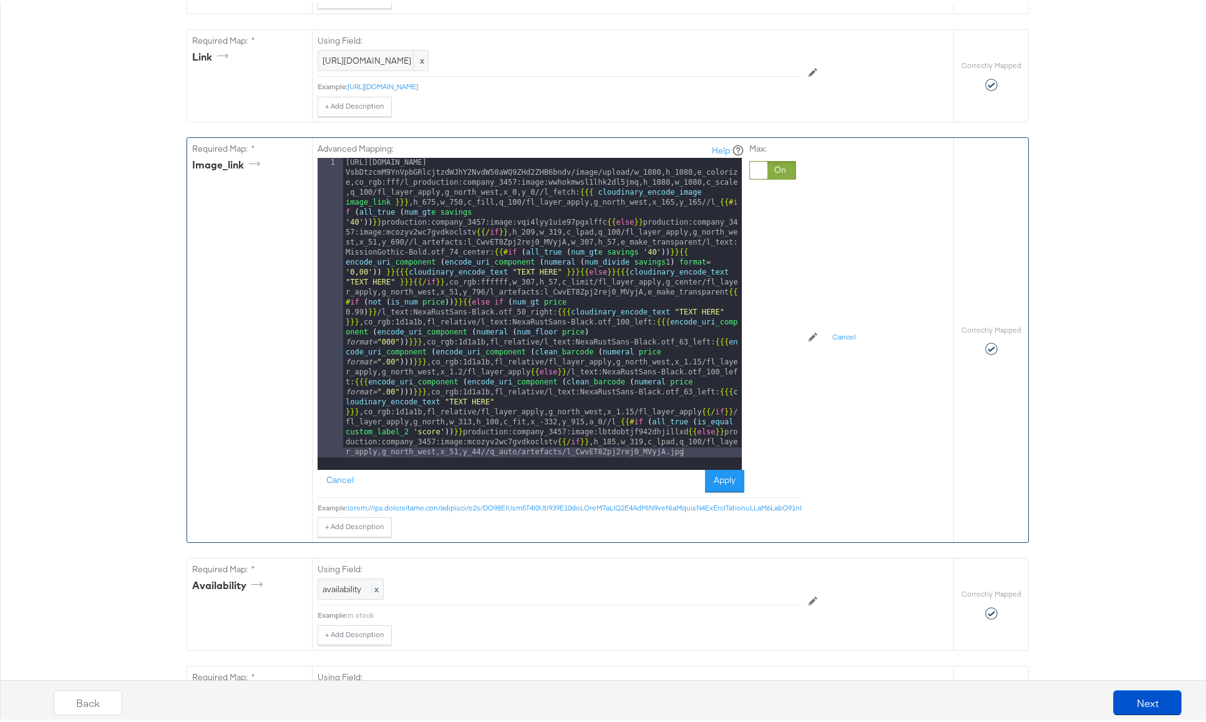
scroll to position [585, 0]
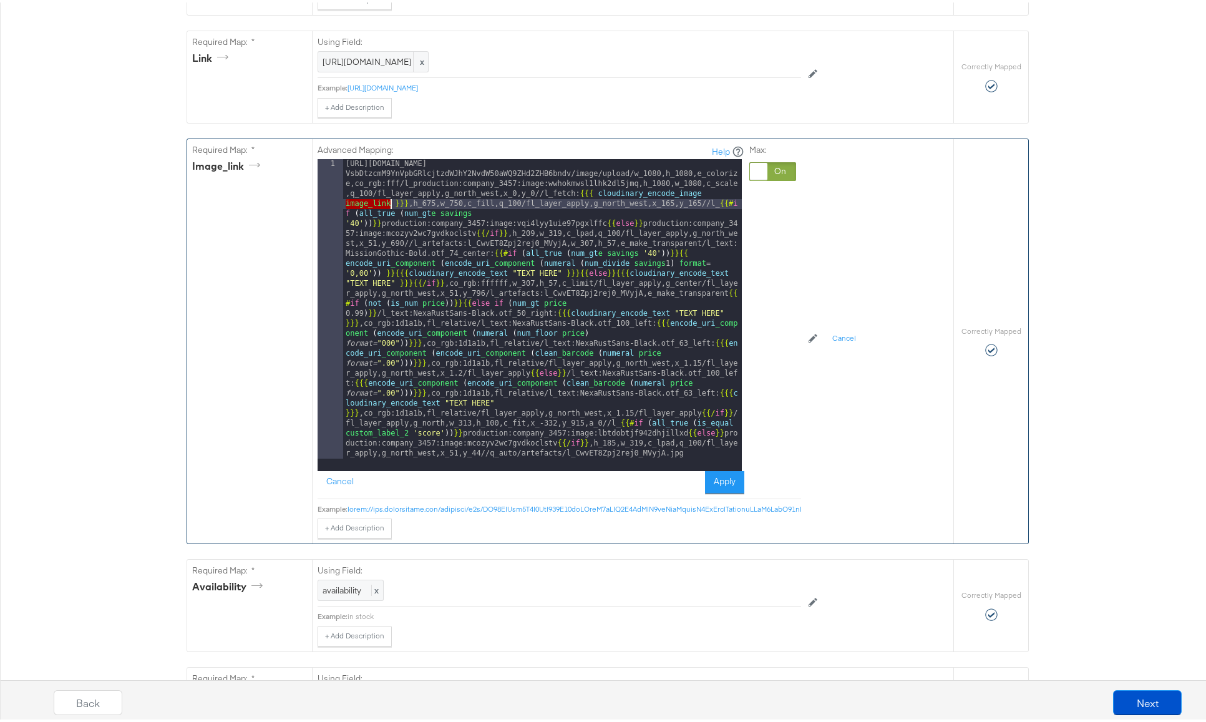
drag, startPoint x: 343, startPoint y: 202, endPoint x: 387, endPoint y: 207, distance: 44.0
click at [386, 203] on div "https://api.stitcherads.com/creative/c8y/ZW52PXByb2R1Y3Rpb247Y29tcGFueT0zNDU3O2…" at bounding box center [542, 612] width 399 height 911
click at [719, 484] on button "Apply" at bounding box center [724, 480] width 39 height 22
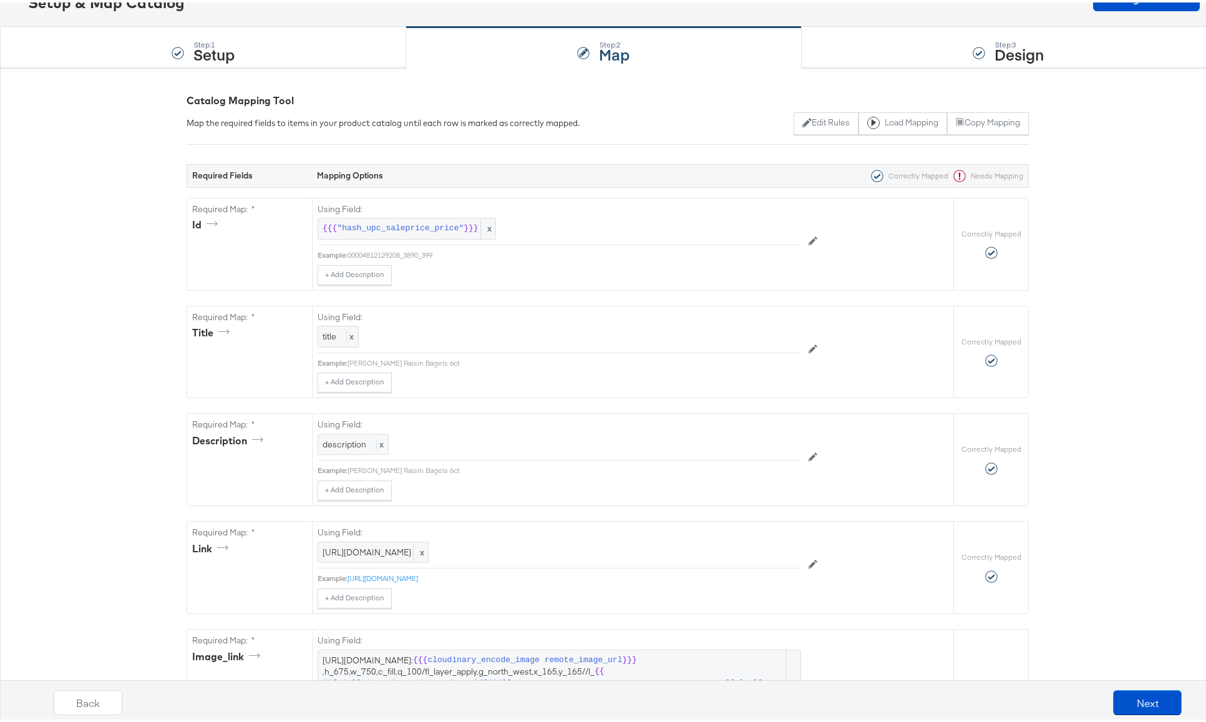
scroll to position [0, 0]
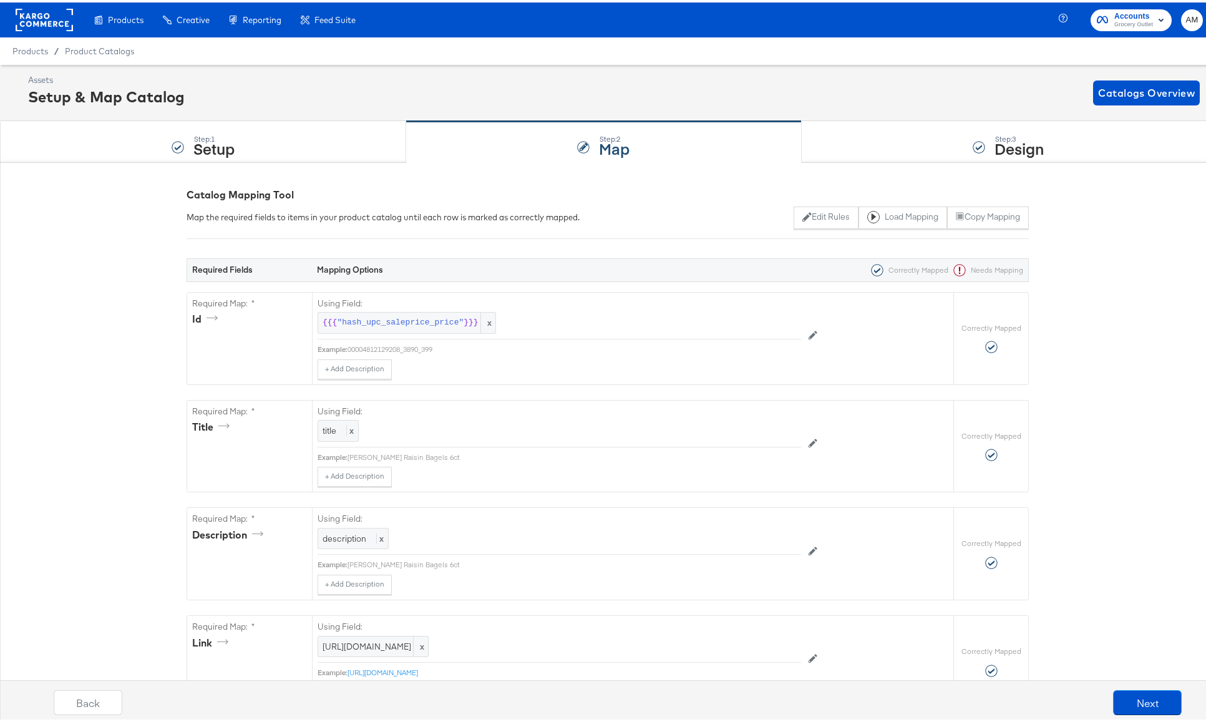
click at [38, 19] on rect at bounding box center [44, 17] width 57 height 22
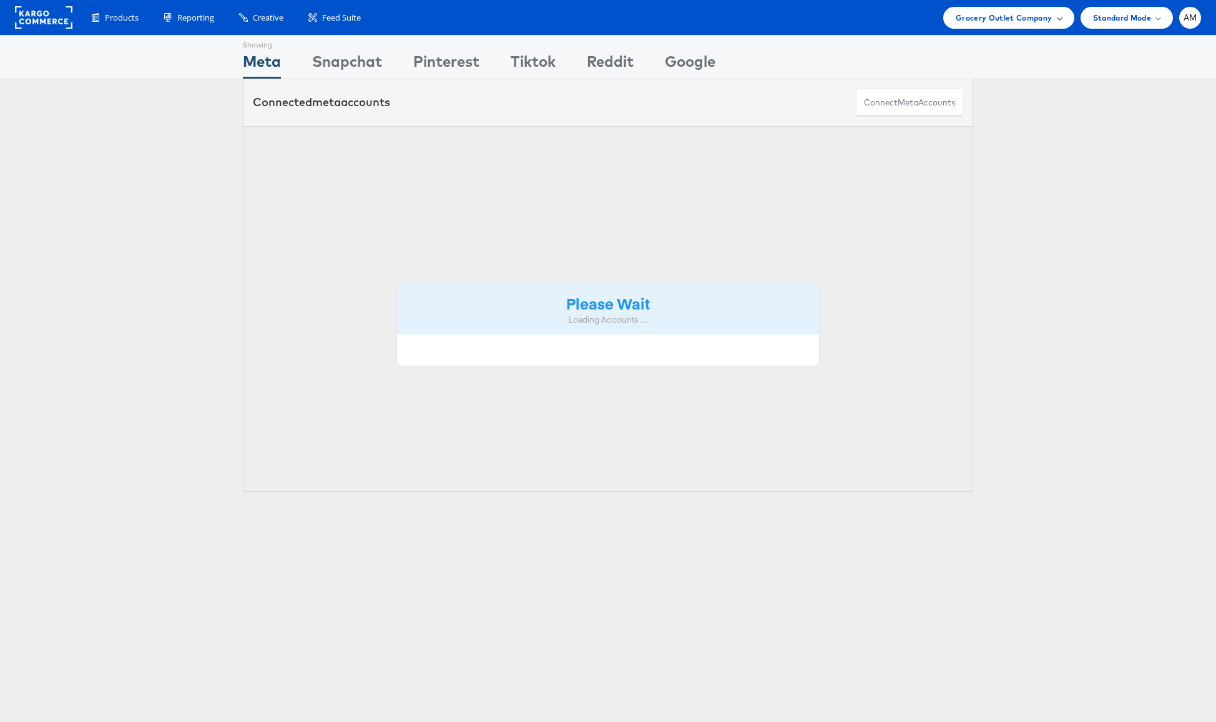
drag, startPoint x: 967, startPoint y: 11, endPoint x: 978, endPoint y: 19, distance: 13.0
click at [967, 12] on span "Grocery Outlet Company" at bounding box center [1003, 17] width 97 height 13
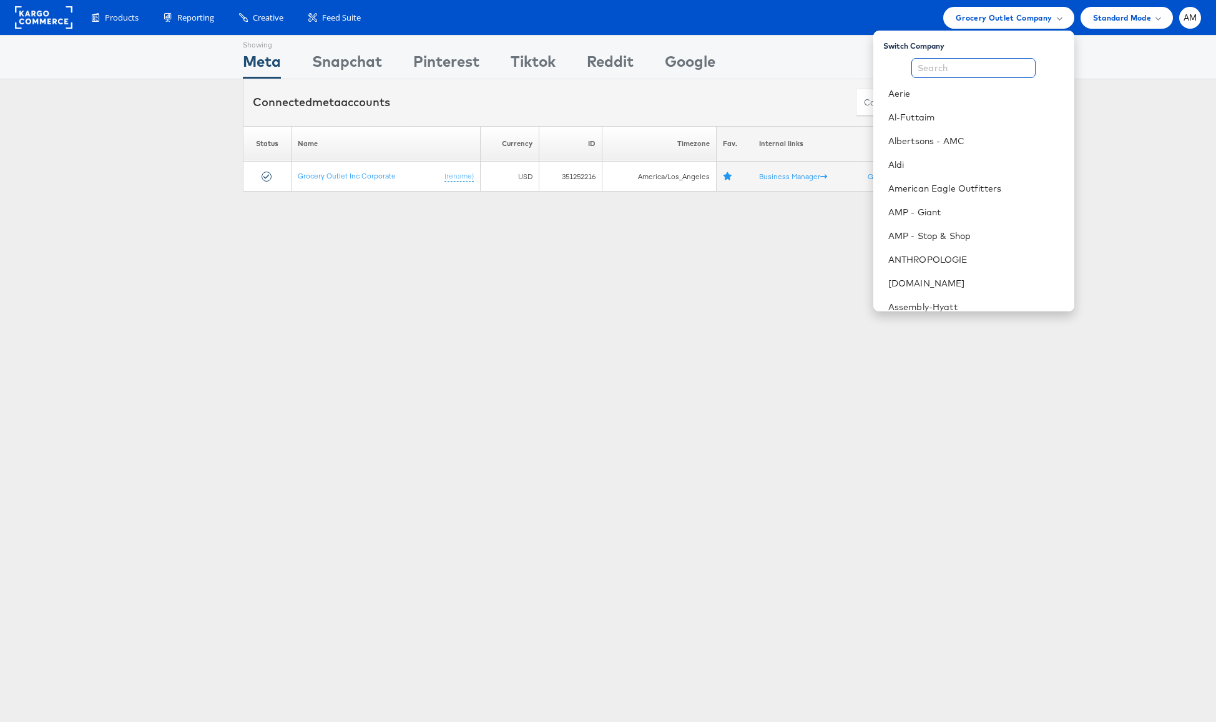
click at [957, 72] on input "text" at bounding box center [973, 68] width 124 height 20
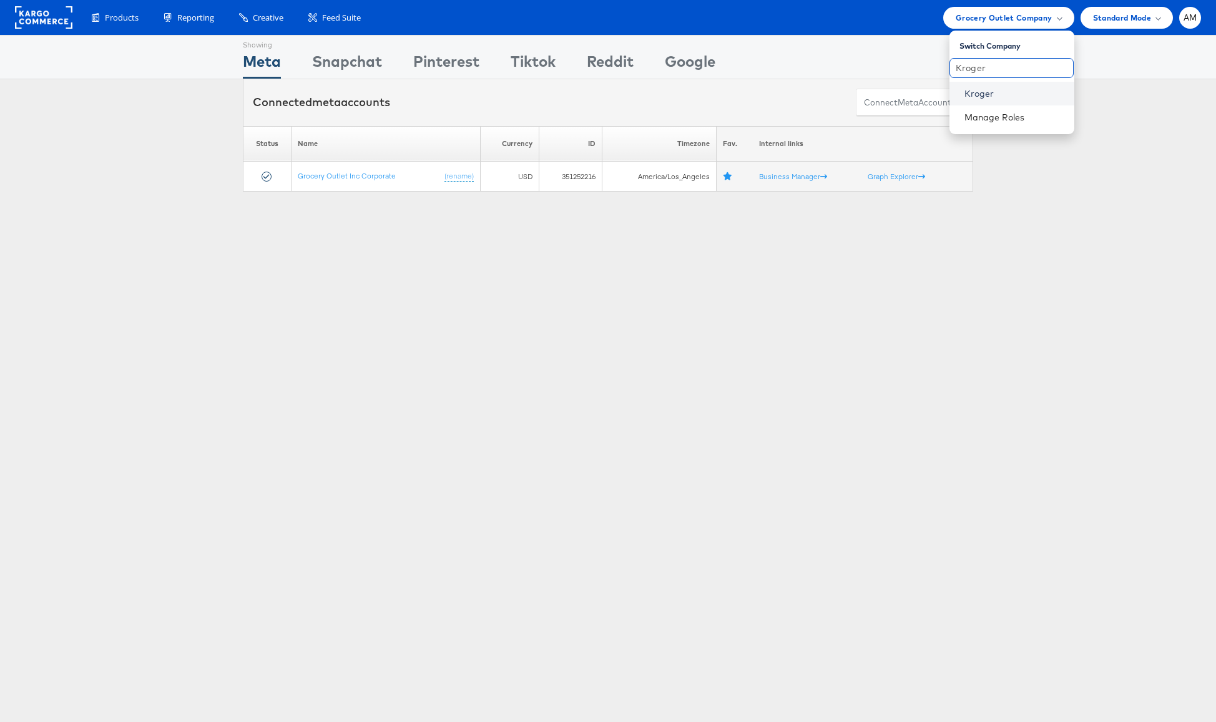
type input "Kroger"
click at [970, 96] on link "Kroger" at bounding box center [1014, 93] width 100 height 12
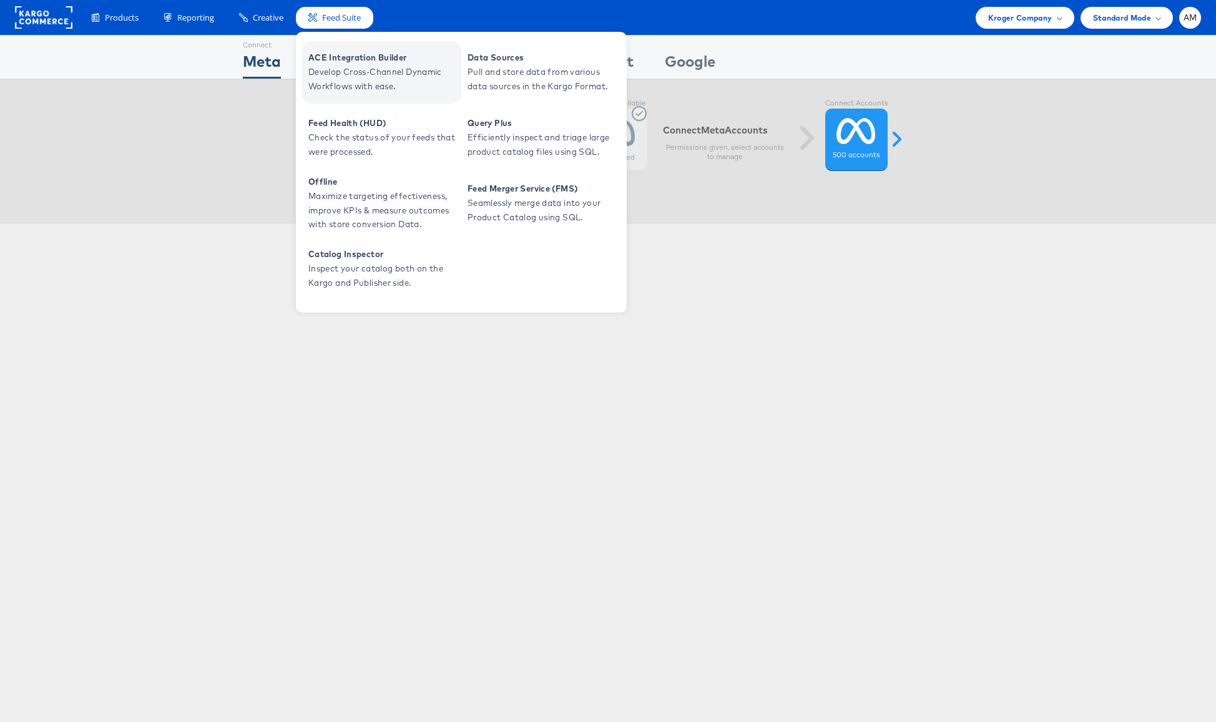
click at [373, 72] on span "Develop Cross-Channel Dynamic Workflows with ease." at bounding box center [383, 79] width 150 height 29
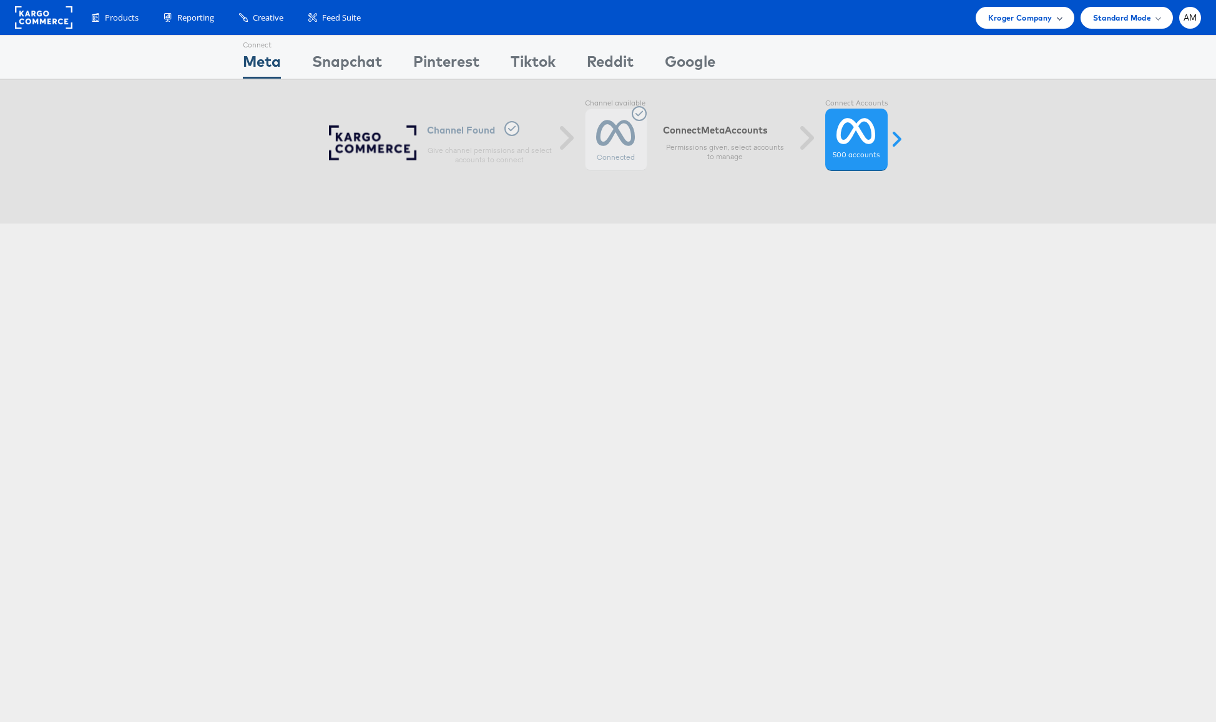
click at [1024, 13] on span "Kroger Company" at bounding box center [1020, 17] width 64 height 13
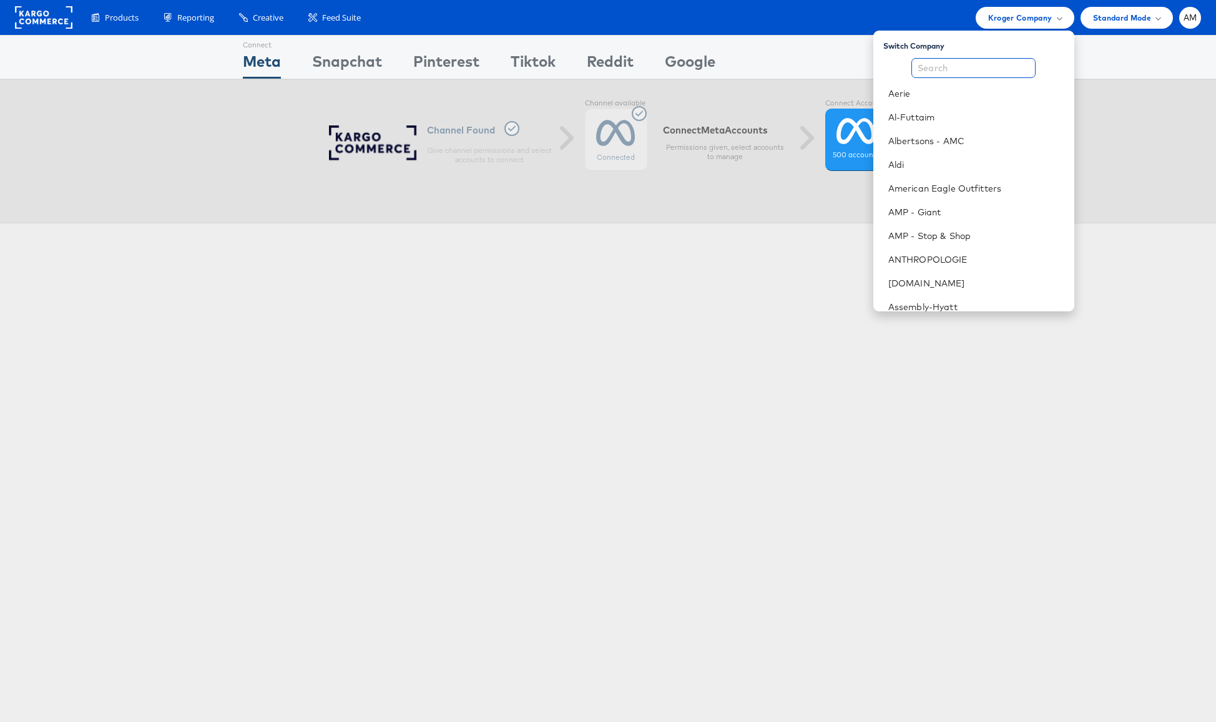
click at [945, 65] on input "text" at bounding box center [973, 68] width 124 height 20
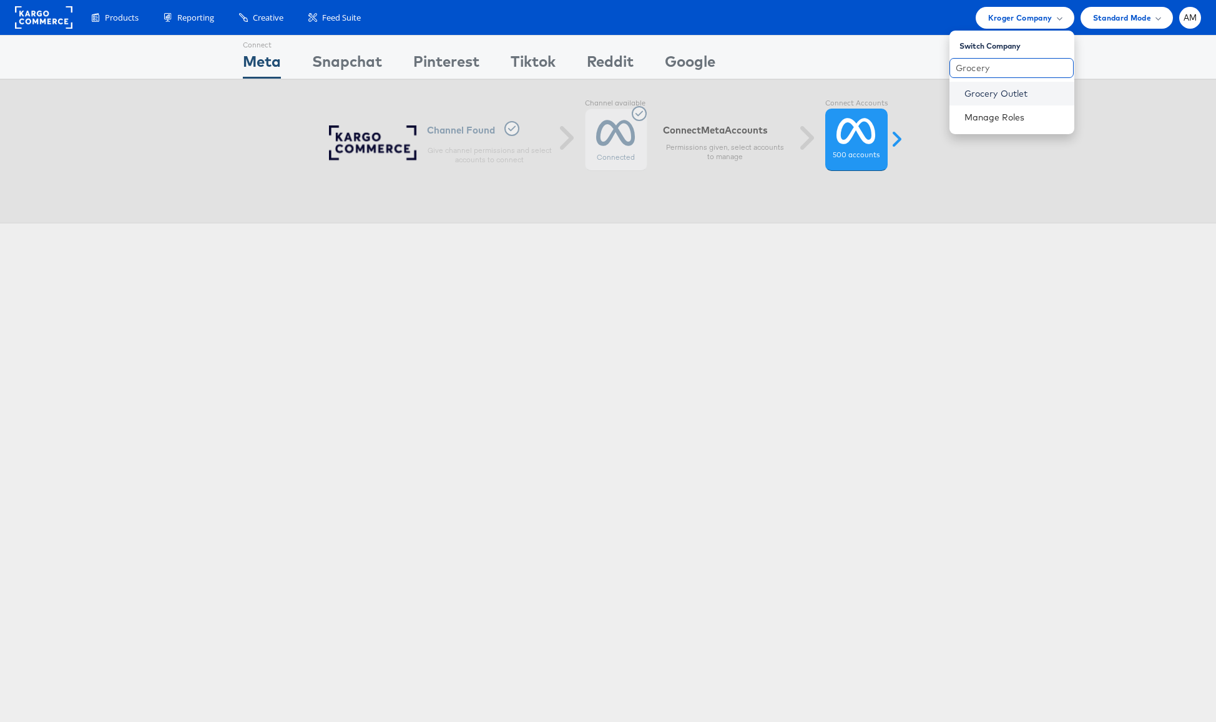
type input "Grocery"
click at [983, 95] on link "Grocery Outlet" at bounding box center [1014, 93] width 100 height 12
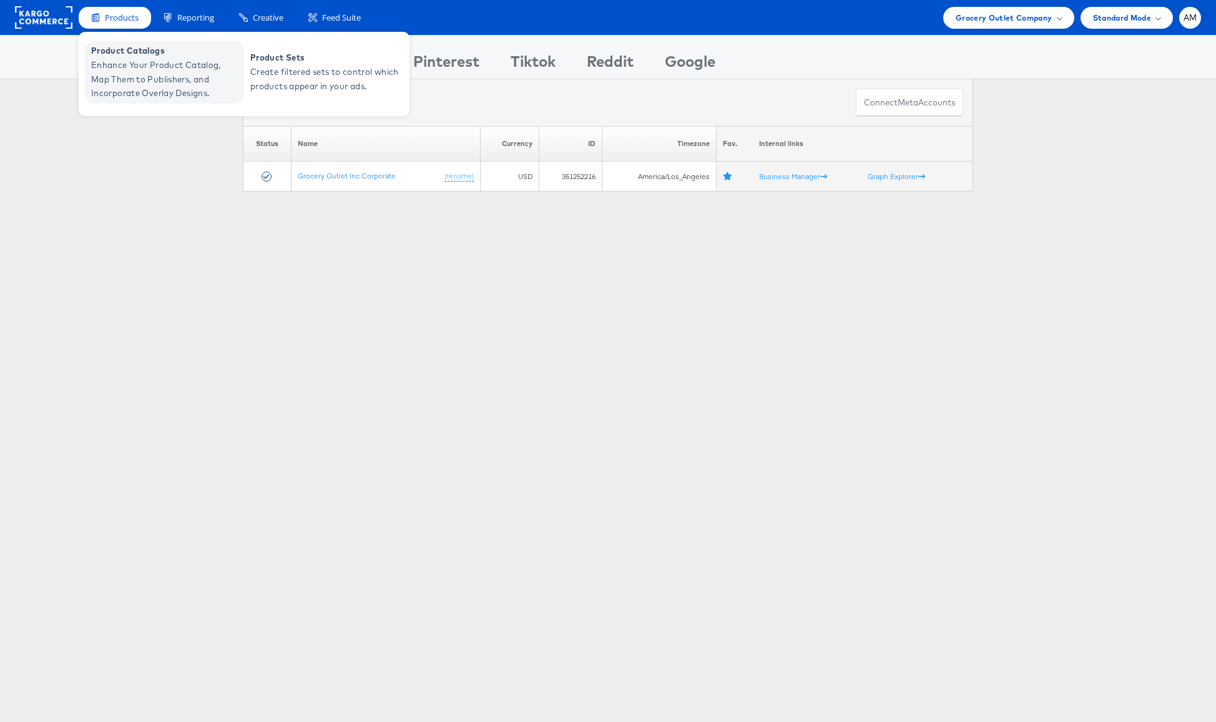
click at [123, 66] on span "Enhance Your Product Catalog, Map Them to Publishers, and Incorporate Overlay D…" at bounding box center [166, 79] width 150 height 42
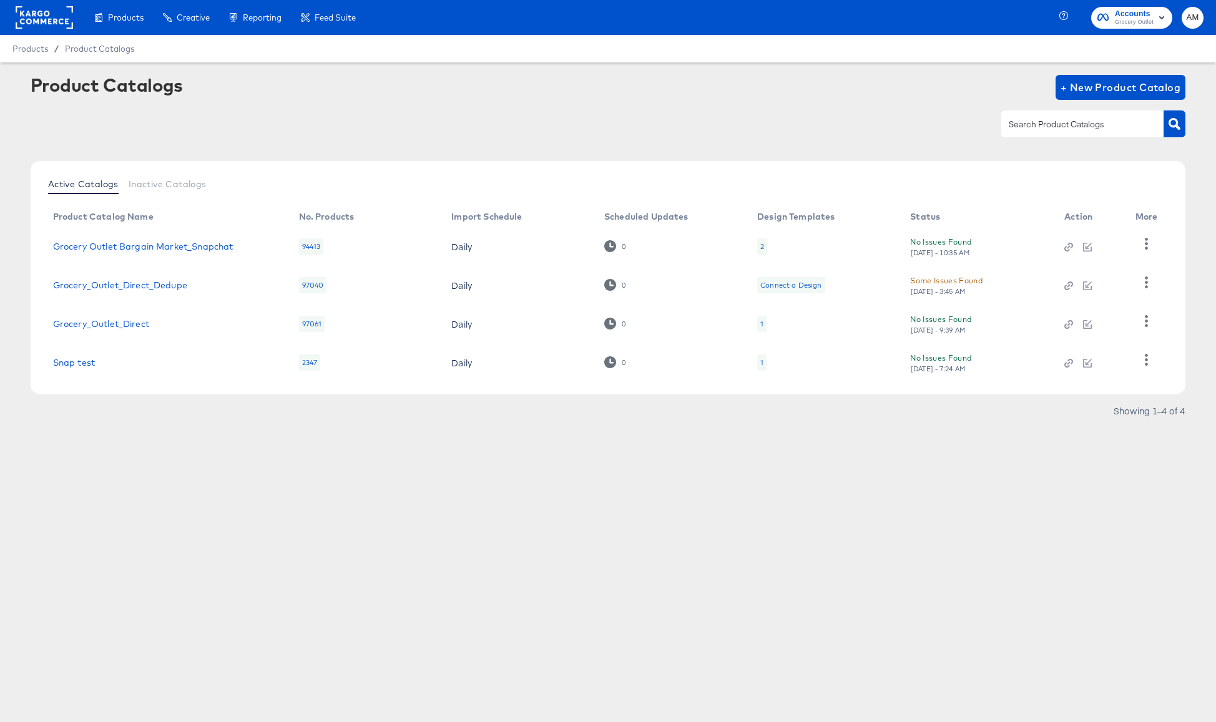
click at [760, 246] on div "2" at bounding box center [762, 247] width 4 height 10
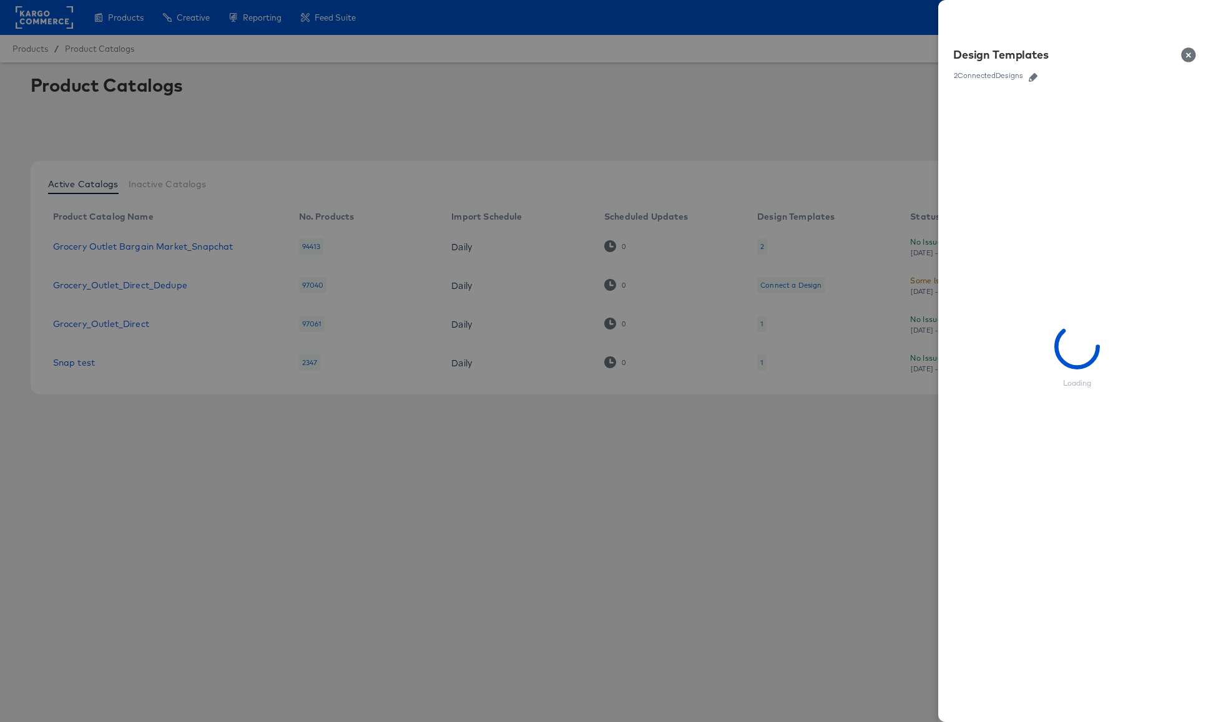
click at [1034, 77] on icon "button" at bounding box center [1033, 77] width 9 height 9
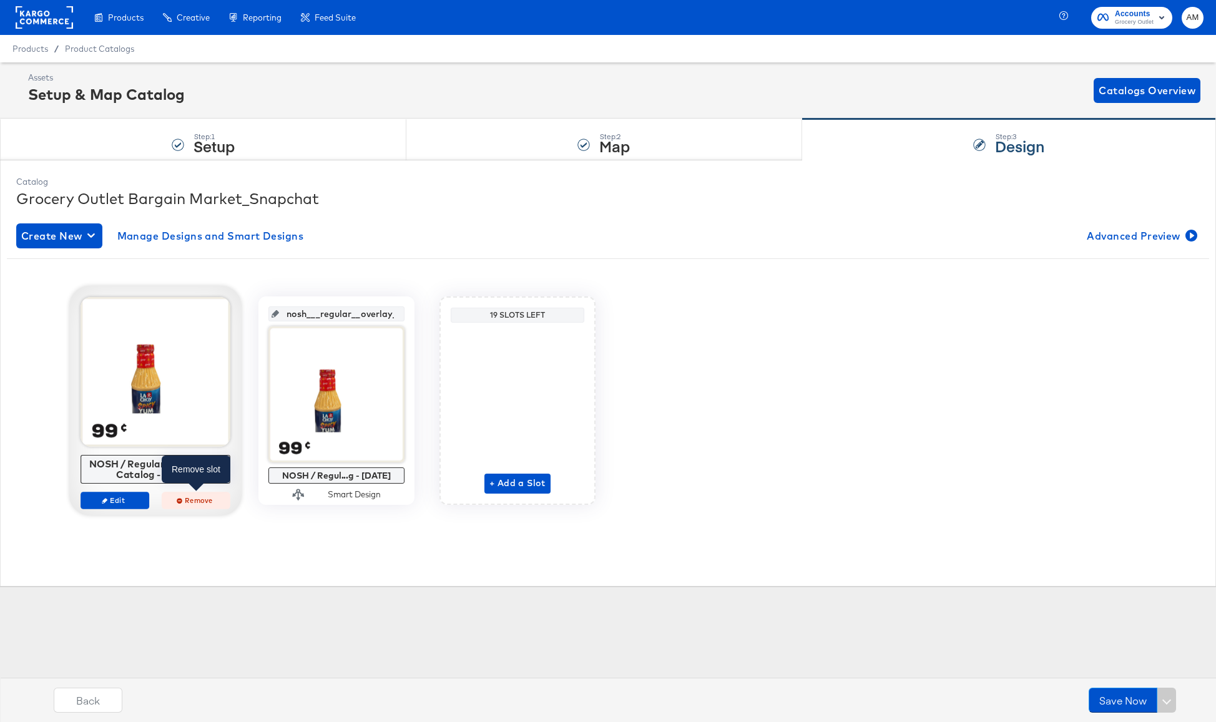
click at [188, 502] on span "Remove" at bounding box center [195, 500] width 57 height 9
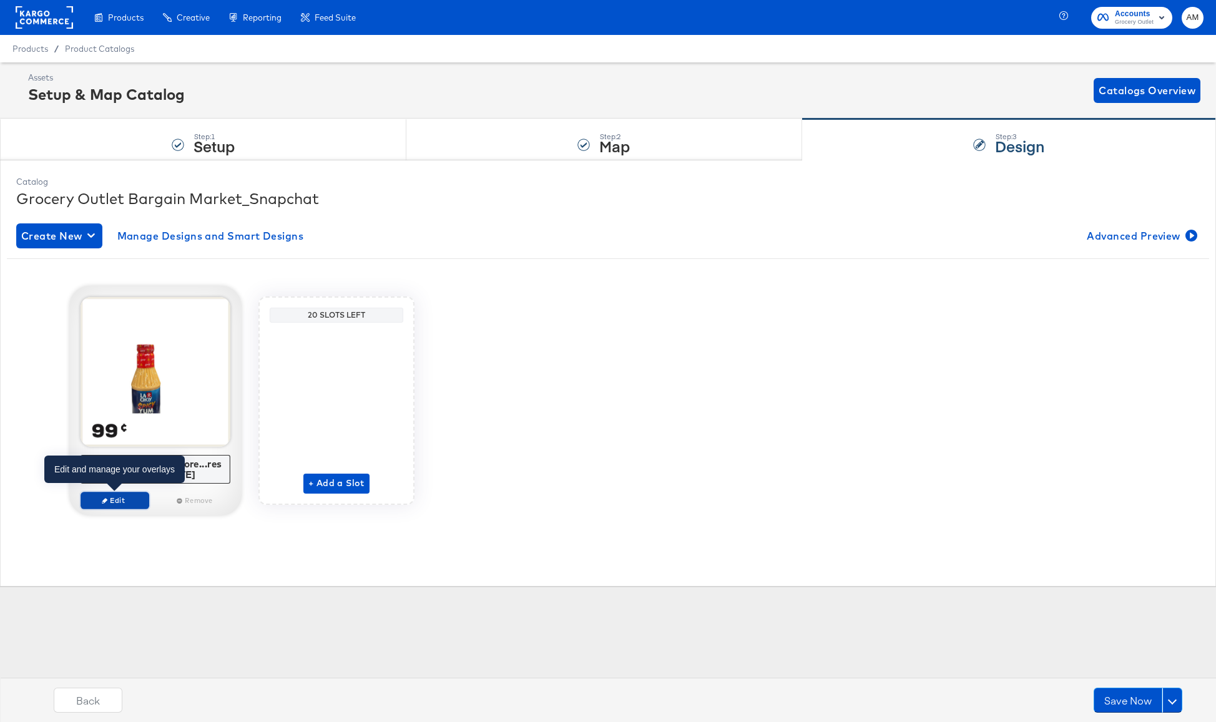
click at [133, 503] on span "Edit" at bounding box center [114, 500] width 57 height 9
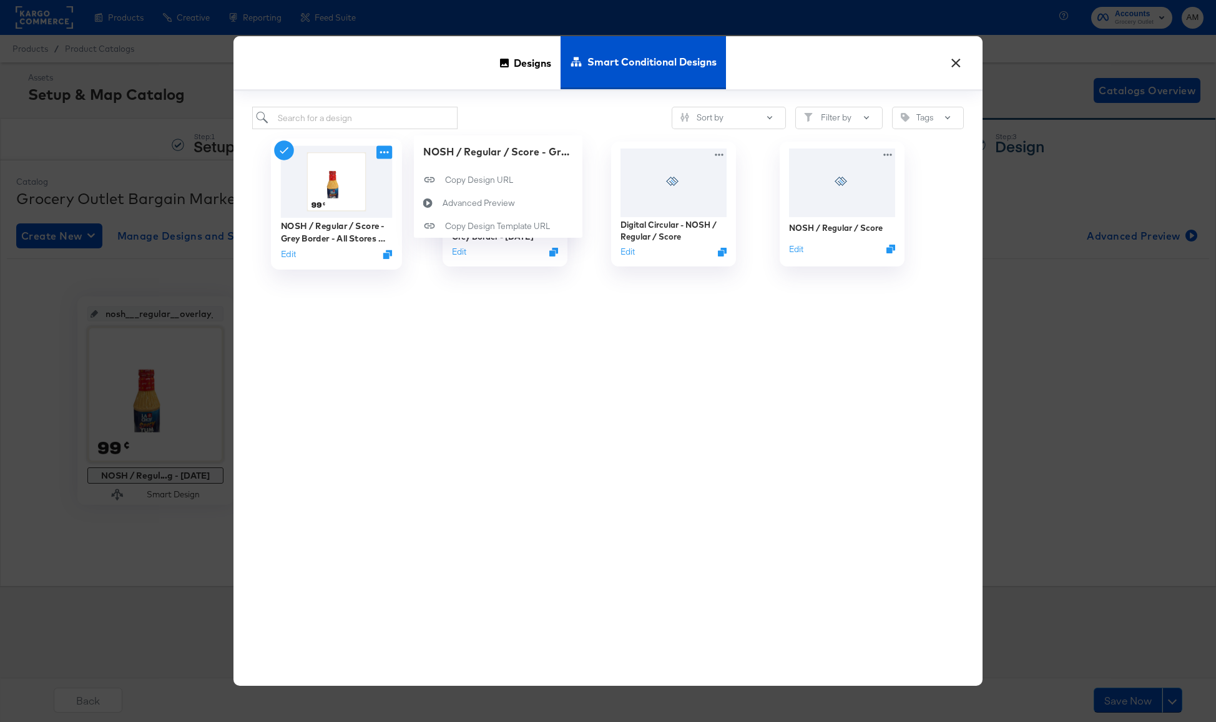
click at [391, 150] on icon at bounding box center [384, 152] width 16 height 13
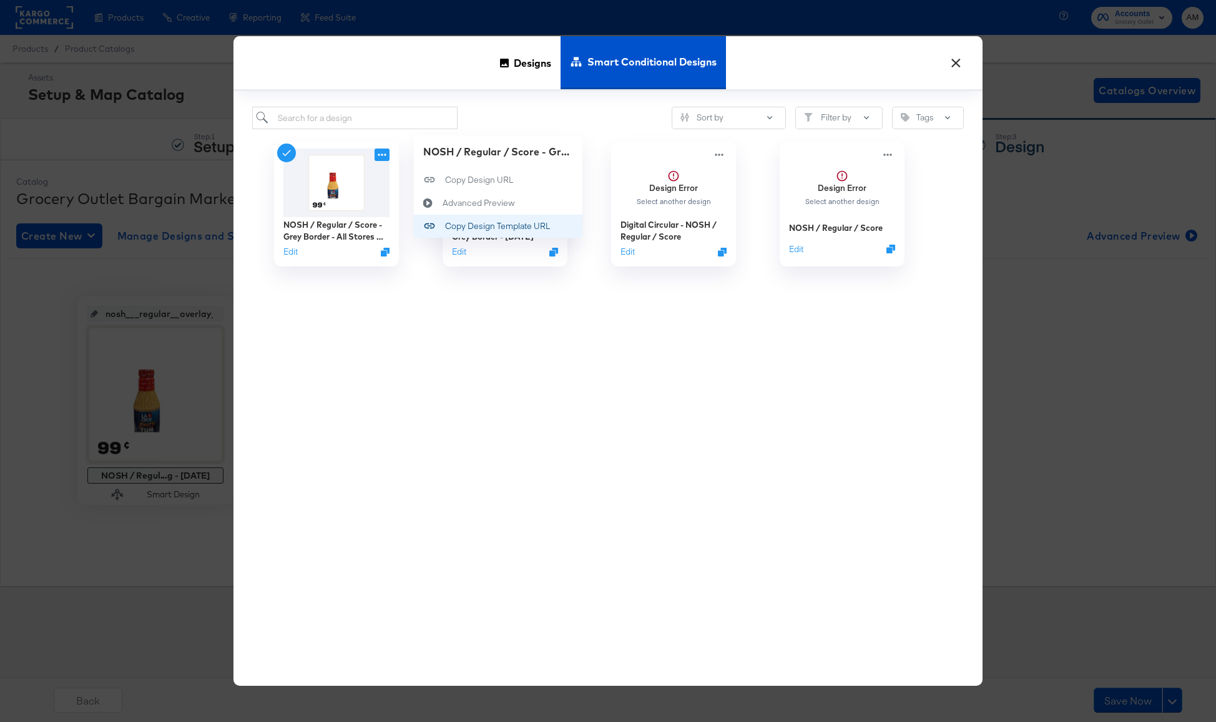
click at [445, 227] on div "Copy Design Template URL Copy Design Template URL" at bounding box center [445, 227] width 0 height 0
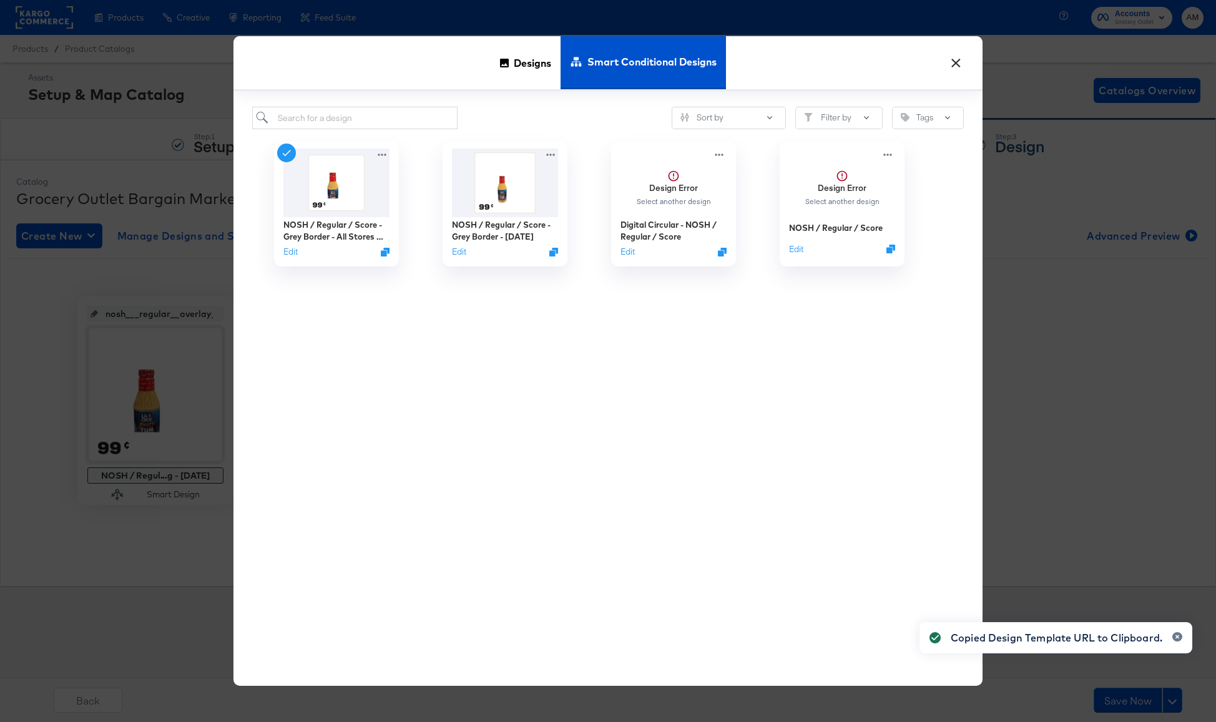
click at [955, 62] on button "×" at bounding box center [955, 60] width 22 height 22
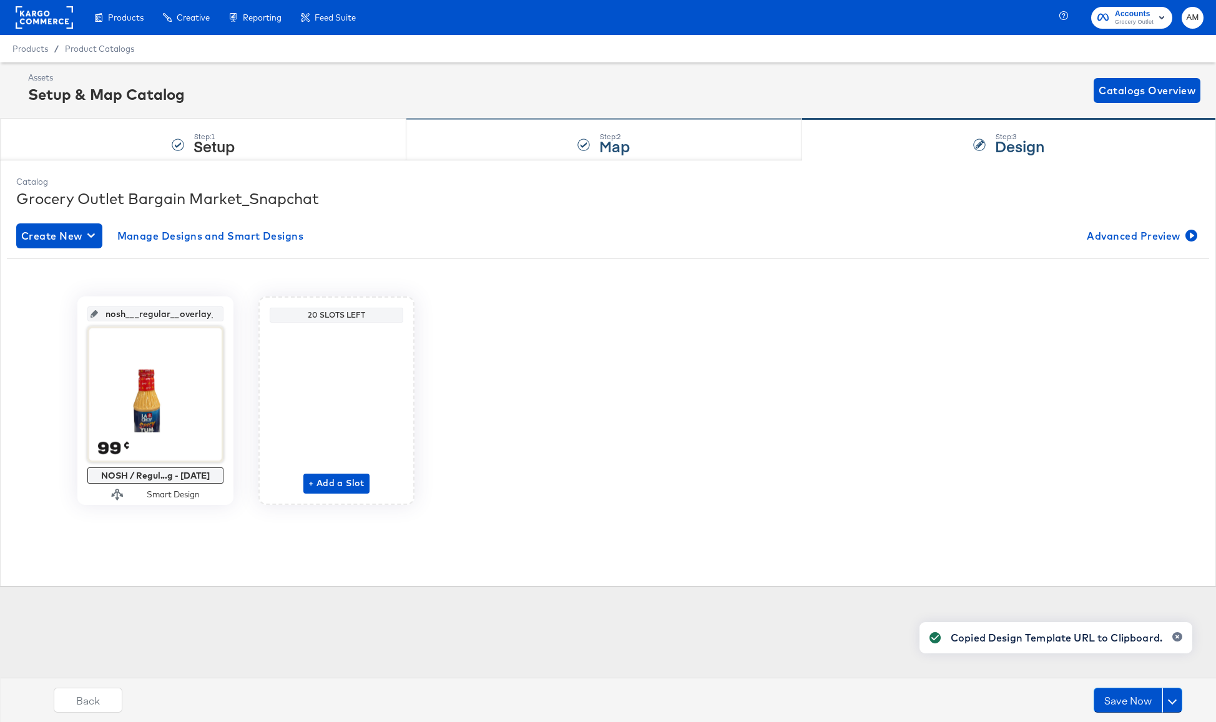
click at [600, 145] on strong "Map" at bounding box center [614, 145] width 31 height 21
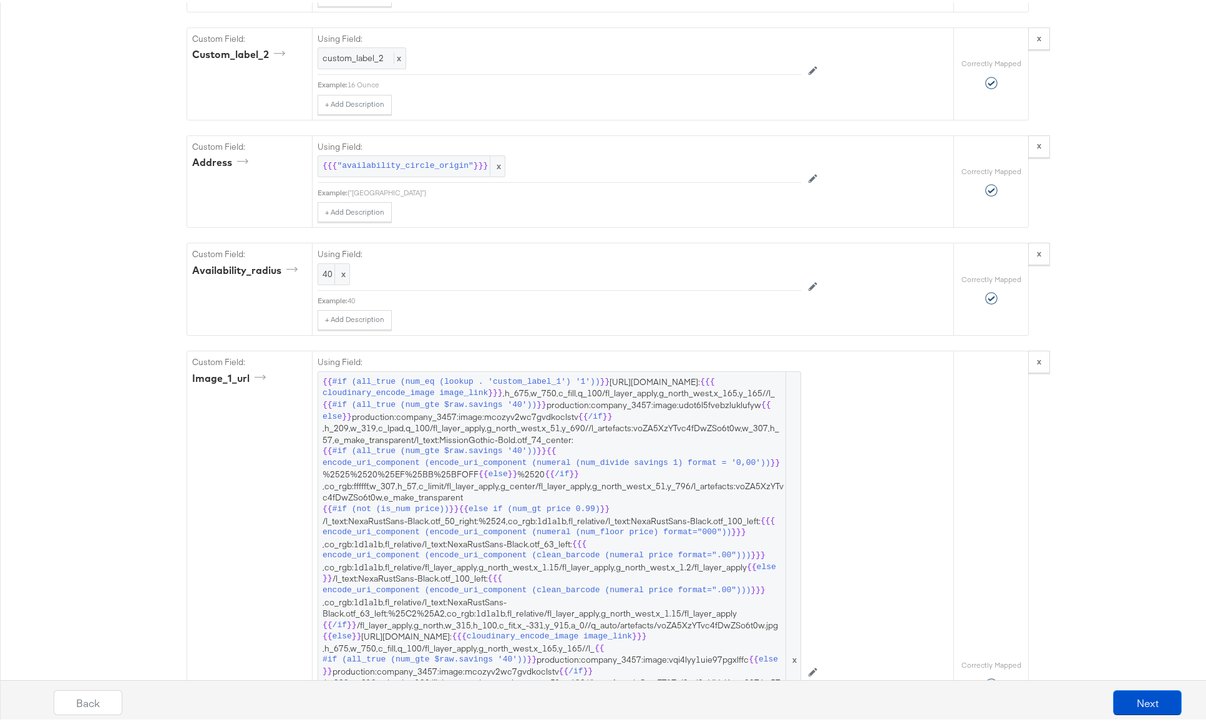
scroll to position [1541, 0]
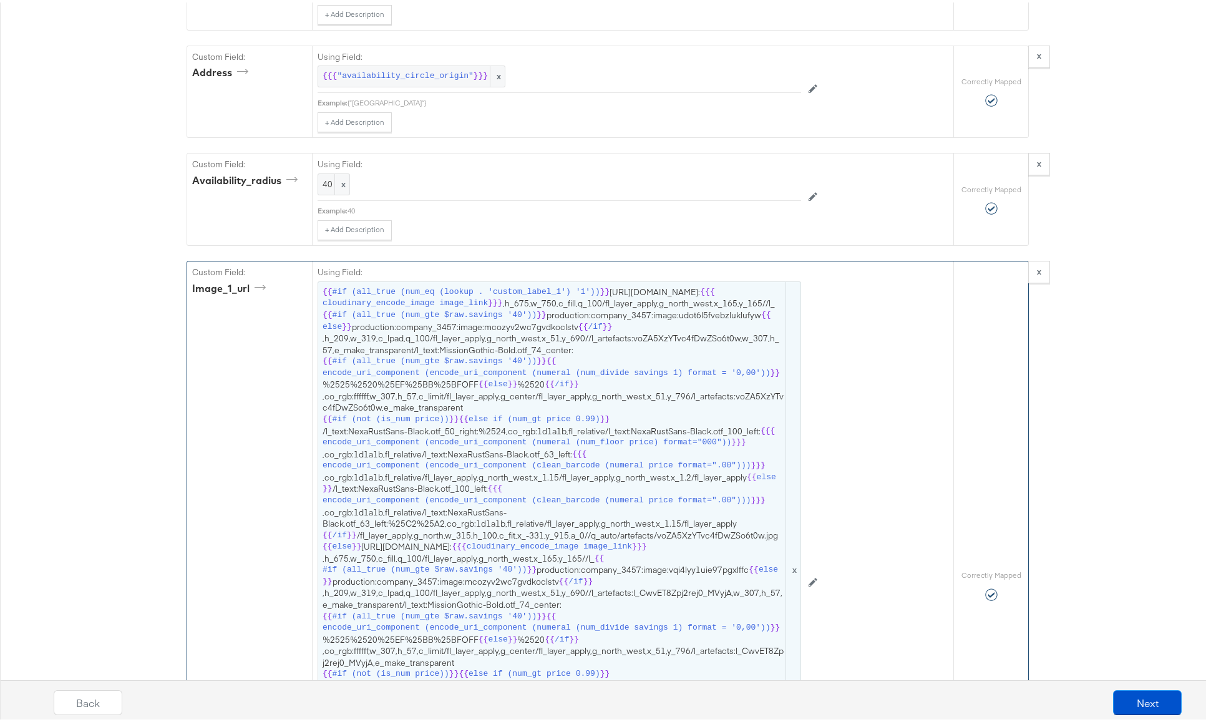
click at [431, 356] on span "{{ #if (all_true (num_eq (lookup . 'custom_label_1') '1')) }} [URL][DOMAIN_NAME…" at bounding box center [560, 568] width 474 height 568
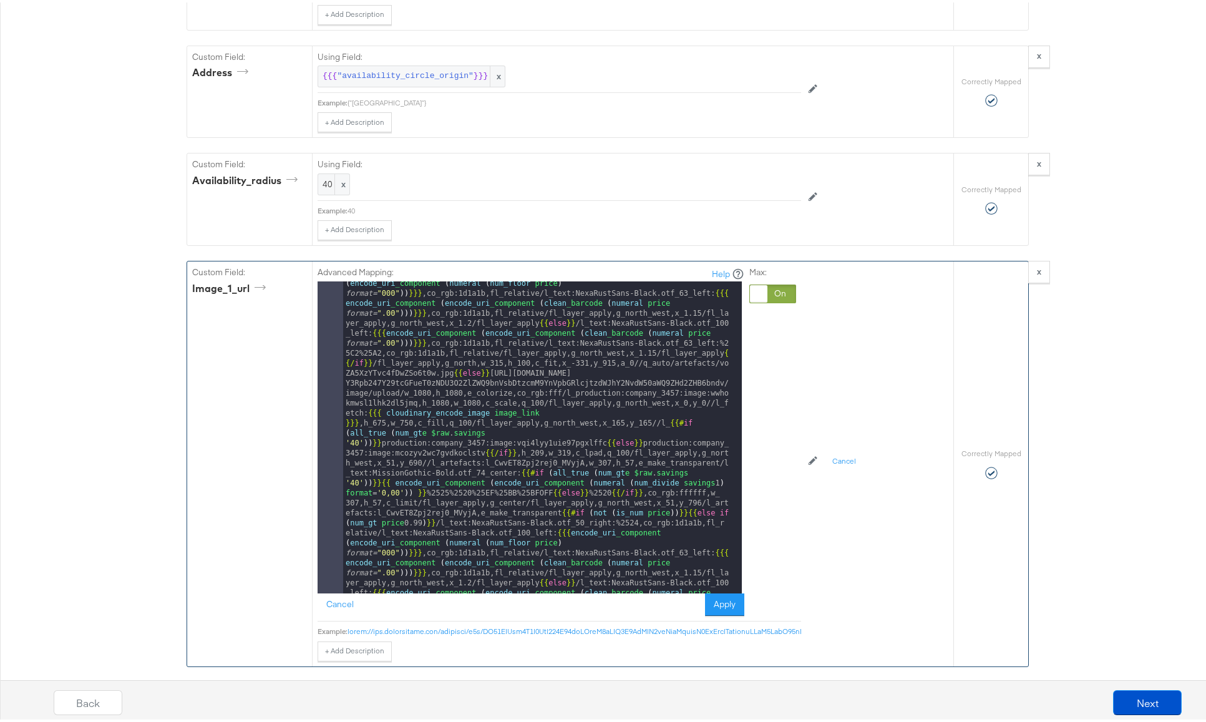
scroll to position [0, 0]
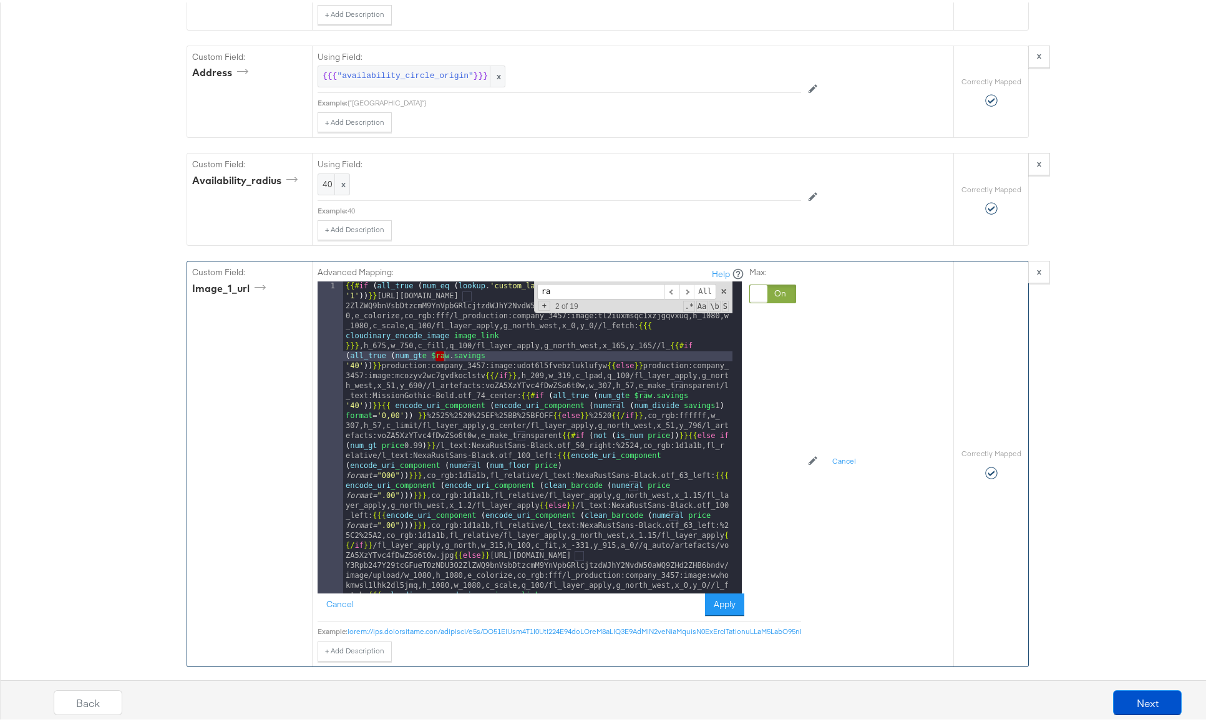
type input "r"
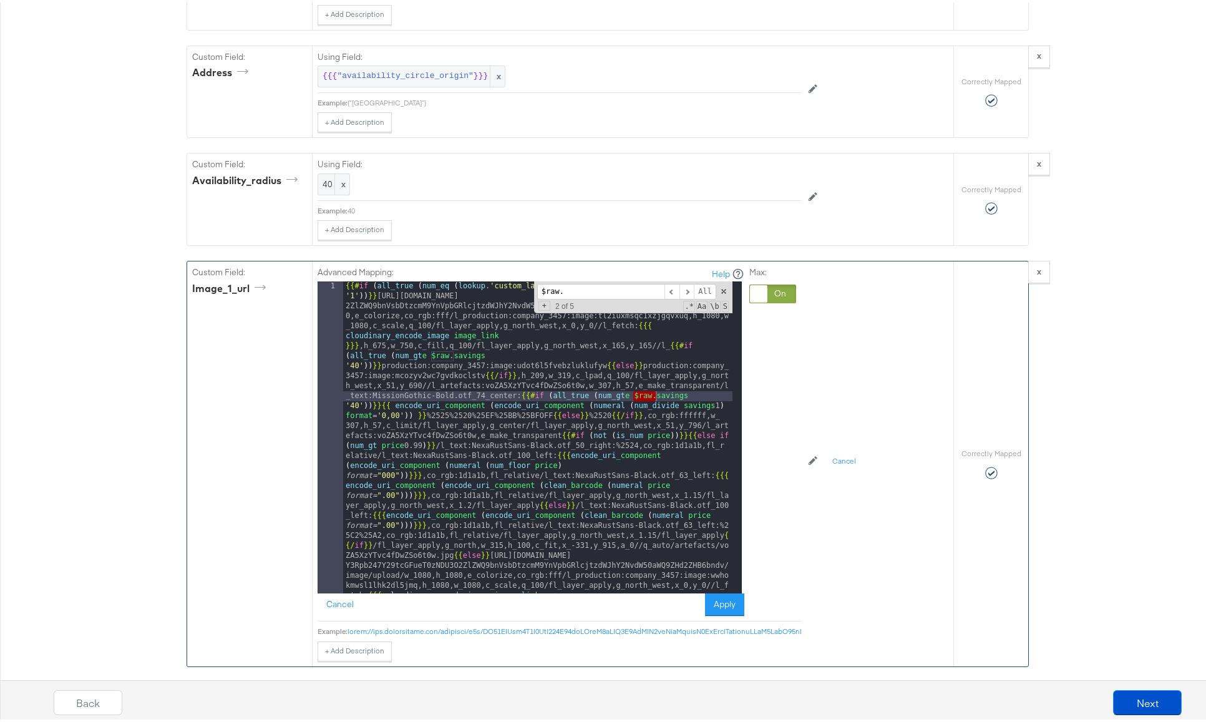
type input "$raw."
click at [539, 305] on span "+" at bounding box center [545, 303] width 12 height 10
click at [709, 306] on span "All" at bounding box center [715, 308] width 22 height 16
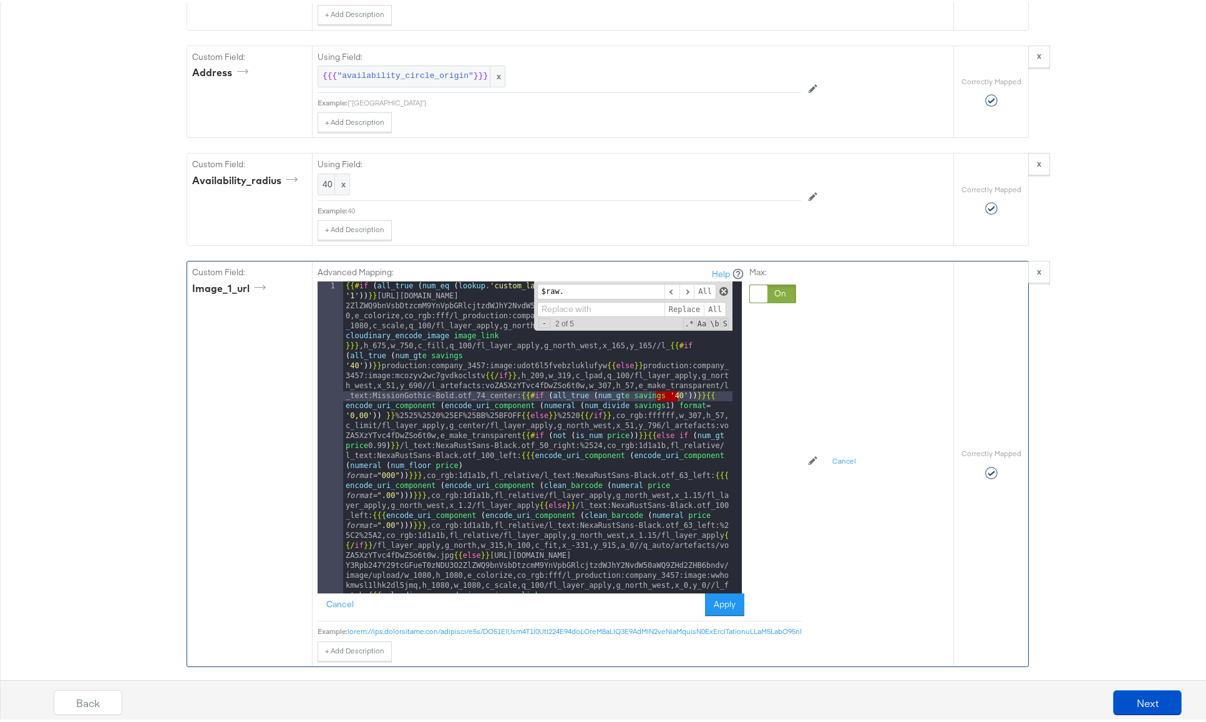
click at [720, 286] on span at bounding box center [724, 289] width 9 height 9
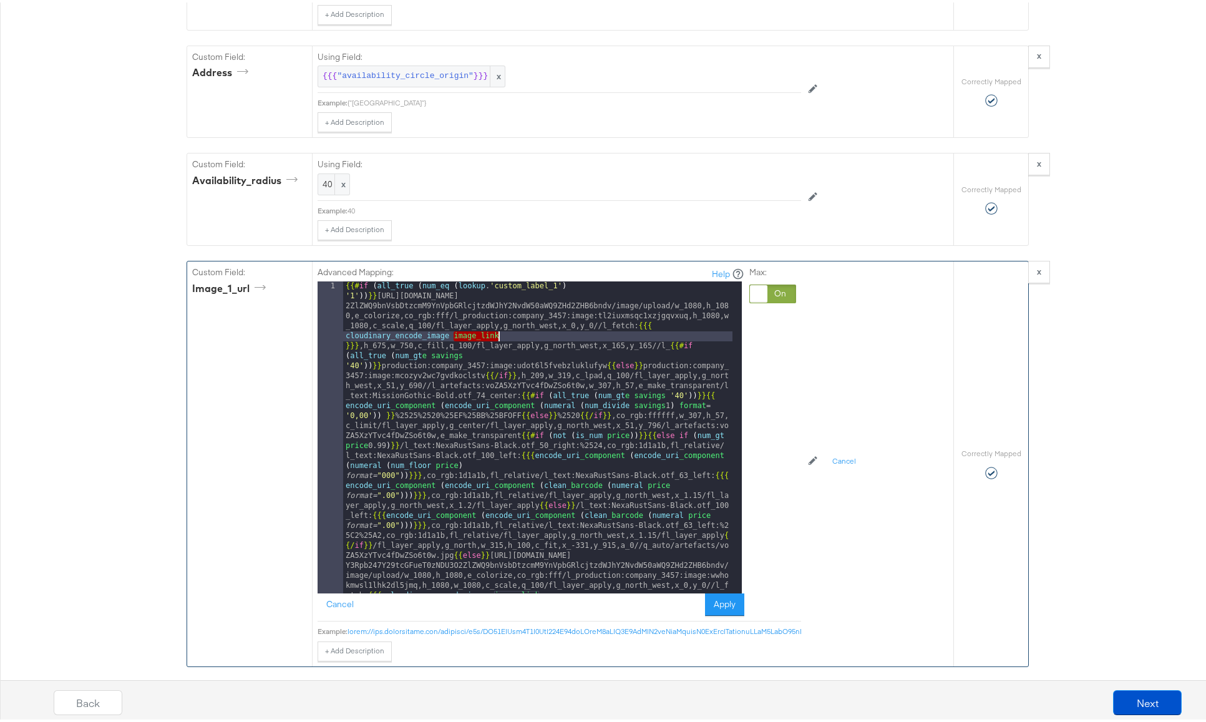
drag, startPoint x: 450, startPoint y: 335, endPoint x: 495, endPoint y: 336, distance: 44.9
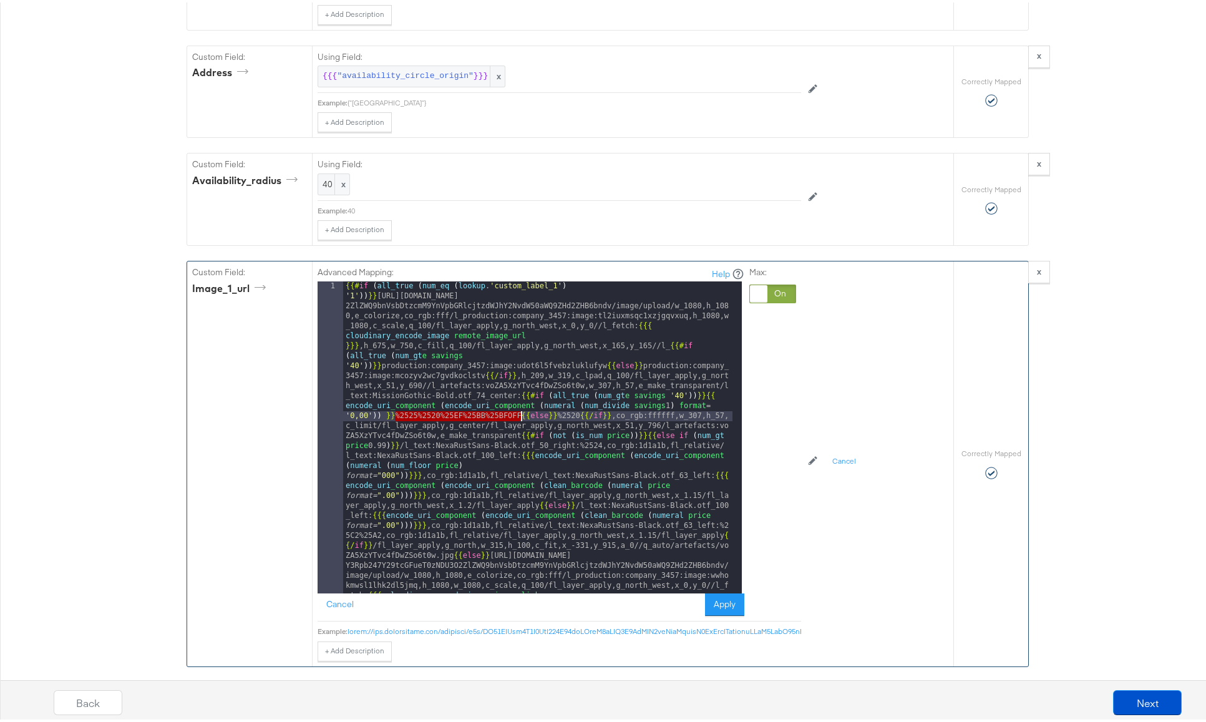
drag, startPoint x: 391, startPoint y: 416, endPoint x: 517, endPoint y: 415, distance: 126.1
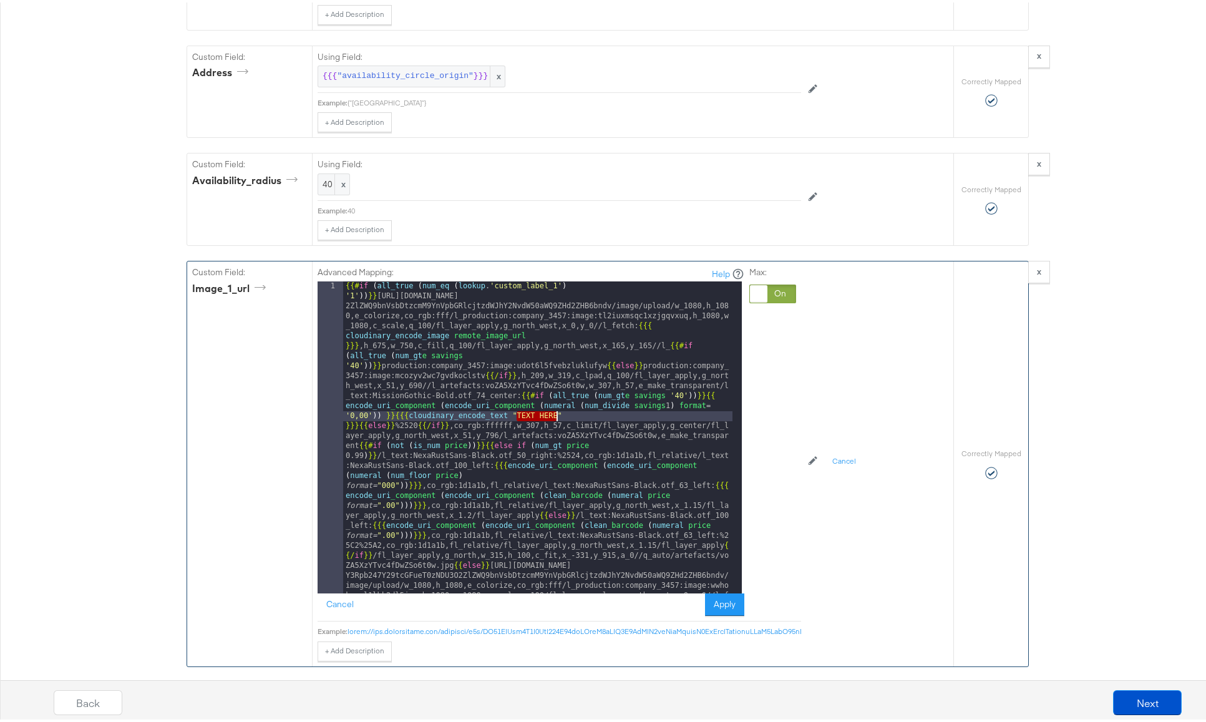
drag, startPoint x: 512, startPoint y: 416, endPoint x: 552, endPoint y: 414, distance: 39.4
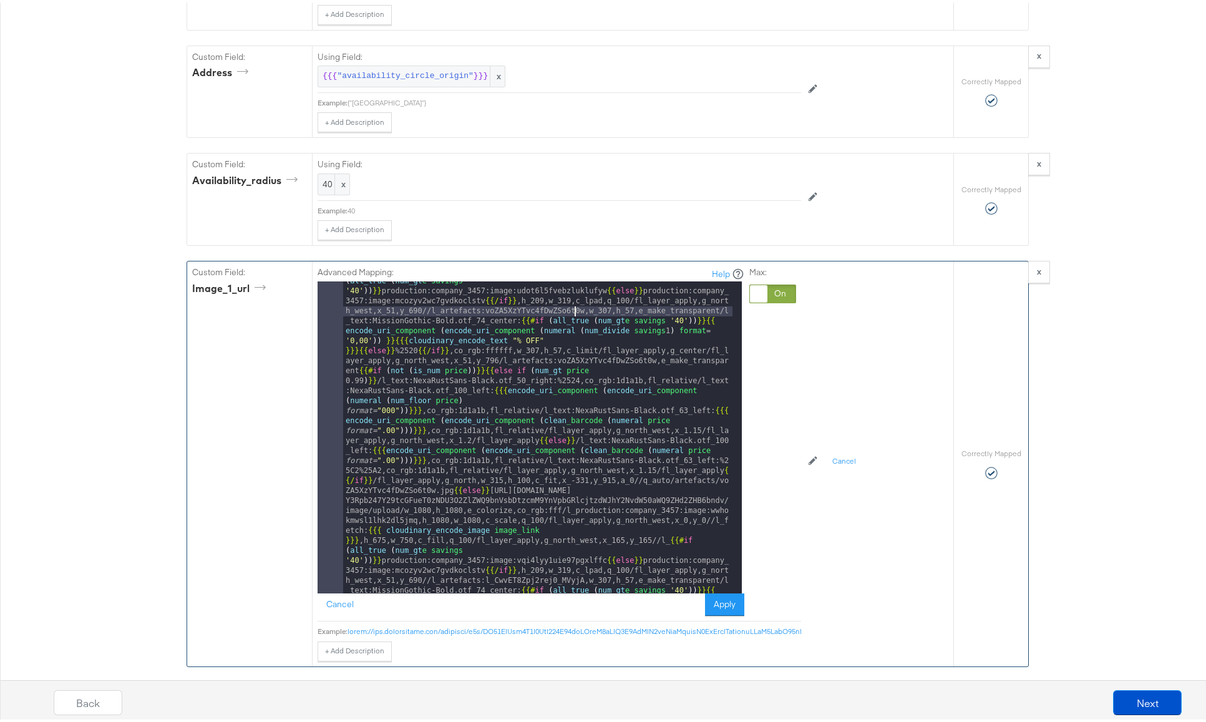
scroll to position [150, 0]
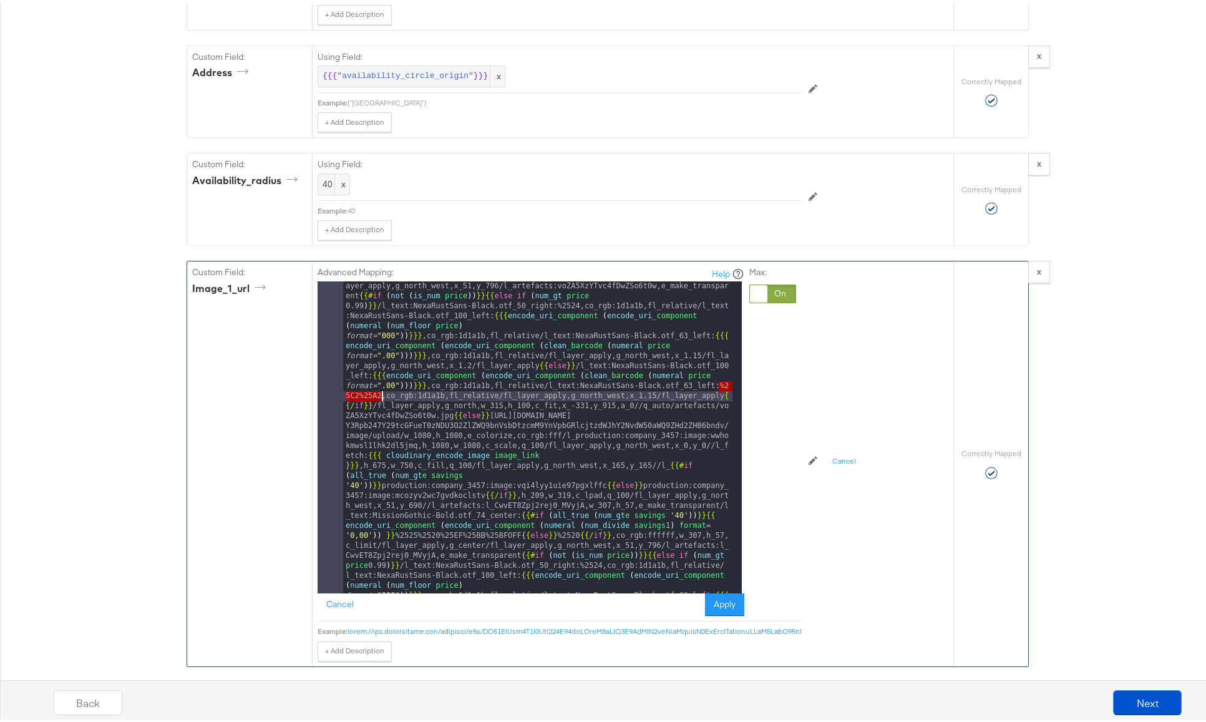
drag, startPoint x: 714, startPoint y: 384, endPoint x: 377, endPoint y: 395, distance: 337.2
type input "%25C2%25A2"
click at [540, 304] on span "+" at bounding box center [545, 303] width 12 height 10
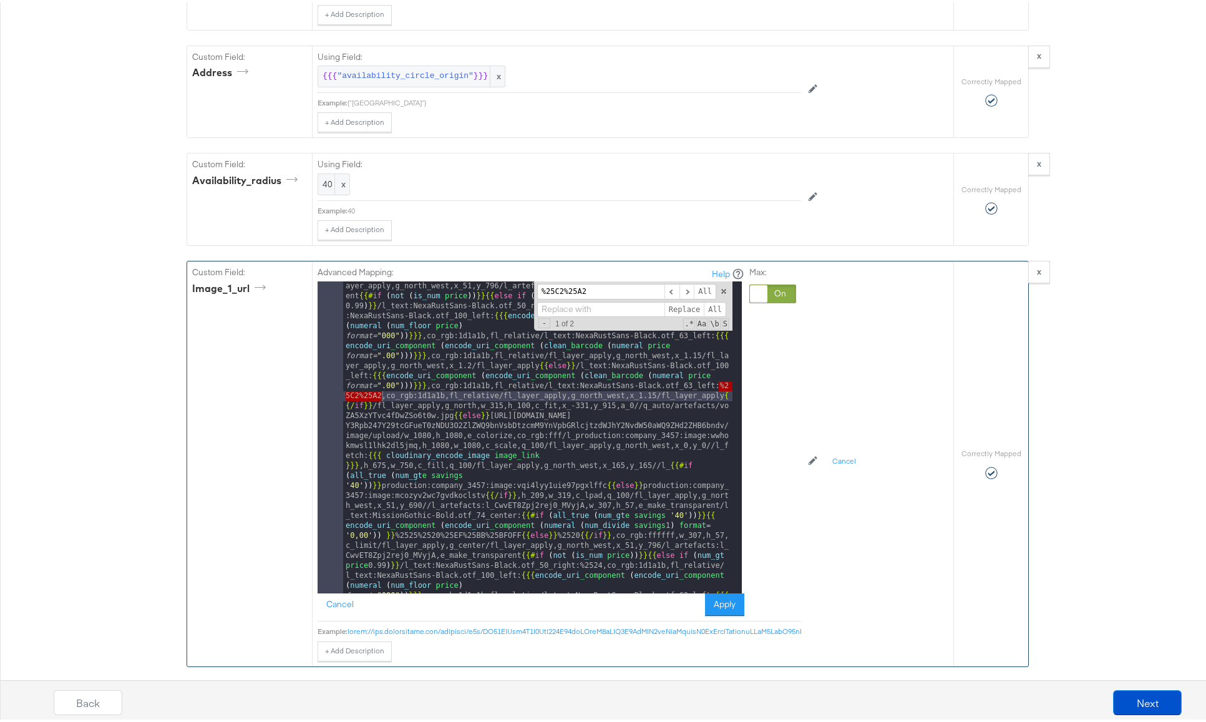
click at [565, 307] on input at bounding box center [600, 308] width 127 height 16
paste input "{{{cloudinary_encode_text "TEXT HERE" }}}"
drag, startPoint x: 634, startPoint y: 308, endPoint x: 594, endPoint y: 310, distance: 40.6
click at [594, 310] on input "{{{cloudinary_encode_text "TEXT HERE" }}}" at bounding box center [600, 308] width 127 height 16
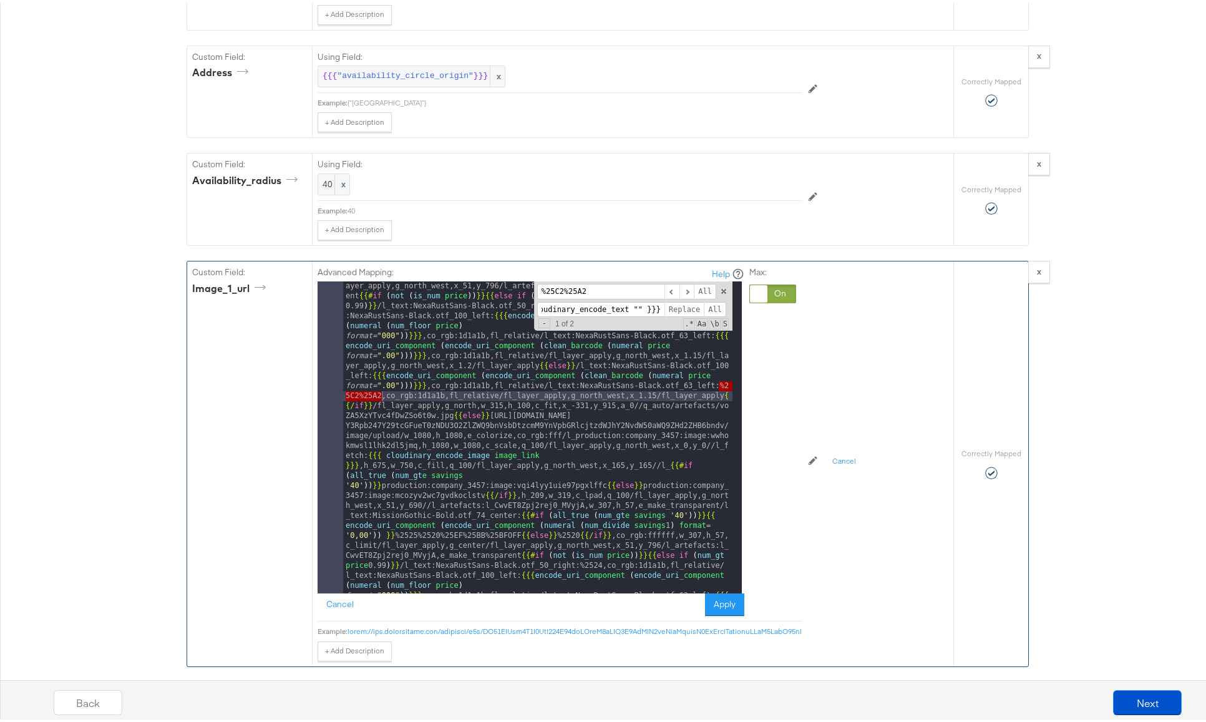
scroll to position [0, 24]
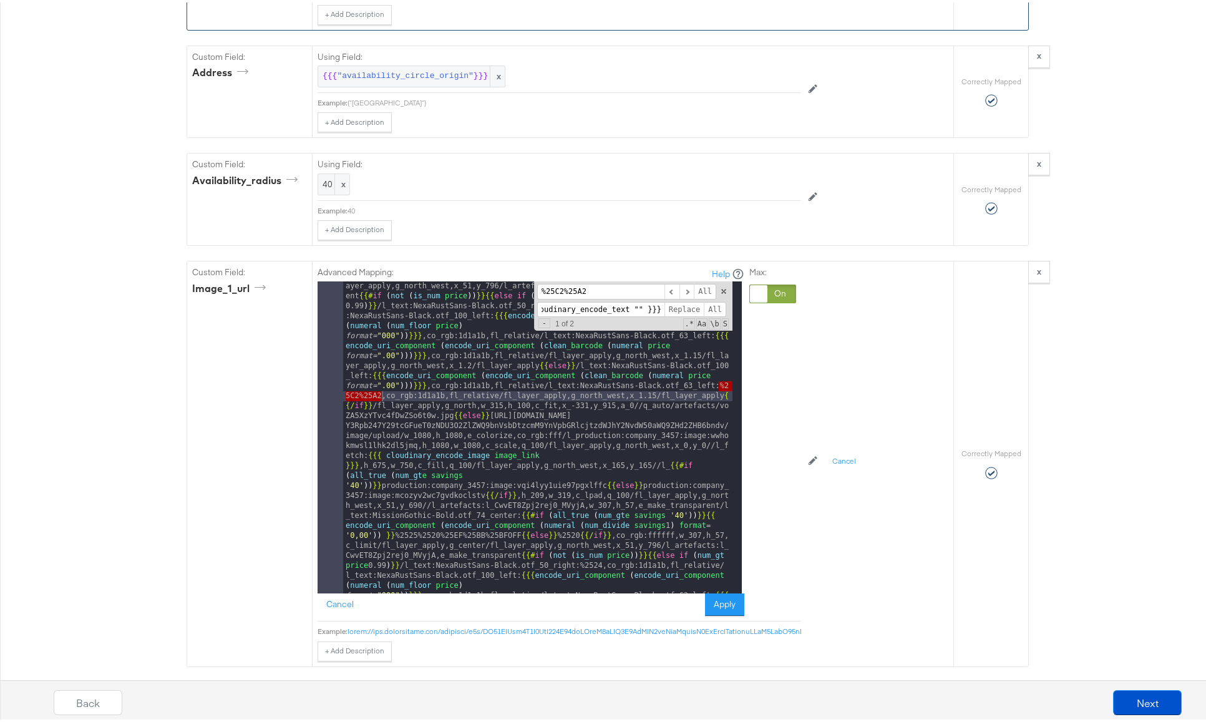
paste input "¢"
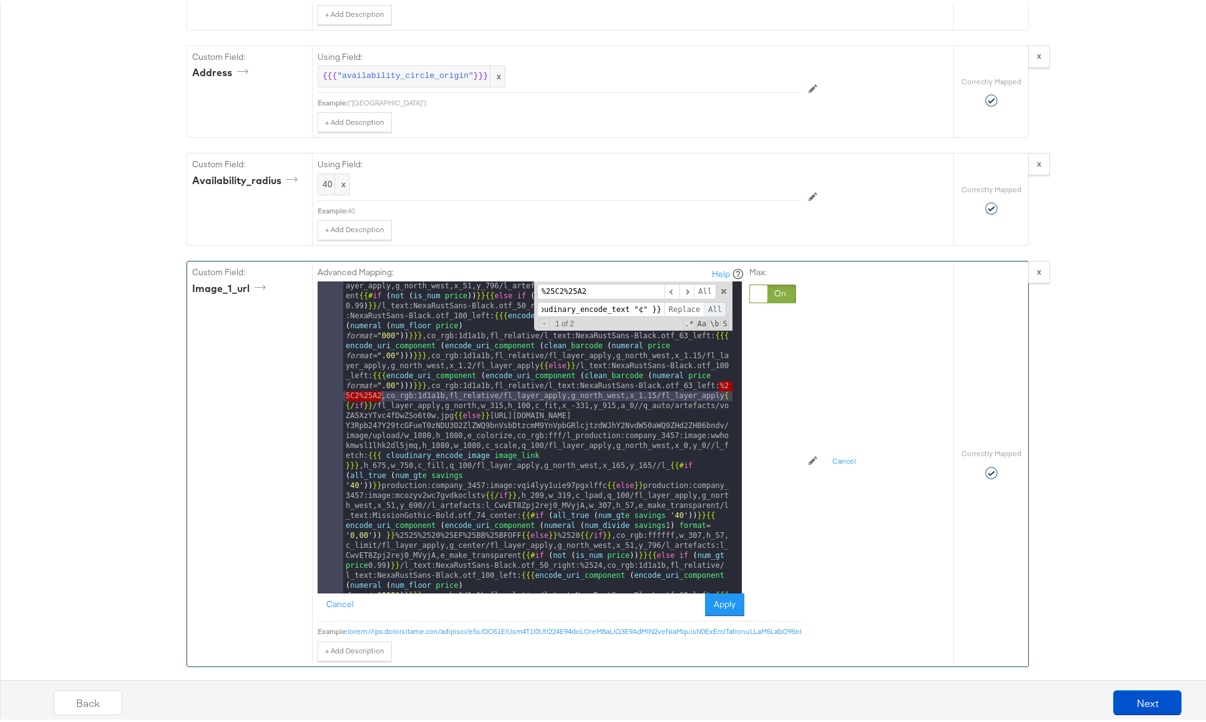
type input "{{{cloudinary_encode_text "¢" }}}"
click at [711, 310] on span "All" at bounding box center [715, 308] width 22 height 16
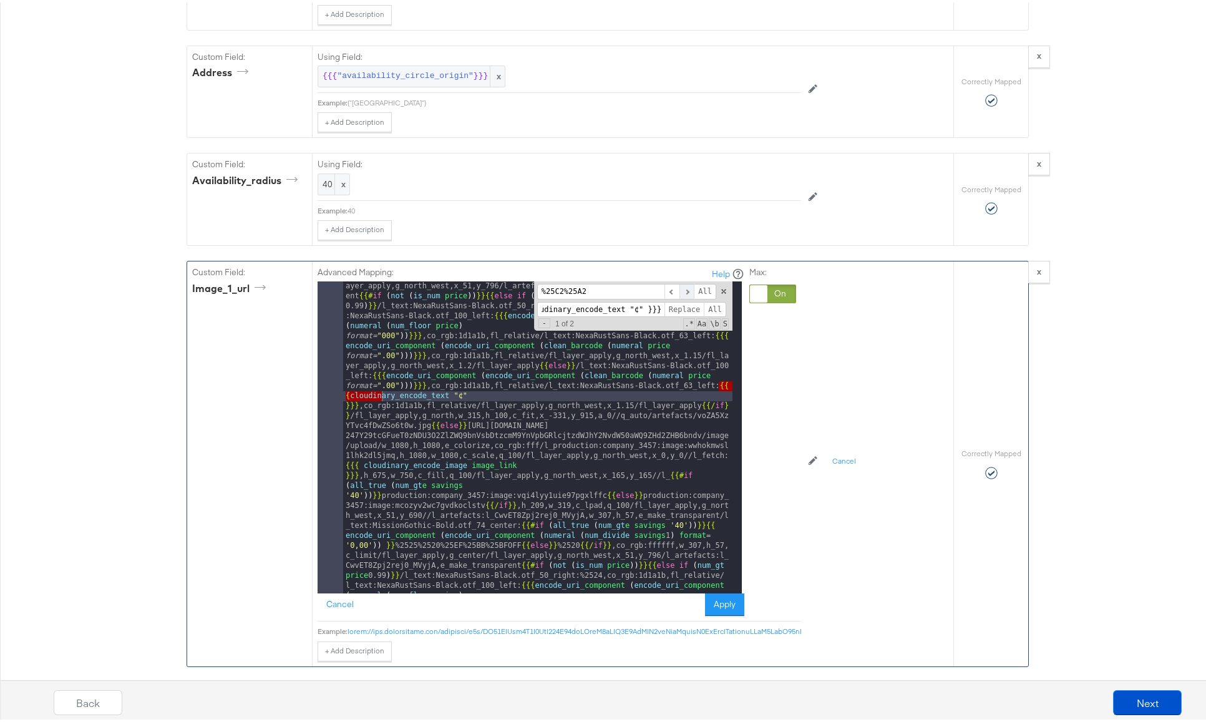
click at [682, 290] on span at bounding box center [687, 289] width 15 height 16
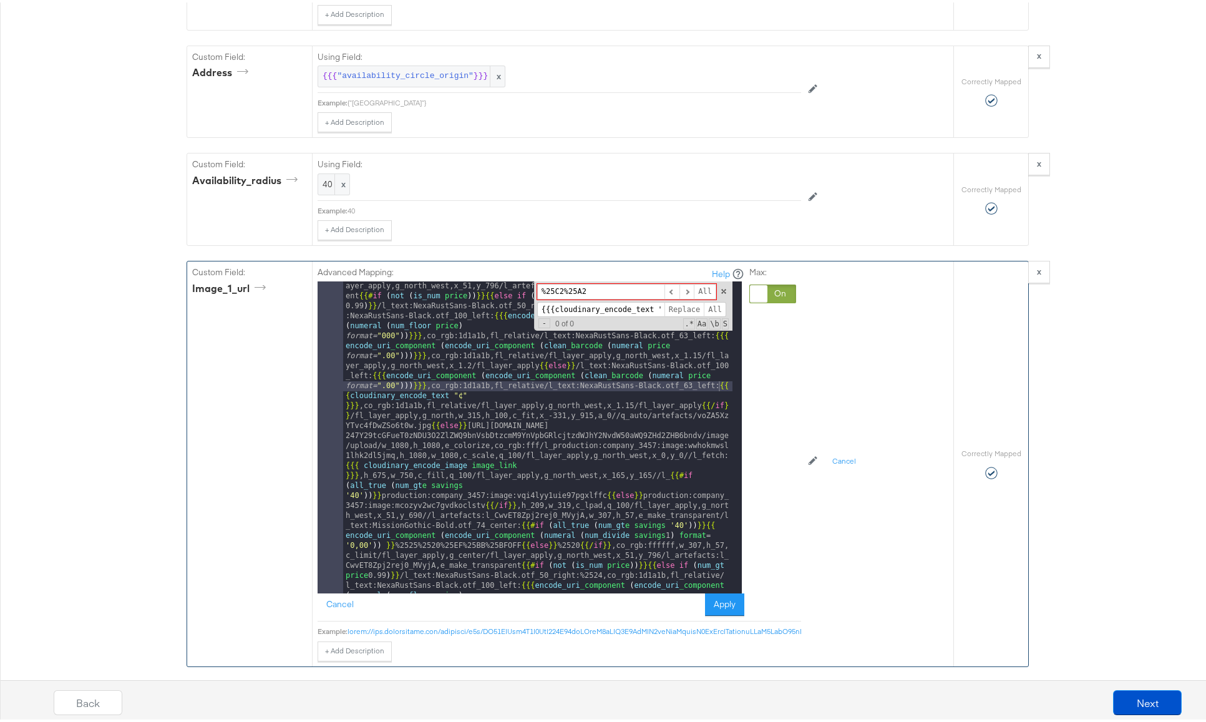
drag, startPoint x: 659, startPoint y: 306, endPoint x: 501, endPoint y: 304, distance: 157.9
click at [501, 304] on div "{{# if ( all_true ( num_eq ( lookup . 'custom_label_1' ) '1' )) }} [URL][DOMAIN…" at bounding box center [537, 435] width 389 height 312
click at [720, 289] on span at bounding box center [724, 289] width 9 height 9
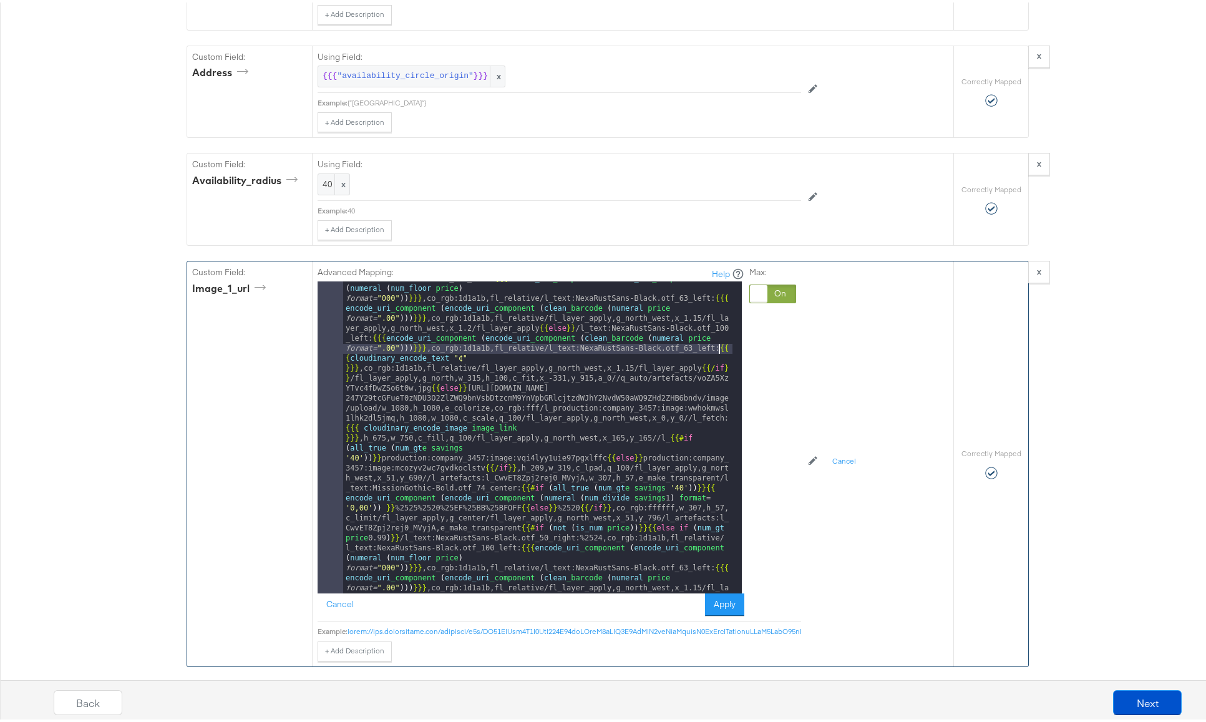
scroll to position [187, 0]
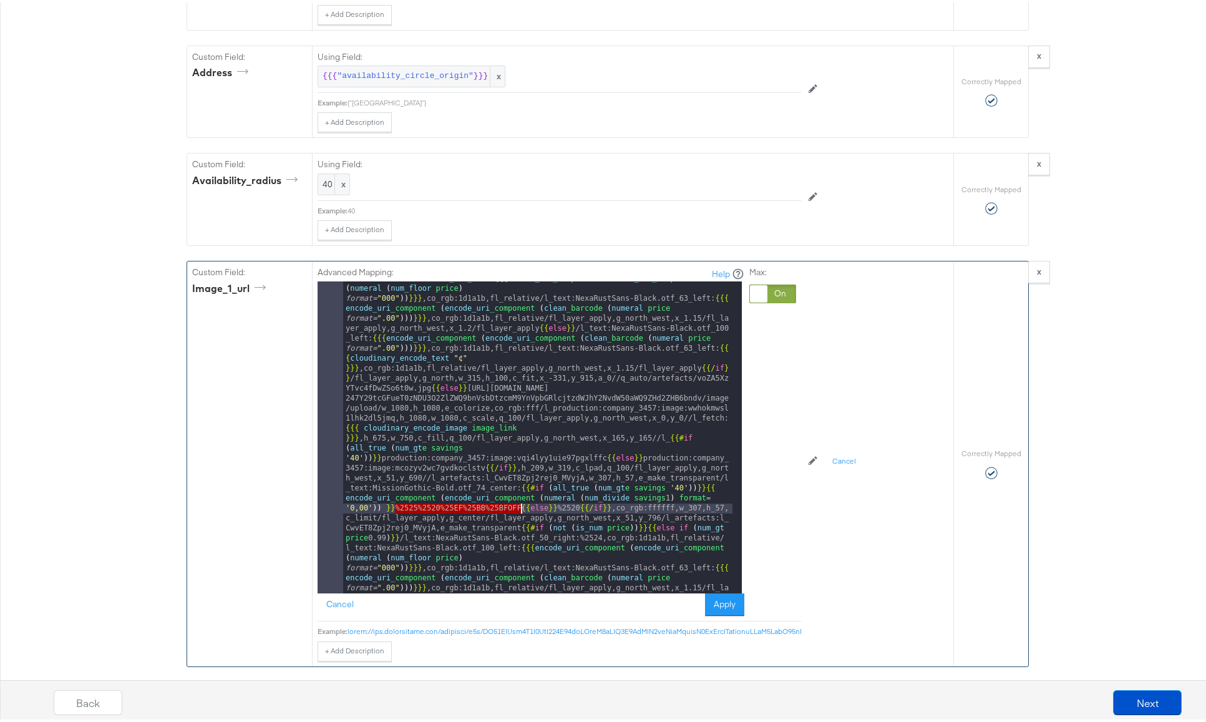
drag, startPoint x: 389, startPoint y: 507, endPoint x: 517, endPoint y: 506, distance: 128.0
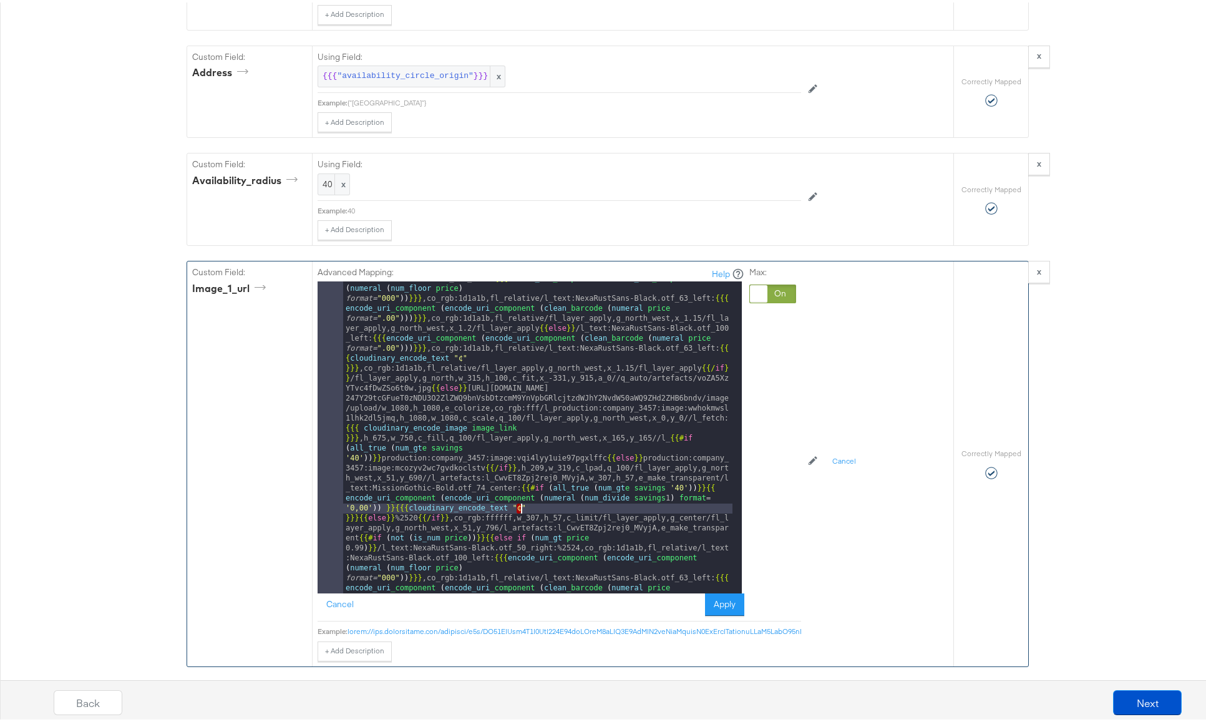
drag, startPoint x: 391, startPoint y: 518, endPoint x: 414, endPoint y: 519, distance: 23.1
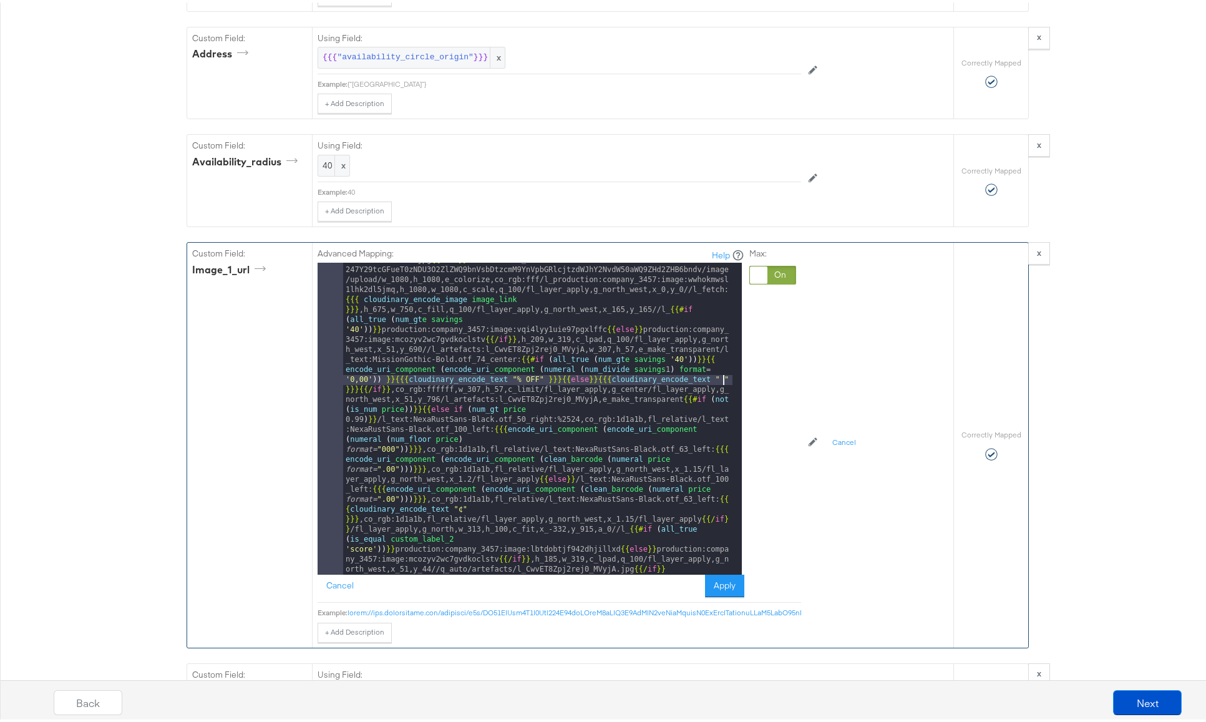
scroll to position [1560, 0]
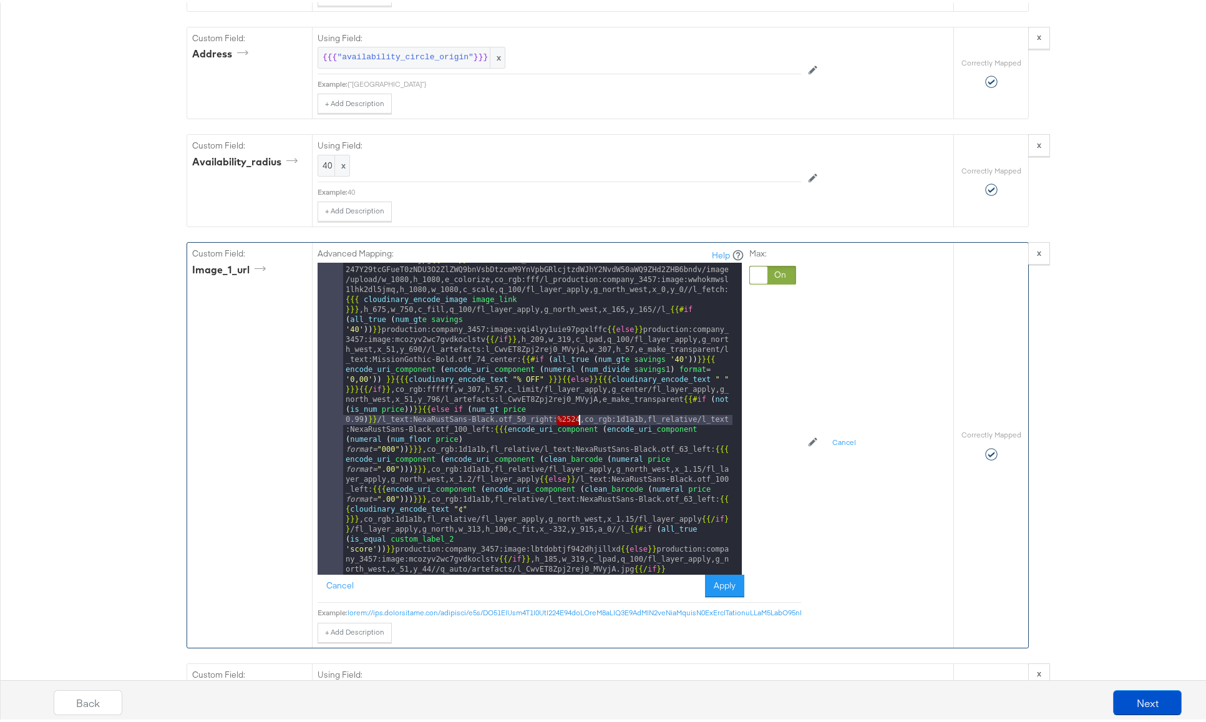
drag, startPoint x: 553, startPoint y: 417, endPoint x: 576, endPoint y: 419, distance: 23.2
click at [576, 419] on div "{{# if ( all_true ( num_eq ( lookup . 'custom_label_1' ) '1' )) }} [URL][DOMAIN…" at bounding box center [537, 728] width 389 height 1530
type input "%2524"
click at [540, 286] on span "+" at bounding box center [545, 285] width 12 height 10
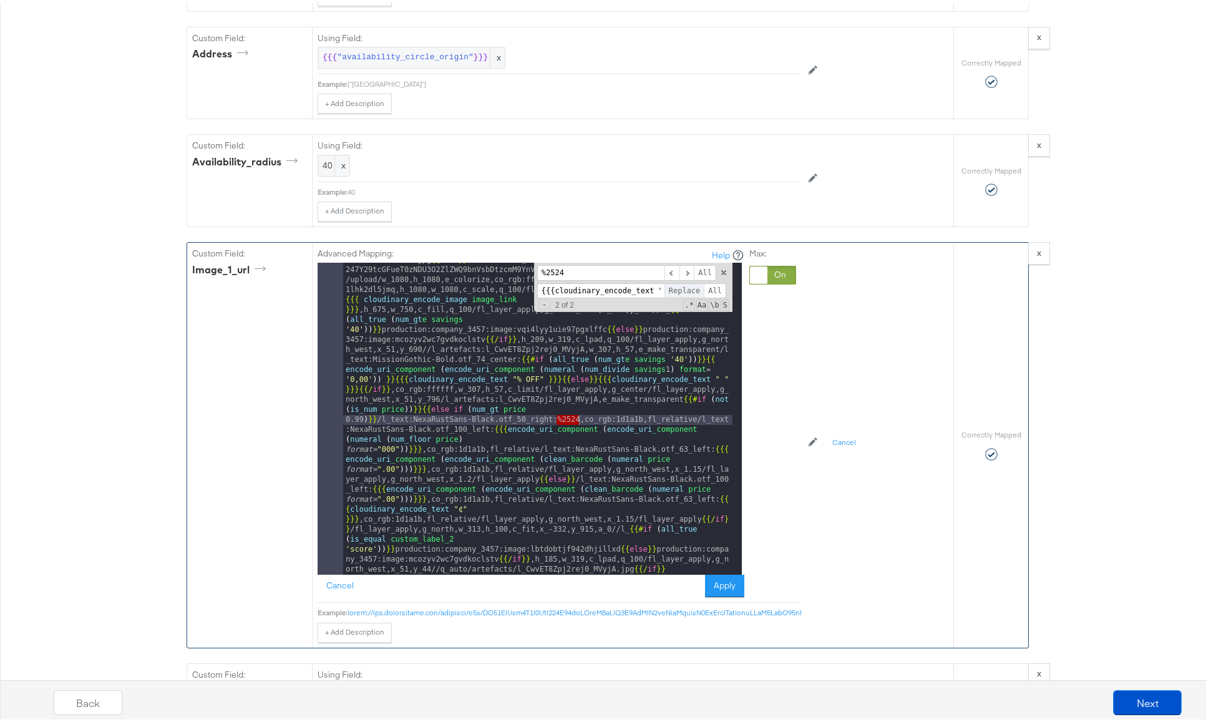
scroll to position [0, 29]
drag, startPoint x: 630, startPoint y: 288, endPoint x: 688, endPoint y: 289, distance: 58.7
click at [688, 289] on div "{{{cloudinary_encode_text "¢" }}} Replace All" at bounding box center [633, 289] width 192 height 16
click at [636, 287] on input "{{{cloudinary_encode_text "¢" }}}" at bounding box center [600, 289] width 127 height 16
click at [634, 290] on input "{{{cloudinary_encode_text "¢" }}}" at bounding box center [600, 289] width 127 height 16
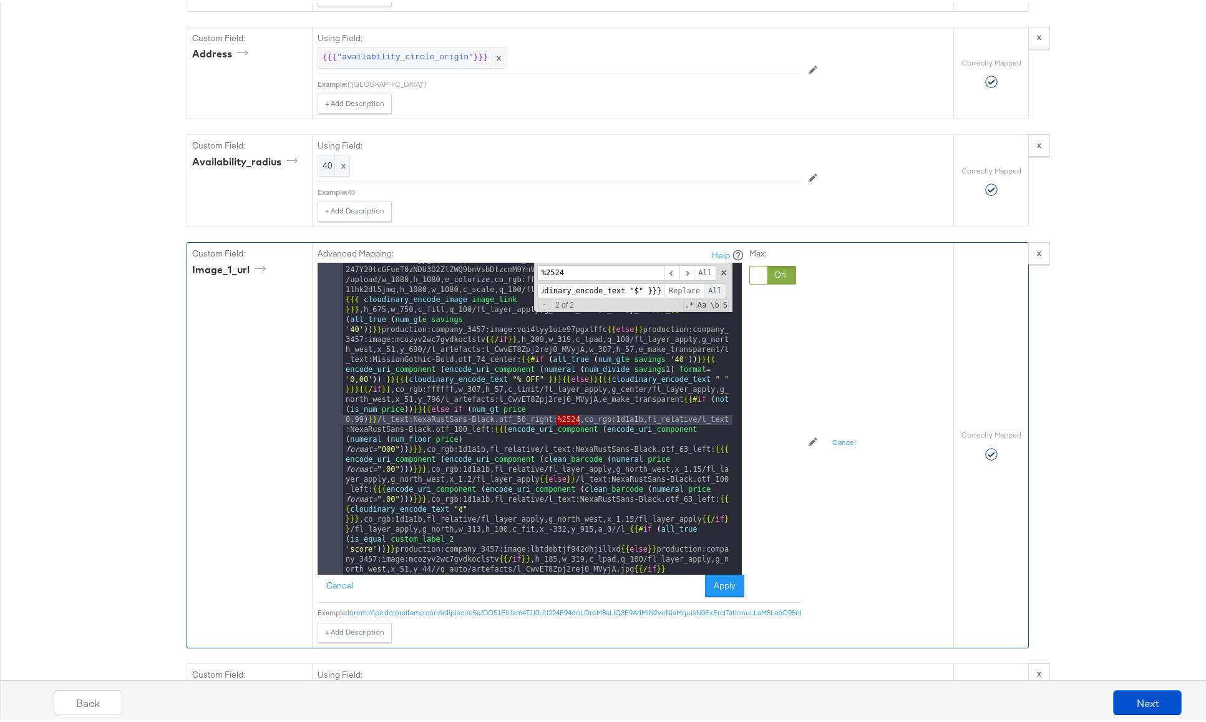
type input "{{{cloudinary_encode_text "$" }}}"
click at [708, 287] on span "All" at bounding box center [715, 289] width 22 height 16
click at [712, 583] on button "Apply" at bounding box center [724, 583] width 39 height 22
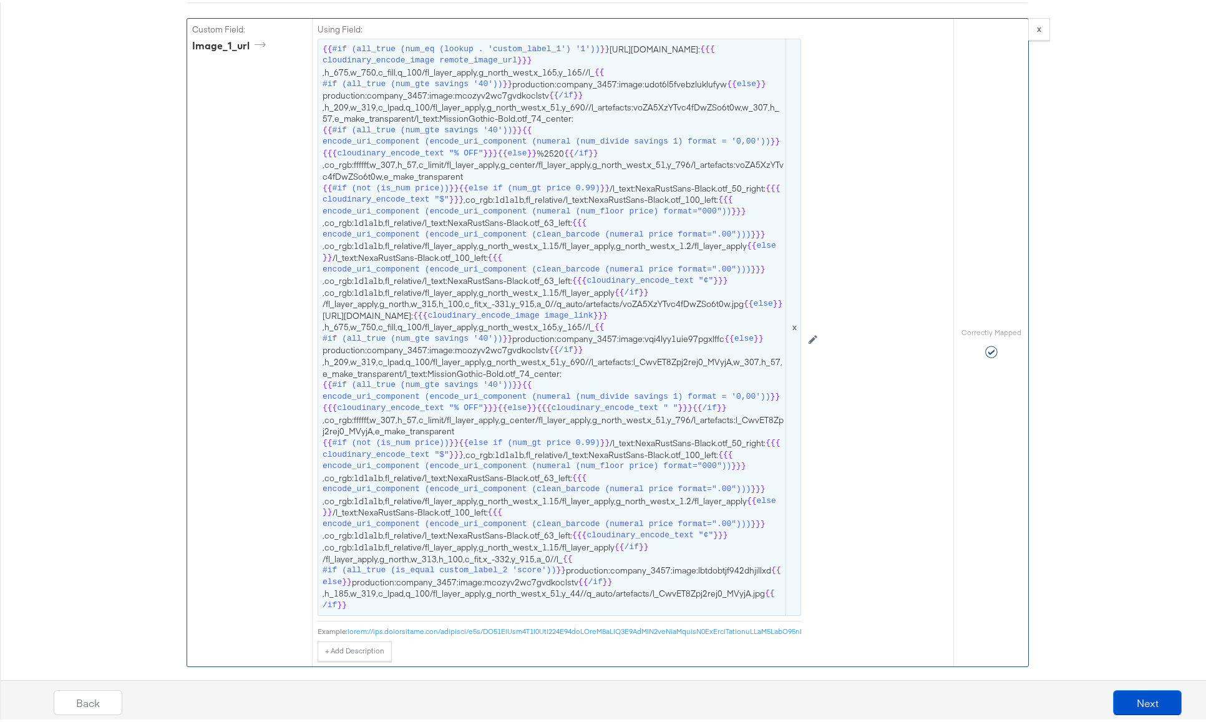
scroll to position [1968, 0]
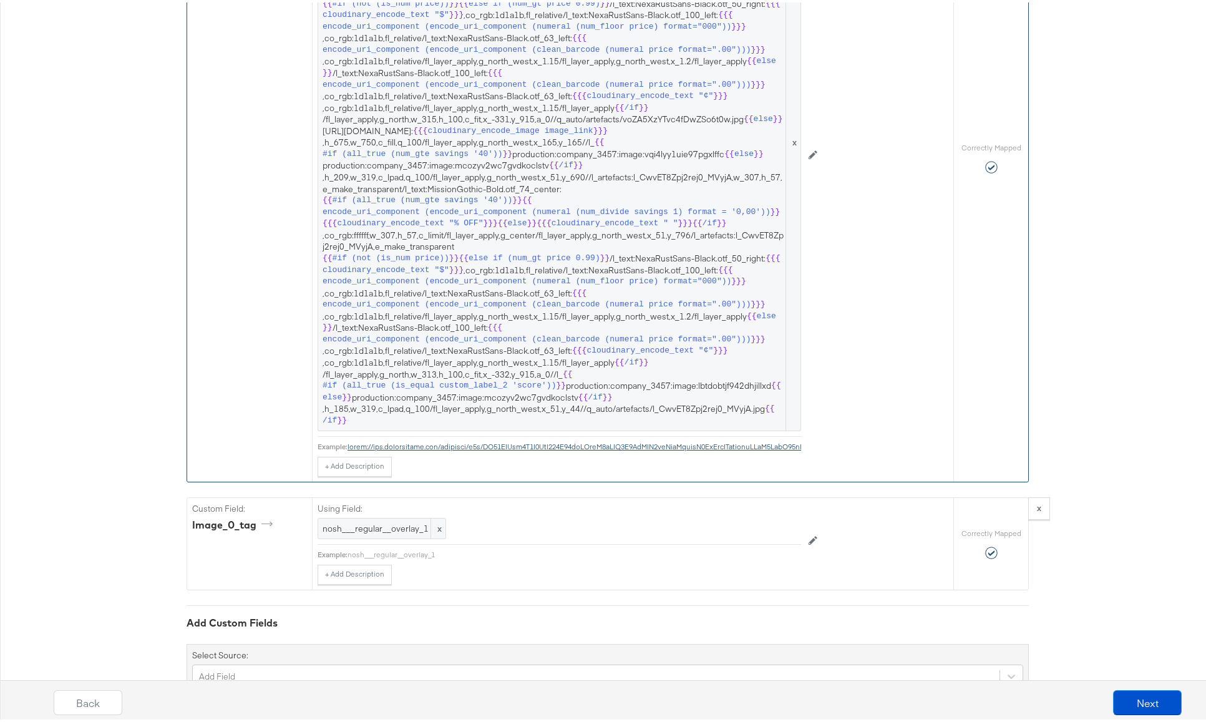
click at [533, 285] on span "encode_uri_component (encode_uri_component (numeral (num_floor price) format="0…" at bounding box center [527, 279] width 409 height 12
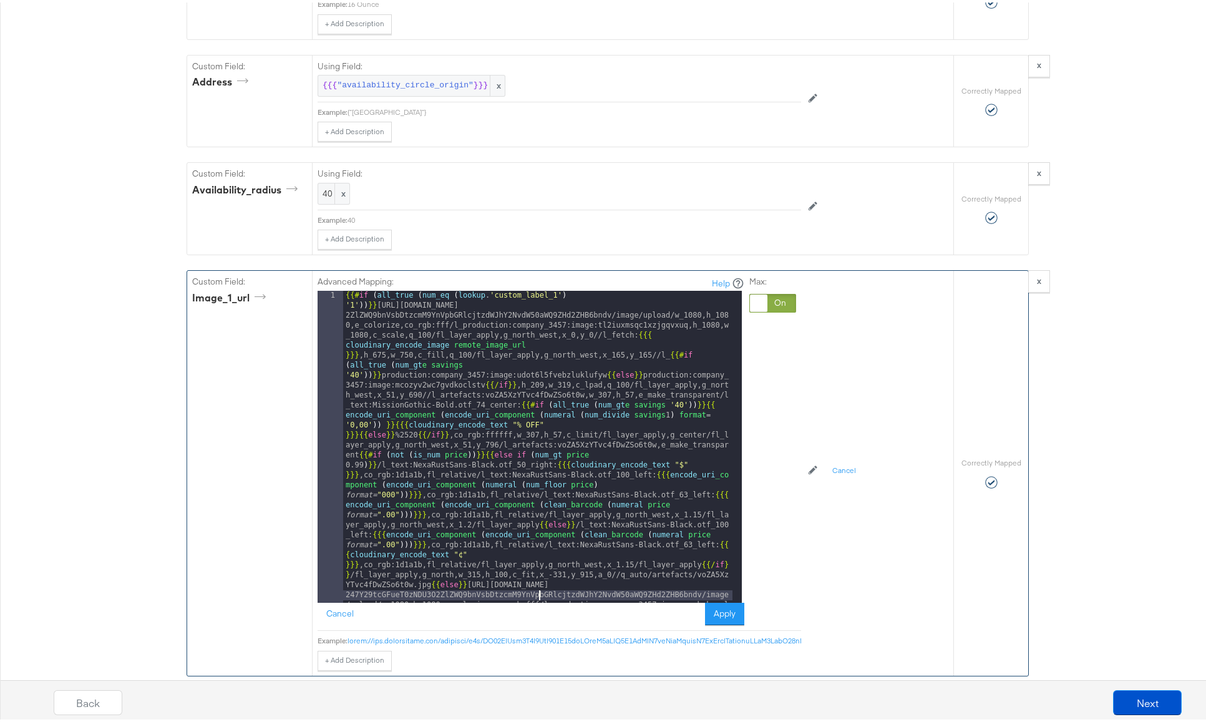
scroll to position [1529, 0]
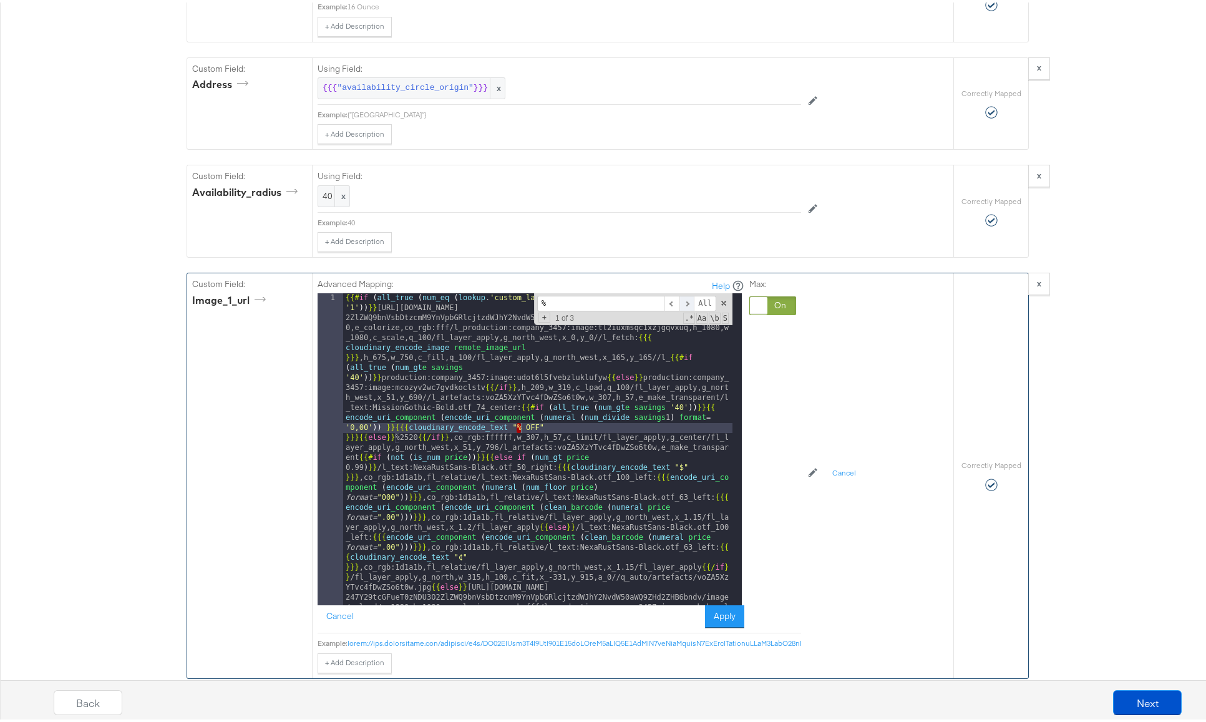
type input "%"
click at [681, 301] on span at bounding box center [687, 301] width 15 height 16
drag, startPoint x: 391, startPoint y: 438, endPoint x: 413, endPoint y: 437, distance: 21.9
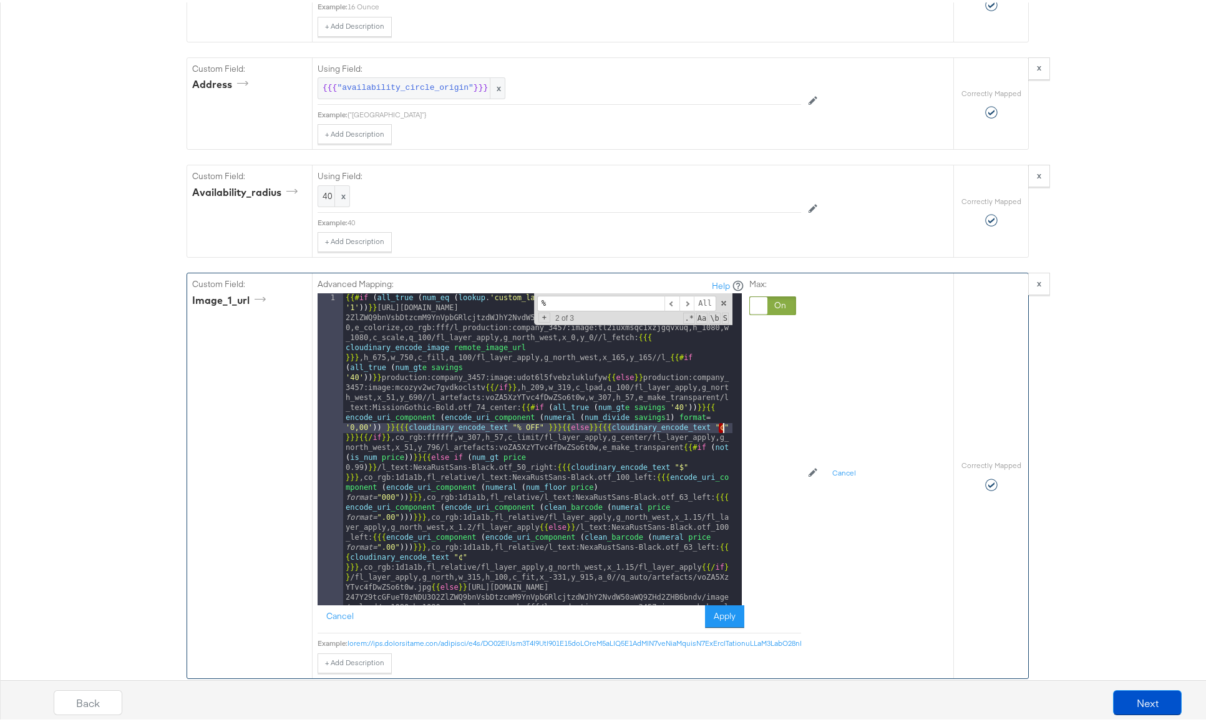
click at [713, 612] on button "Apply" at bounding box center [724, 614] width 39 height 22
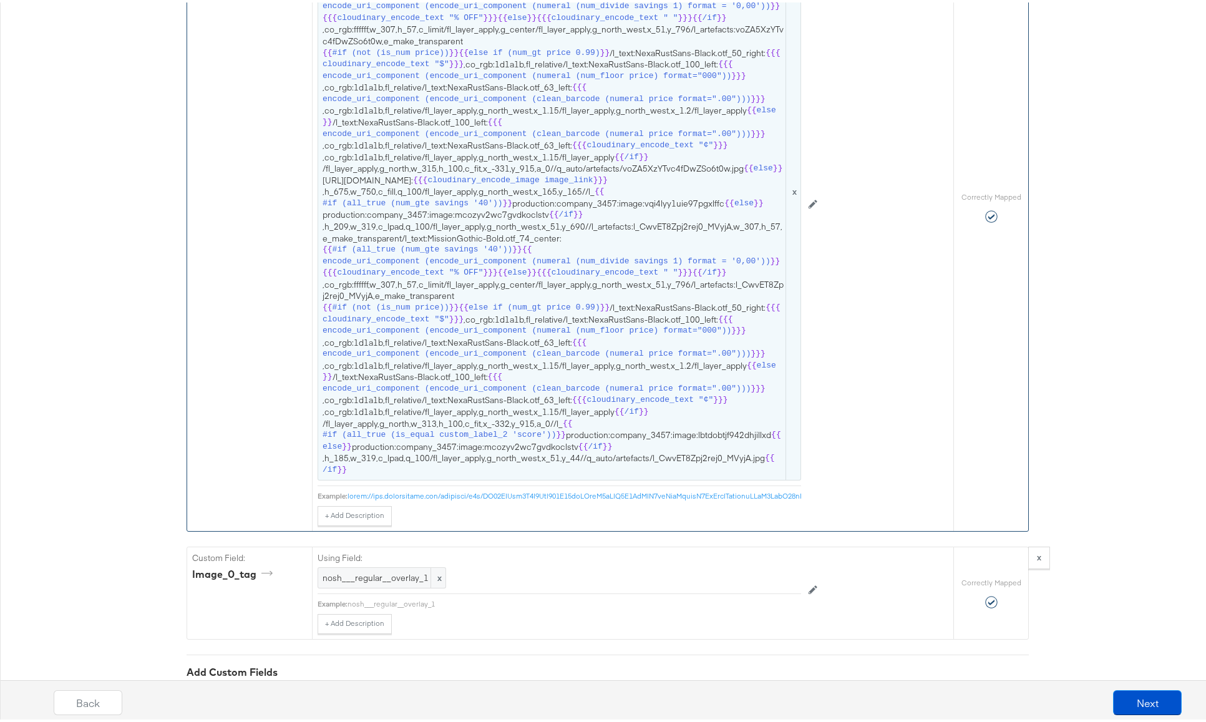
scroll to position [2025, 0]
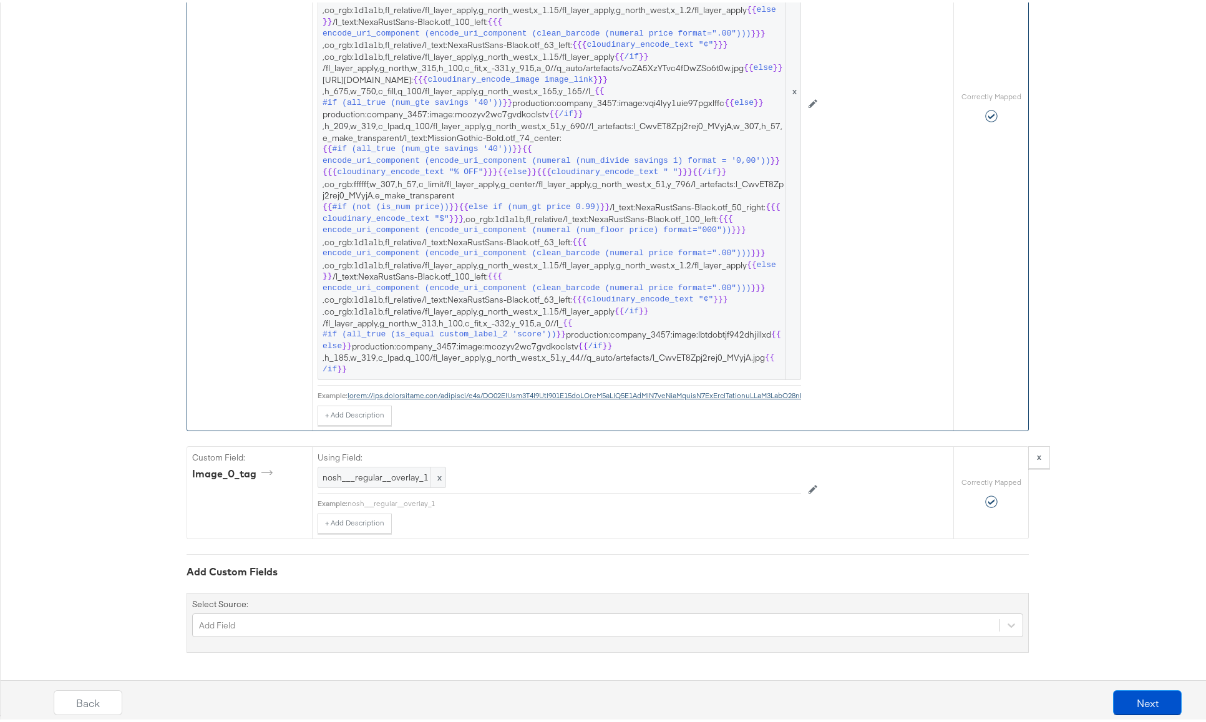
click at [575, 271] on span "{{ #if (all_true (num_eq (lookup . 'custom_label_1') '1')) }} [URL][DOMAIN_NAME…" at bounding box center [560, 89] width 474 height 568
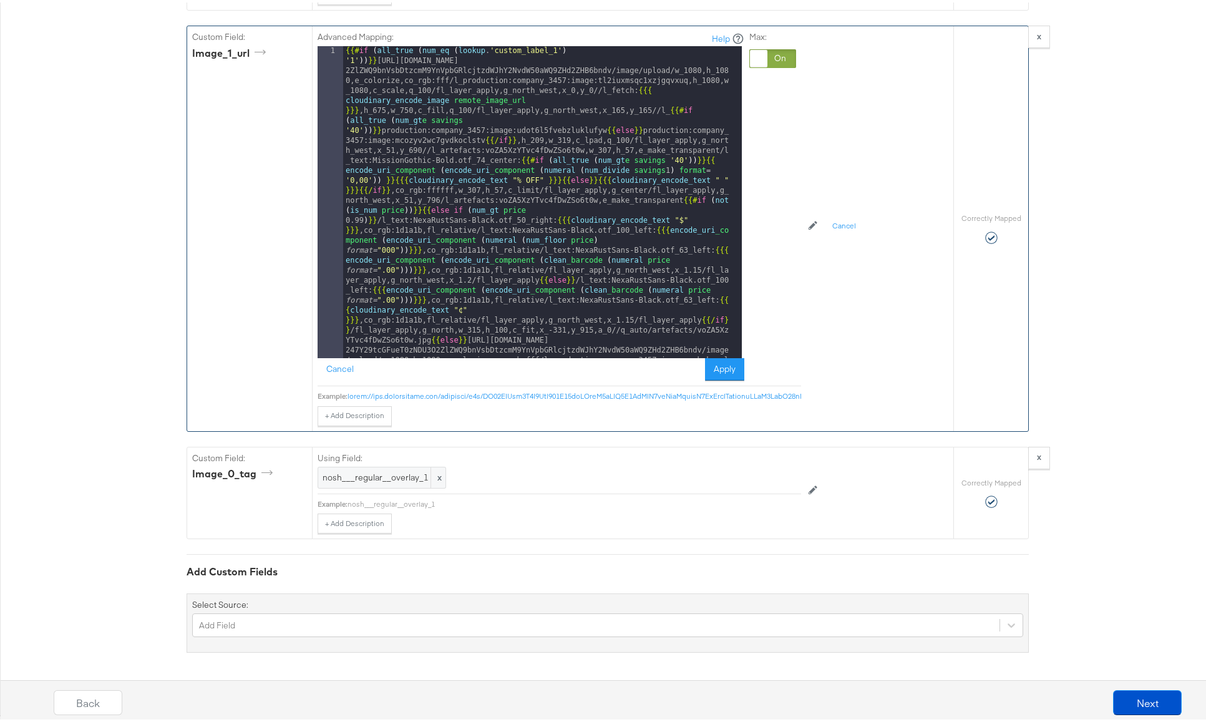
scroll to position [1539, 0]
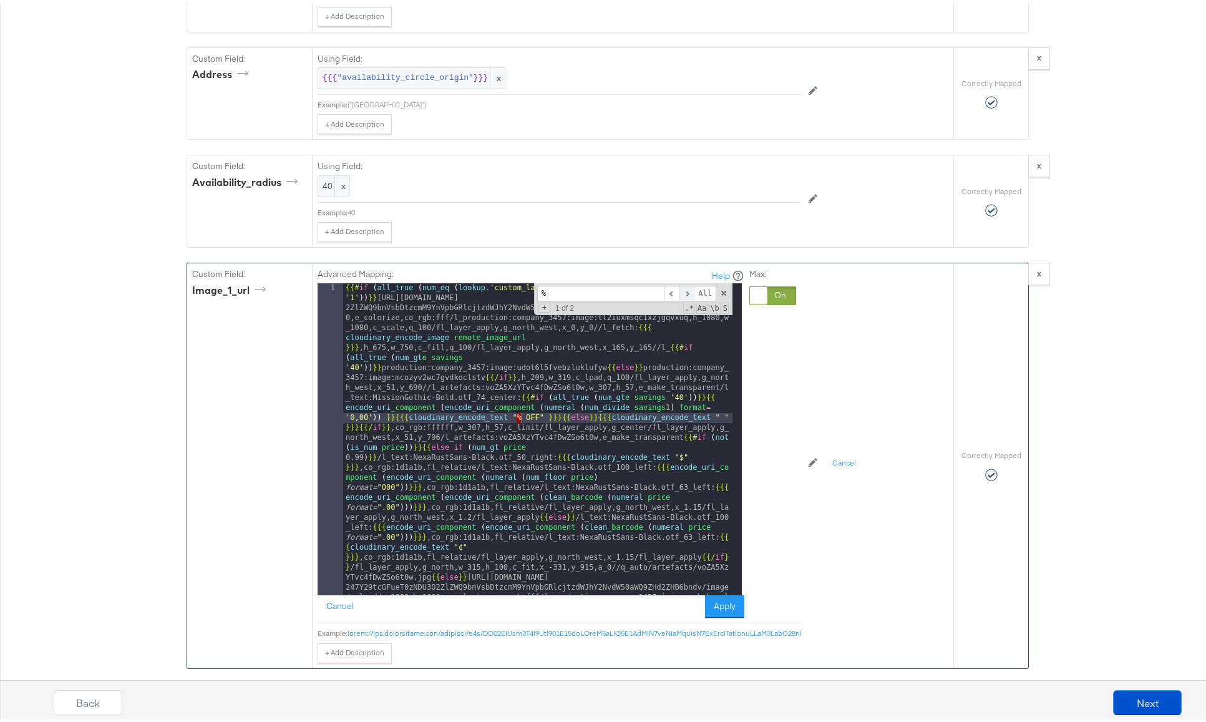
type input "%"
click at [682, 291] on span at bounding box center [687, 291] width 15 height 16
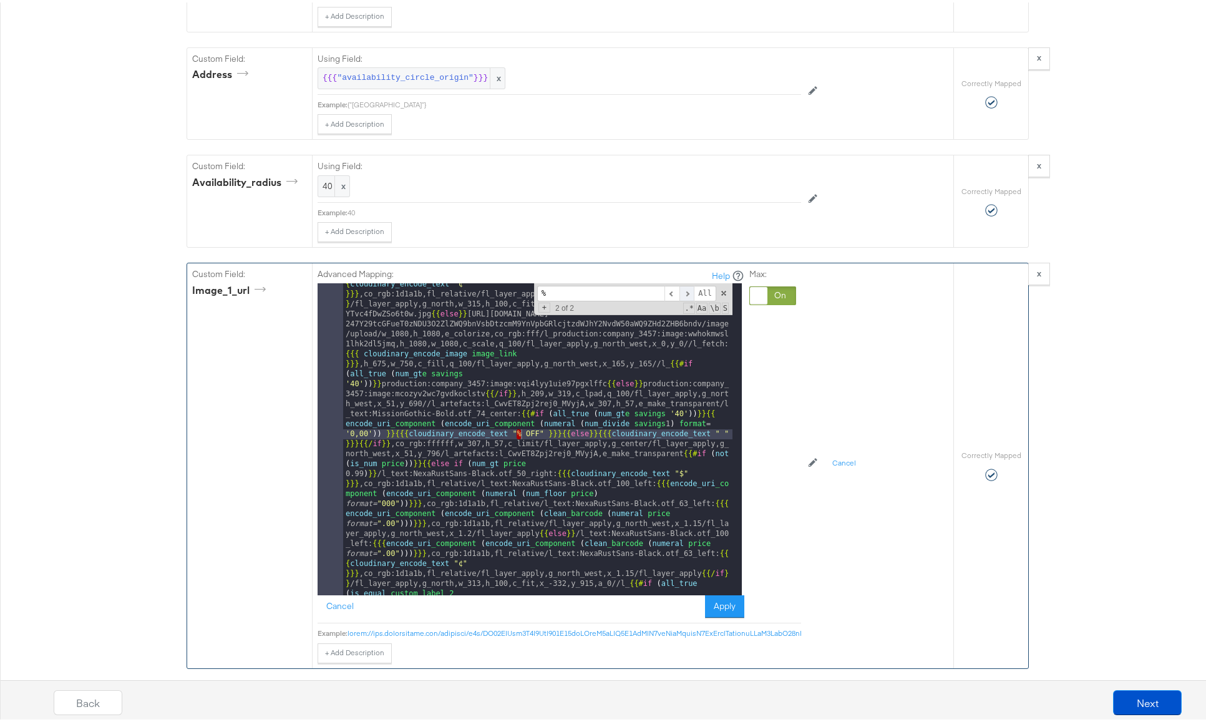
click at [682, 291] on span at bounding box center [687, 291] width 15 height 16
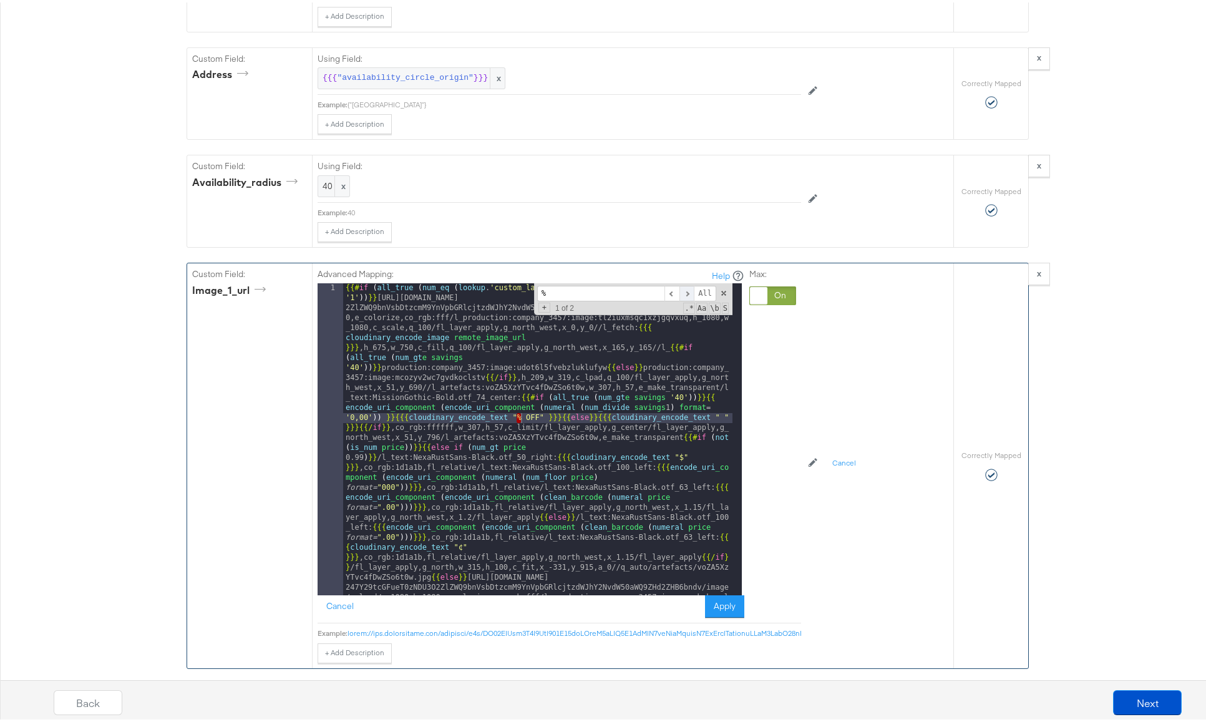
click at [682, 291] on span at bounding box center [687, 291] width 15 height 16
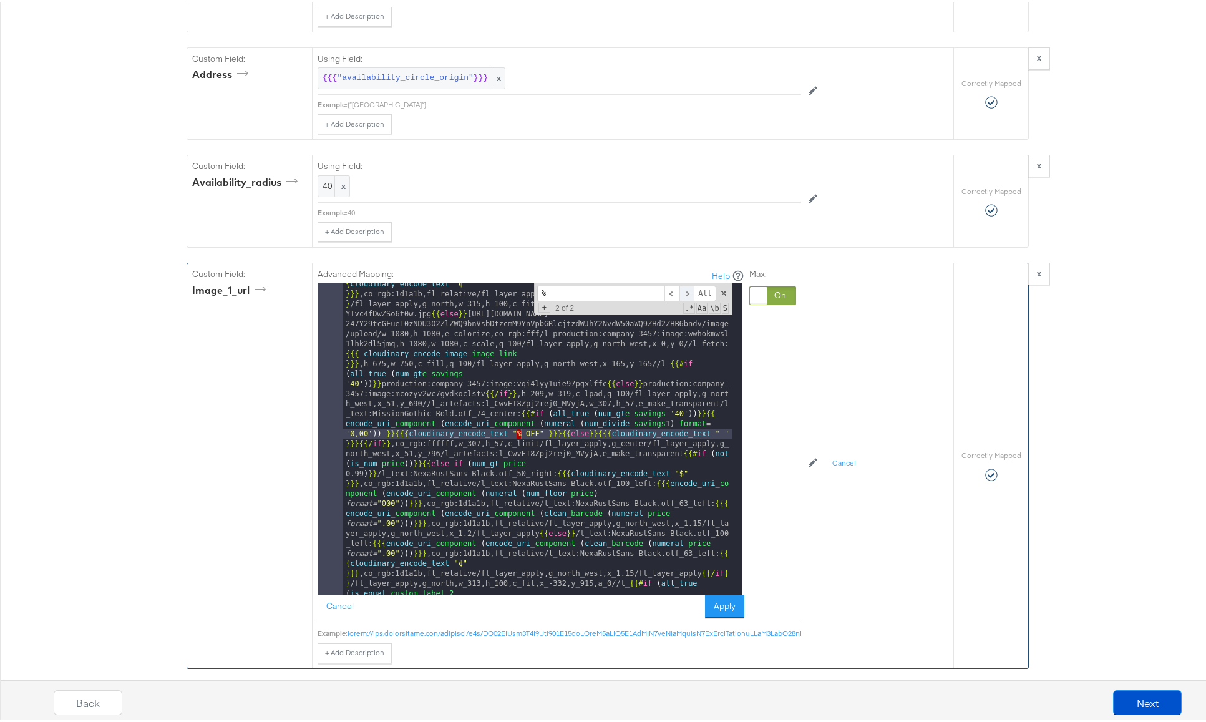
scroll to position [263, 0]
click at [682, 291] on span at bounding box center [687, 291] width 15 height 16
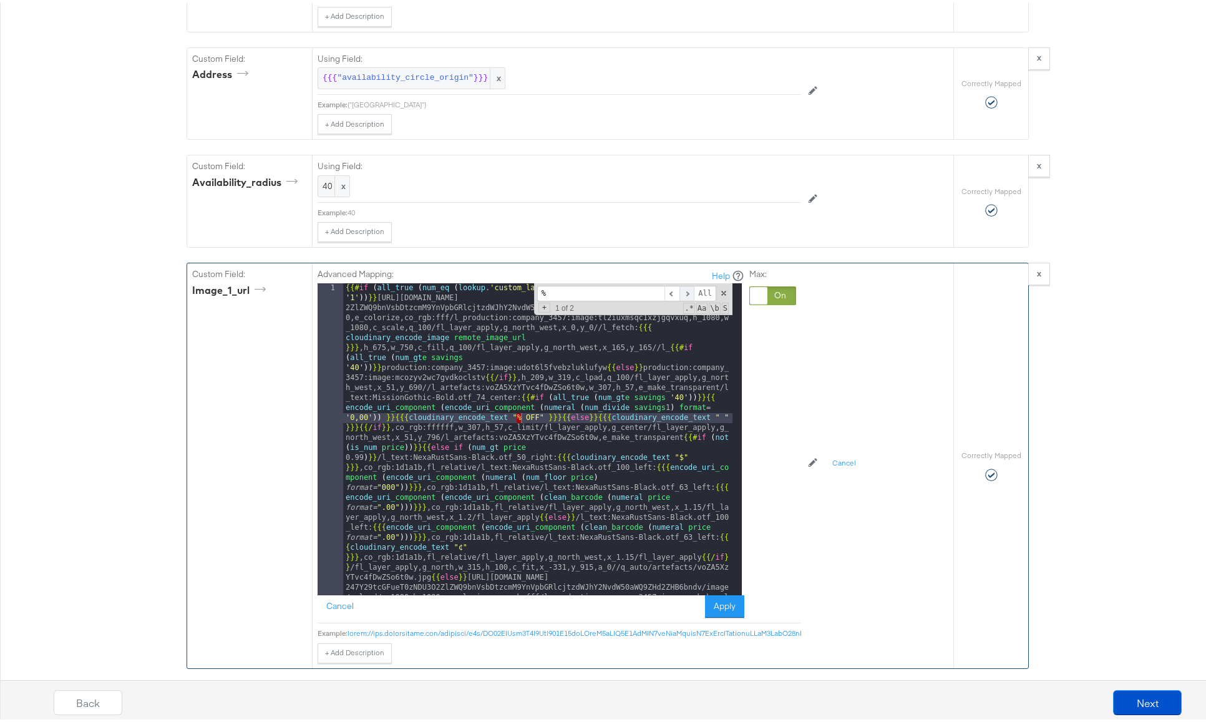
scroll to position [0, 0]
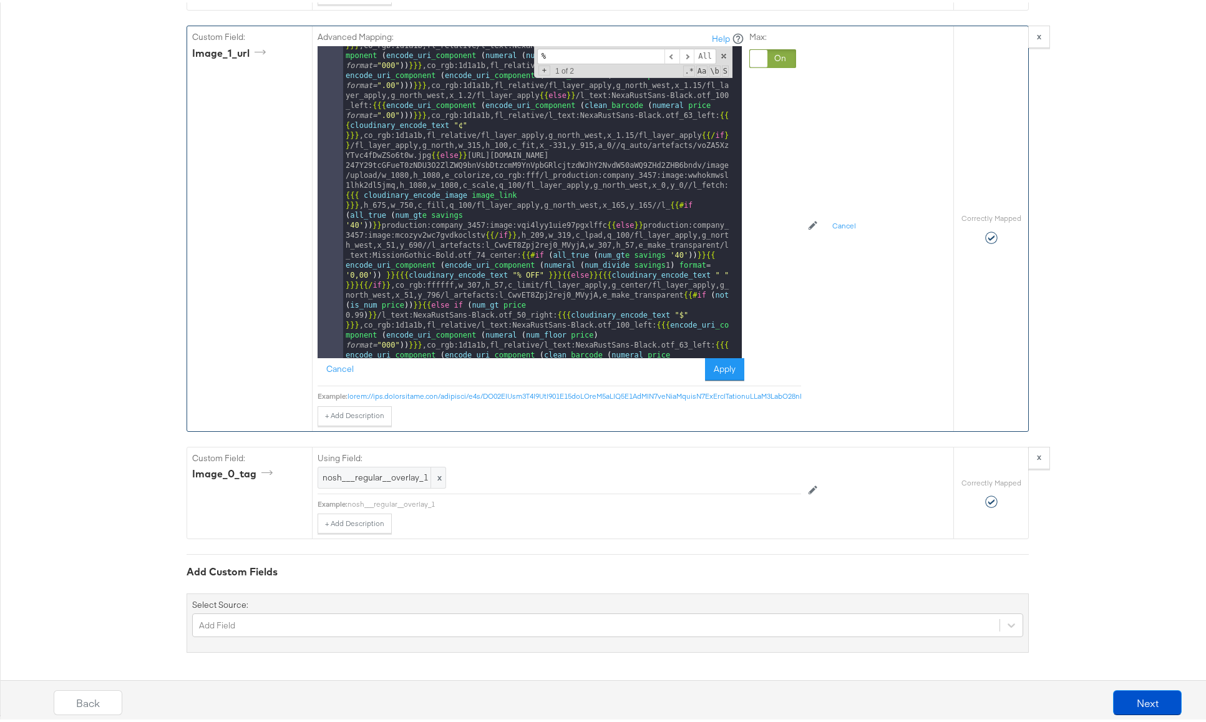
scroll to position [147, 0]
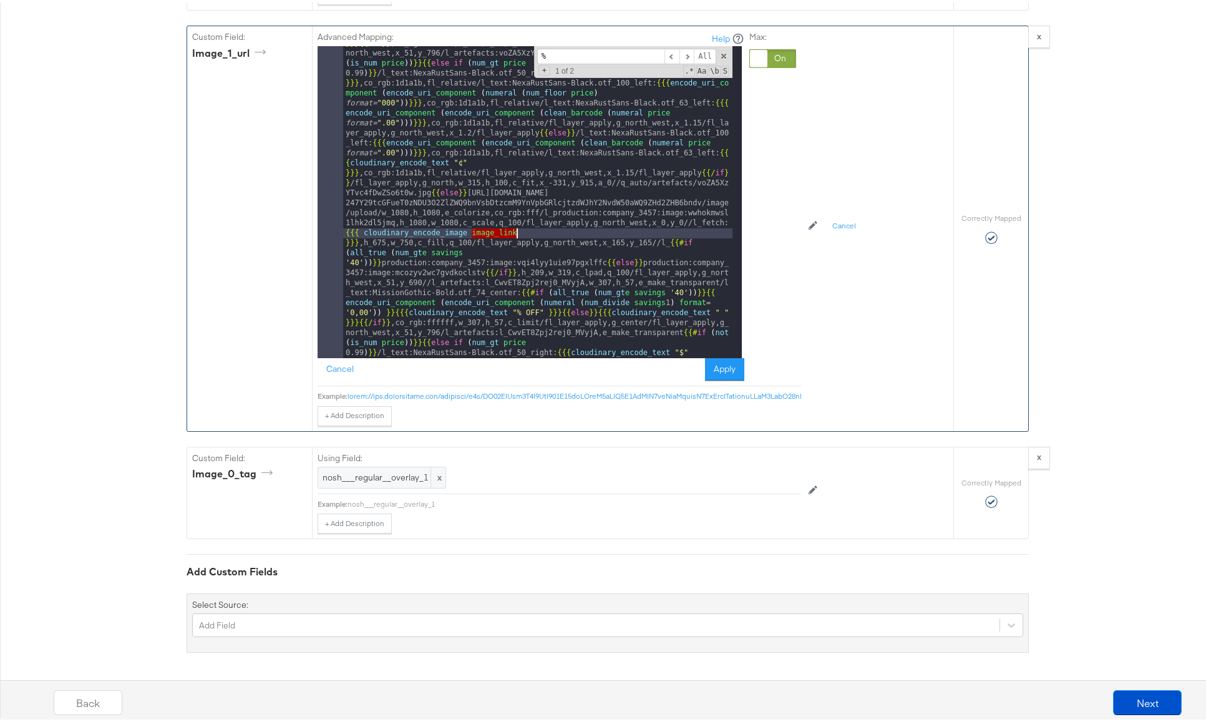
drag, startPoint x: 467, startPoint y: 222, endPoint x: 514, endPoint y: 222, distance: 47.4
click at [514, 222] on div "{{# if ( all_true ( num_eq ( lookup . 'custom_label_1' ) '1' )) }} [URL][DOMAIN…" at bounding box center [537, 661] width 389 height 1530
click at [710, 356] on button "Apply" at bounding box center [724, 367] width 39 height 22
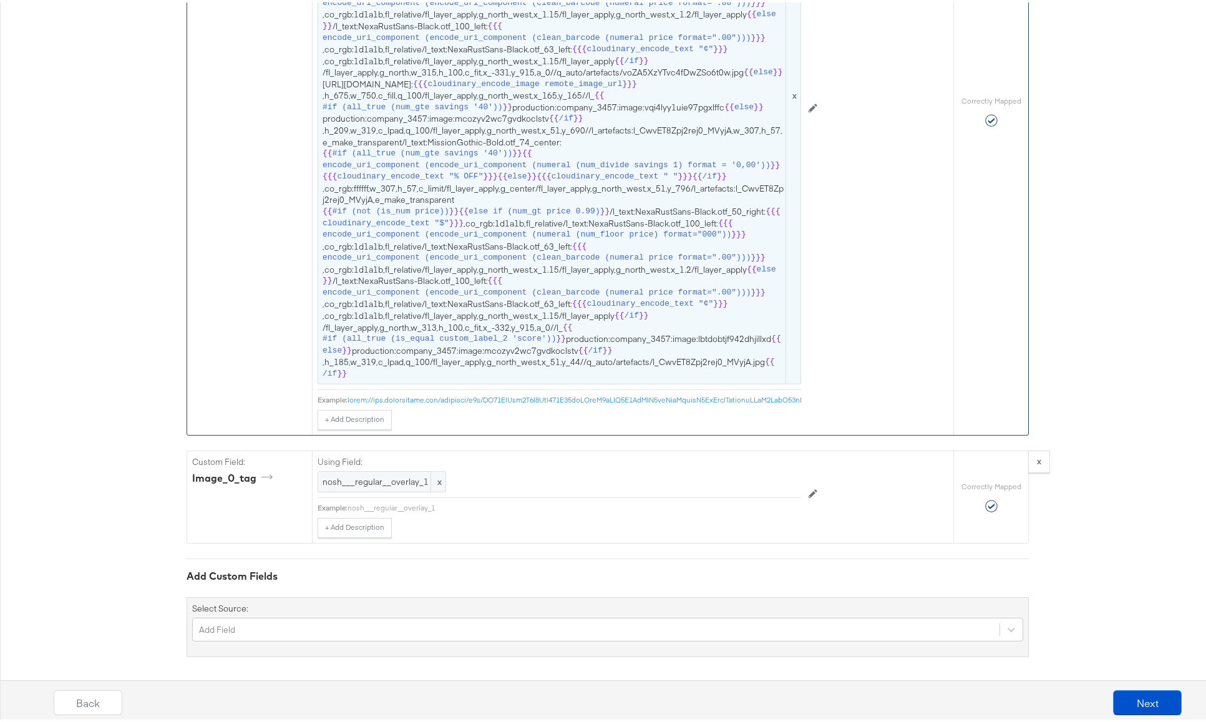
scroll to position [2099, 0]
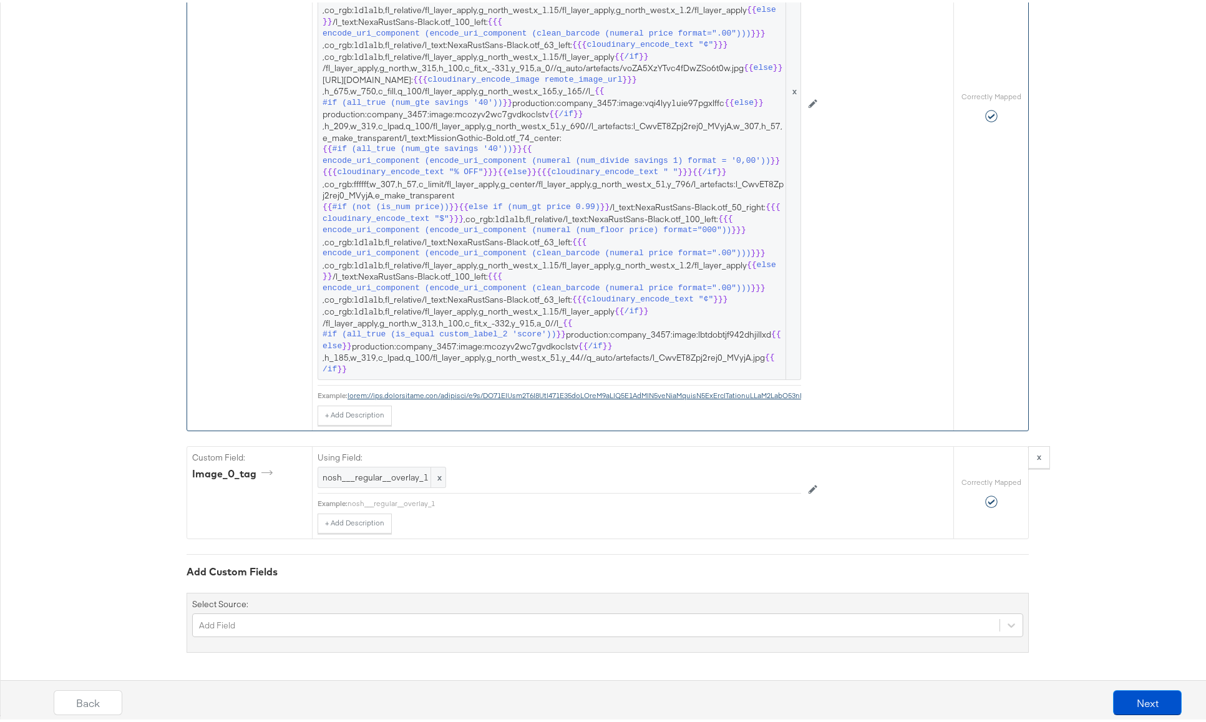
click at [1129, 701] on button "Next" at bounding box center [1147, 700] width 69 height 25
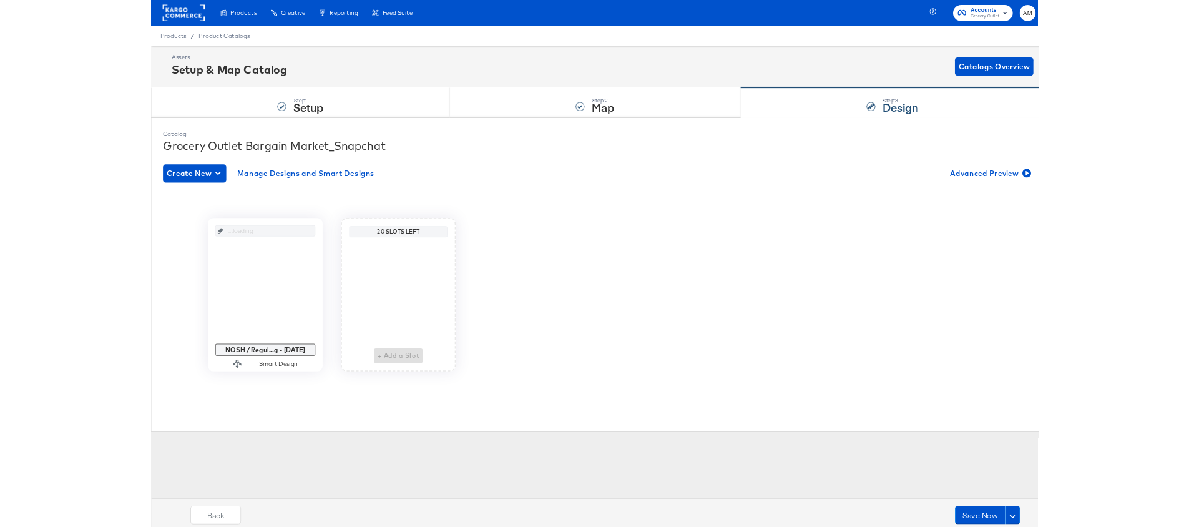
scroll to position [0, 0]
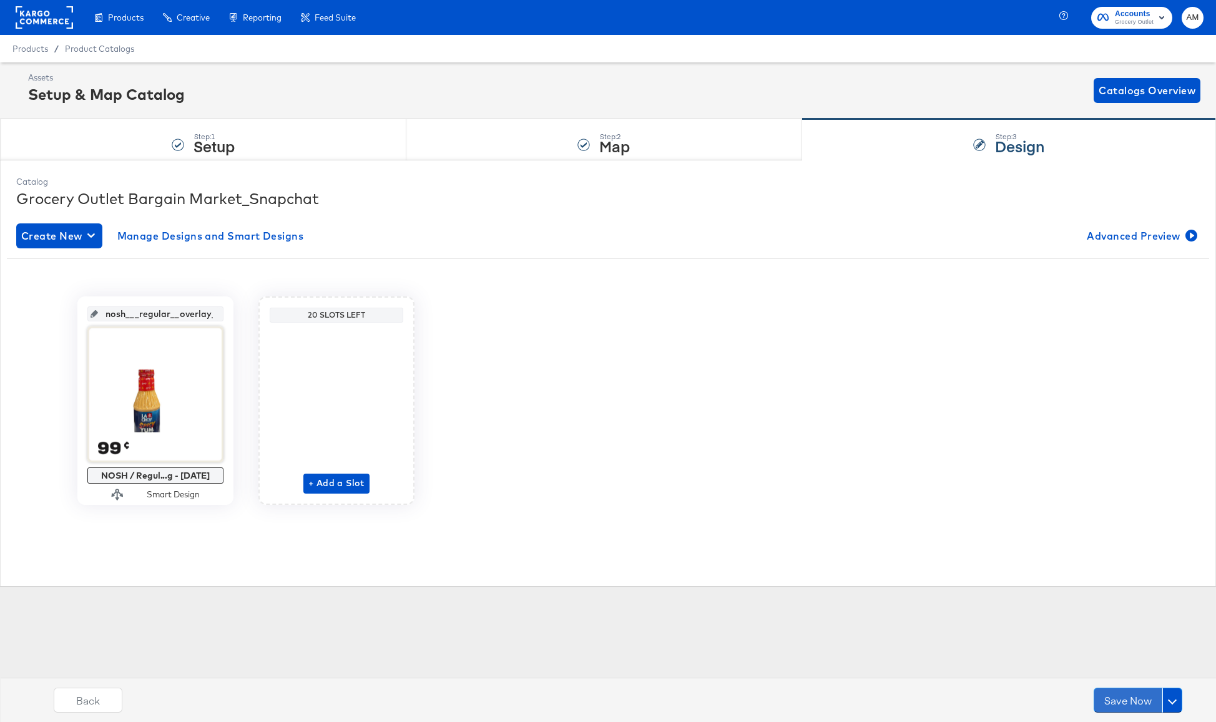
click at [1129, 701] on button "Save Now" at bounding box center [1127, 700] width 69 height 25
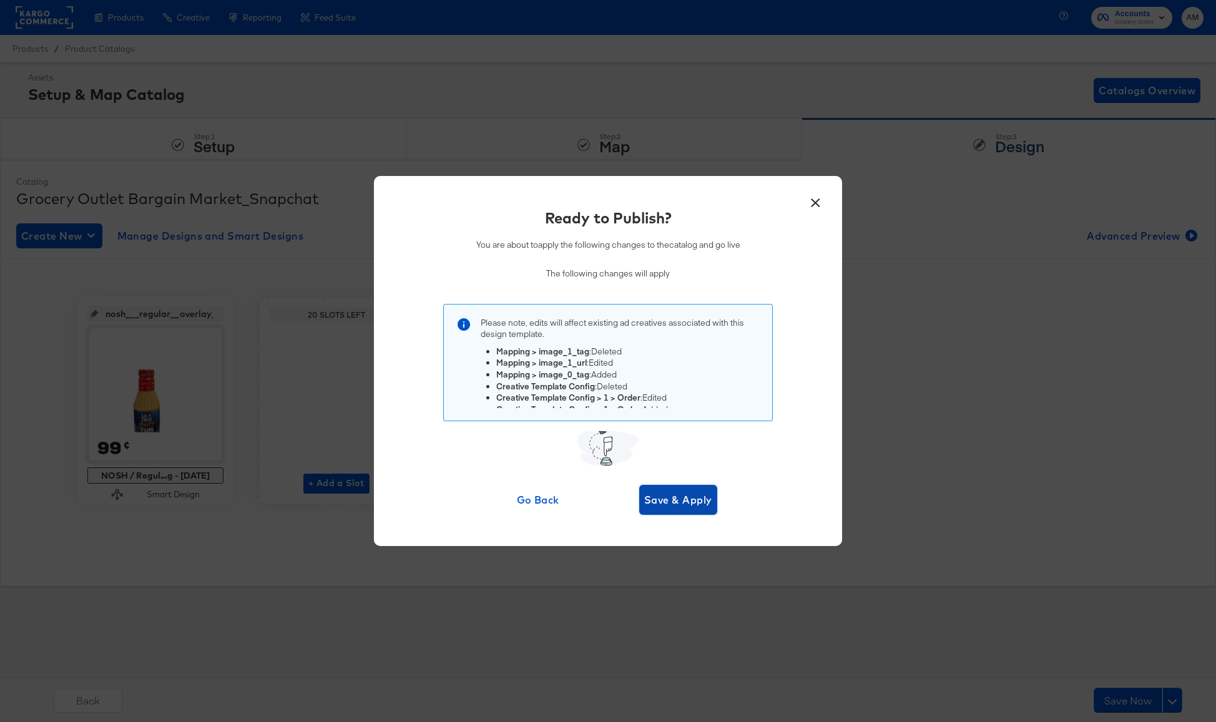
click at [679, 501] on span "Save & Apply" at bounding box center [678, 499] width 68 height 17
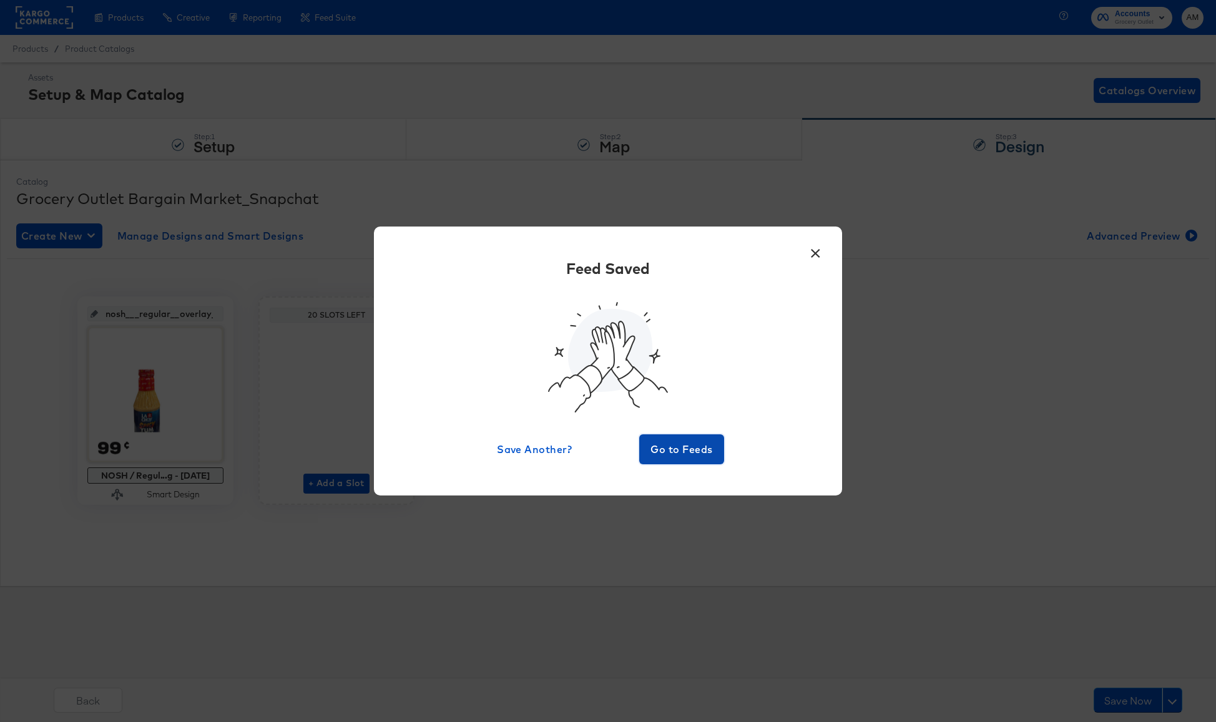
click at [680, 457] on span "Go to Feeds" at bounding box center [681, 449] width 75 height 17
